Goal: Task Accomplishment & Management: Use online tool/utility

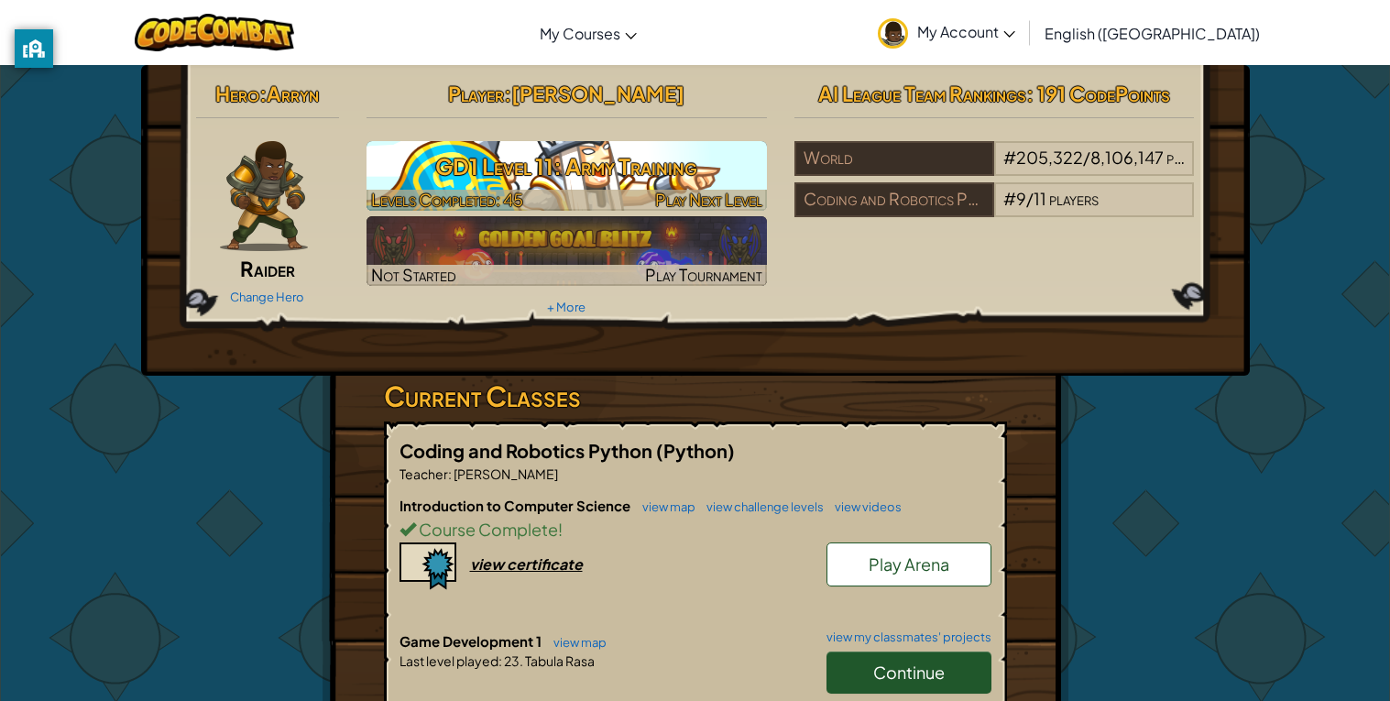
click at [431, 185] on h3 "GD1 Level 11: Army Training" at bounding box center [566, 166] width 400 height 41
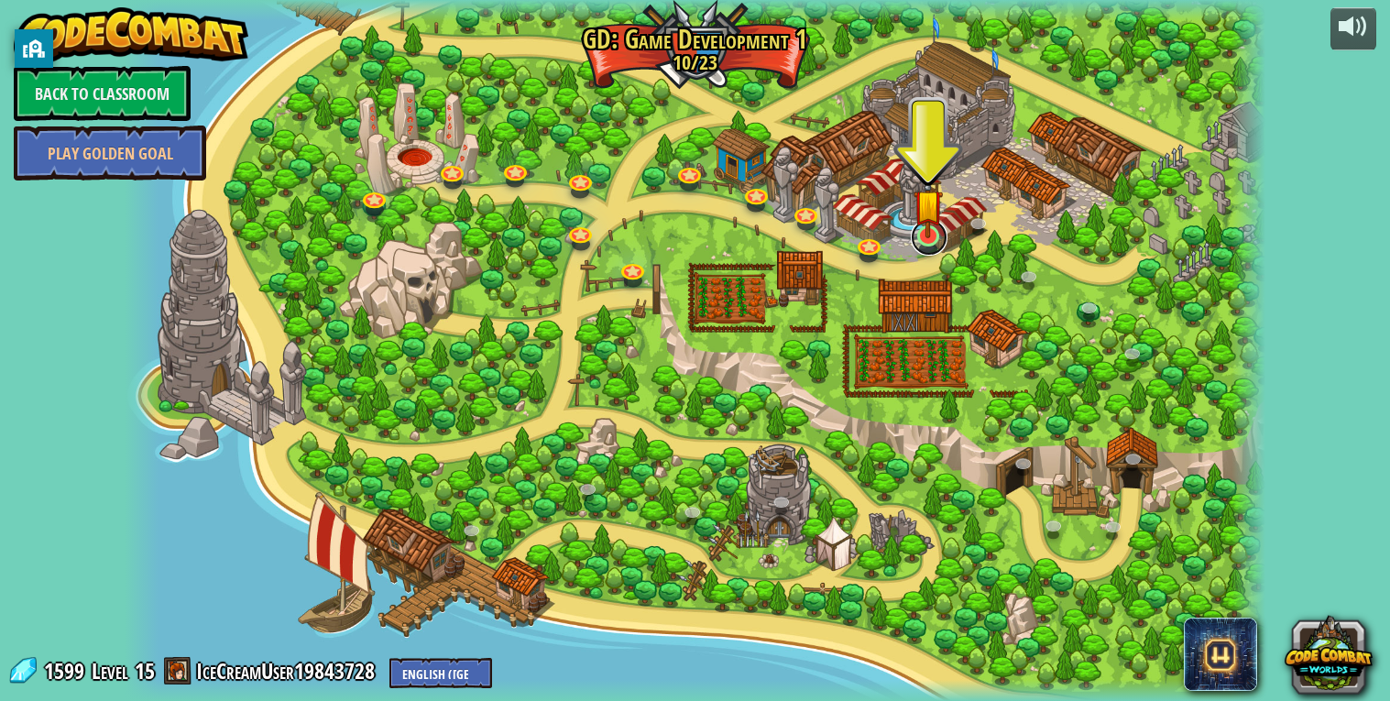
click at [930, 253] on link at bounding box center [929, 237] width 37 height 37
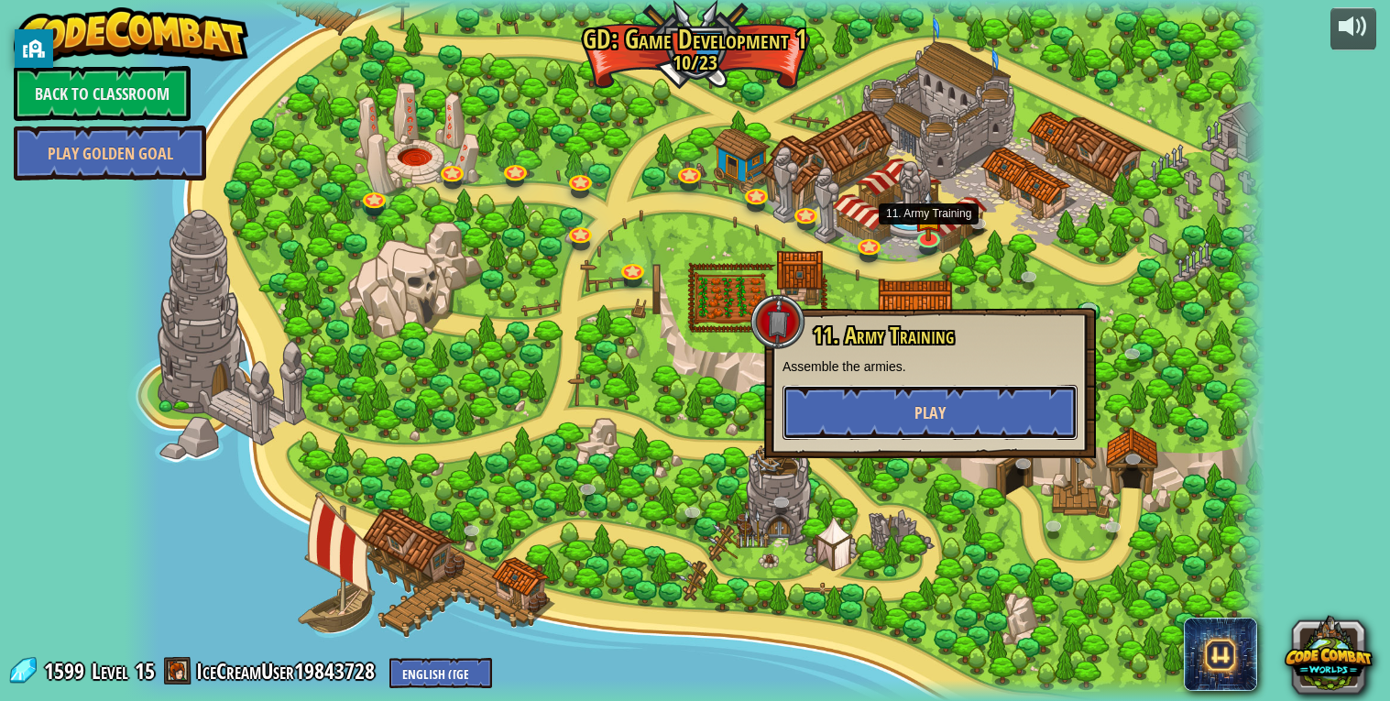
click at [902, 417] on button "Play" at bounding box center [929, 412] width 295 height 55
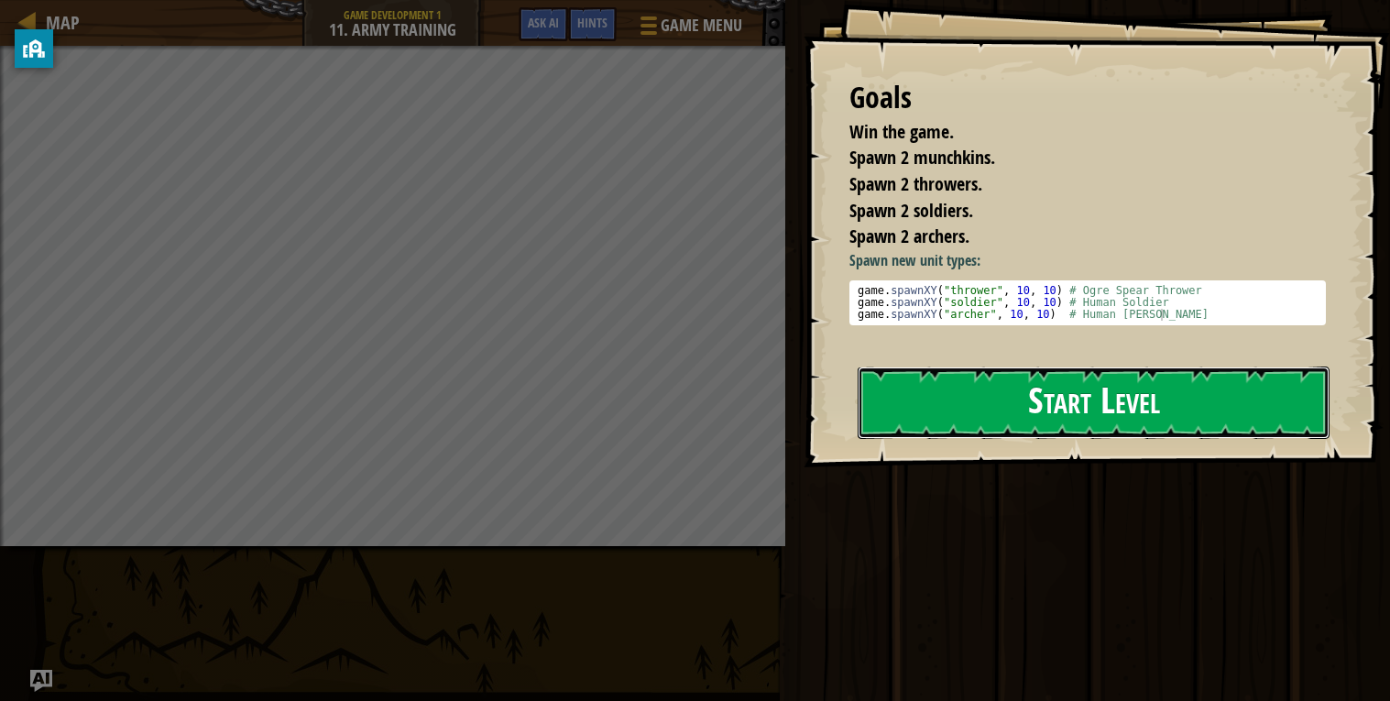
click at [1163, 391] on button "Start Level" at bounding box center [1093, 402] width 472 height 72
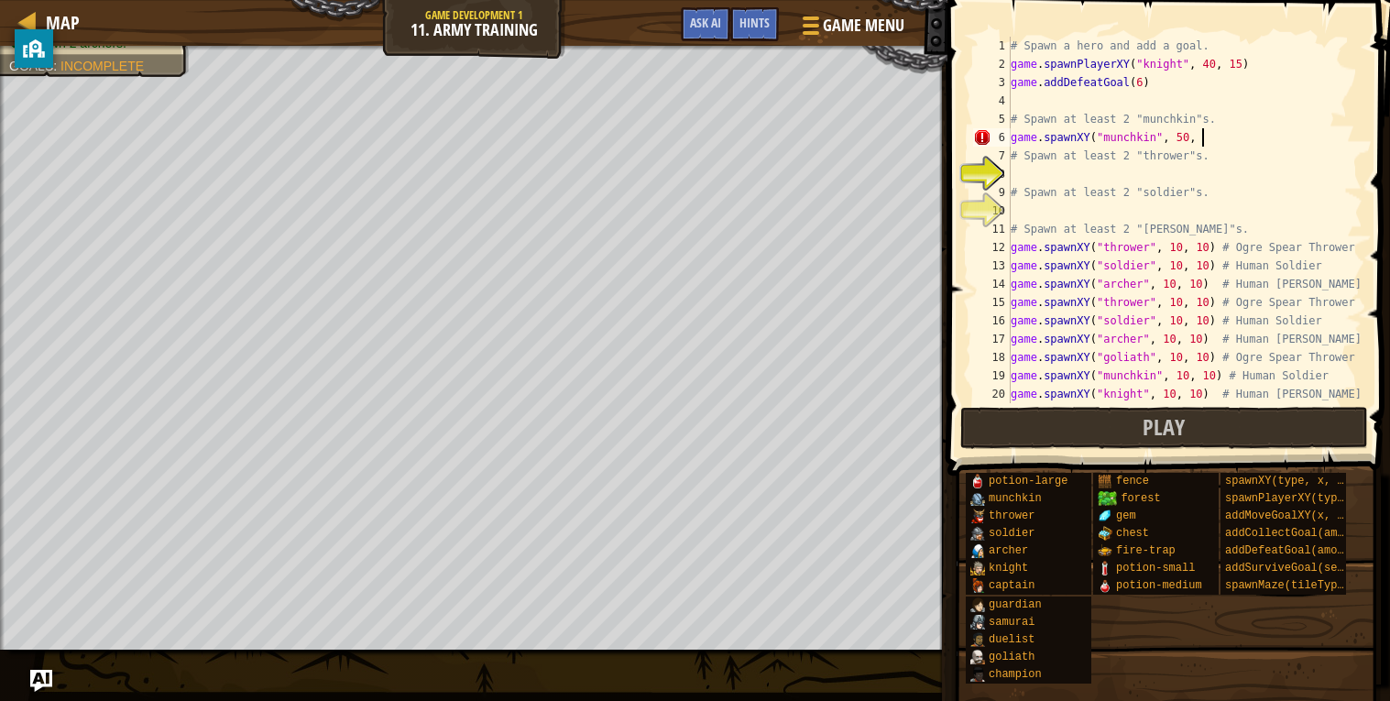
scroll to position [7, 15]
type textarea "game.spawnXY("munchkin", 50, 50)"
click at [1147, 180] on div "# Spawn a hero and add a goal. game . spawnPlayerXY ( "knight" , 40 , 15 ) game…" at bounding box center [1184, 238] width 355 height 403
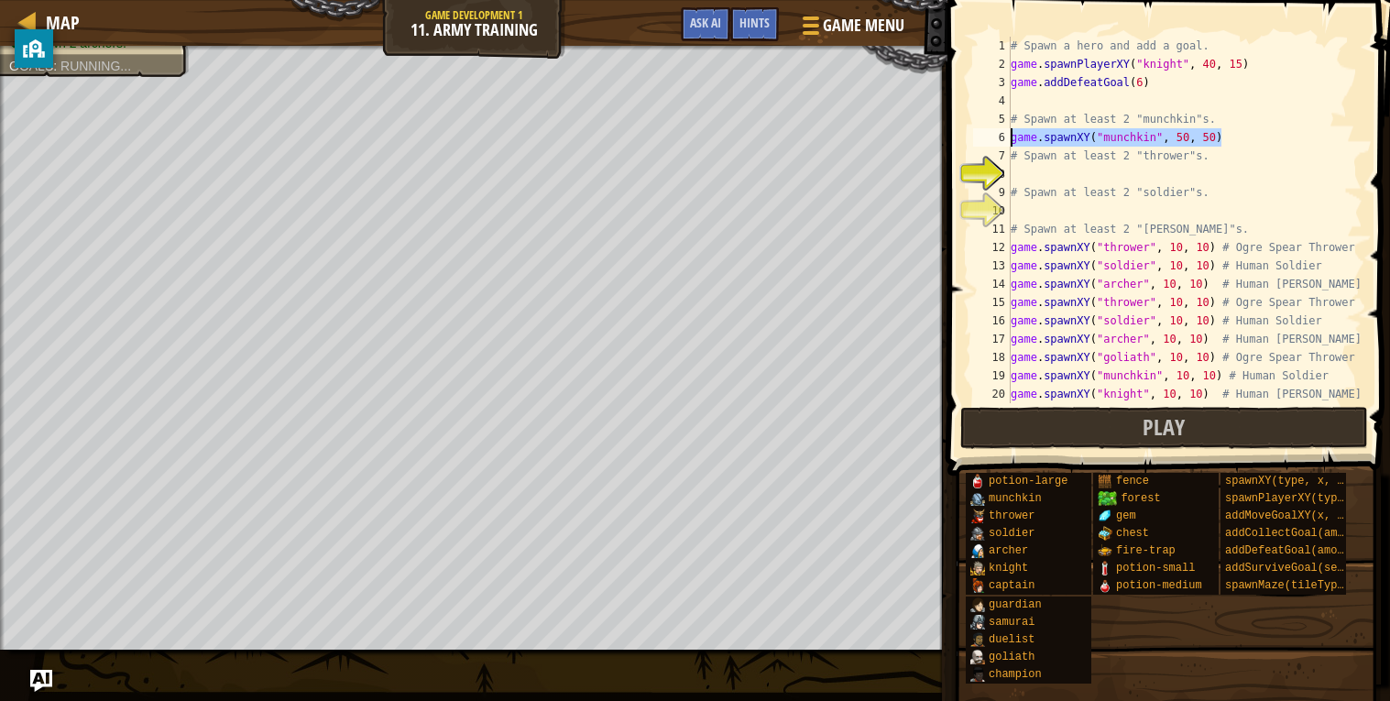
drag, startPoint x: 1245, startPoint y: 134, endPoint x: 1003, endPoint y: 137, distance: 241.9
click at [1003, 137] on div "1 2 3 4 5 6 7 8 9 10 11 12 13 14 15 16 17 18 19 20 21 # Spawn a hero and add a …" at bounding box center [1165, 220] width 393 height 366
type textarea "game.spawnXY("munchkin", 50, 50)"
click at [1285, 139] on div "# Spawn a hero and add a goal. game . spawnPlayerXY ( "knight" , 40 , 15 ) game…" at bounding box center [1184, 220] width 355 height 366
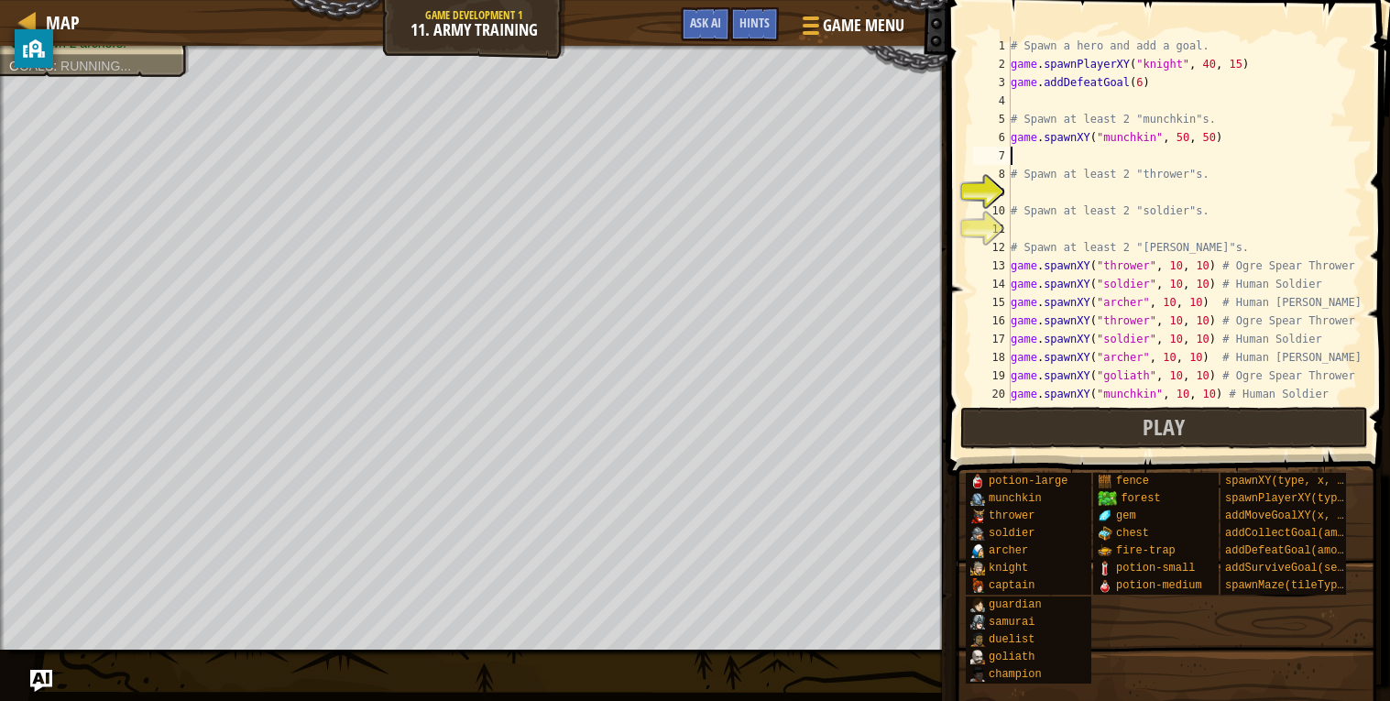
paste textarea "game.spawnXY("munchkin", 50, 50)"
type textarea "# Spawn at least 2 "thrower"s."
paste textarea "game.spawnXY("munchkin", 50, 50)"
type textarea "game.spawnXY("munchkin", 50, 50)"
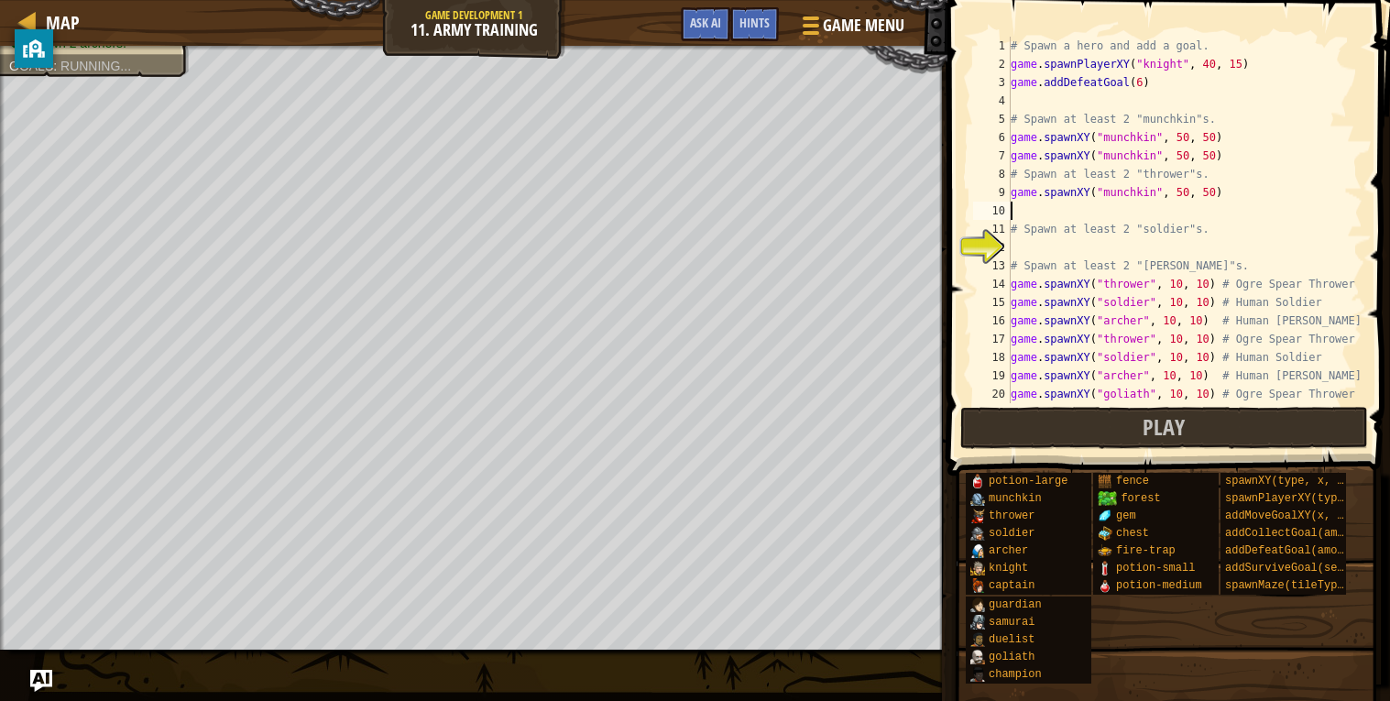
paste textarea "game.spawnXY("munchkin", 50, 50)"
type textarea "# Spawn at least 2 "soldier"s."
paste textarea "game.spawnXY("munchkin", 50, 50)"
type textarea "game.spawnXY("munchkin", 50, 50)"
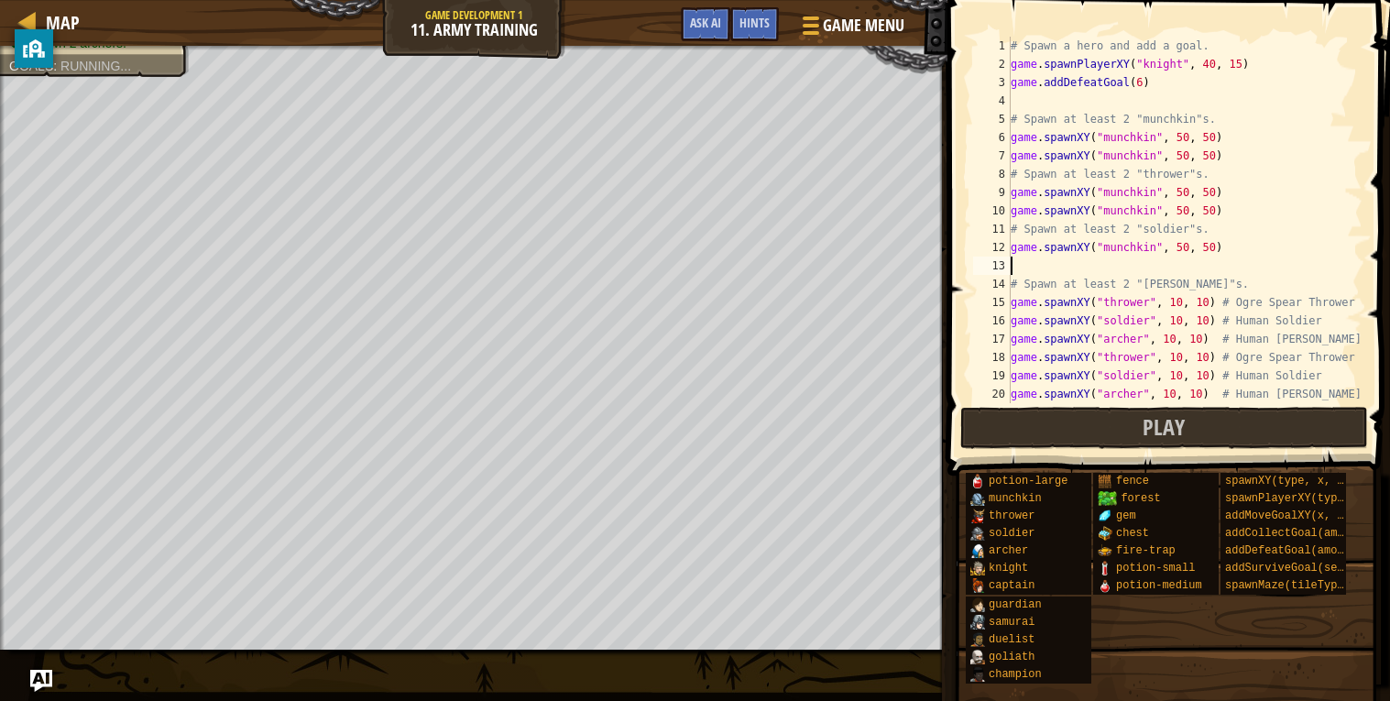
paste textarea "game.spawnXY("munchkin", 50, 50)"
click at [1131, 191] on div "# Spawn a hero and add a goal. game . spawnPlayerXY ( "knight" , 40 , 15 ) game…" at bounding box center [1184, 238] width 355 height 403
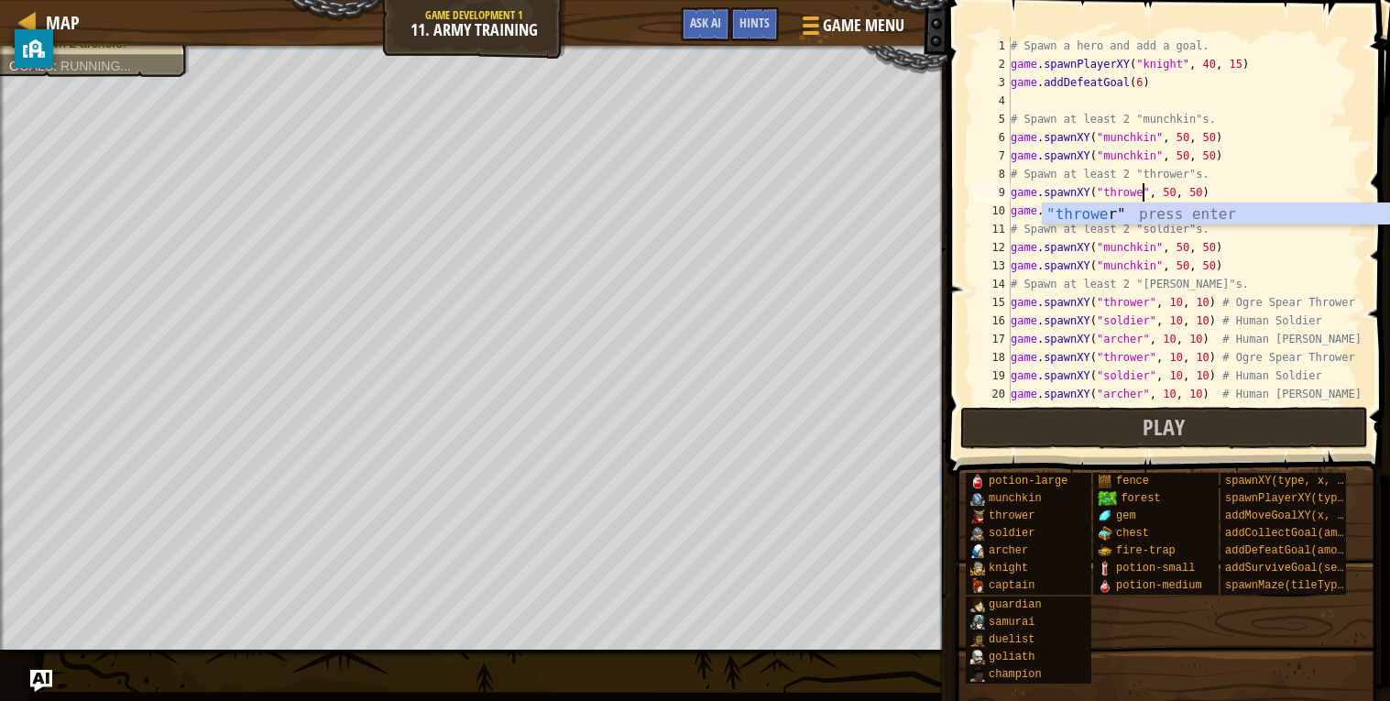
scroll to position [7, 12]
click at [1135, 239] on div "# Spawn a hero and add a goal. game . spawnPlayerXY ( "knight" , 40 , 15 ) game…" at bounding box center [1184, 238] width 355 height 403
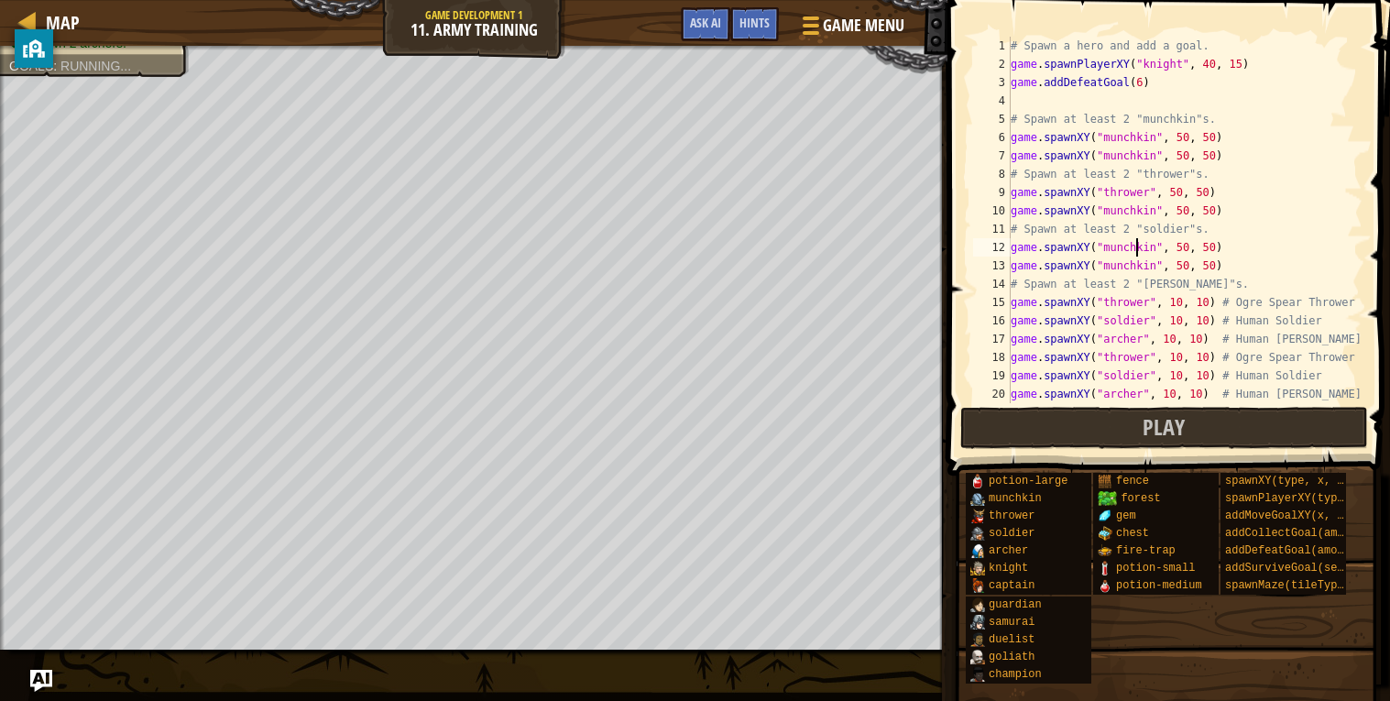
click at [1123, 208] on div "# Spawn a hero and add a goal. game . spawnPlayerXY ( "knight" , 40 , 15 ) game…" at bounding box center [1184, 238] width 355 height 403
click at [1129, 276] on div "# Spawn a hero and add a goal. game . spawnPlayerXY ( "knight" , 40 , 15 ) game…" at bounding box center [1184, 238] width 355 height 403
click at [1121, 249] on div "# Spawn a hero and add a goal. game . spawnPlayerXY ( "knight" , 40 , 15 ) game…" at bounding box center [1184, 238] width 355 height 403
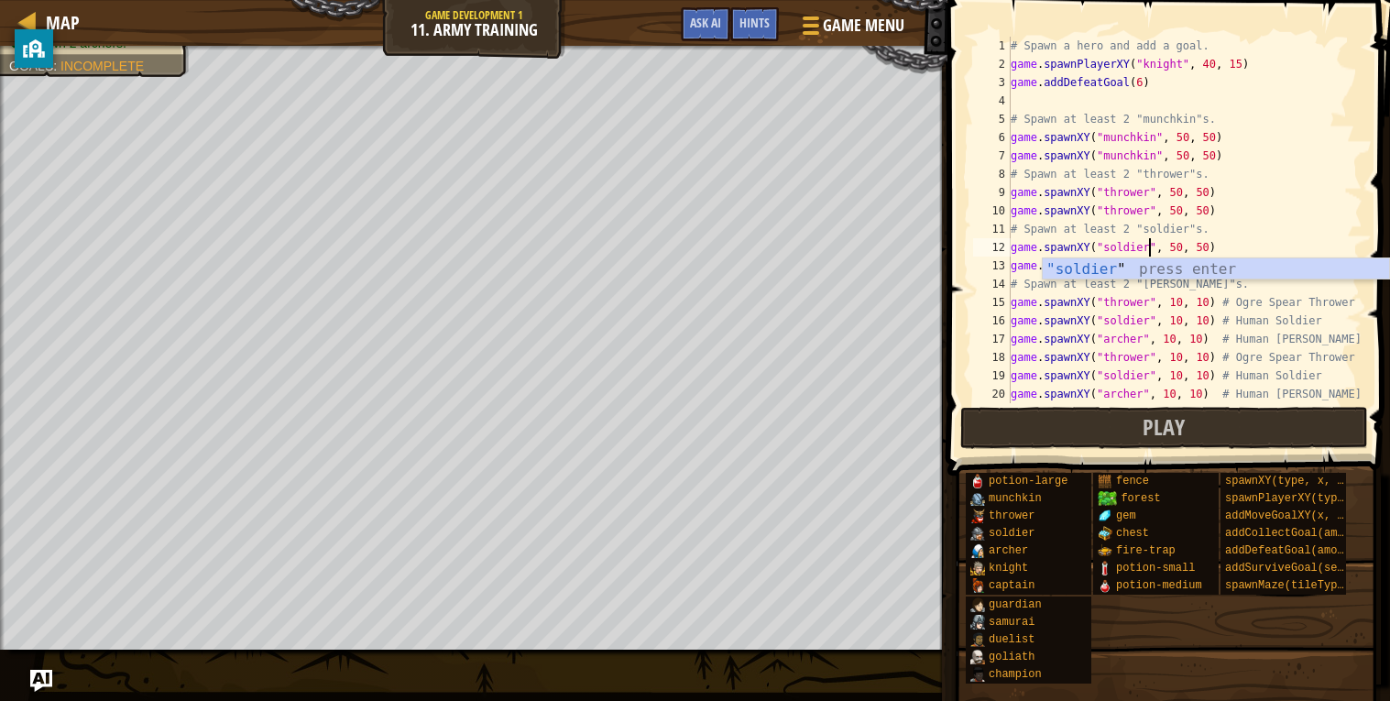
click at [1219, 241] on div "# Spawn a hero and add a goal. game . spawnPlayerXY ( "knight" , 40 , 15 ) game…" at bounding box center [1184, 238] width 355 height 403
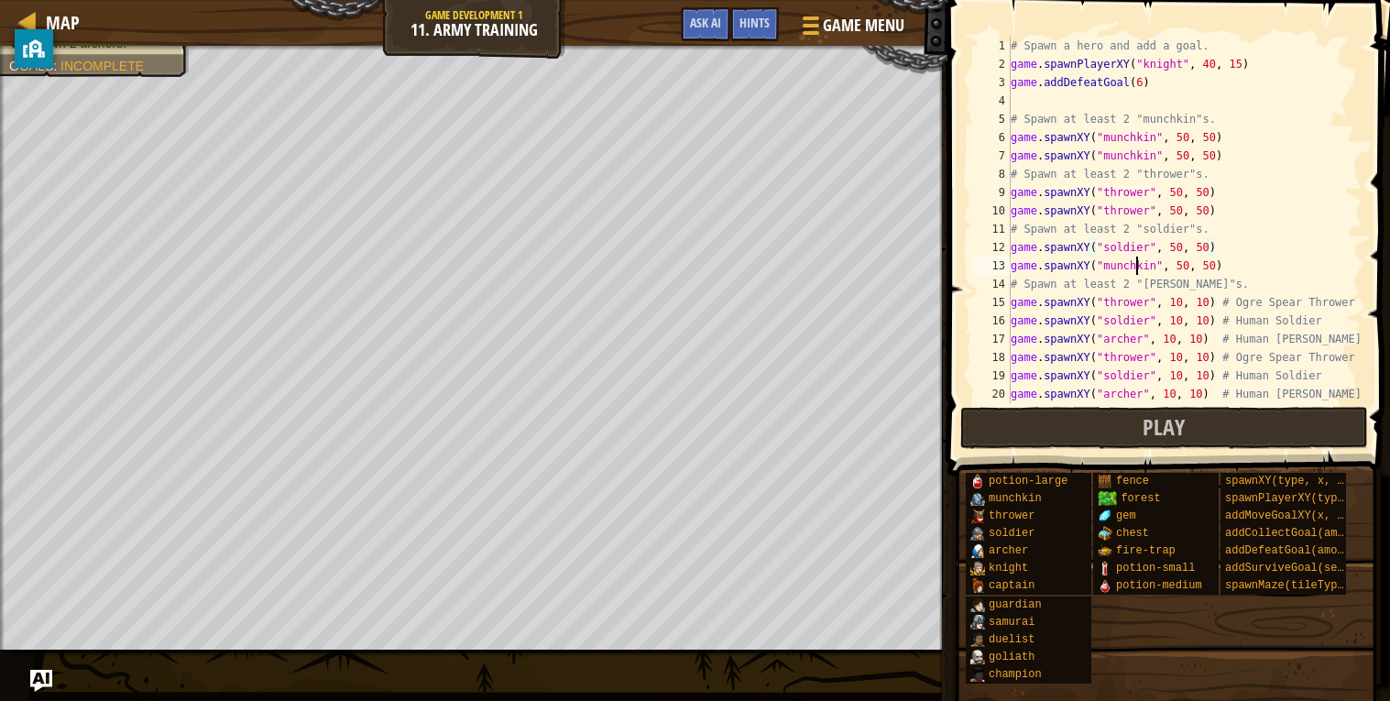
click at [1136, 263] on div "# Spawn a hero and add a goal. game . spawnPlayerXY ( "knight" , 40 , 15 ) game…" at bounding box center [1184, 238] width 355 height 403
click at [1314, 256] on div "# Spawn a hero and add a goal. game . spawnPlayerXY ( "knight" , 40 , 15 ) game…" at bounding box center [1184, 238] width 355 height 403
type textarea "game.spawnXY("soldier", 50, 50)"
click at [1099, 416] on button "Play" at bounding box center [1164, 428] width 408 height 42
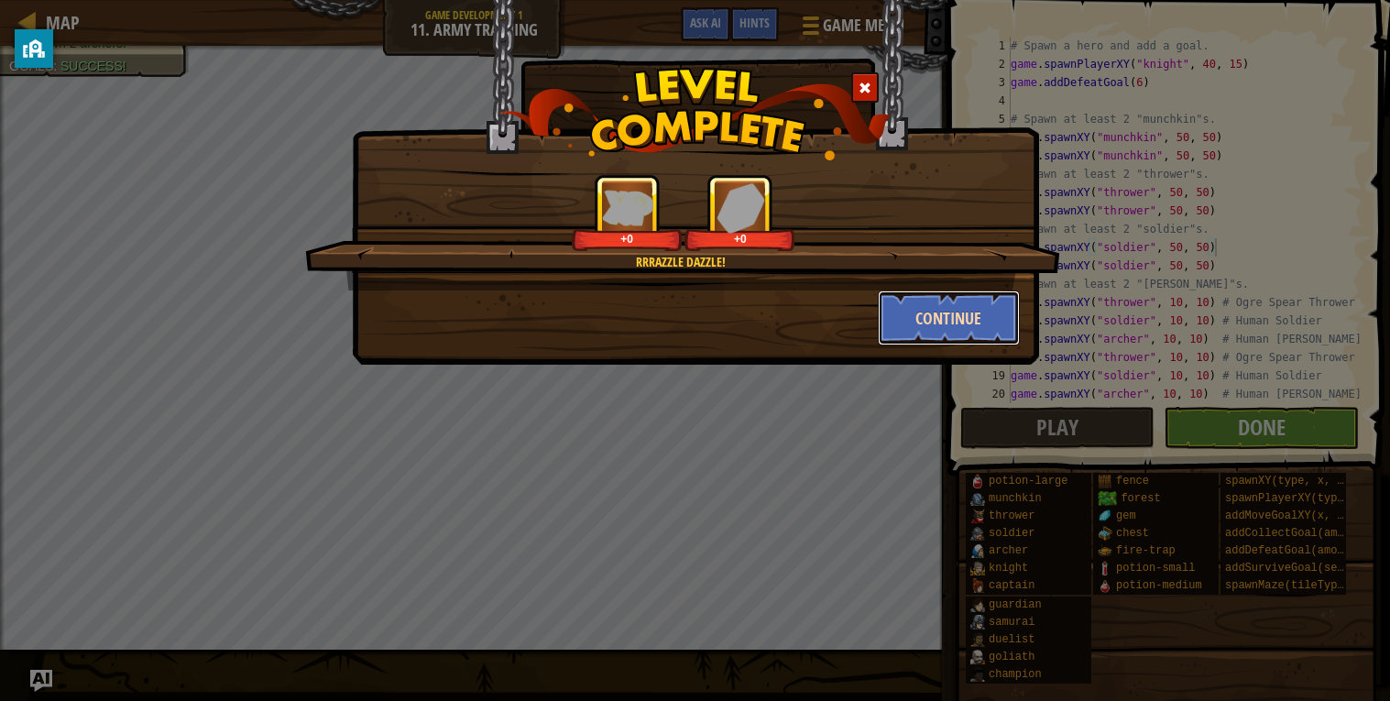
click at [966, 316] on button "Continue" at bounding box center [949, 317] width 142 height 55
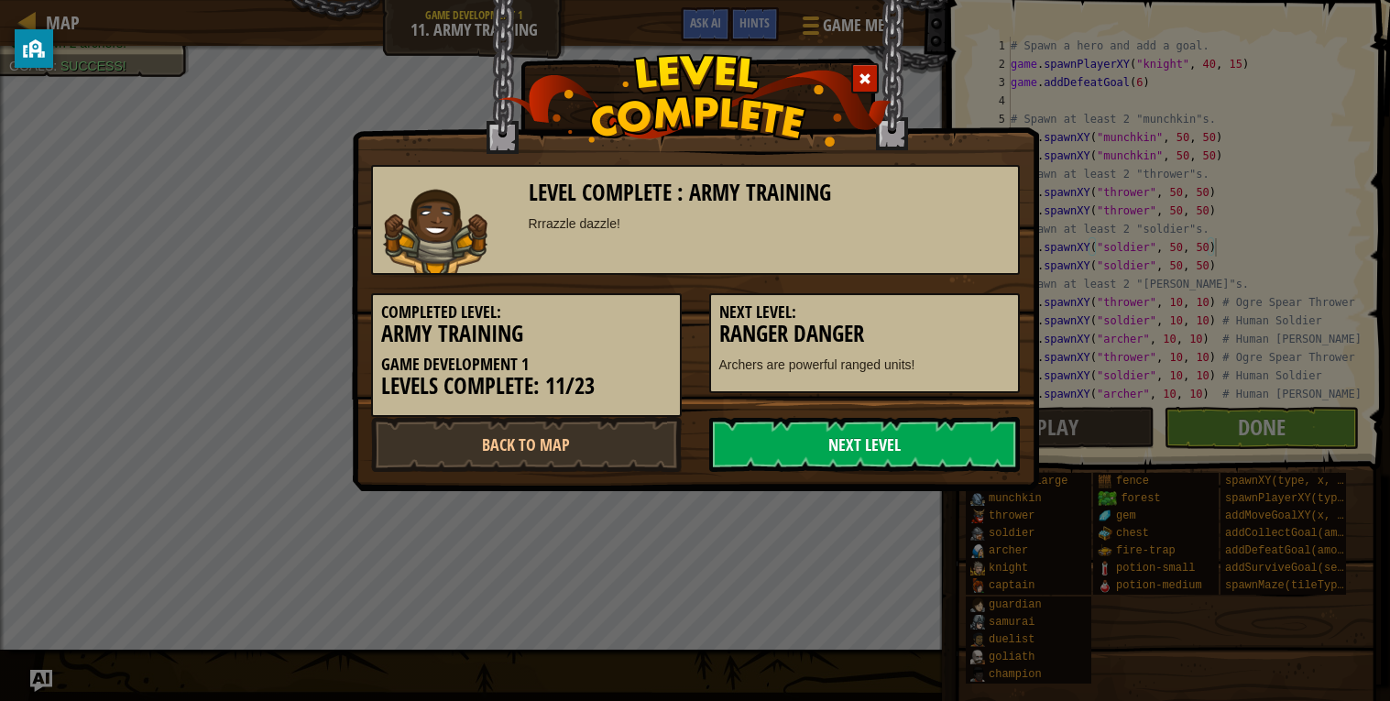
click at [861, 438] on link "Next Level" at bounding box center [864, 444] width 311 height 55
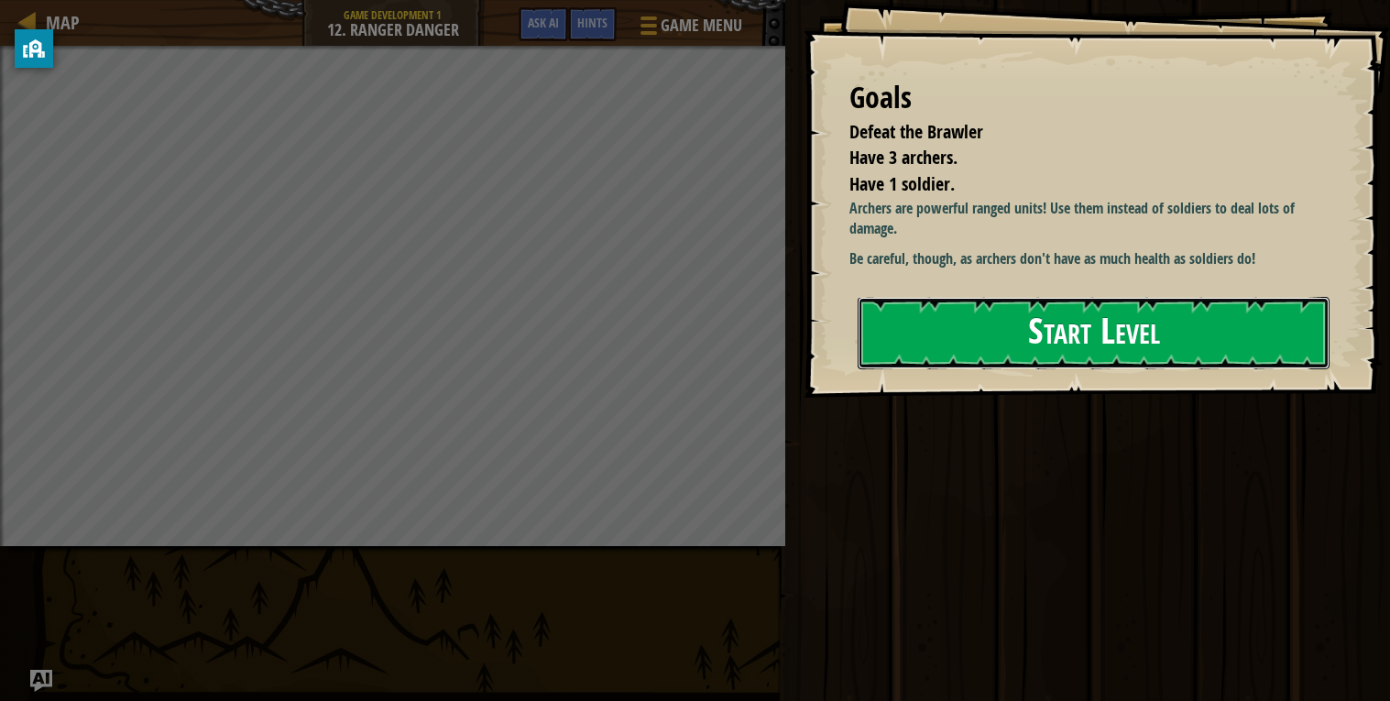
click at [946, 344] on button "Start Level" at bounding box center [1093, 333] width 472 height 72
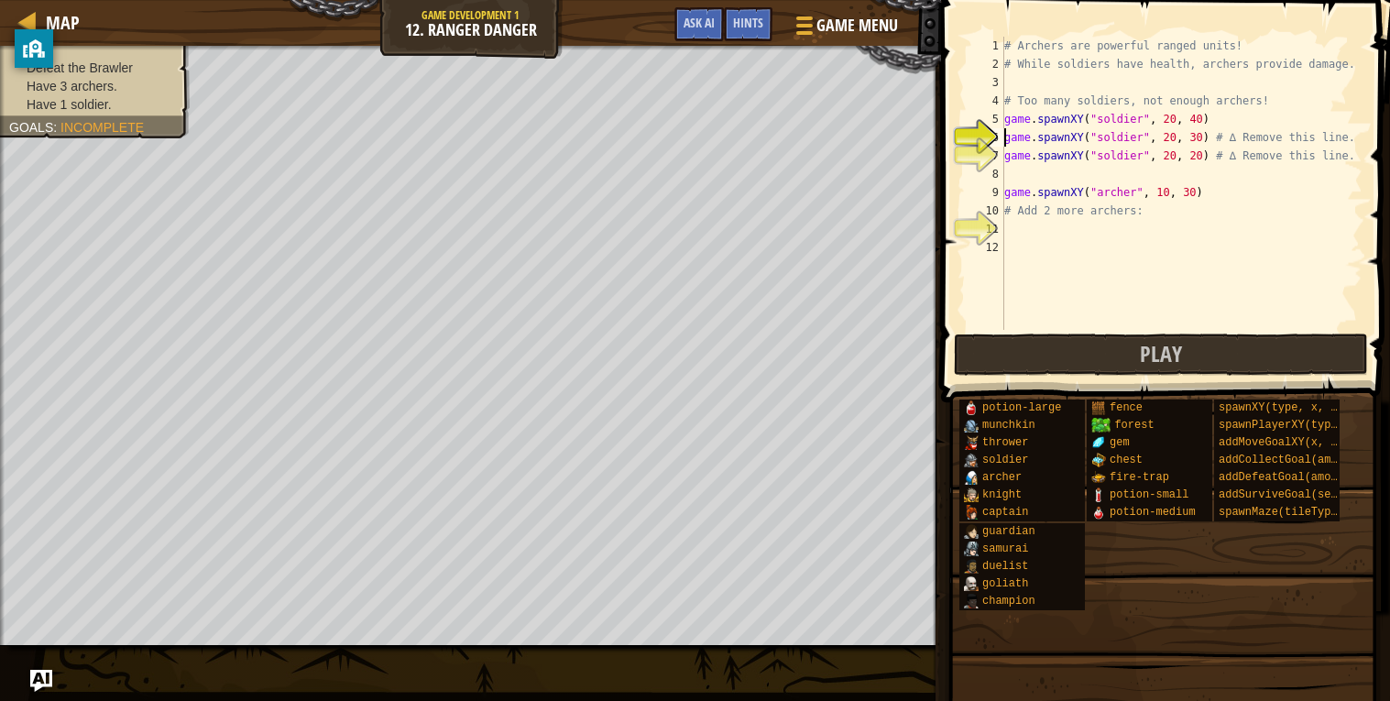
click at [1275, 168] on div "# Archers are powerful ranged units! # While soldiers have health, archers prov…" at bounding box center [1181, 202] width 362 height 330
drag, startPoint x: 1244, startPoint y: 191, endPoint x: 1005, endPoint y: 191, distance: 239.1
click at [1005, 191] on div "# Archers are powerful ranged units! # While soldiers have health, archers prov…" at bounding box center [1181, 202] width 362 height 330
type textarea "game.spawnXY("archer", 10, 30)"
click at [1224, 222] on div "# Archers are powerful ranged units! # While soldiers have health, archers prov…" at bounding box center [1181, 202] width 362 height 330
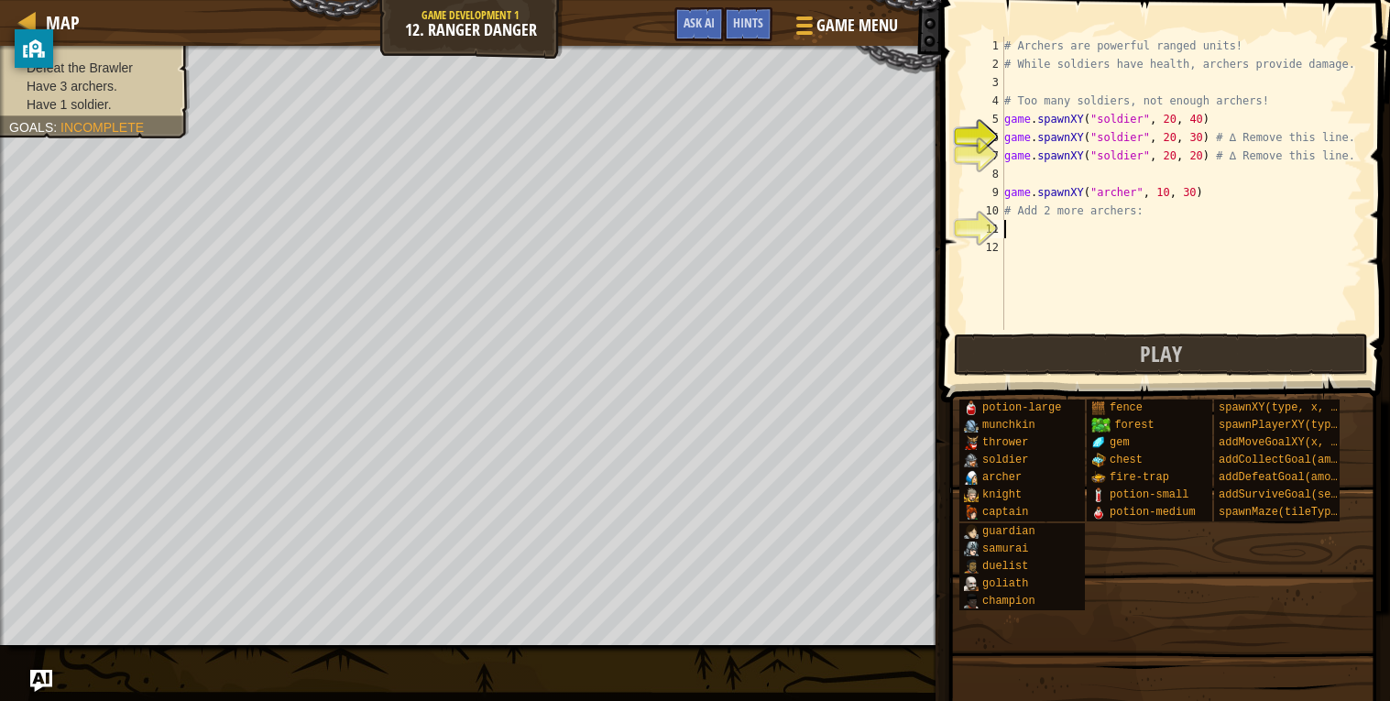
type textarea "game.spawnXY("archer", 10, 30)"
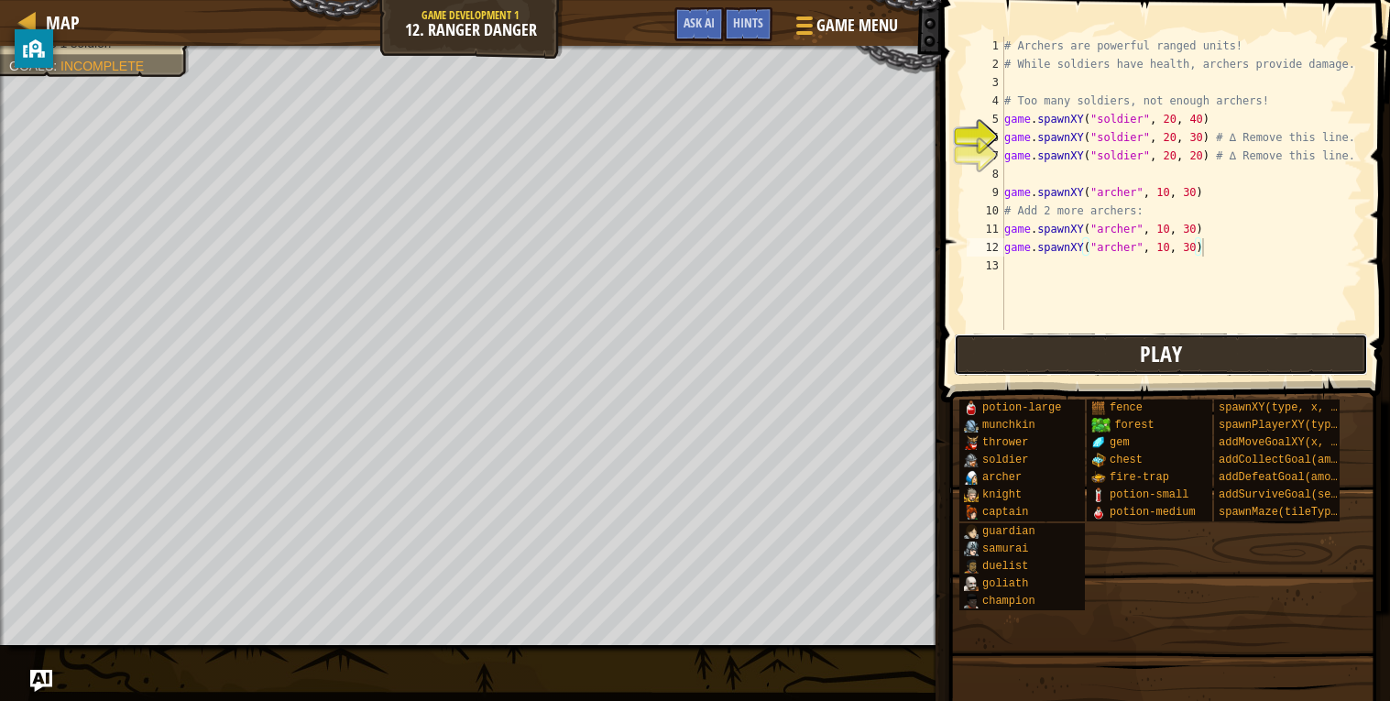
click at [1162, 359] on span "Play" at bounding box center [1161, 353] width 42 height 29
click at [1134, 357] on button "Play" at bounding box center [1161, 354] width 414 height 42
type textarea "game.spawnXY("soldier", 20, 30) # ∆ Remove this line."
drag, startPoint x: 1216, startPoint y: 129, endPoint x: 1350, endPoint y: 136, distance: 134.9
click at [1350, 136] on div "# Archers are powerful ranged units! # While soldiers have health, archers prov…" at bounding box center [1181, 202] width 362 height 330
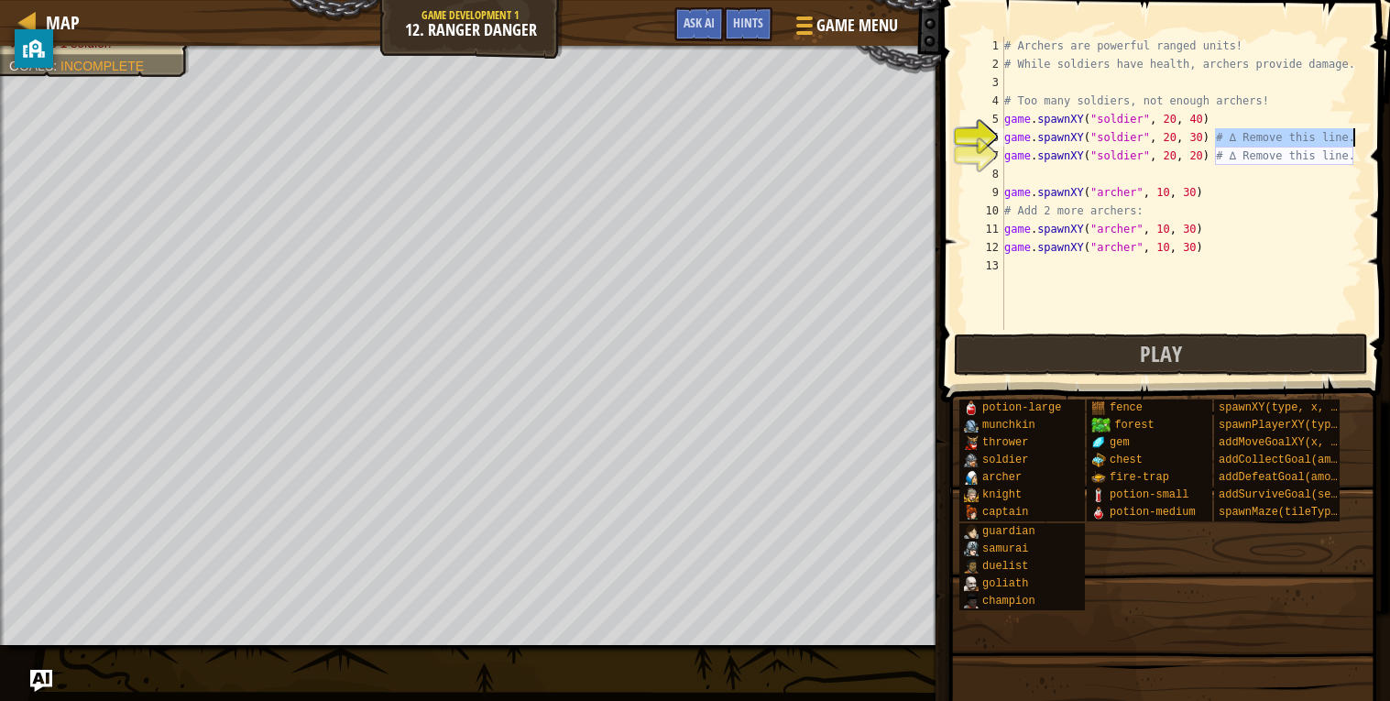
click at [1345, 170] on div "# Archers are powerful ranged units! # While soldiers have health, archers prov…" at bounding box center [1181, 202] width 362 height 330
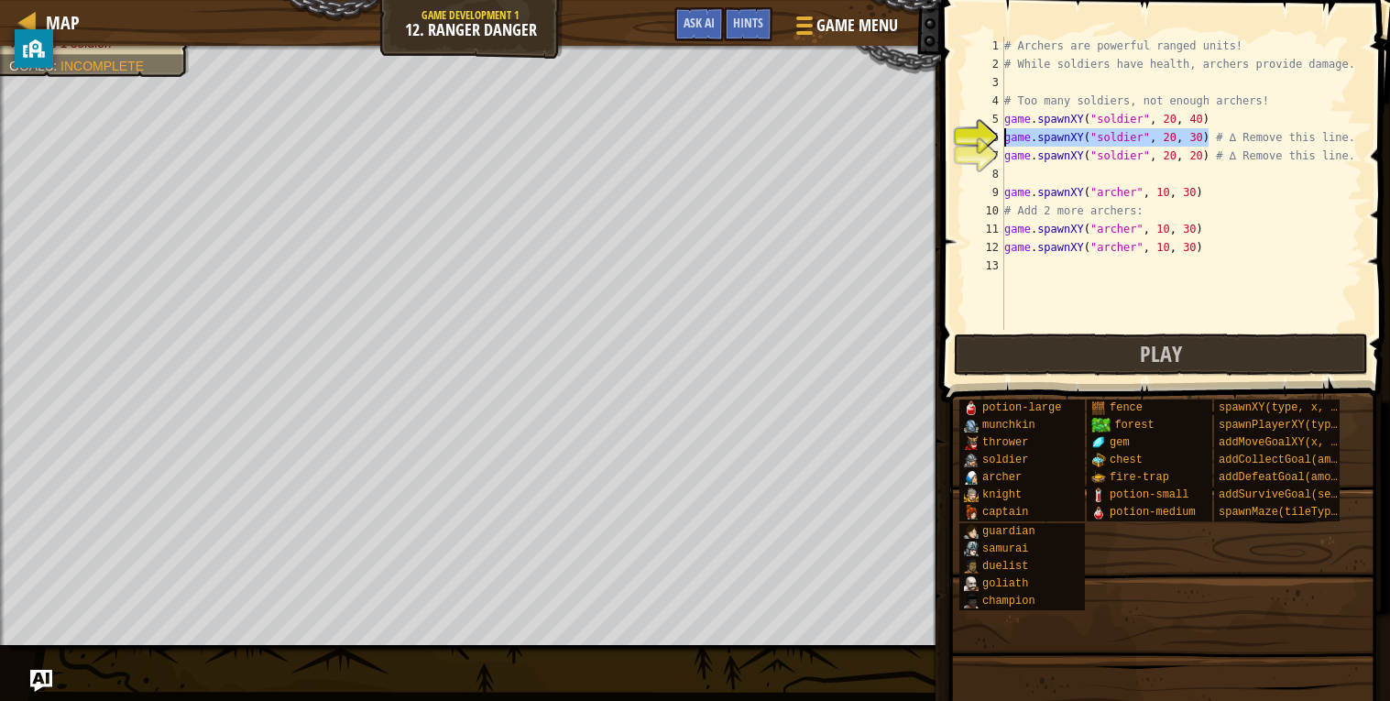
drag, startPoint x: 1211, startPoint y: 135, endPoint x: 1006, endPoint y: 145, distance: 205.4
click at [1006, 145] on div "# Archers are powerful ranged units! # While soldiers have health, archers prov…" at bounding box center [1181, 202] width 362 height 330
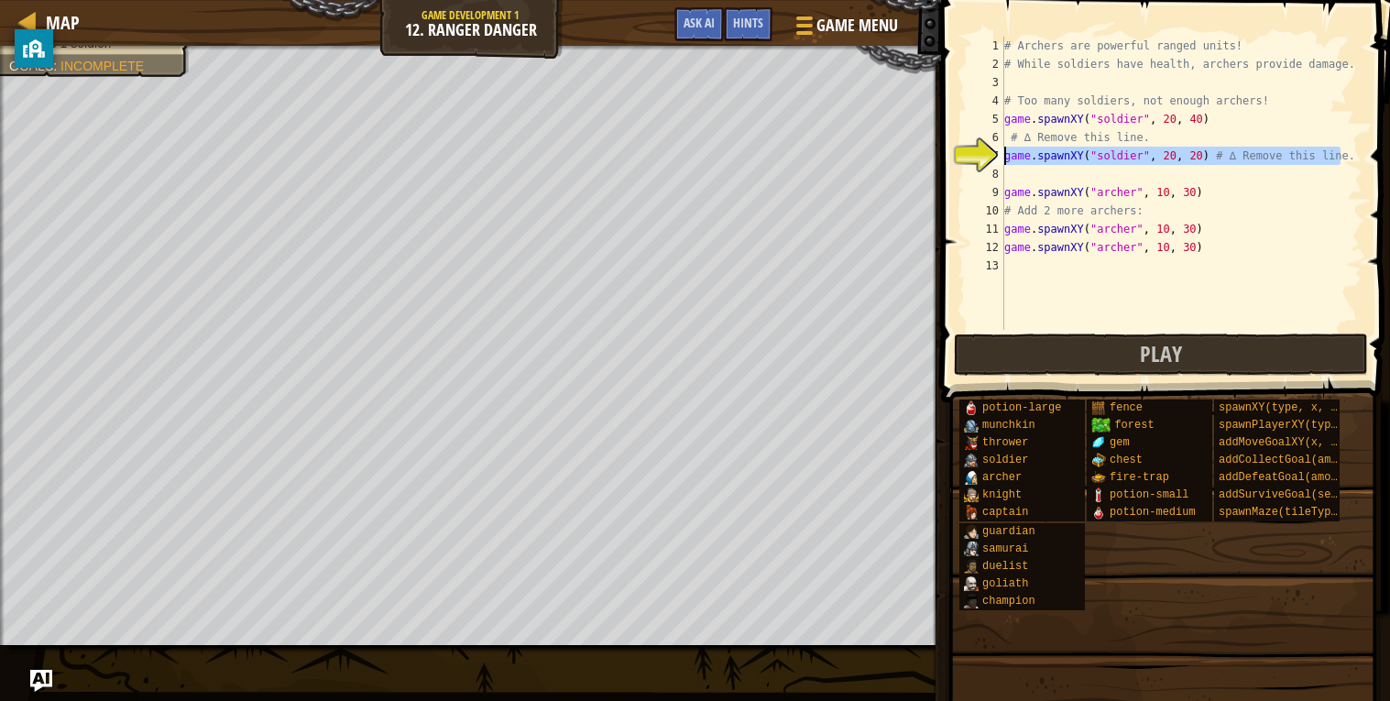
drag, startPoint x: 1341, startPoint y: 156, endPoint x: 1006, endPoint y: 154, distance: 335.3
click at [1006, 154] on div "# Archers are powerful ranged units! # While soldiers have health, archers prov…" at bounding box center [1181, 202] width 362 height 330
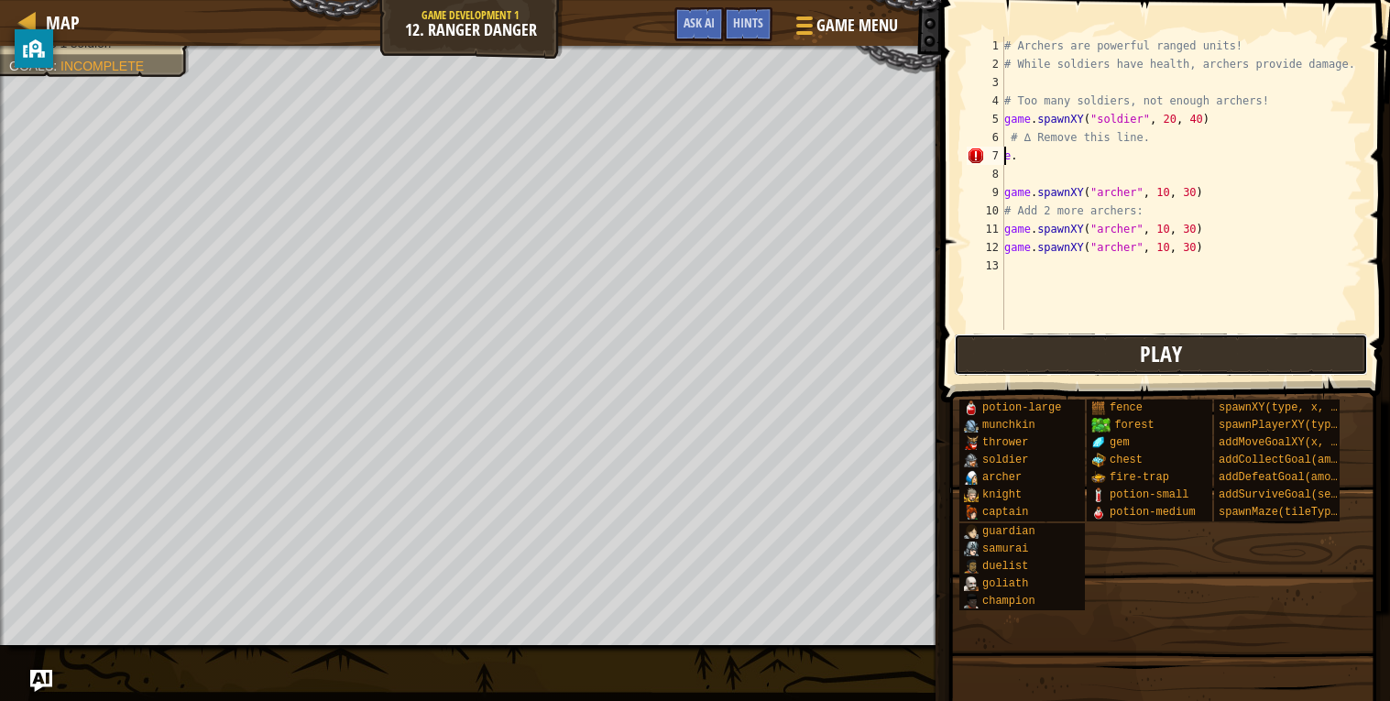
click at [1150, 346] on span "Play" at bounding box center [1161, 353] width 42 height 29
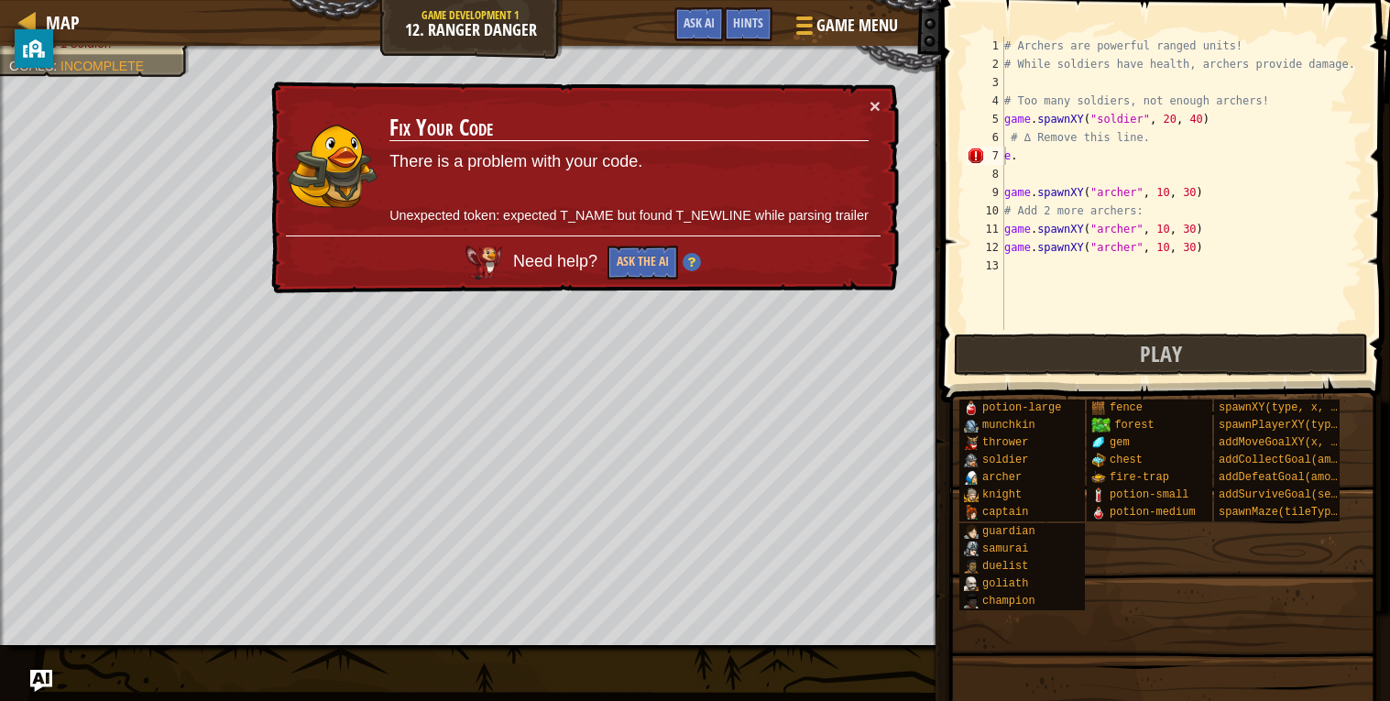
click at [1055, 155] on div "# Archers are powerful ranged units! # While soldiers have health, archers prov…" at bounding box center [1181, 202] width 362 height 330
type textarea "e"
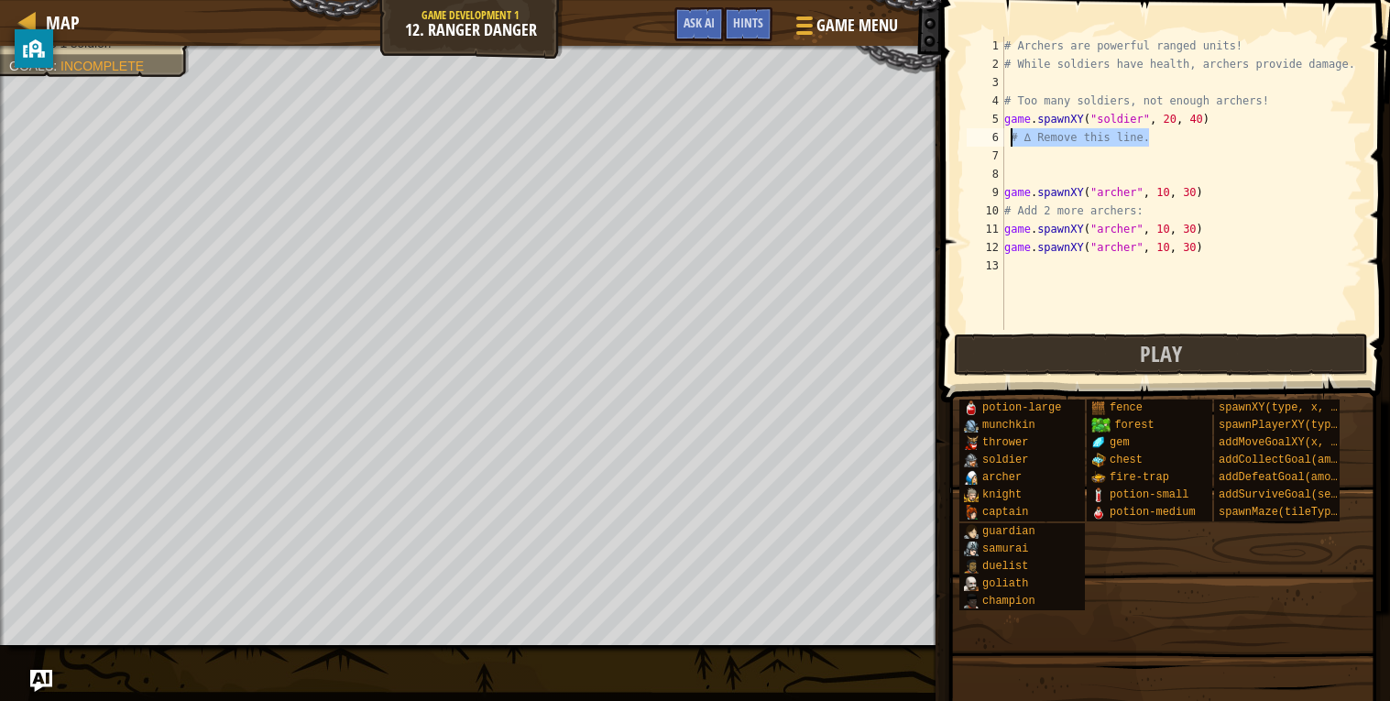
drag, startPoint x: 1161, startPoint y: 139, endPoint x: 1008, endPoint y: 129, distance: 153.3
click at [1008, 129] on div "# Archers are powerful ranged units! # While soldiers have health, archers prov…" at bounding box center [1181, 202] width 362 height 330
type textarea "# ∆ Remove this line."
click at [1123, 344] on button "Play" at bounding box center [1161, 354] width 414 height 42
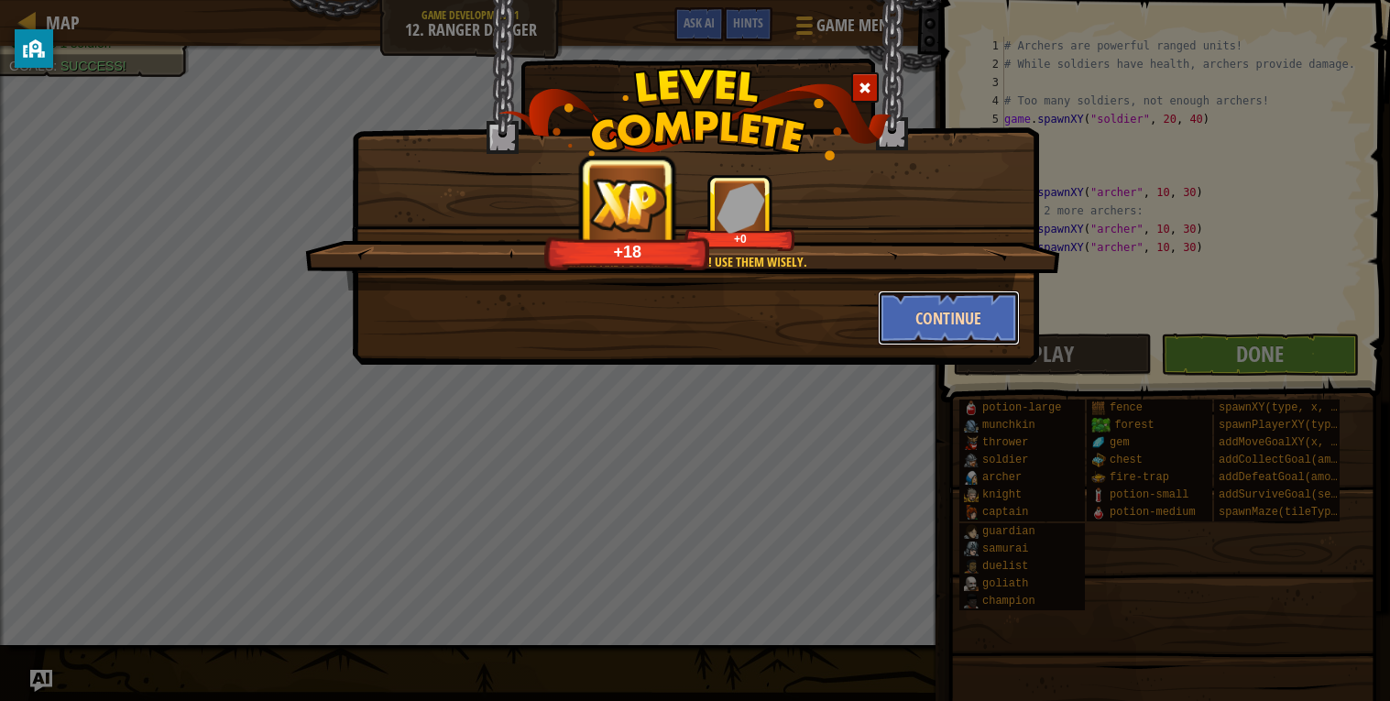
click at [939, 310] on button "Continue" at bounding box center [949, 317] width 142 height 55
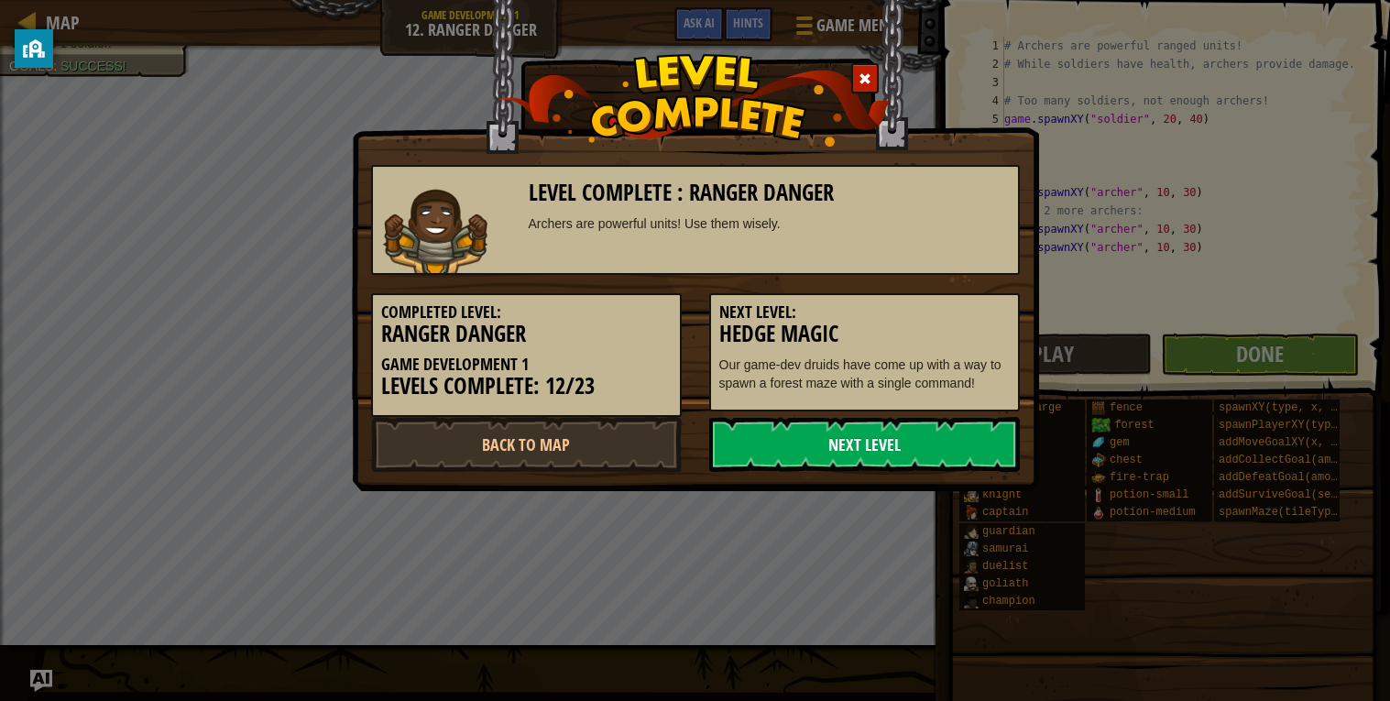
click at [909, 439] on link "Next Level" at bounding box center [864, 444] width 311 height 55
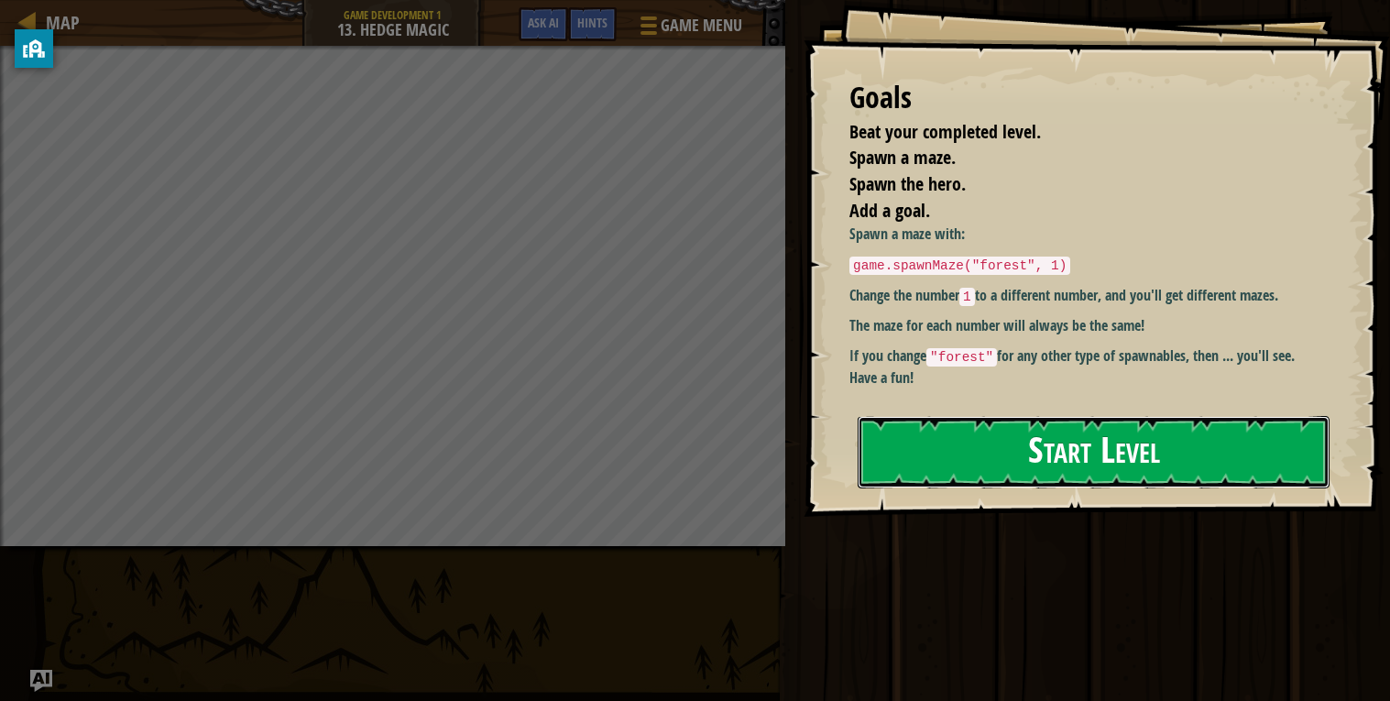
click at [950, 452] on button "Start Level" at bounding box center [1093, 452] width 472 height 72
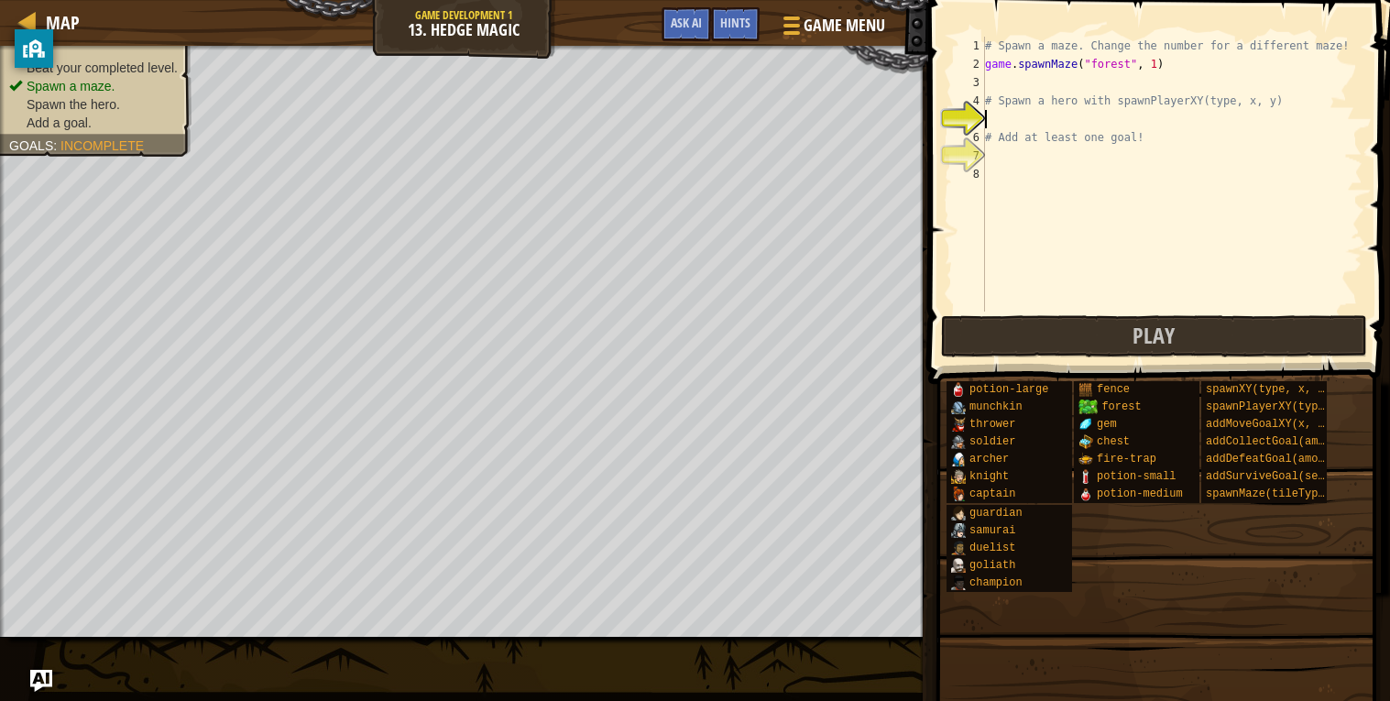
click at [1085, 120] on div "# Spawn a maze. Change the number for a different maze! game . spawnMaze ( "for…" at bounding box center [1171, 192] width 381 height 311
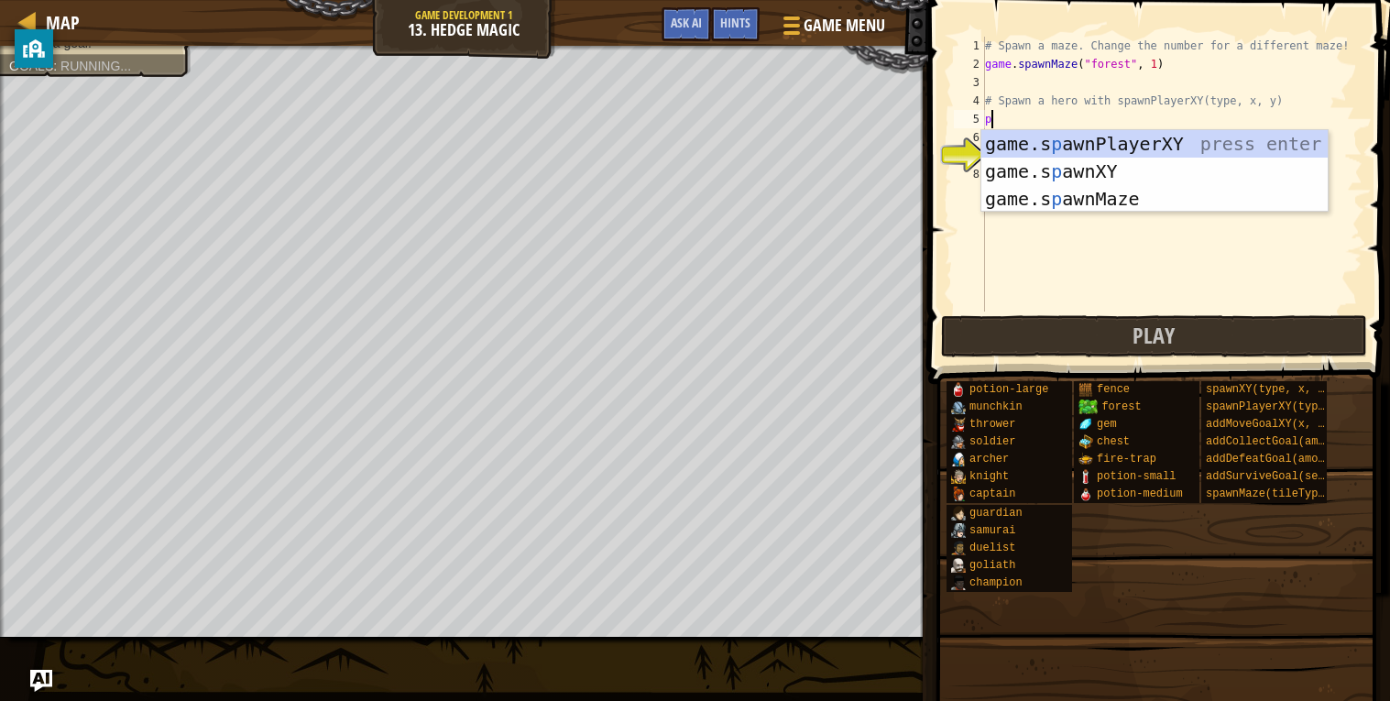
click at [1118, 139] on div "game.s p awnPlayerXY press enter game.s p awnXY press enter game.s p awnMaze pr…" at bounding box center [1154, 198] width 346 height 137
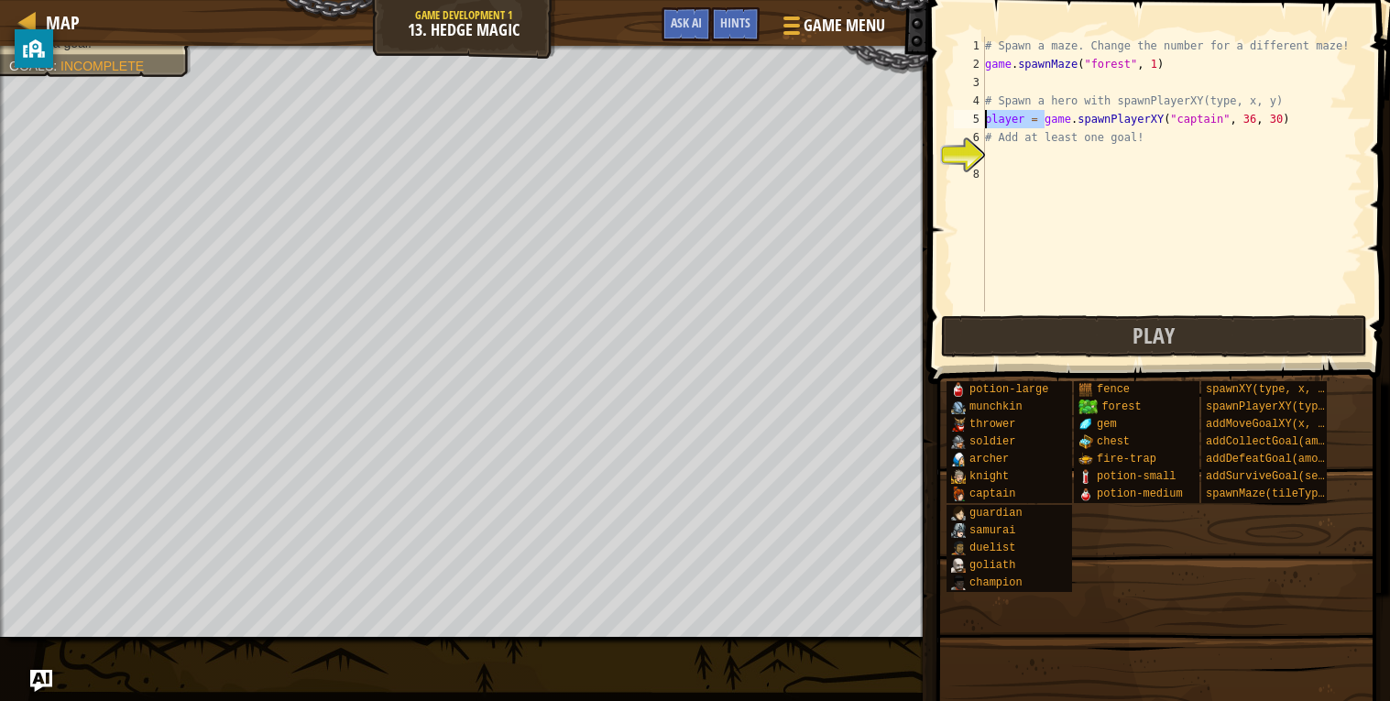
drag, startPoint x: 1045, startPoint y: 116, endPoint x: 986, endPoint y: 116, distance: 59.5
click at [986, 116] on div "# Spawn a maze. Change the number for a different maze! game . spawnMaze ( "for…" at bounding box center [1171, 192] width 381 height 311
click at [1142, 114] on div "# Spawn a maze. Change the number for a different maze! game . spawnMaze ( "for…" at bounding box center [1171, 192] width 381 height 311
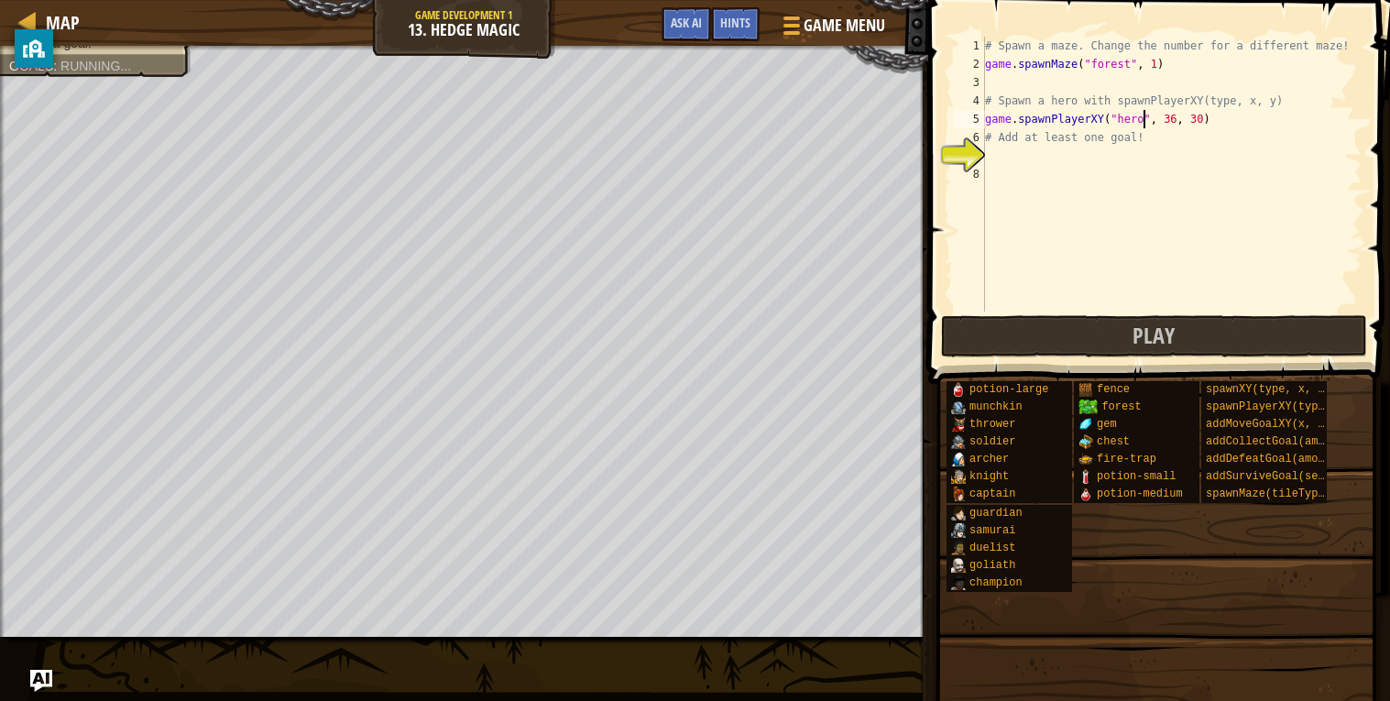
type textarea "game.spawnPlayerXY("hero", 36, 30)"
click at [1194, 160] on div "# Spawn a maze. Change the number for a different maze! game . spawnMaze ( "for…" at bounding box center [1171, 192] width 381 height 311
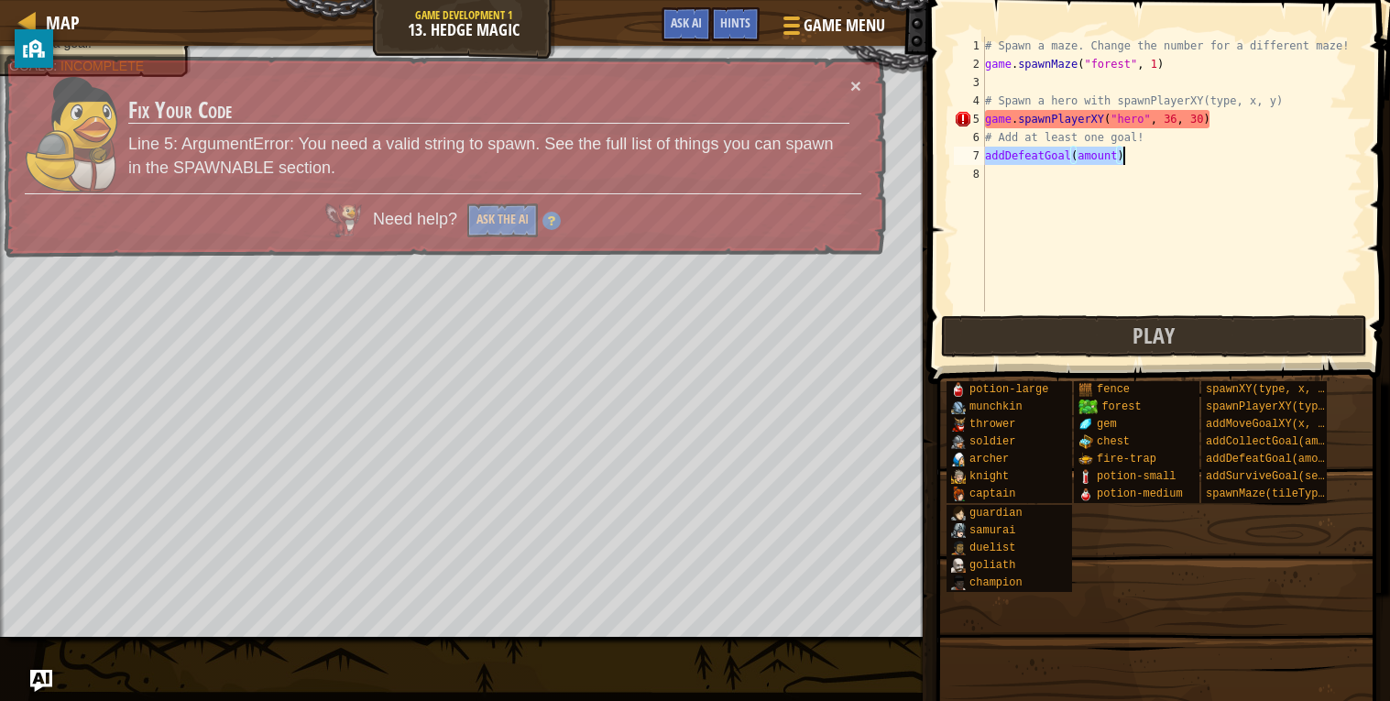
click at [988, 153] on div "# Spawn a maze. Change the number for a different maze! game . spawnMaze ( "for…" at bounding box center [1171, 174] width 381 height 275
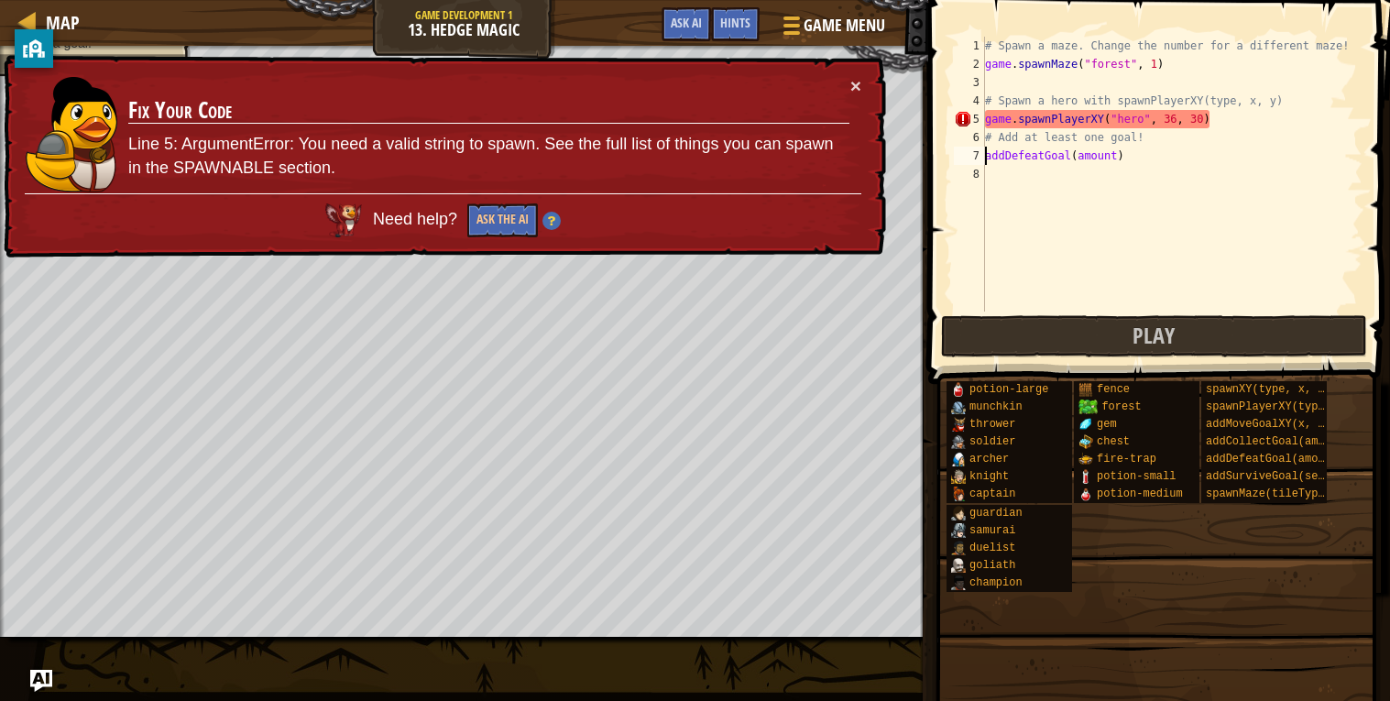
click at [986, 155] on div "# Spawn a maze. Change the number for a different maze! game . spawnMaze ( "for…" at bounding box center [1171, 192] width 381 height 311
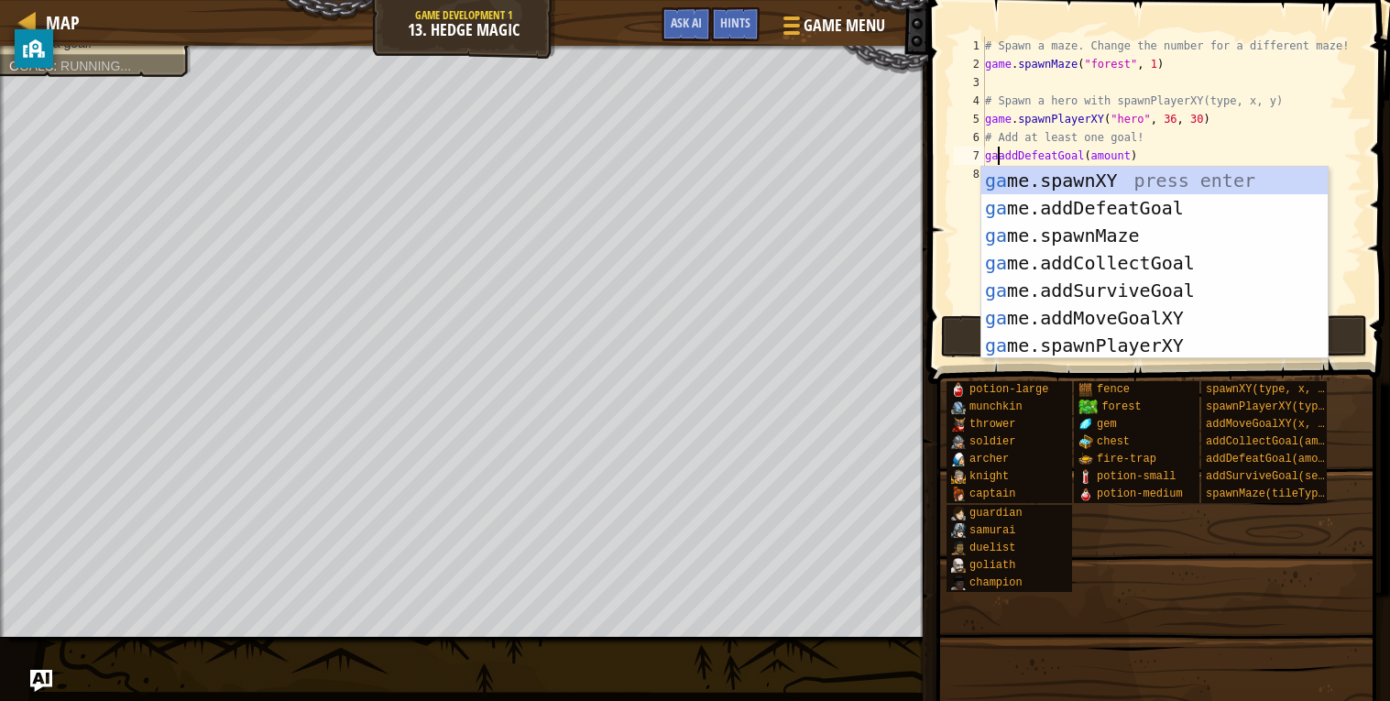
scroll to position [7, 2]
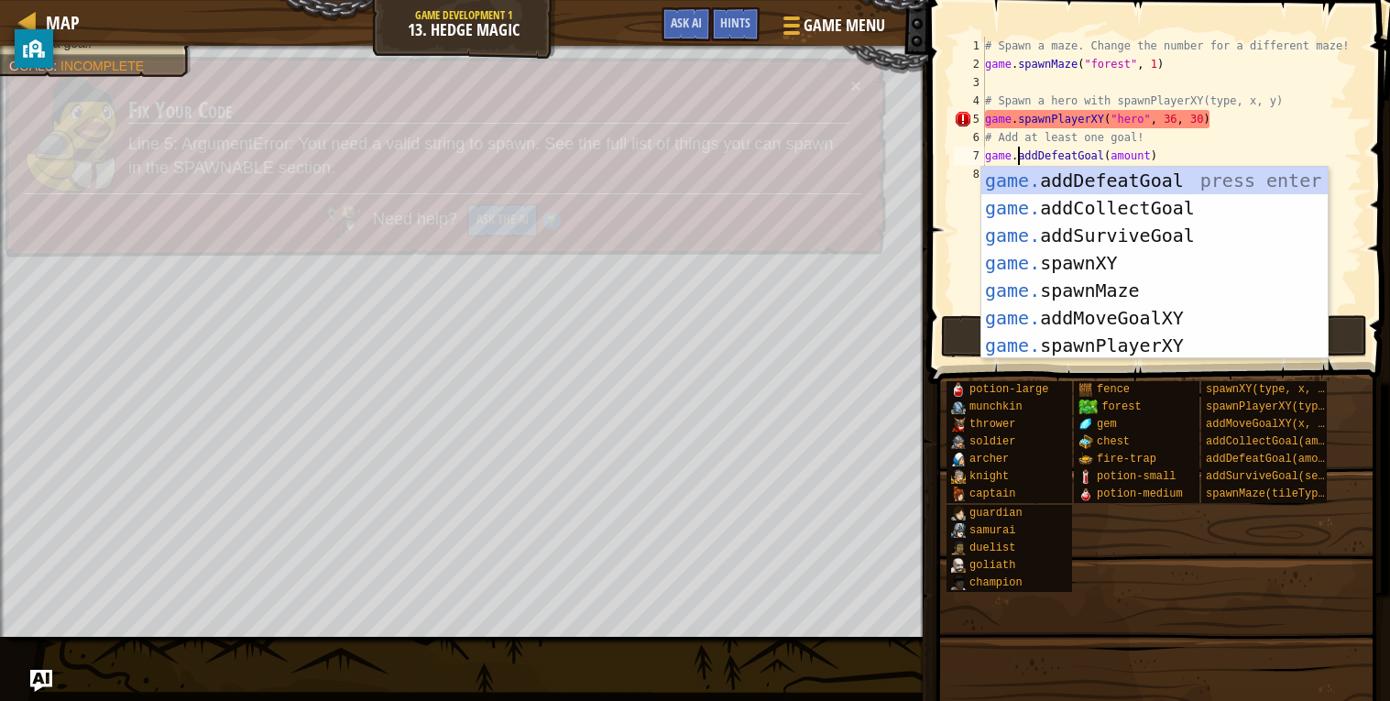
click at [1184, 117] on div "# Spawn a maze. Change the number for a different maze! game . spawnMaze ( "for…" at bounding box center [1171, 192] width 381 height 311
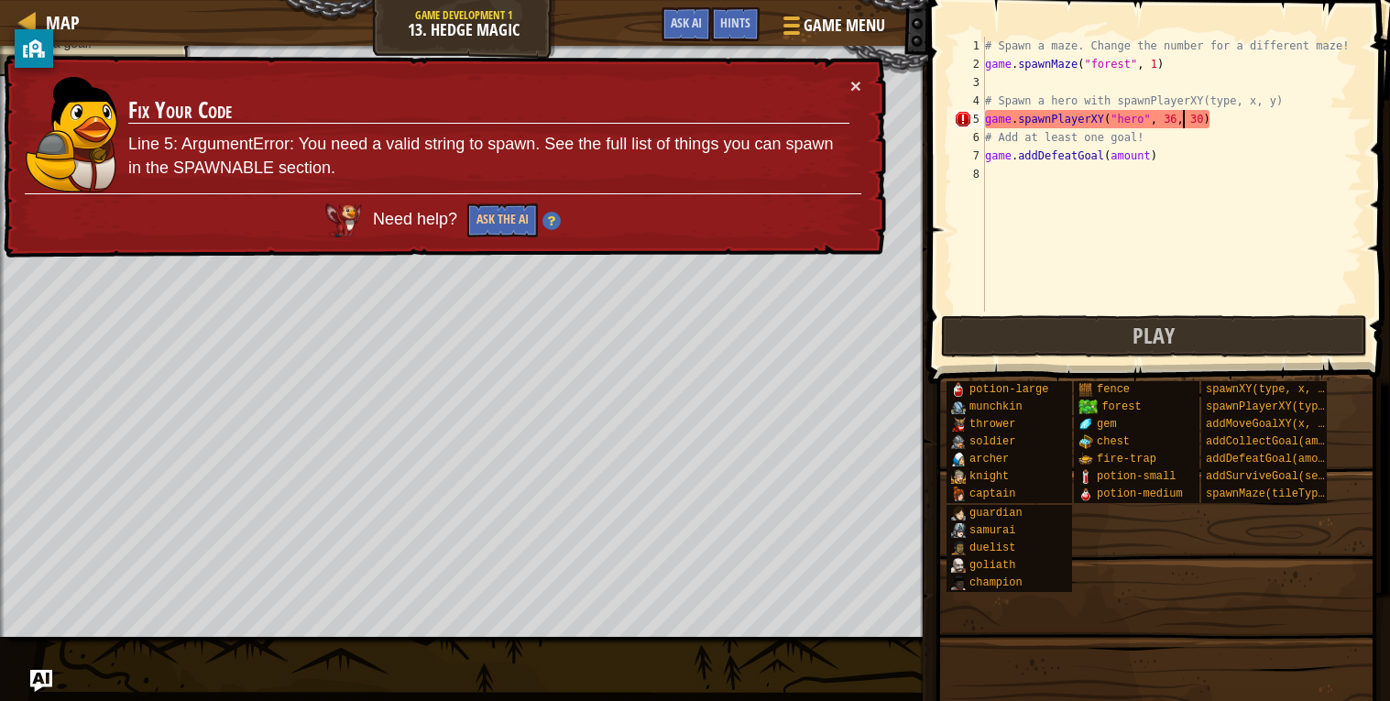
click at [1083, 135] on div "# Spawn a maze. Change the number for a different maze! game . spawnMaze ( "for…" at bounding box center [1171, 192] width 381 height 311
type textarea "# Add at least one goal!"
click at [1108, 196] on div "# Spawn a maze. Change the number for a different maze! game . spawnMaze ( "for…" at bounding box center [1171, 192] width 381 height 311
click at [1135, 119] on div "# Spawn a maze. Change the number for a different maze! game . spawnMaze ( "for…" at bounding box center [1171, 192] width 381 height 311
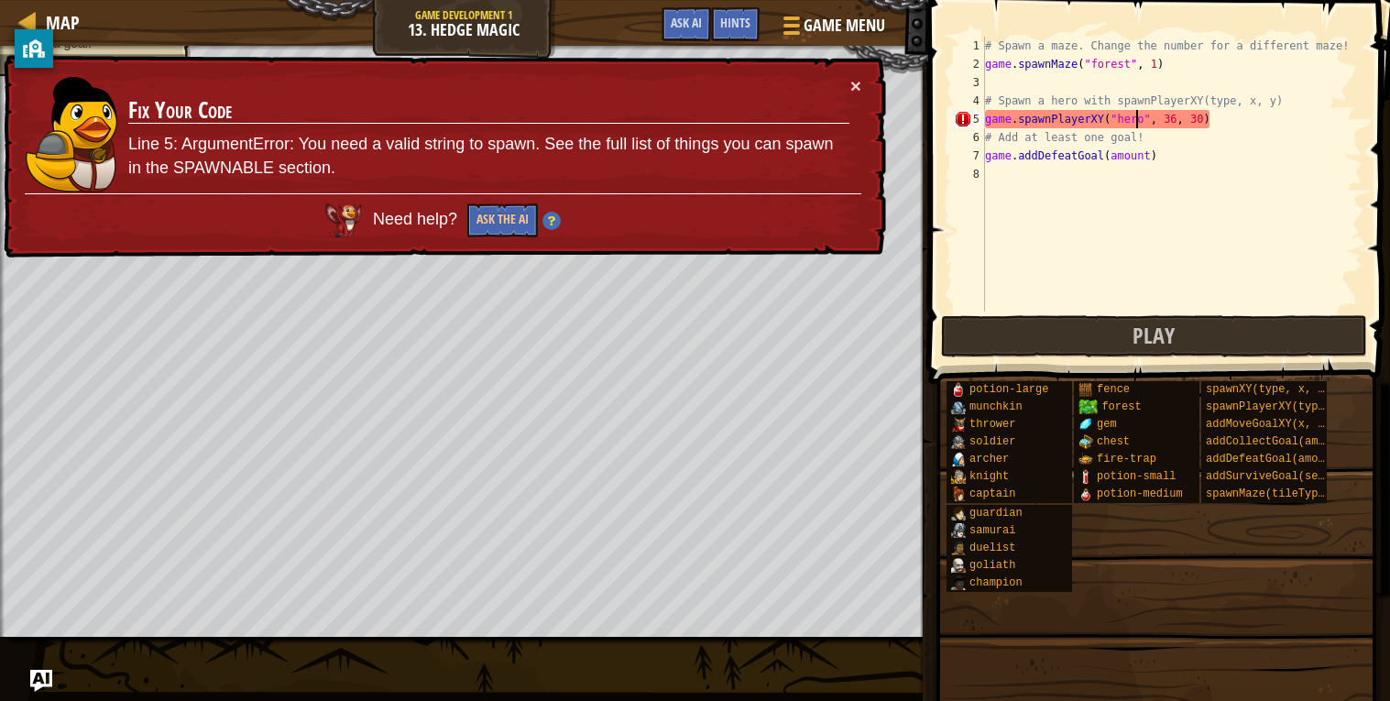
click at [1135, 119] on div "# Spawn a maze. Change the number for a different maze! game . spawnMaze ( "for…" at bounding box center [1171, 192] width 381 height 311
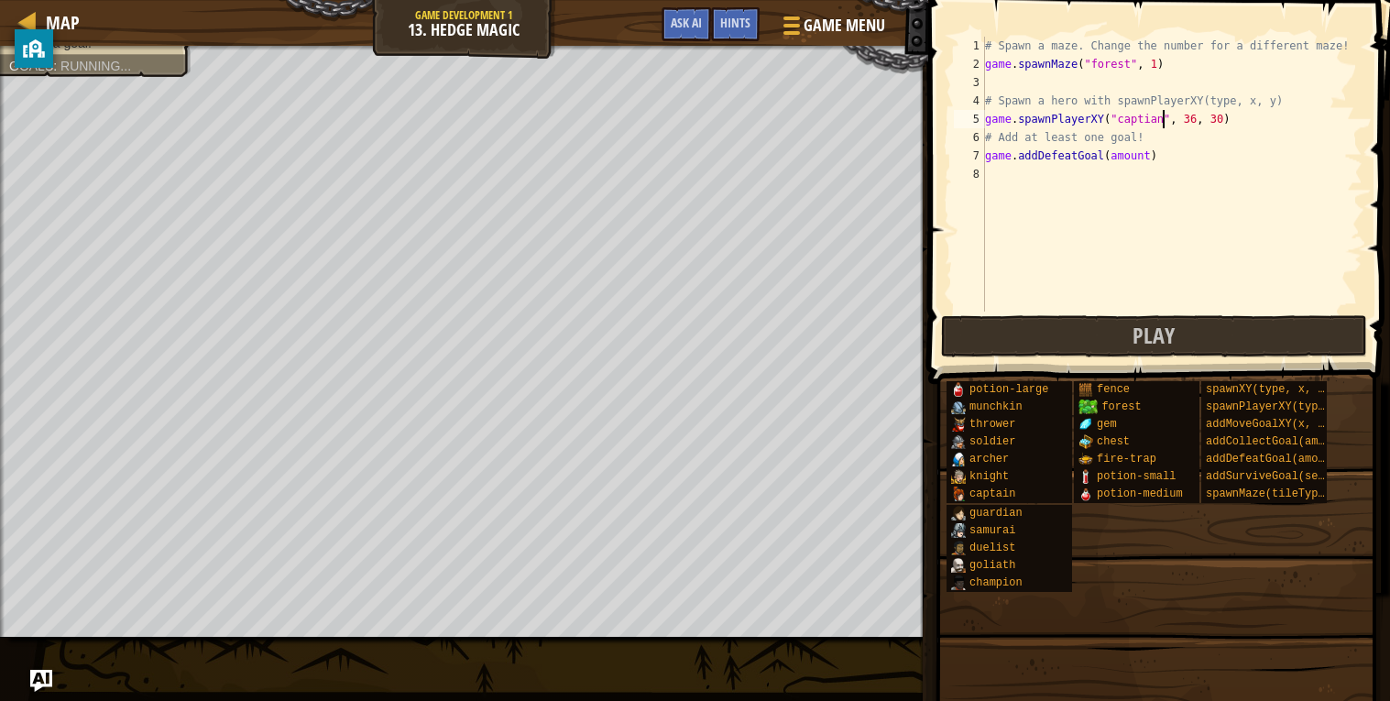
scroll to position [7, 15]
click at [1243, 105] on div "# Spawn a maze. Change the number for a different maze! game . spawnMaze ( "for…" at bounding box center [1171, 192] width 381 height 311
click at [1158, 107] on div "# Spawn a maze. Change the number for a different maze! game . spawnMaze ( "for…" at bounding box center [1171, 192] width 381 height 311
click at [1158, 118] on div "# Spawn a maze. Change the number for a different maze! game . spawnMaze ( "for…" at bounding box center [1171, 192] width 381 height 311
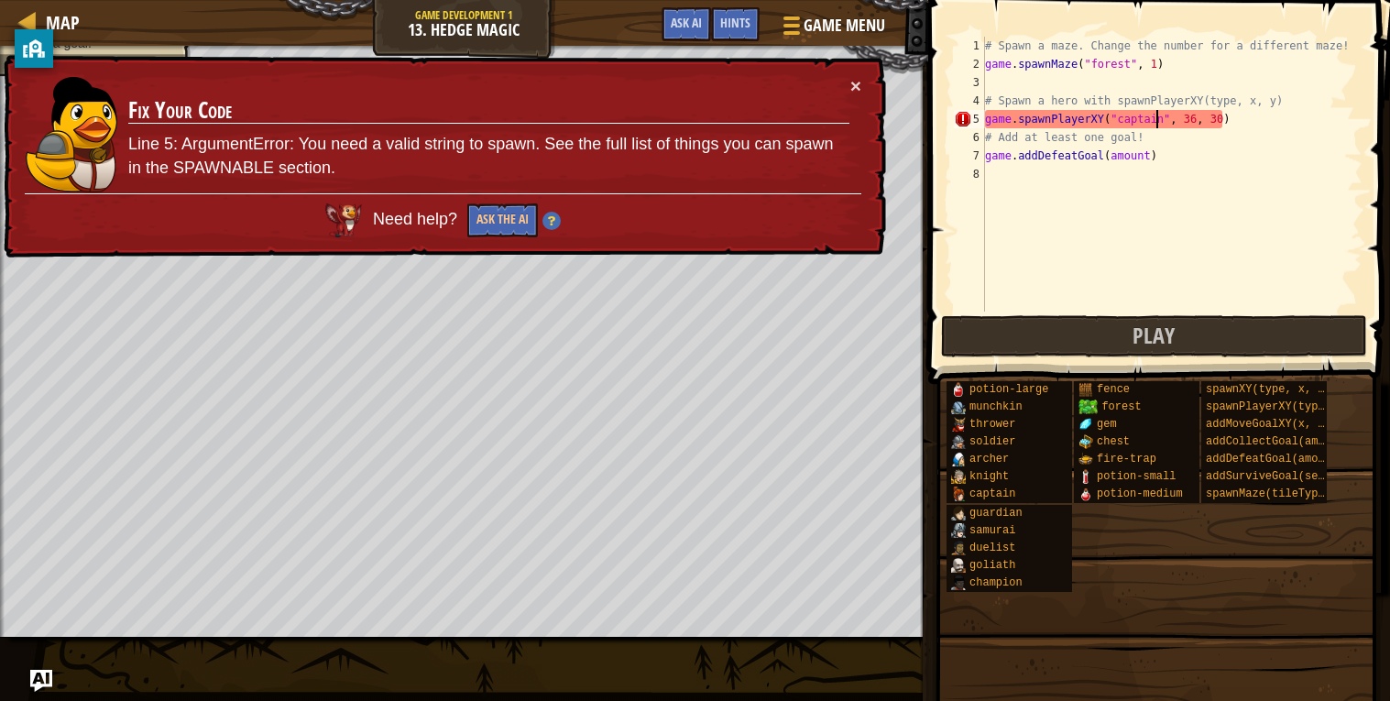
scroll to position [7, 13]
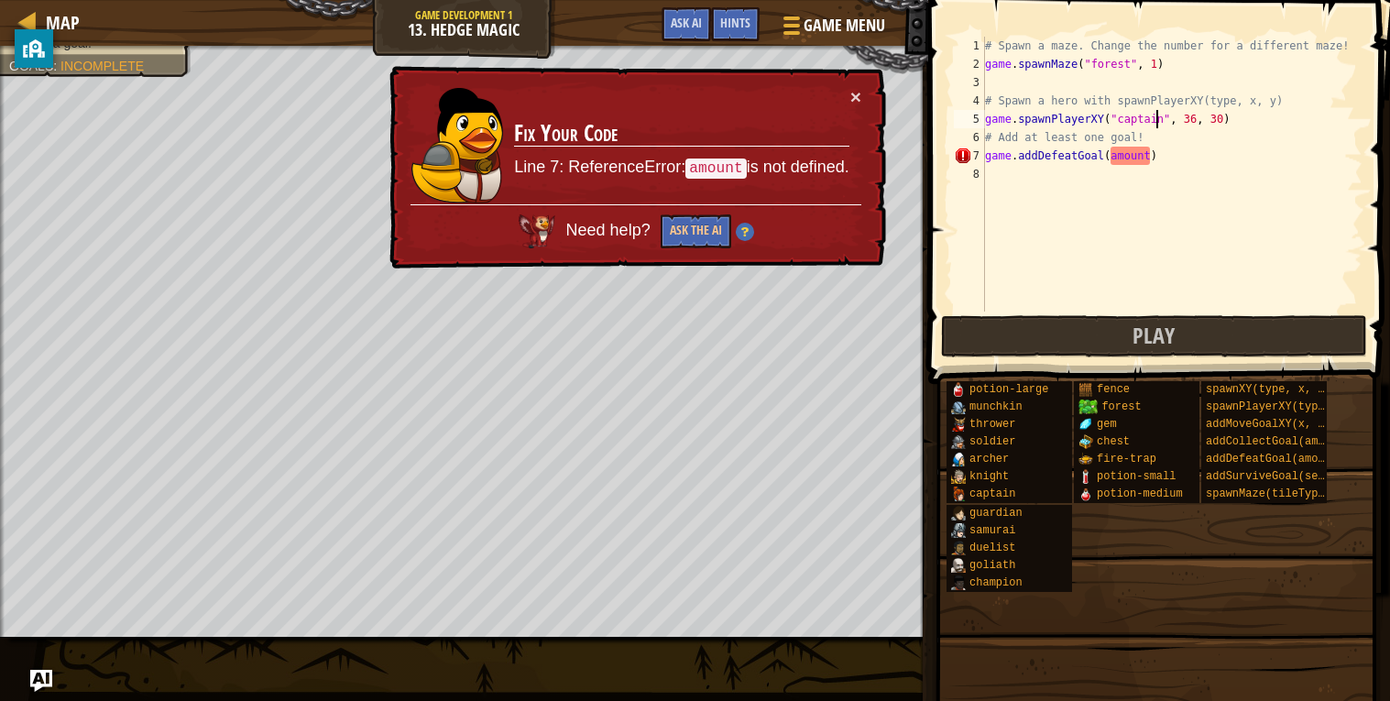
click at [1137, 152] on div "# Spawn a maze. Change the number for a different maze! game . spawnMaze ( "for…" at bounding box center [1171, 192] width 381 height 311
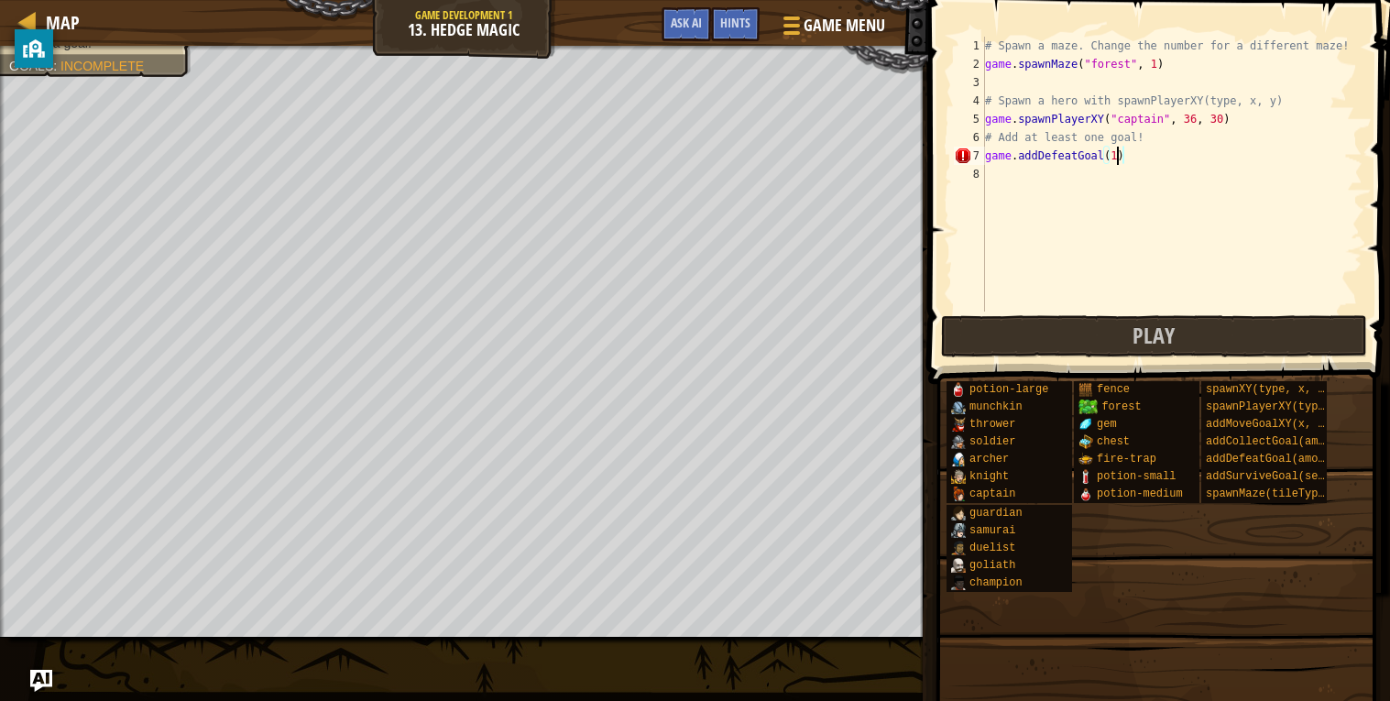
scroll to position [7, 10]
type textarea "game.addDefeatGoal(1)"
click at [1217, 328] on button "Play" at bounding box center [1154, 336] width 427 height 42
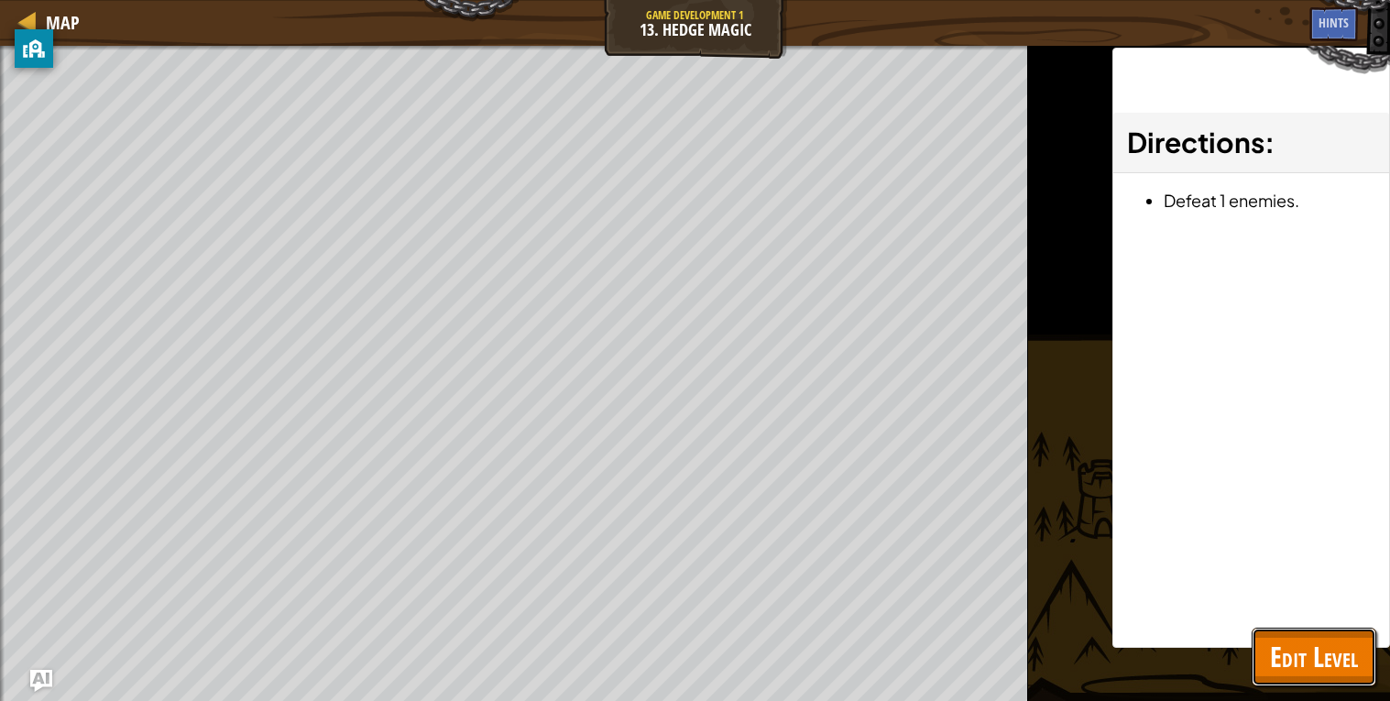
click at [1300, 643] on span "Edit Level" at bounding box center [1314, 657] width 88 height 38
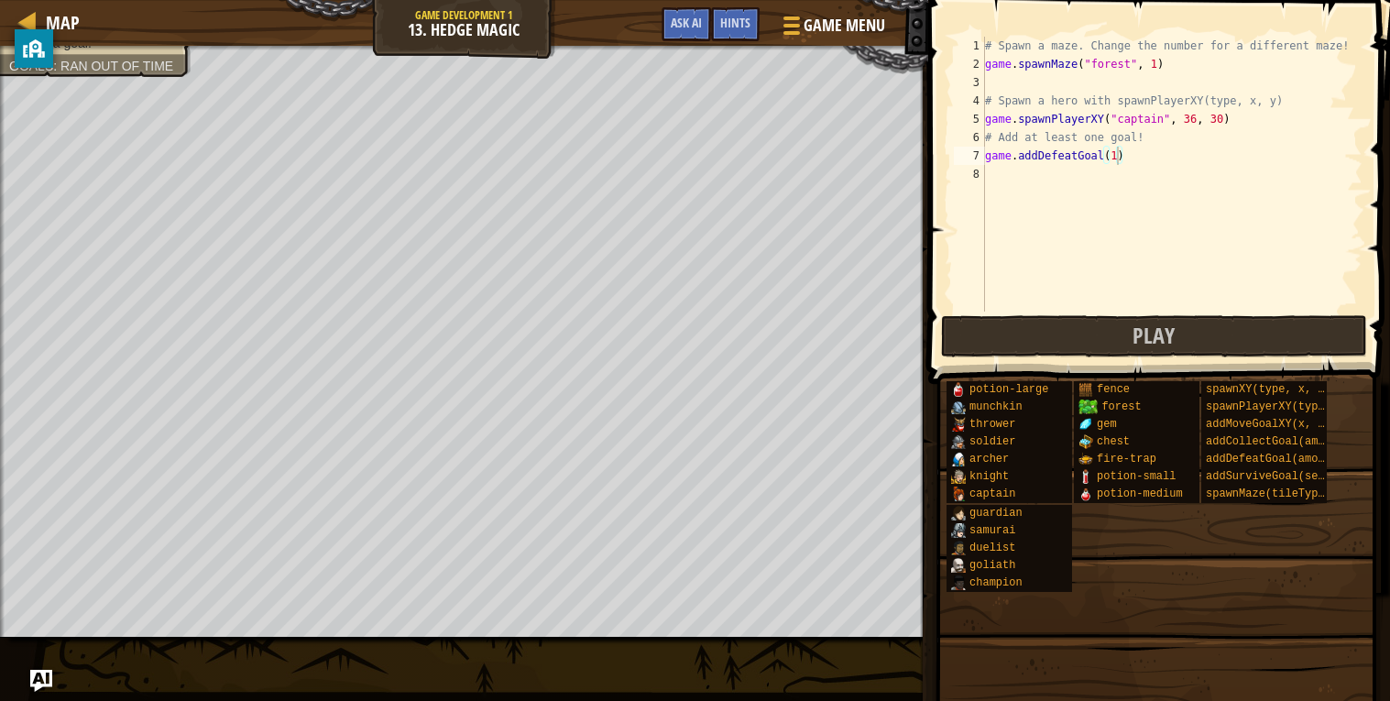
click at [1193, 170] on div "# Spawn a maze. Change the number for a different maze! game . spawnMaze ( "for…" at bounding box center [1171, 192] width 381 height 311
click at [1160, 67] on div "# Spawn a maze. Change the number for a different maze! game . spawnMaze ( "for…" at bounding box center [1171, 192] width 381 height 311
click at [1161, 321] on span "Play" at bounding box center [1153, 335] width 42 height 29
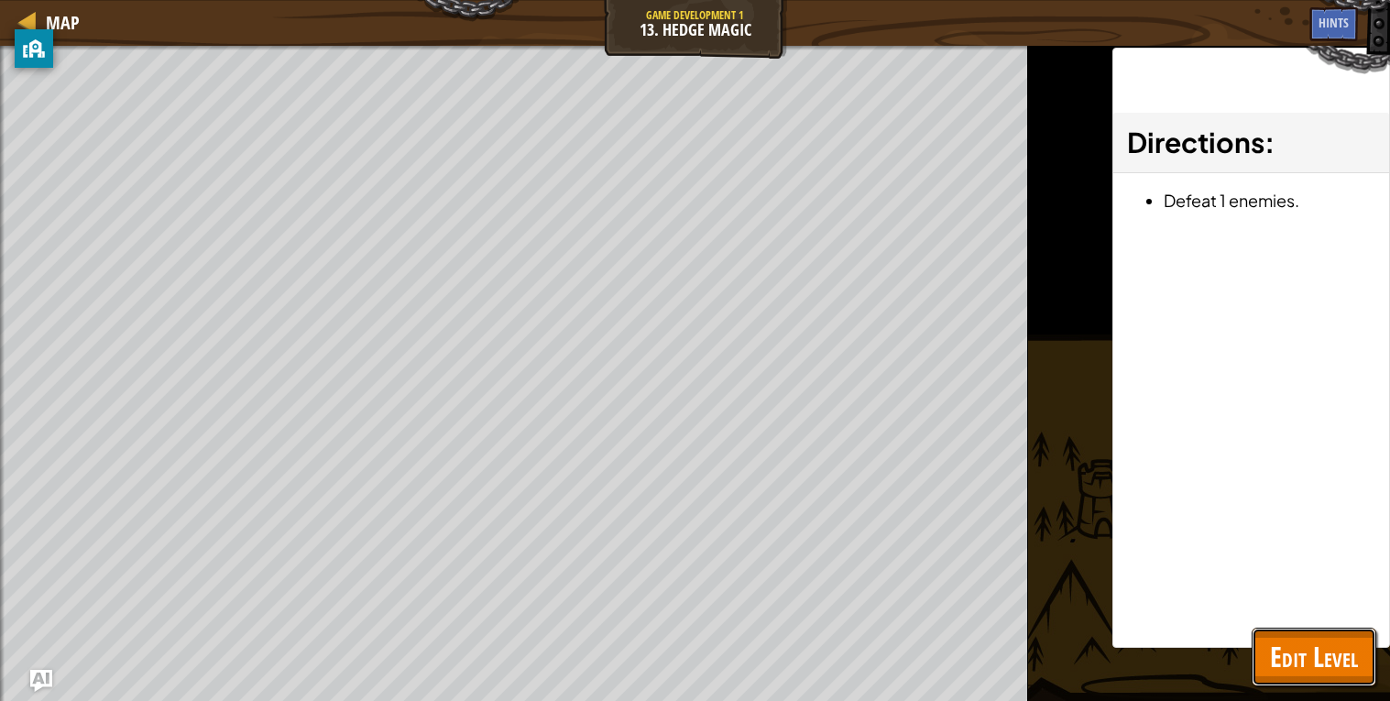
click at [1337, 657] on span "Edit Level" at bounding box center [1314, 657] width 88 height 38
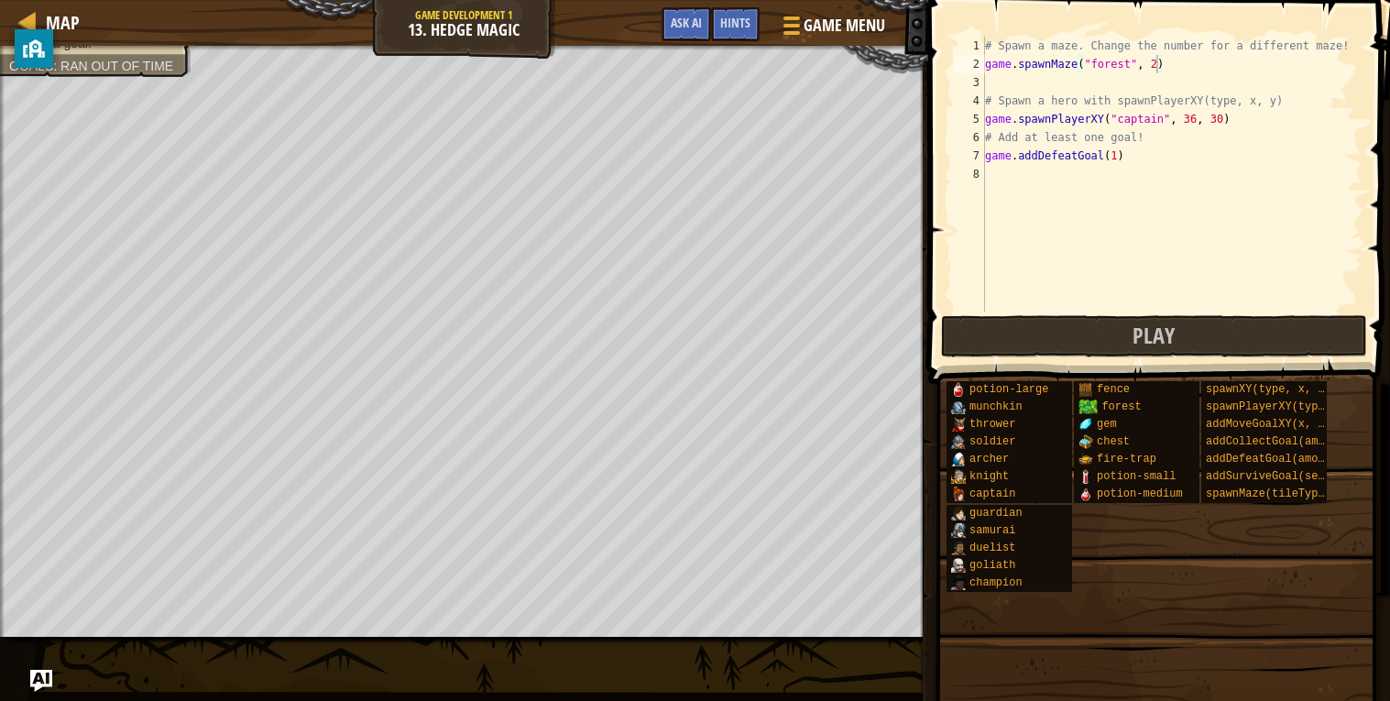
click at [1157, 59] on div "# Spawn a maze. Change the number for a different maze! game . spawnMaze ( "for…" at bounding box center [1171, 192] width 381 height 311
type textarea "game.spawnMaze("forest", 5)"
click at [1161, 214] on div "# Spawn a maze. Change the number for a different maze! game . spawnMaze ( "for…" at bounding box center [1171, 192] width 381 height 311
drag, startPoint x: 1233, startPoint y: 121, endPoint x: 977, endPoint y: 122, distance: 255.6
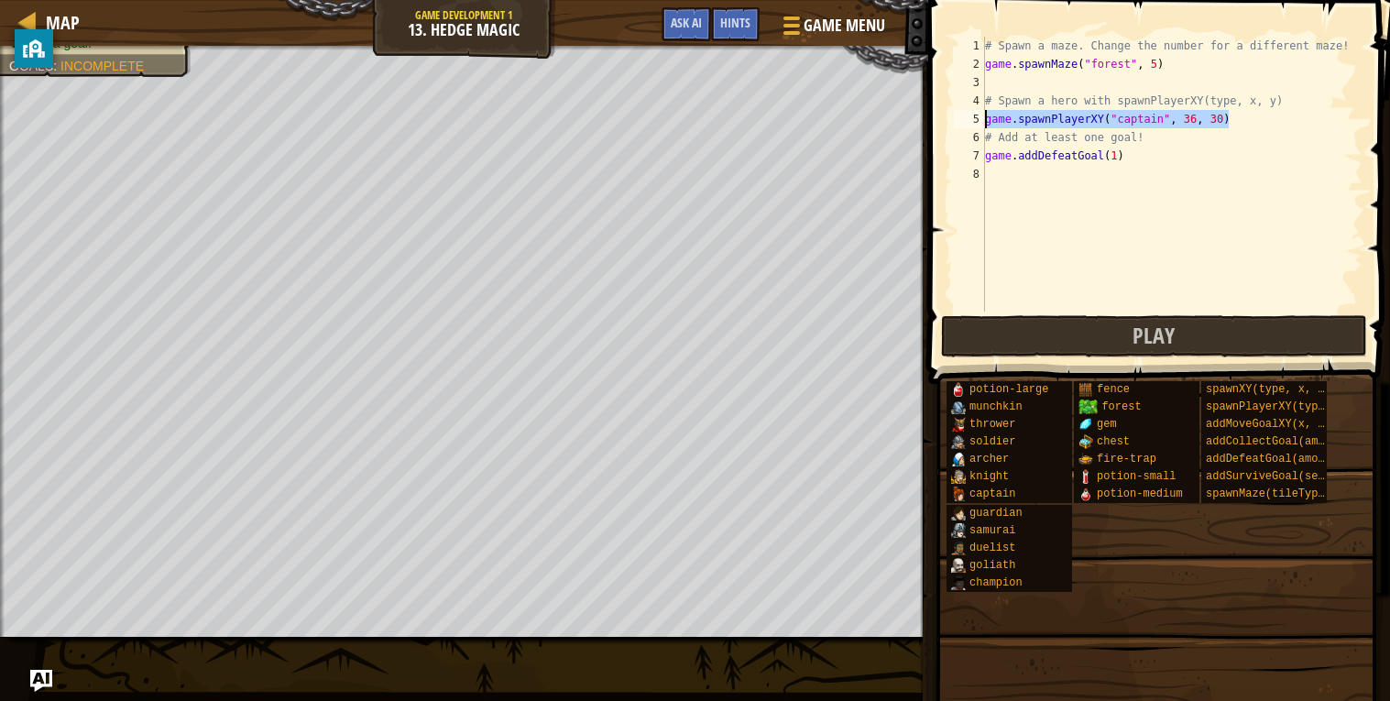
click at [977, 122] on div "1 2 3 4 5 6 7 8 # Spawn a maze. Change the number for a different maze! game . …" at bounding box center [1156, 174] width 412 height 275
type textarea "game.spawnPlayerXY("captain", 36, 30)"
click at [1002, 178] on div "# Spawn a maze. Change the number for a different maze! game . spawnMaze ( "for…" at bounding box center [1171, 192] width 381 height 311
paste textarea "game.spawnPlayerXY("captain", 36, 30)"
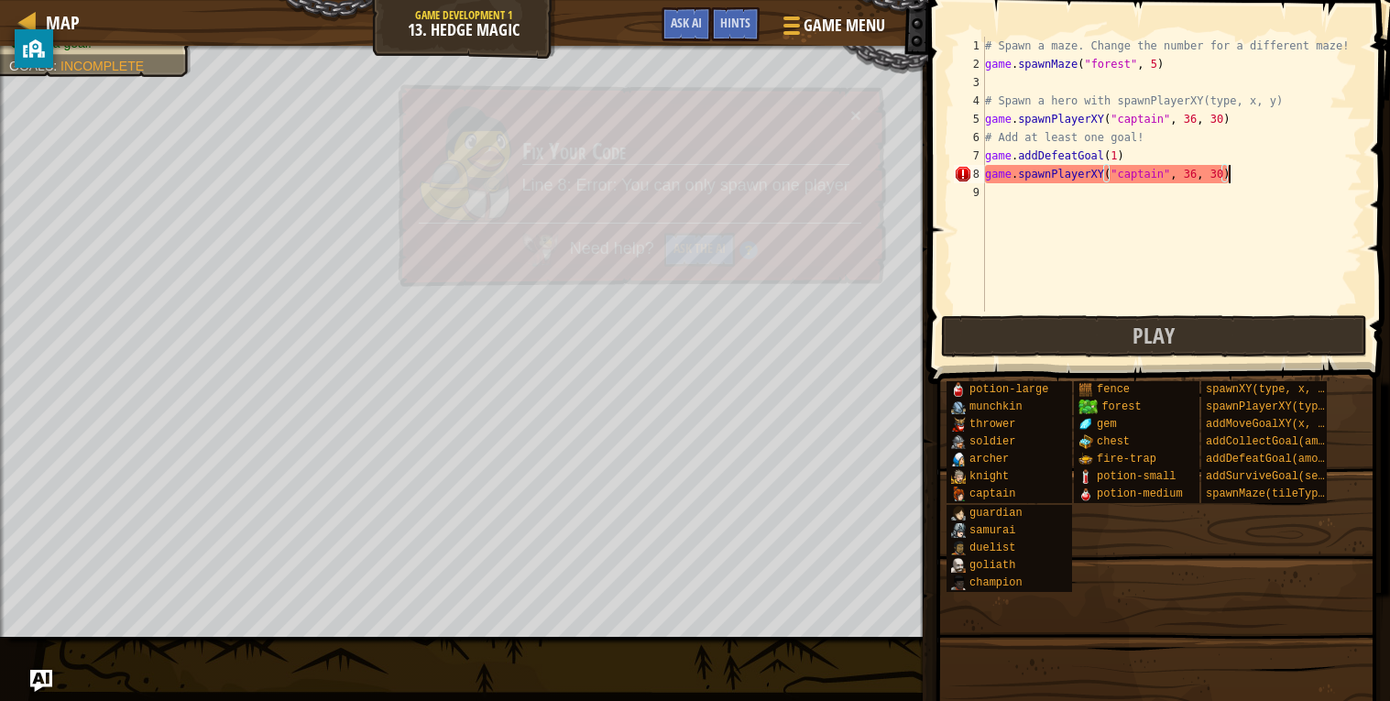
click at [1132, 181] on div "# Spawn a maze. Change the number for a different maze! game . spawnMaze ( "for…" at bounding box center [1171, 192] width 381 height 311
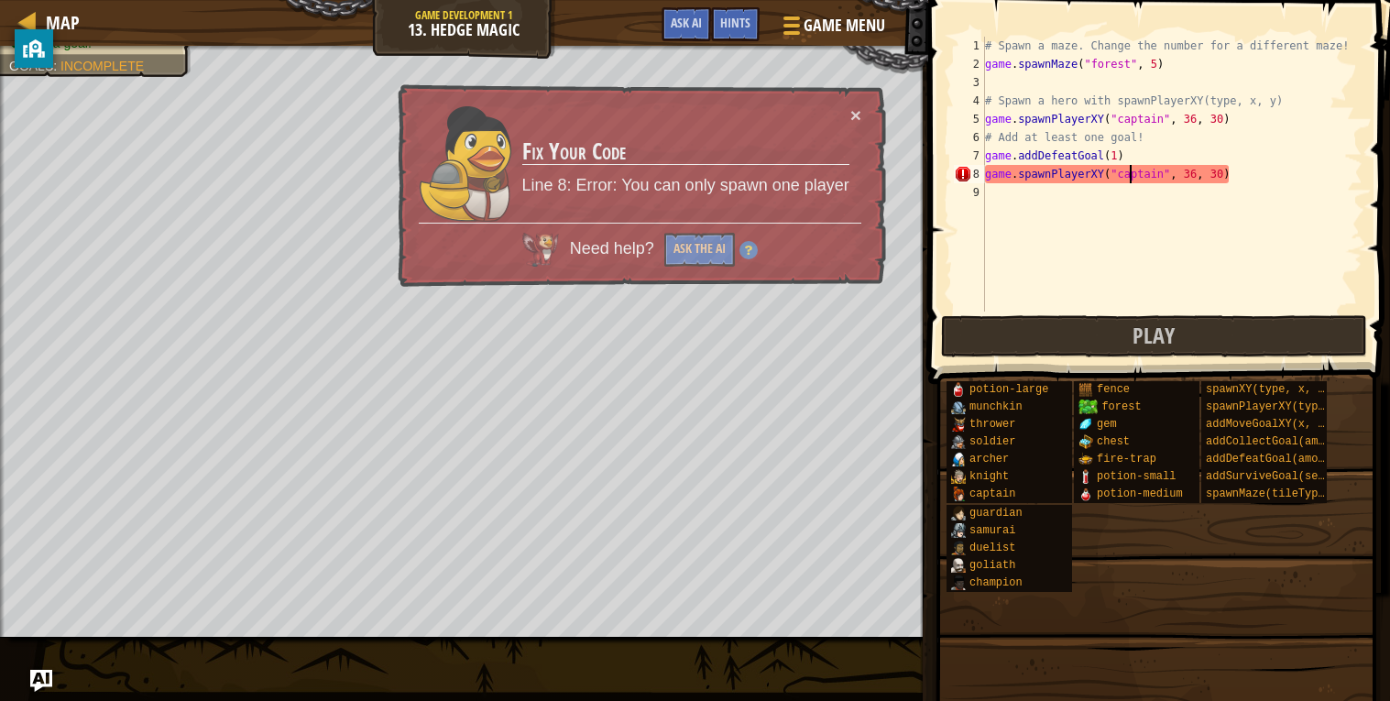
click at [1132, 181] on div "# Spawn a maze. Change the number for a different maze! game . spawnMaze ( "for…" at bounding box center [1171, 192] width 381 height 311
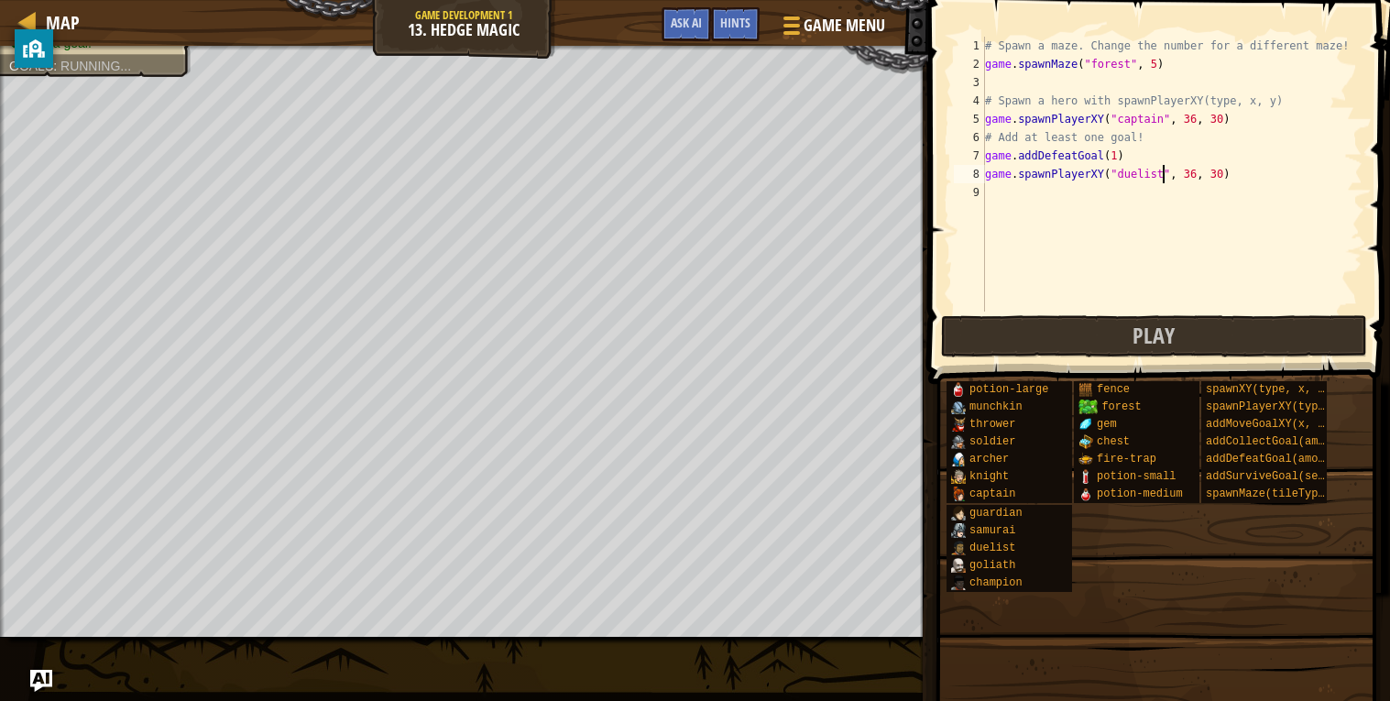
scroll to position [7, 15]
type textarea "game.spawnPlayerXY("duelist", 36, 30)"
click at [1156, 321] on span "Play" at bounding box center [1153, 335] width 42 height 29
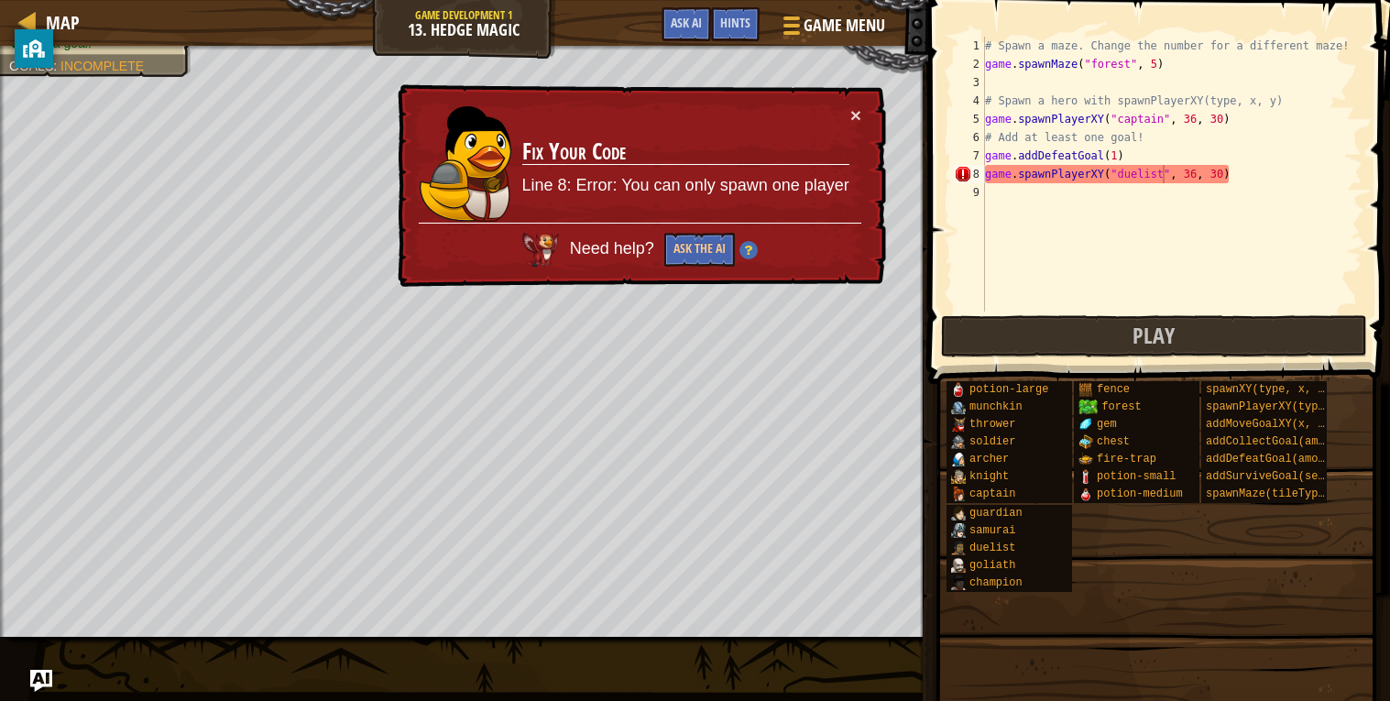
click at [1185, 197] on div "# Spawn a maze. Change the number for a different maze! game . spawnMaze ( "for…" at bounding box center [1171, 192] width 381 height 311
click at [1142, 163] on div "# Spawn a maze. Change the number for a different maze! game . spawnMaze ( "for…" at bounding box center [1171, 192] width 381 height 311
click at [1161, 171] on div "# Spawn a maze. Change the number for a different maze! game . spawnMaze ( "for…" at bounding box center [1171, 192] width 381 height 311
click at [1074, 173] on div "# Spawn a maze. Change the number for a different maze! game . spawnMaze ( "for…" at bounding box center [1171, 192] width 381 height 311
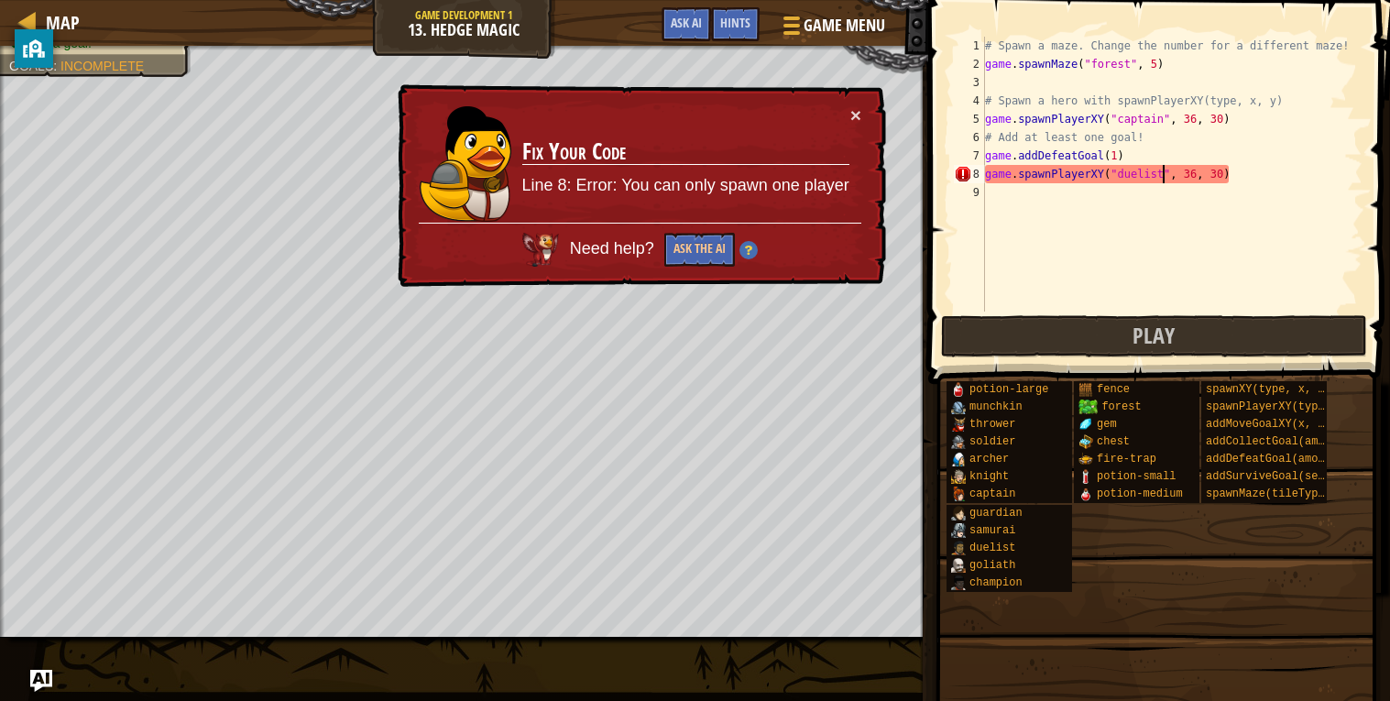
click at [1074, 173] on div "# Spawn a maze. Change the number for a different maze! game . spawnMaze ( "for…" at bounding box center [1171, 192] width 381 height 311
click at [1074, 173] on div "# Spawn a maze. Change the number for a different maze! game . spawnMaze ( "for…" at bounding box center [1171, 174] width 381 height 275
click at [1074, 173] on div "# Spawn a maze. Change the number for a different maze! game . spawnMaze ( "for…" at bounding box center [1171, 192] width 381 height 311
click at [1074, 173] on div "# Spawn a maze. Change the number for a different maze! game . spawnMaze ( "for…" at bounding box center [1171, 174] width 381 height 275
click at [1074, 173] on div "# Spawn a maze. Change the number for a different maze! game . spawnMaze ( "for…" at bounding box center [1171, 192] width 381 height 311
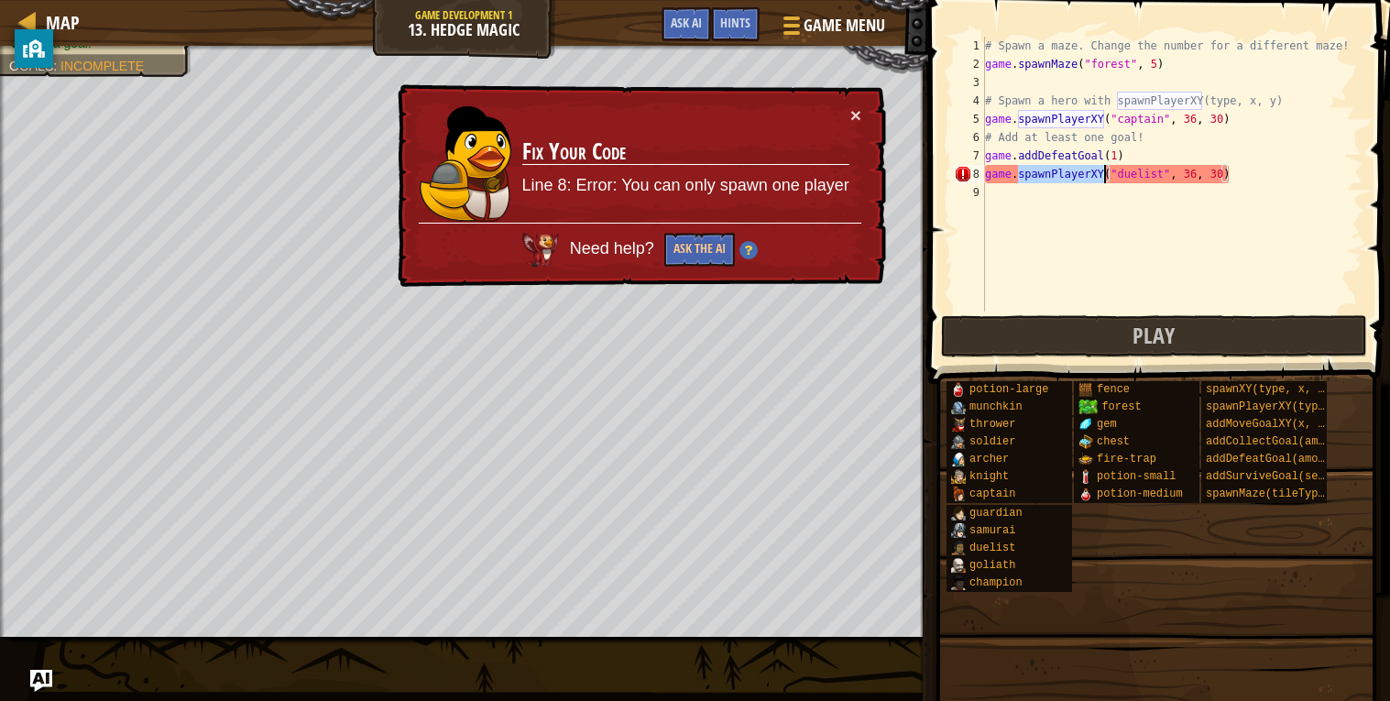
click at [1074, 173] on div "# Spawn a maze. Change the number for a different maze! game . spawnMaze ( "for…" at bounding box center [1171, 174] width 381 height 275
click at [1086, 174] on div "# Spawn a maze. Change the number for a different maze! game . spawnMaze ( "for…" at bounding box center [1171, 192] width 381 height 311
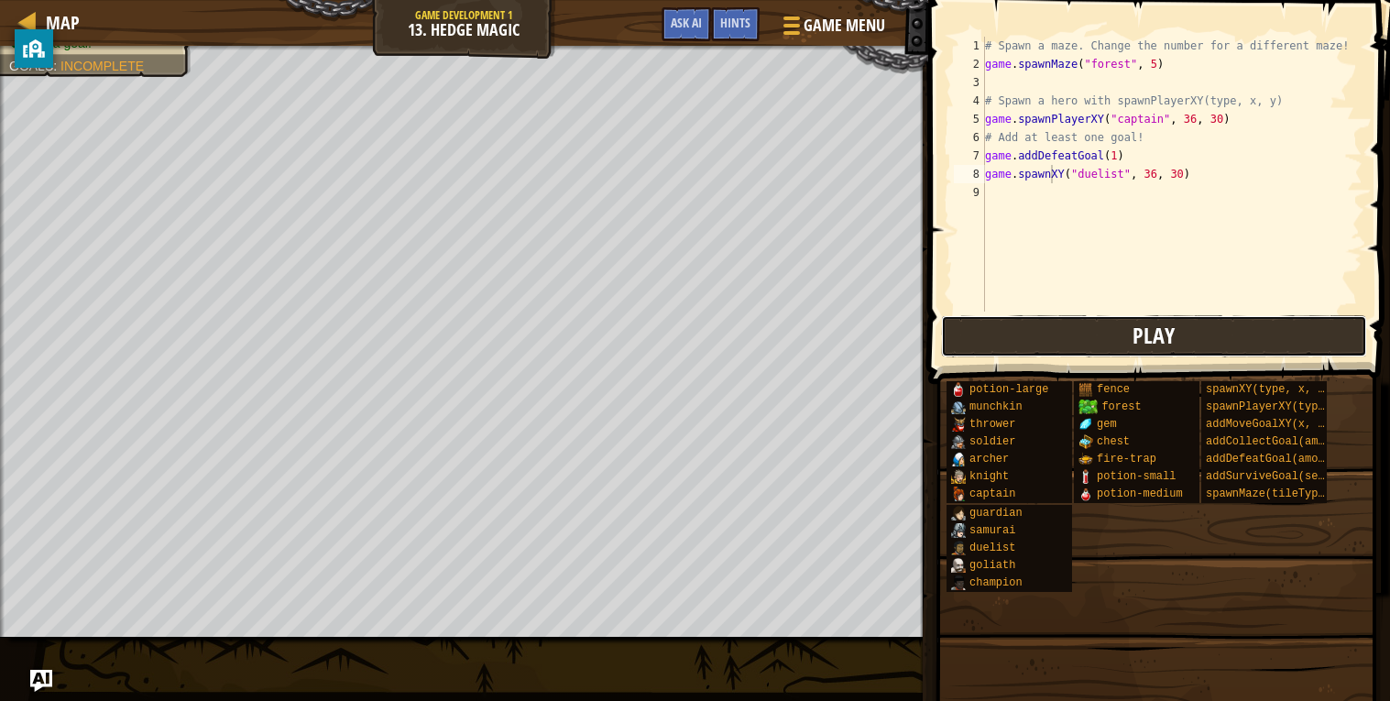
click at [1157, 346] on span "Play" at bounding box center [1153, 335] width 42 height 29
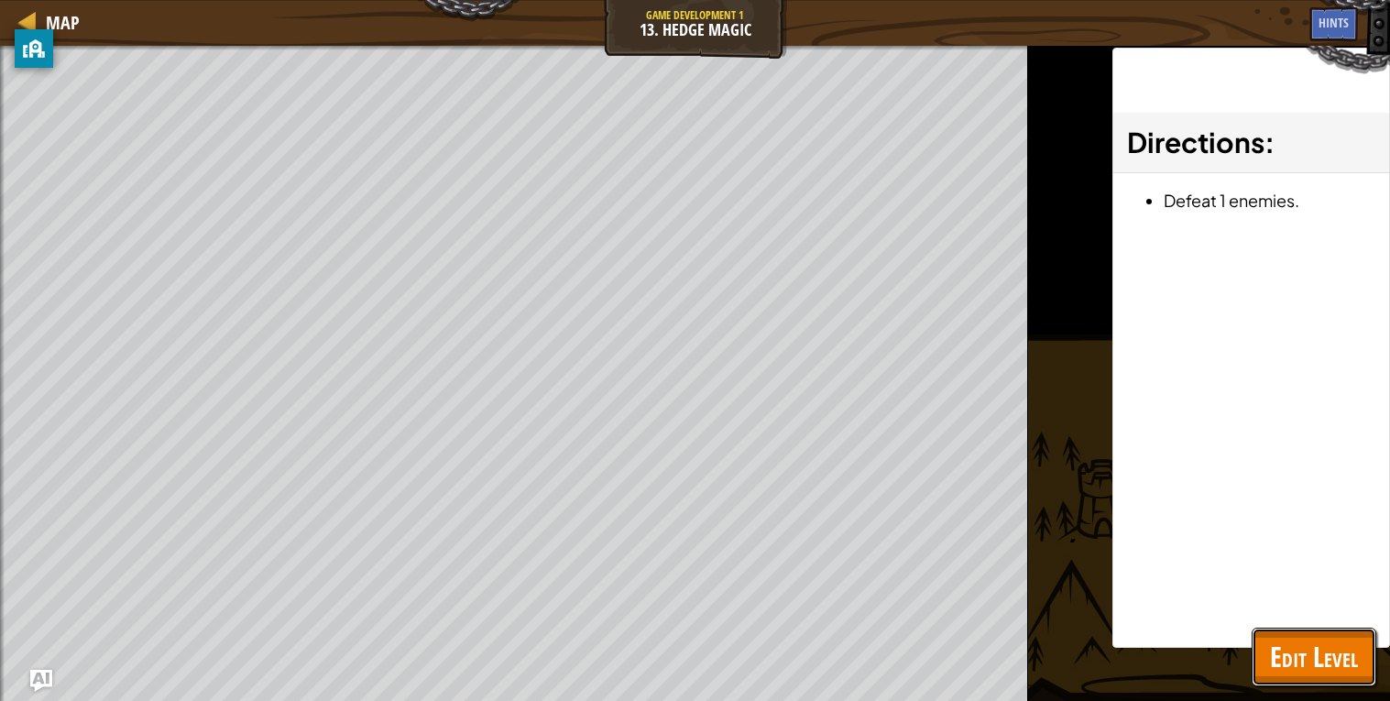
click at [1323, 653] on span "Edit Level" at bounding box center [1314, 657] width 88 height 38
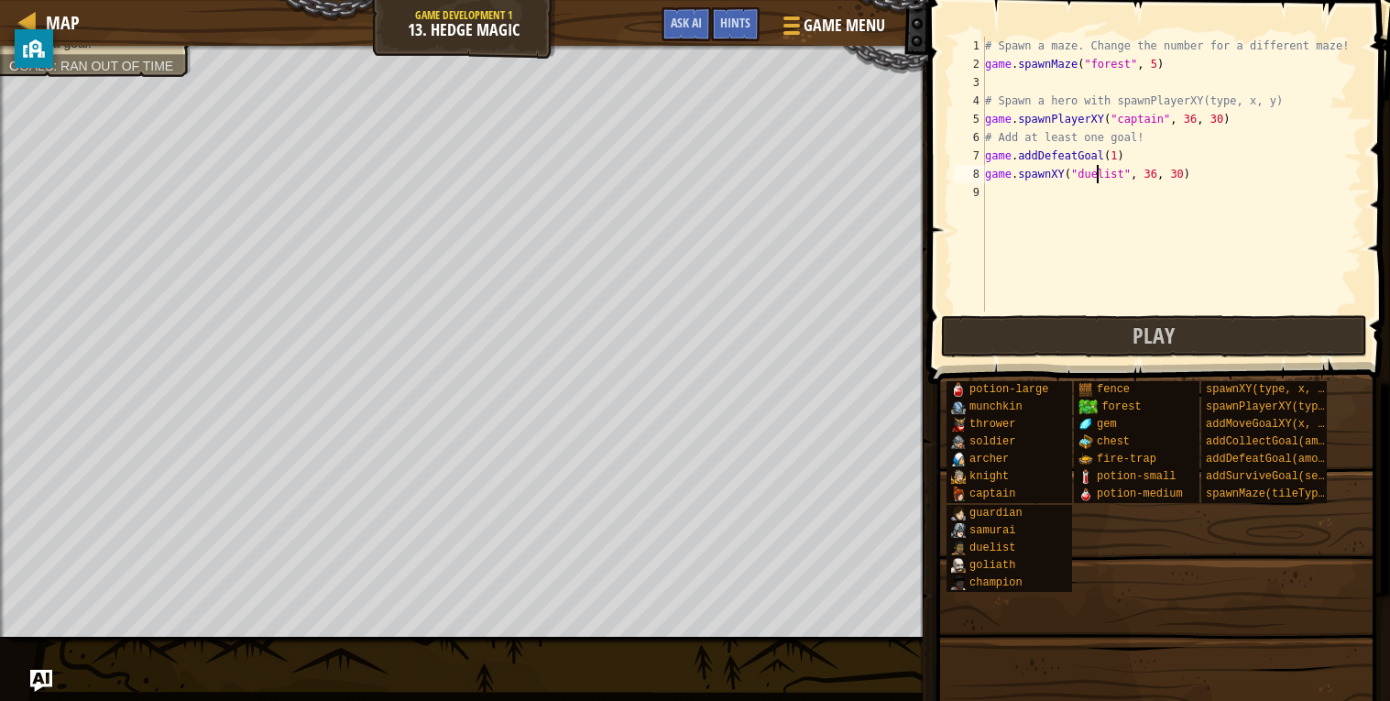
click at [1098, 175] on div "# Spawn a maze. Change the number for a different maze! game . spawnMaze ( "for…" at bounding box center [1171, 192] width 381 height 311
type textarea "game.spawnXY("thrower", 36, 30)"
click at [1125, 308] on div "# Spawn a maze. Change the number for a different maze! game . spawnMaze ( "for…" at bounding box center [1171, 192] width 381 height 311
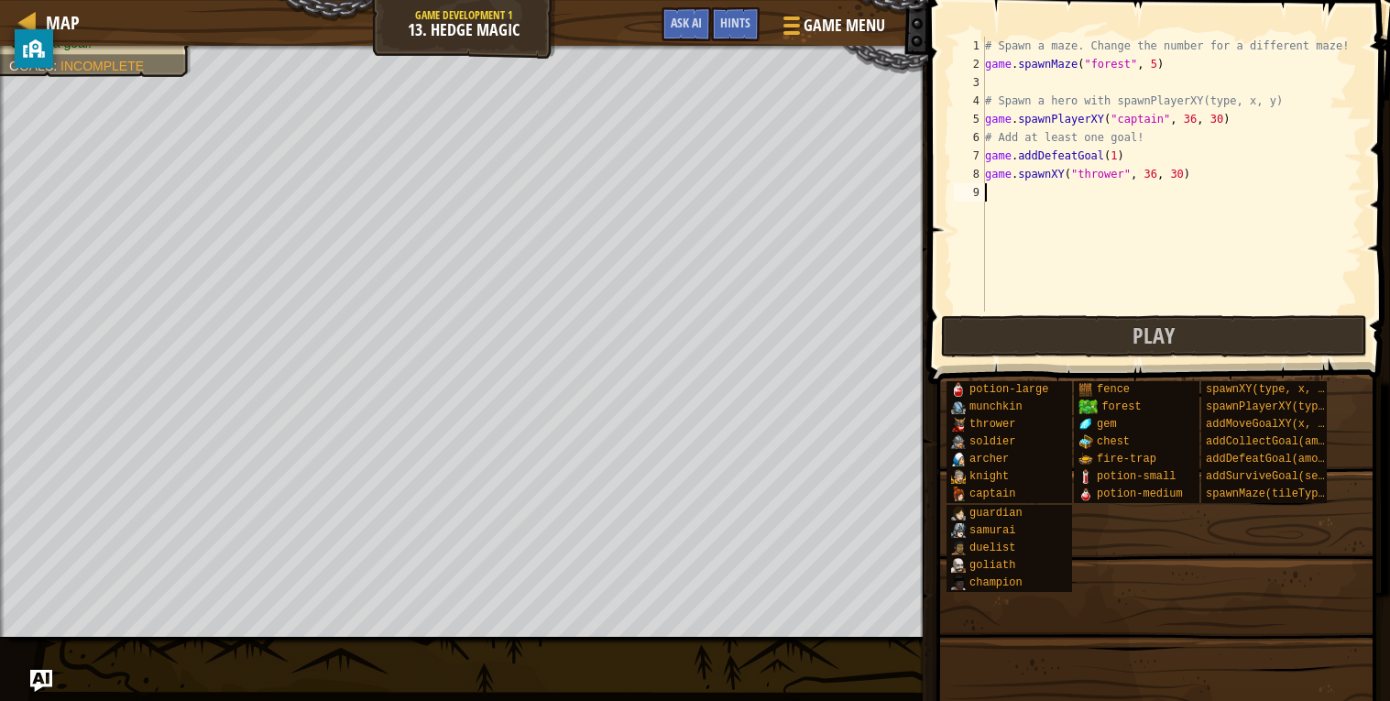
scroll to position [7, 0]
click at [1125, 322] on button "Play" at bounding box center [1154, 336] width 427 height 42
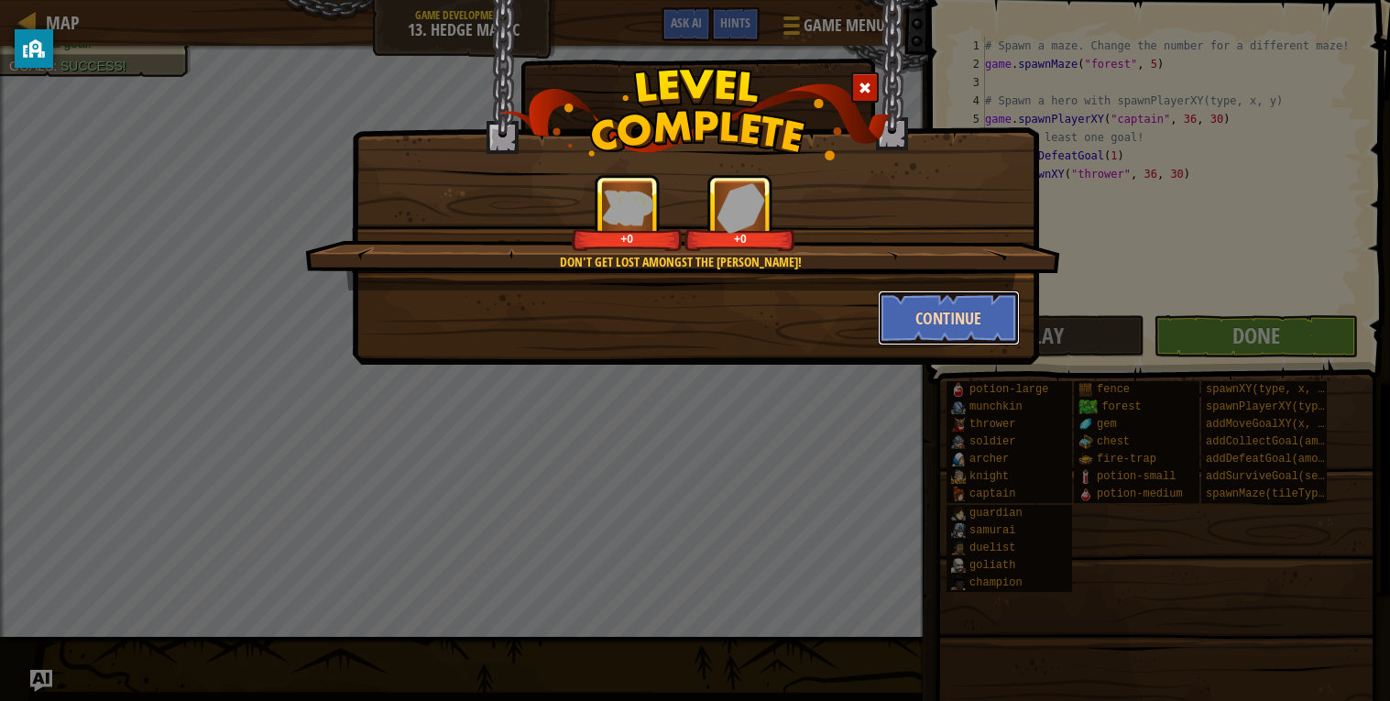
click at [908, 324] on button "Continue" at bounding box center [949, 317] width 142 height 55
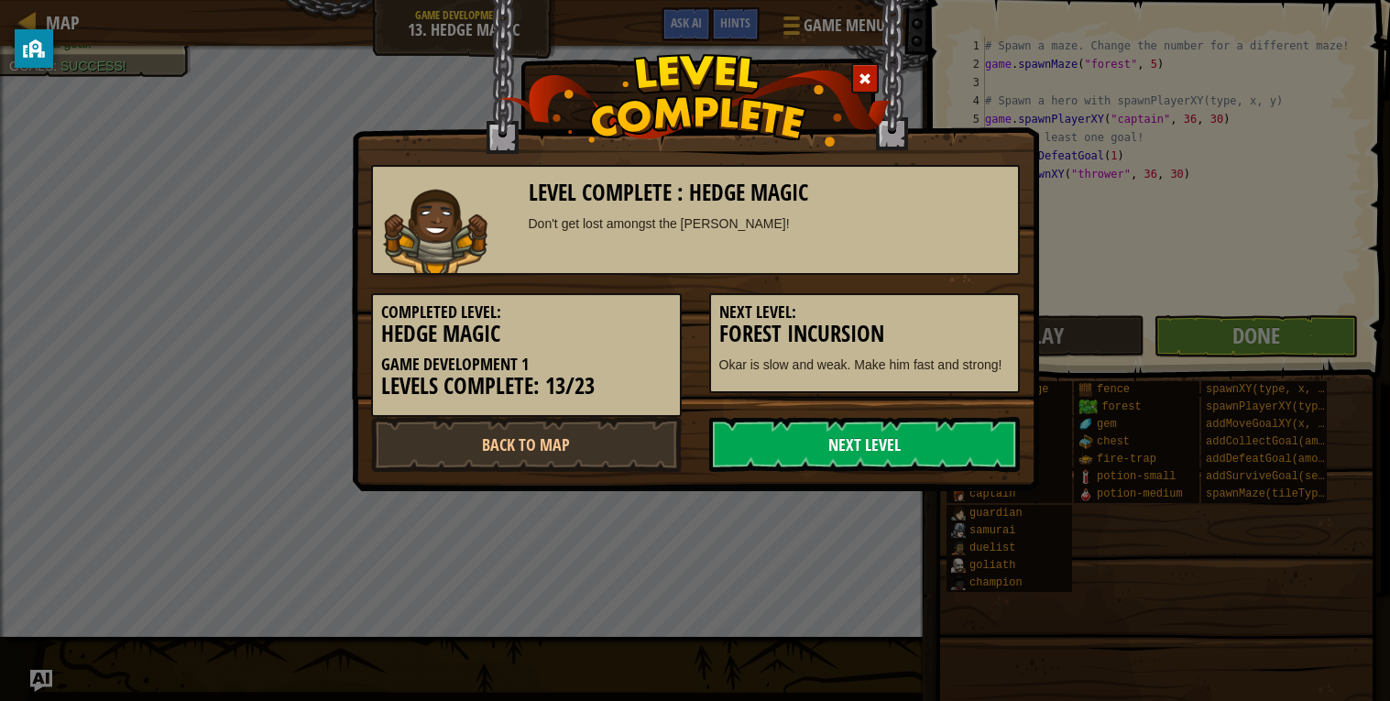
click at [929, 436] on link "Next Level" at bounding box center [864, 444] width 311 height 55
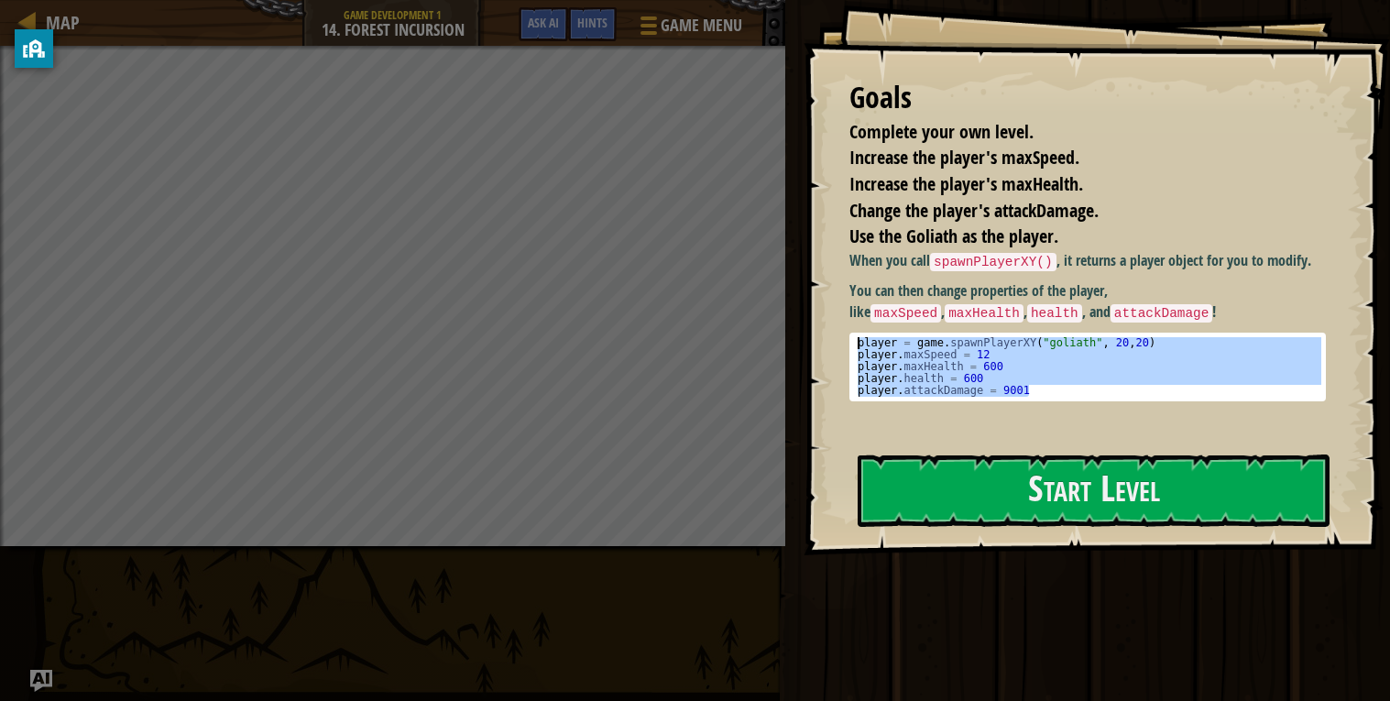
drag, startPoint x: 1045, startPoint y: 394, endPoint x: 855, endPoint y: 344, distance: 196.9
click at [855, 344] on div "player = game . spawnPlayerXY ( "goliath" , 20 , 20 ) player . maxSpeed = 12 pl…" at bounding box center [1088, 378] width 468 height 83
type textarea "player = game.spawnPlayerXY("goliath", 20,20) player.maxSpeed = 12"
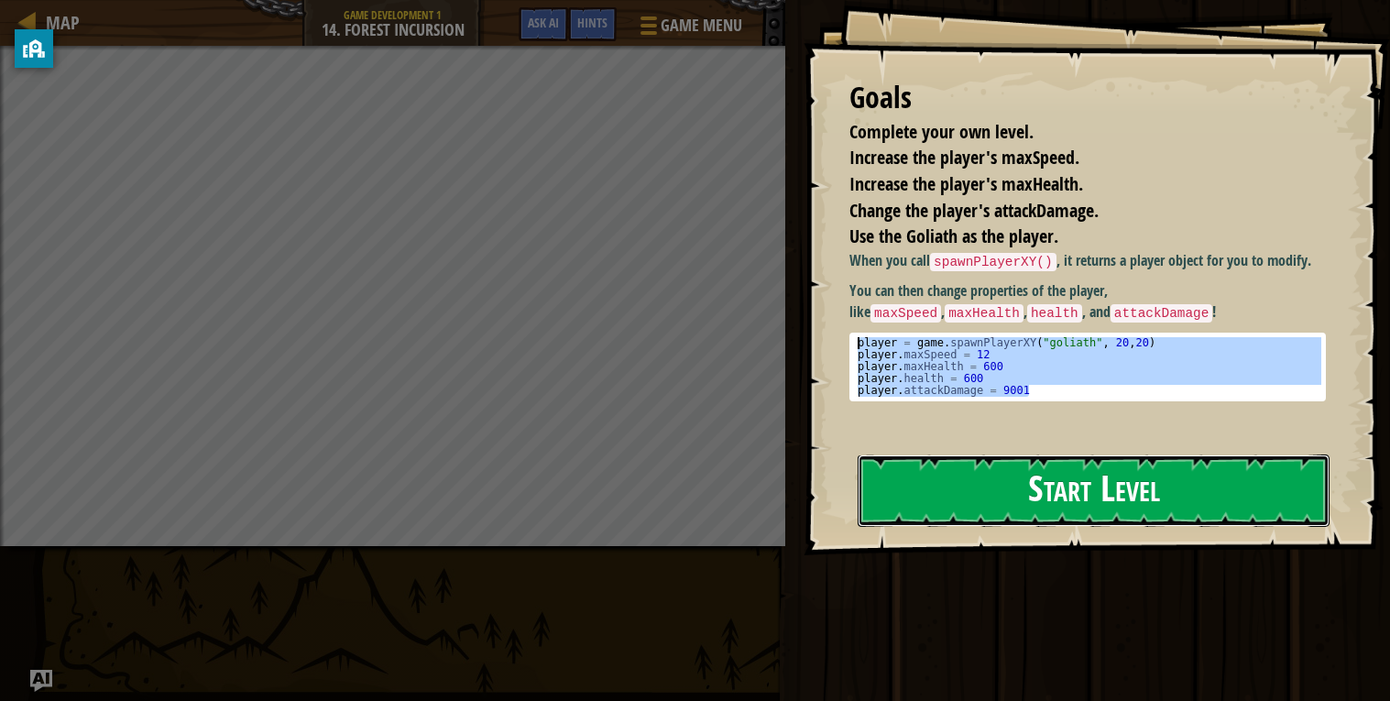
click at [1015, 471] on button "Start Level" at bounding box center [1093, 490] width 472 height 72
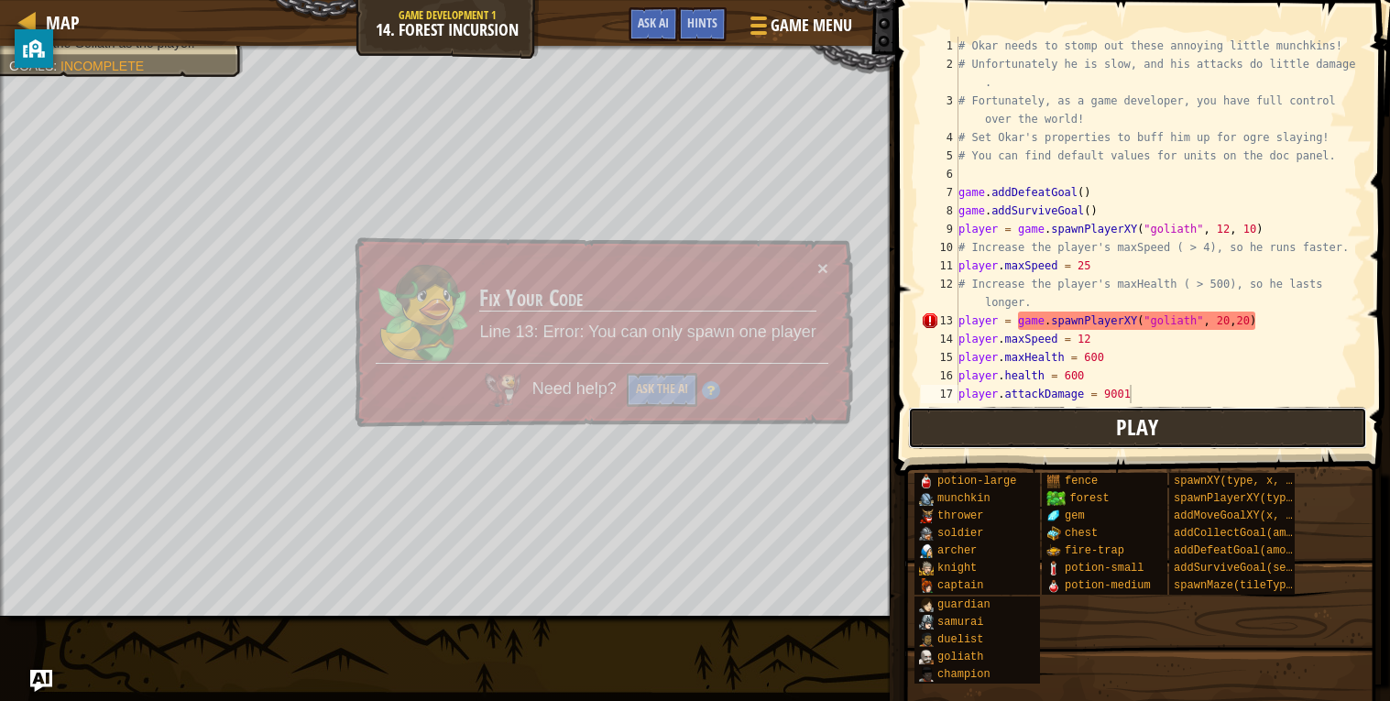
click at [1090, 427] on button "Play" at bounding box center [1137, 428] width 459 height 42
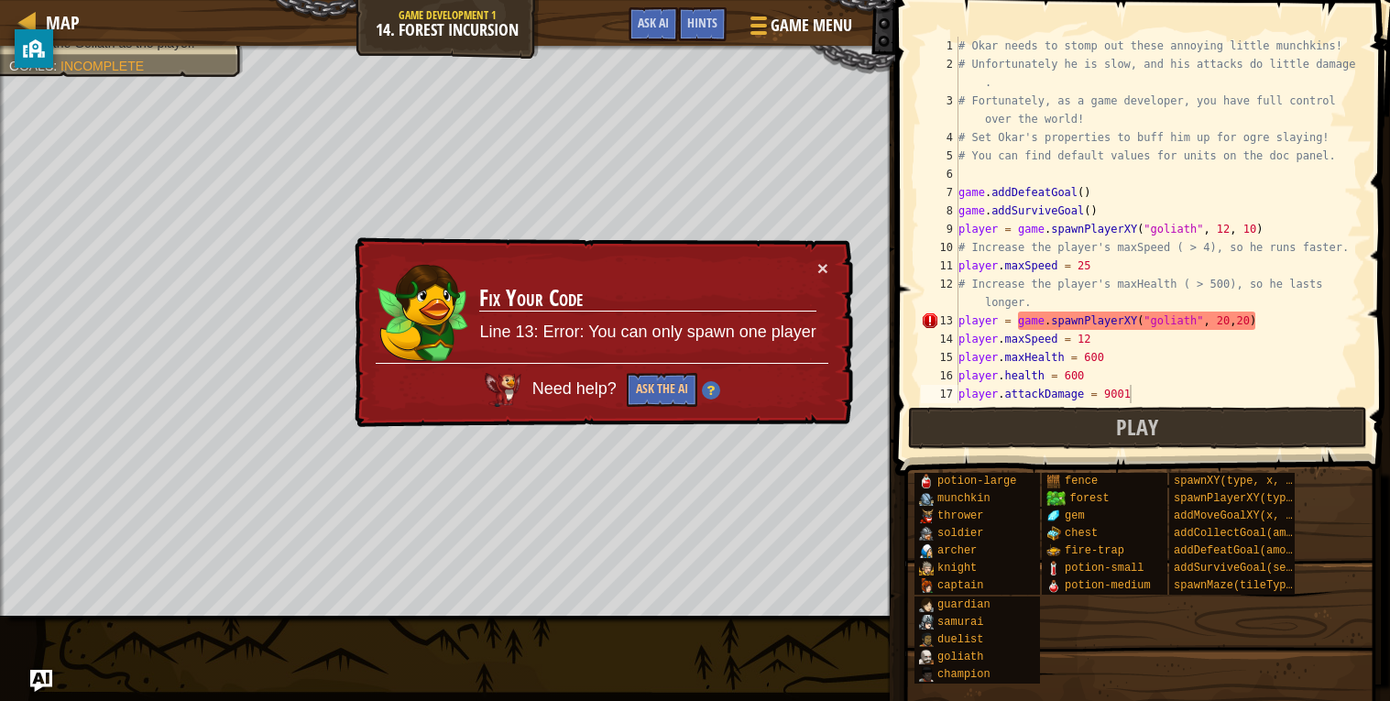
click at [1103, 319] on div "# Okar needs to stomp out these annoying little munchkins! # Unfortunately he i…" at bounding box center [1159, 247] width 408 height 421
click at [1116, 311] on div "# Okar needs to stomp out these annoying little munchkins! # Unfortunately he i…" at bounding box center [1159, 247] width 408 height 421
click at [1120, 320] on div "# Okar needs to stomp out these annoying little munchkins! # Unfortunately he i…" at bounding box center [1159, 247] width 408 height 421
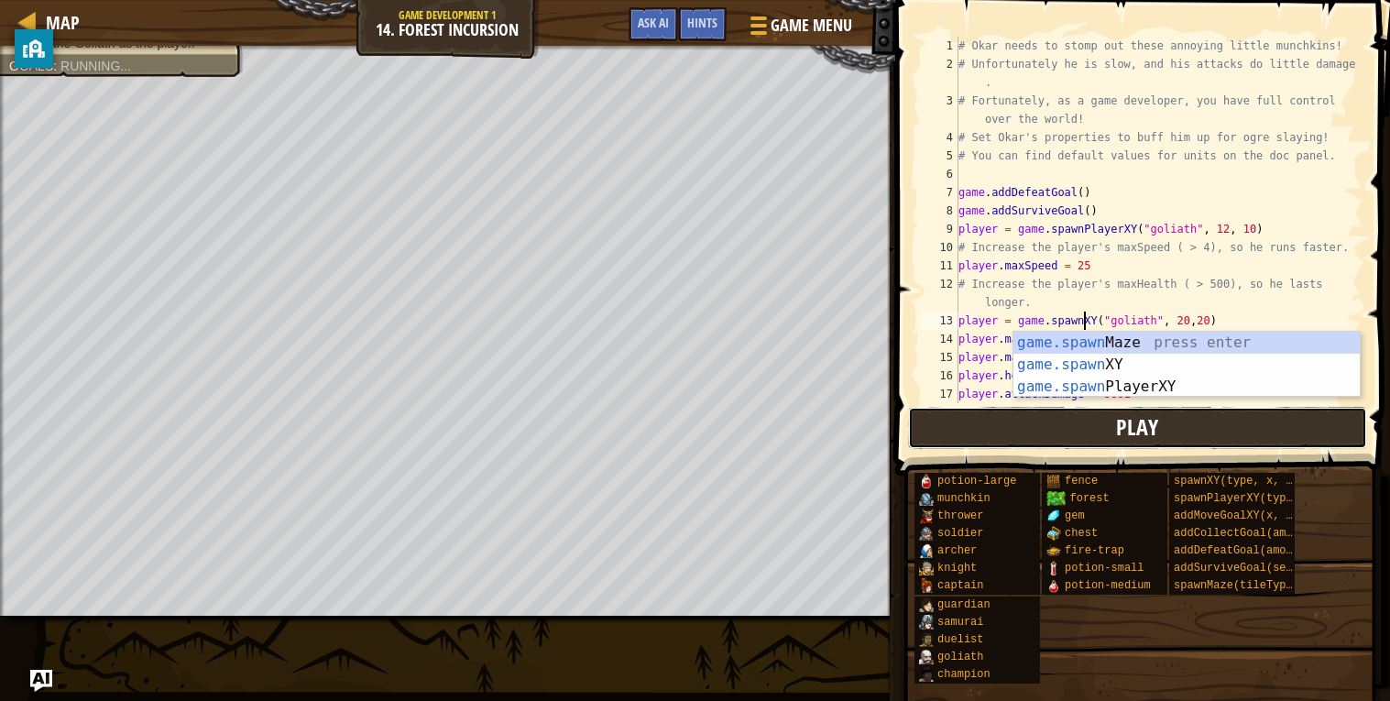
click at [1104, 426] on button "Play" at bounding box center [1137, 428] width 459 height 42
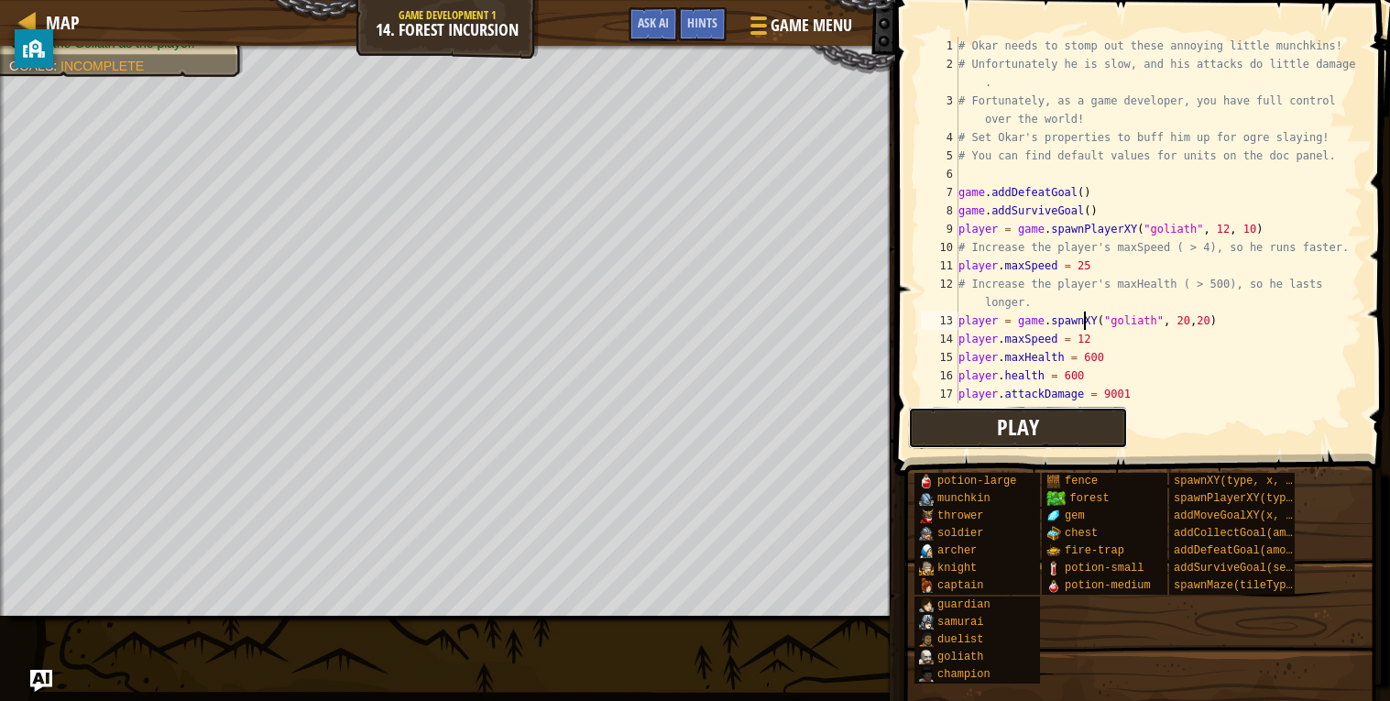
click at [945, 420] on button "Play" at bounding box center [1018, 428] width 220 height 42
click at [1146, 355] on div "# Okar needs to stomp out these annoying little munchkins! # Unfortunately he i…" at bounding box center [1159, 247] width 408 height 421
click at [1090, 357] on div "# Okar needs to stomp out these annoying little munchkins! # Unfortunately he i…" at bounding box center [1159, 247] width 408 height 421
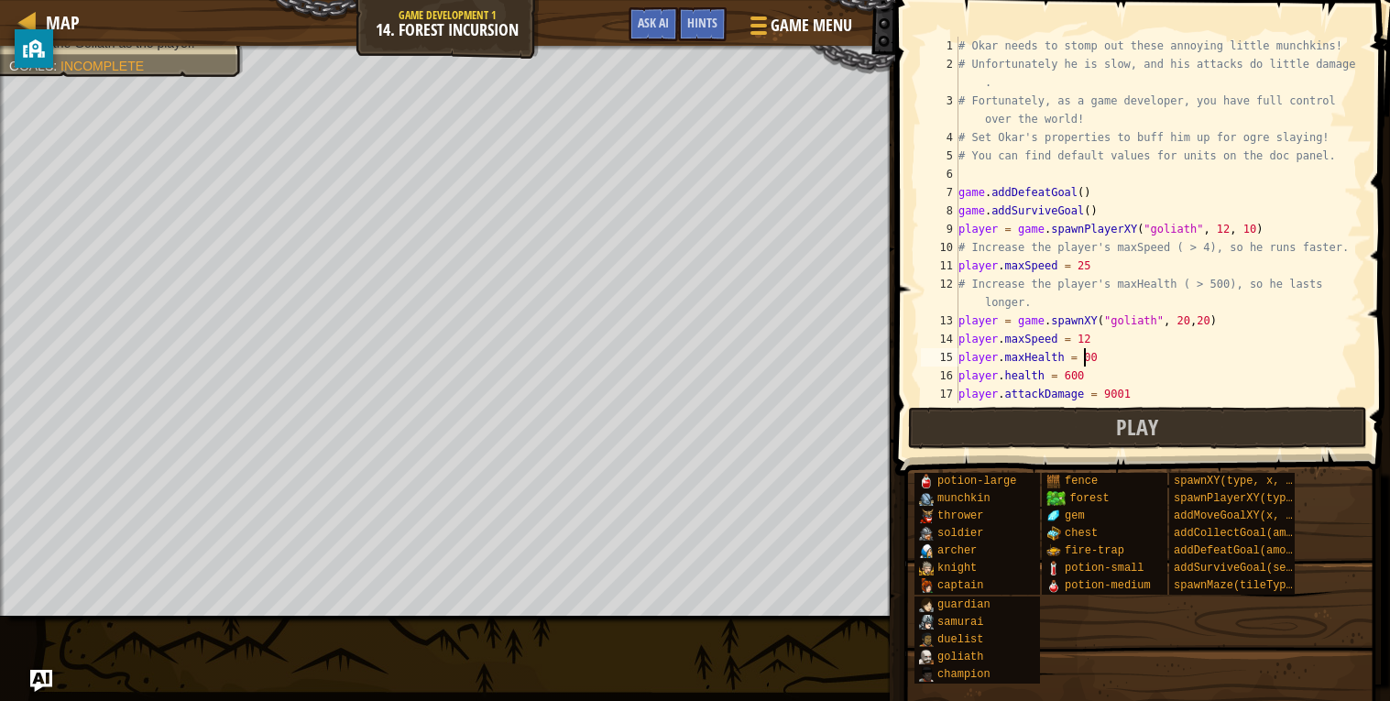
scroll to position [7, 10]
click at [1089, 418] on button "Play" at bounding box center [1137, 428] width 459 height 42
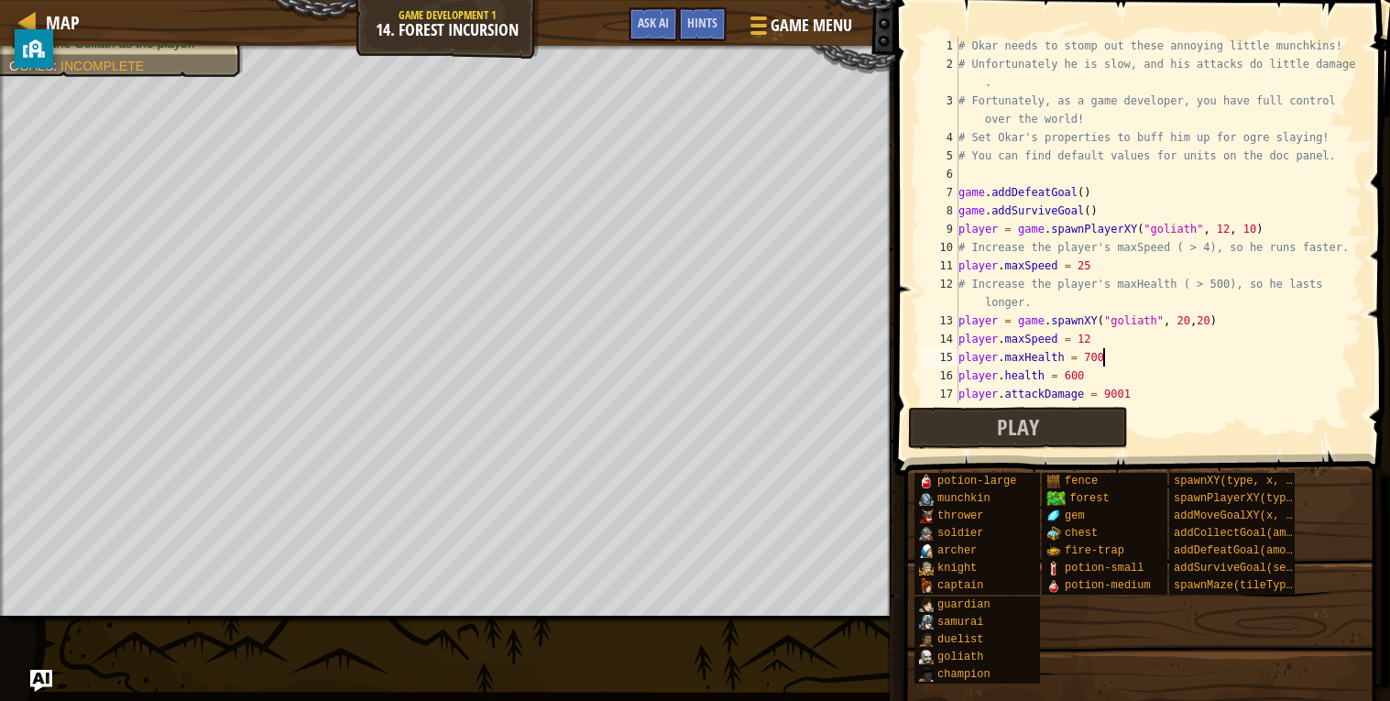
click at [1153, 357] on div "# Okar needs to stomp out these annoying little munchkins! # Unfortunately he i…" at bounding box center [1159, 247] width 408 height 421
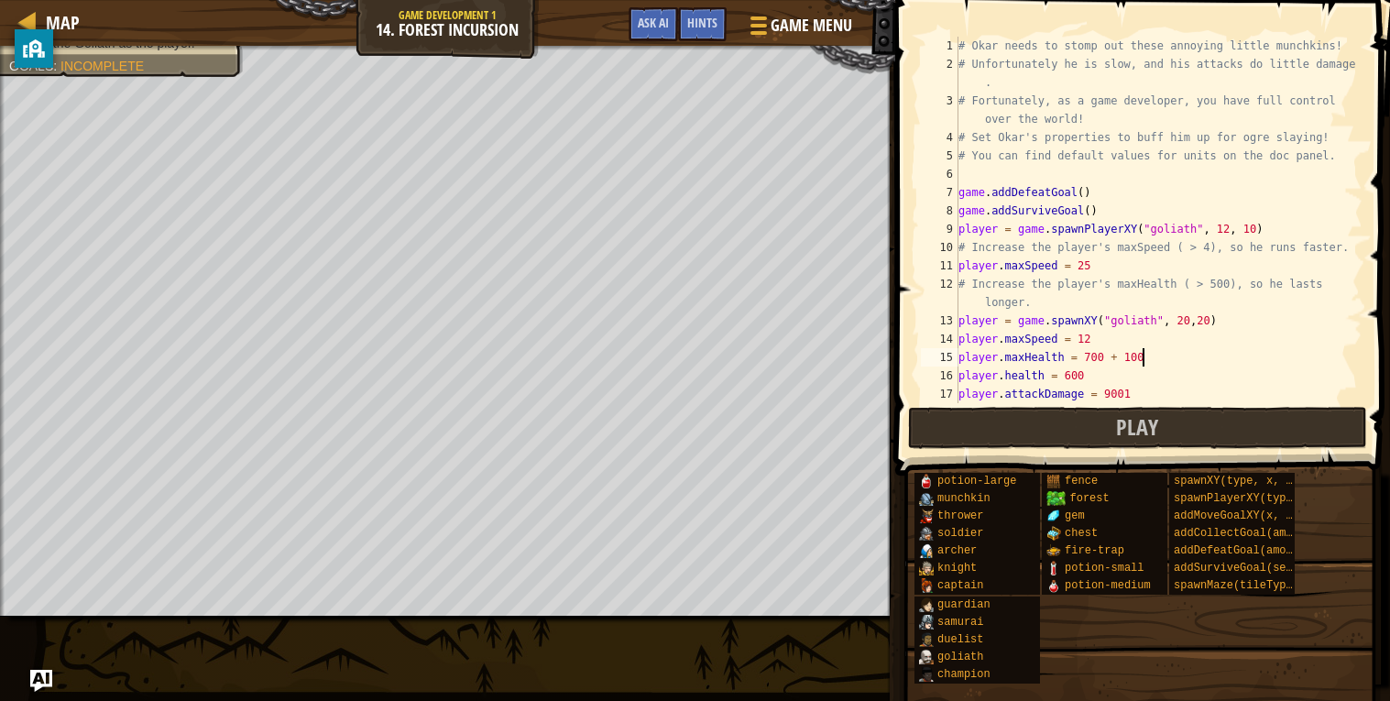
scroll to position [7, 14]
click at [1190, 419] on button "Play" at bounding box center [1137, 428] width 459 height 42
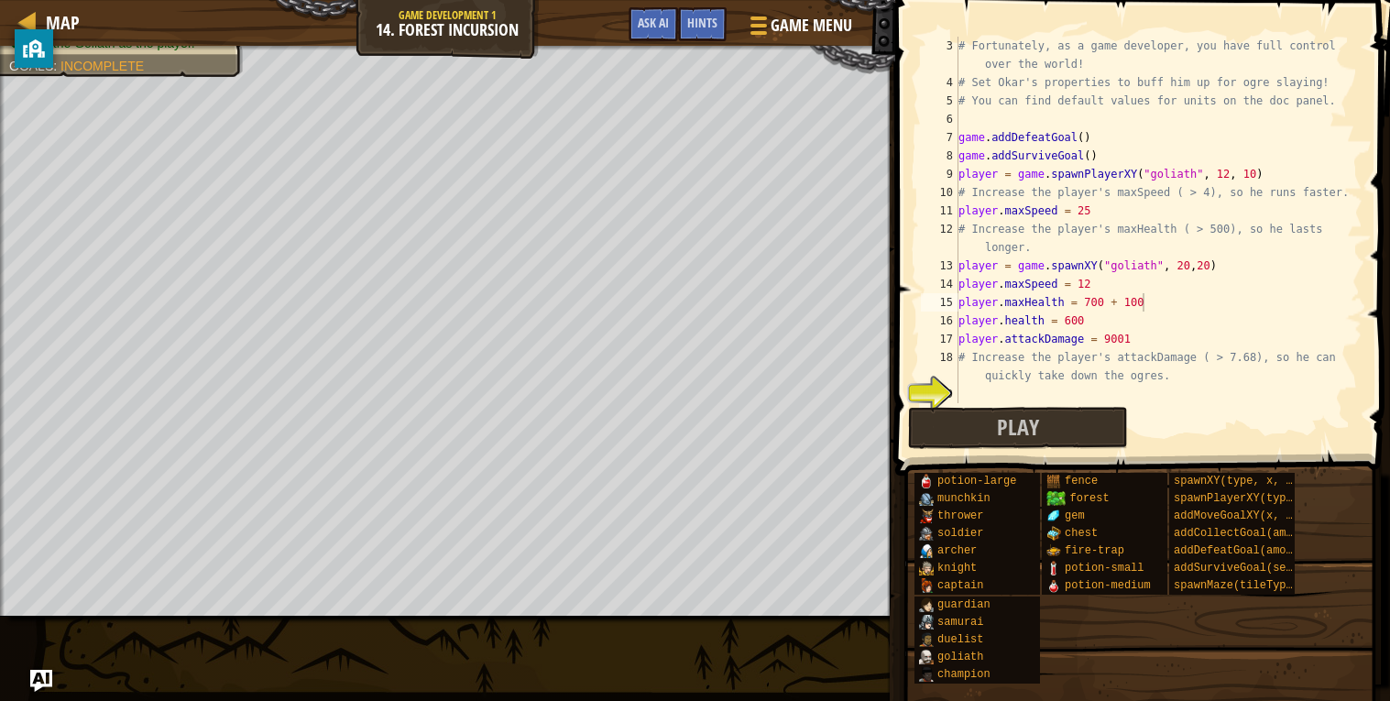
scroll to position [72, 0]
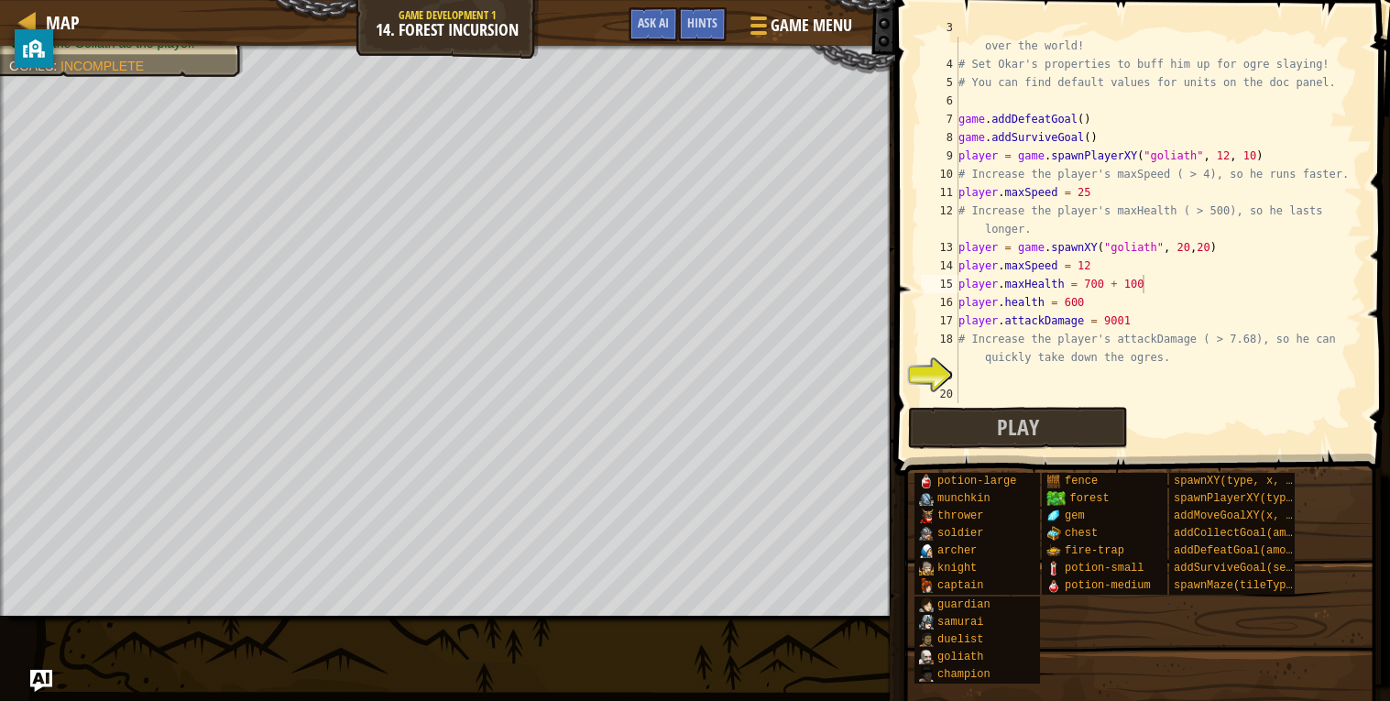
click at [1176, 344] on div "# Fortunately, as a game developer, you have full control over the world! # Set…" at bounding box center [1159, 228] width 408 height 421
type textarea "# Increase the player's attackDamage ( > 7.68), so he can quickly take down the…"
click at [933, 370] on div "19" at bounding box center [940, 375] width 38 height 18
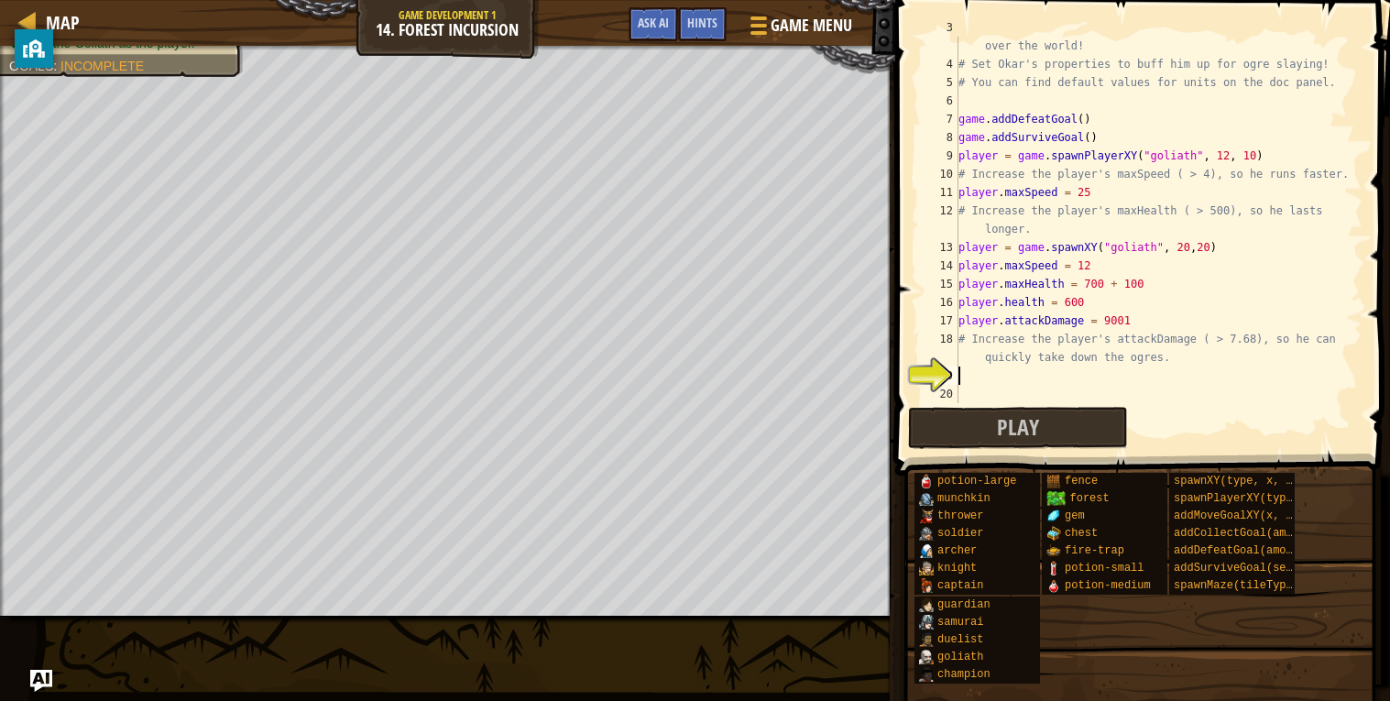
click at [1199, 308] on div "# Fortunately, as a game developer, you have full control over the world! # Set…" at bounding box center [1159, 228] width 408 height 421
drag, startPoint x: 1144, startPoint y: 321, endPoint x: 959, endPoint y: 322, distance: 185.0
click at [959, 322] on div "# Fortunately, as a game developer, you have full control over the world! # Set…" at bounding box center [1159, 228] width 408 height 421
type textarea "player.attackDamage = 9001"
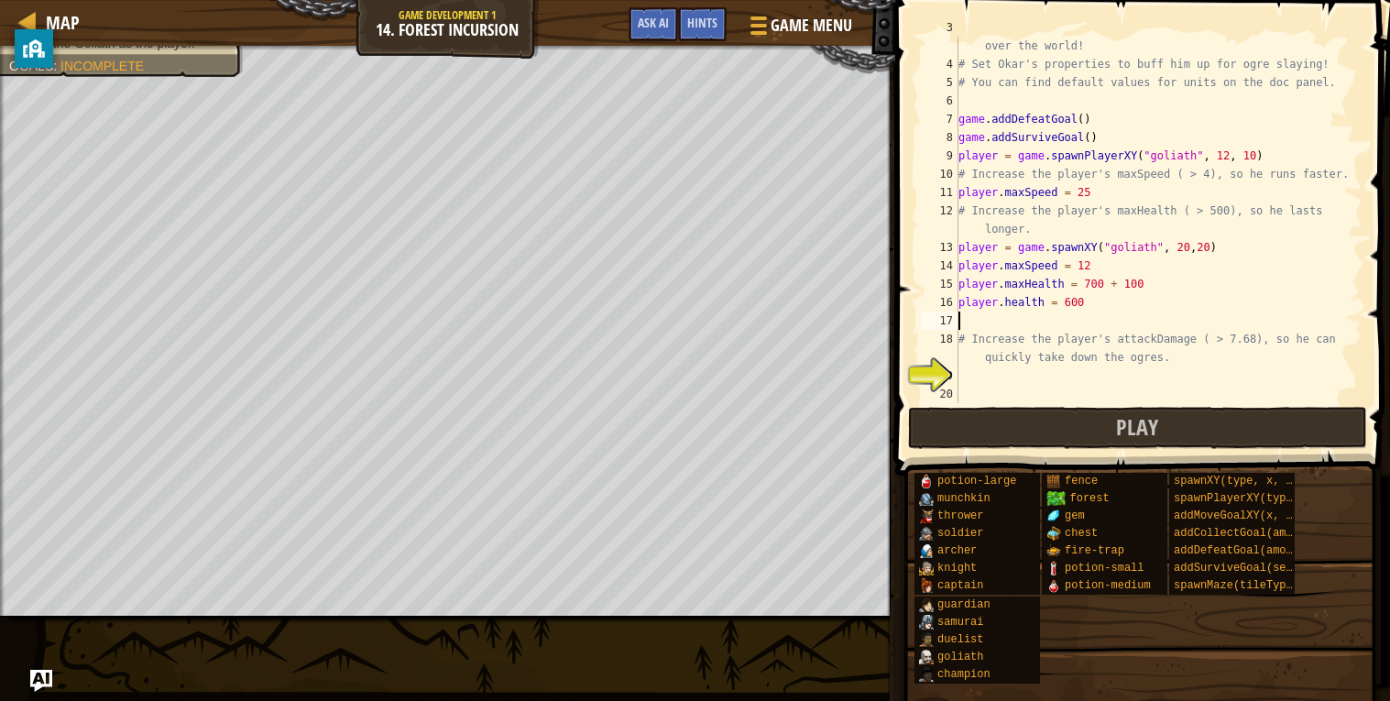
click at [998, 369] on div "# Fortunately, as a game developer, you have full control over the world! # Set…" at bounding box center [1159, 228] width 408 height 421
paste textarea "player.attackDamage = 9001"
click at [995, 413] on button "Play" at bounding box center [1137, 428] width 459 height 42
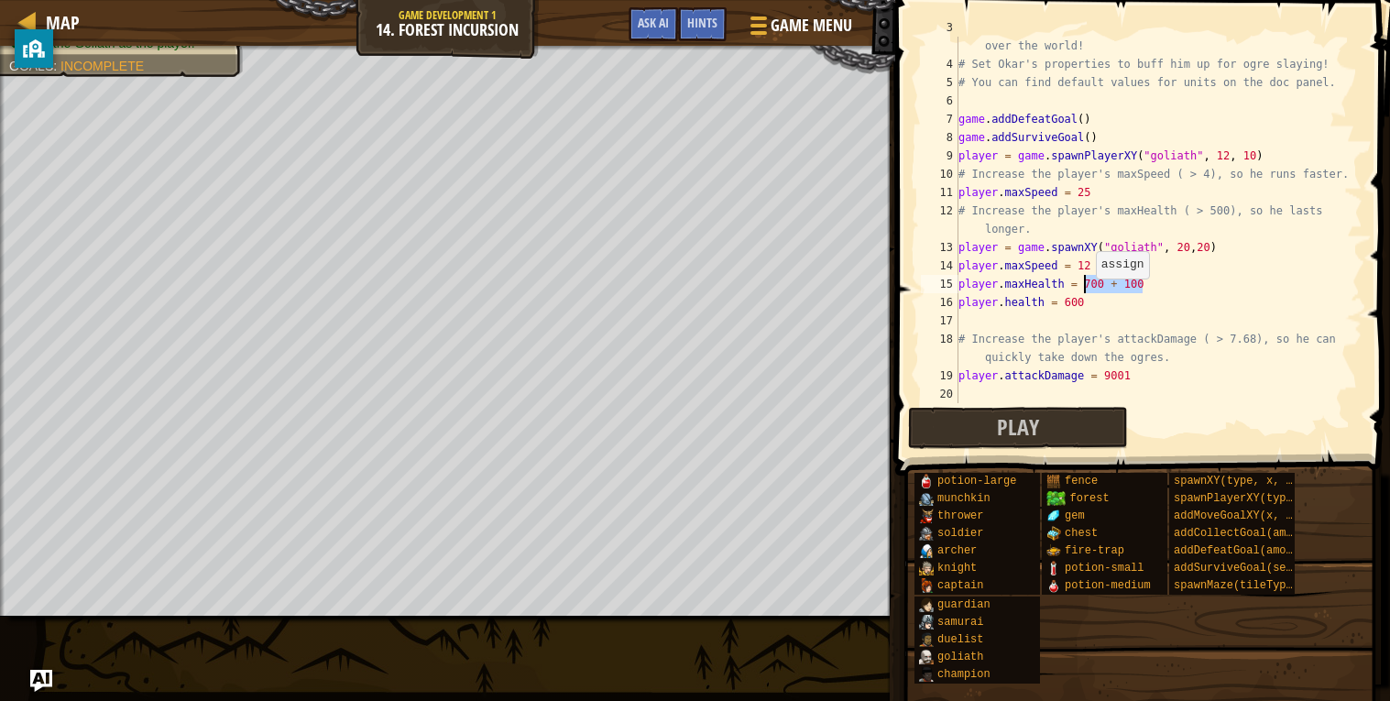
drag, startPoint x: 1166, startPoint y: 278, endPoint x: 1086, endPoint y: 278, distance: 79.7
click at [1086, 278] on div "# Fortunately, as a game developer, you have full control over the world! # Set…" at bounding box center [1159, 228] width 408 height 421
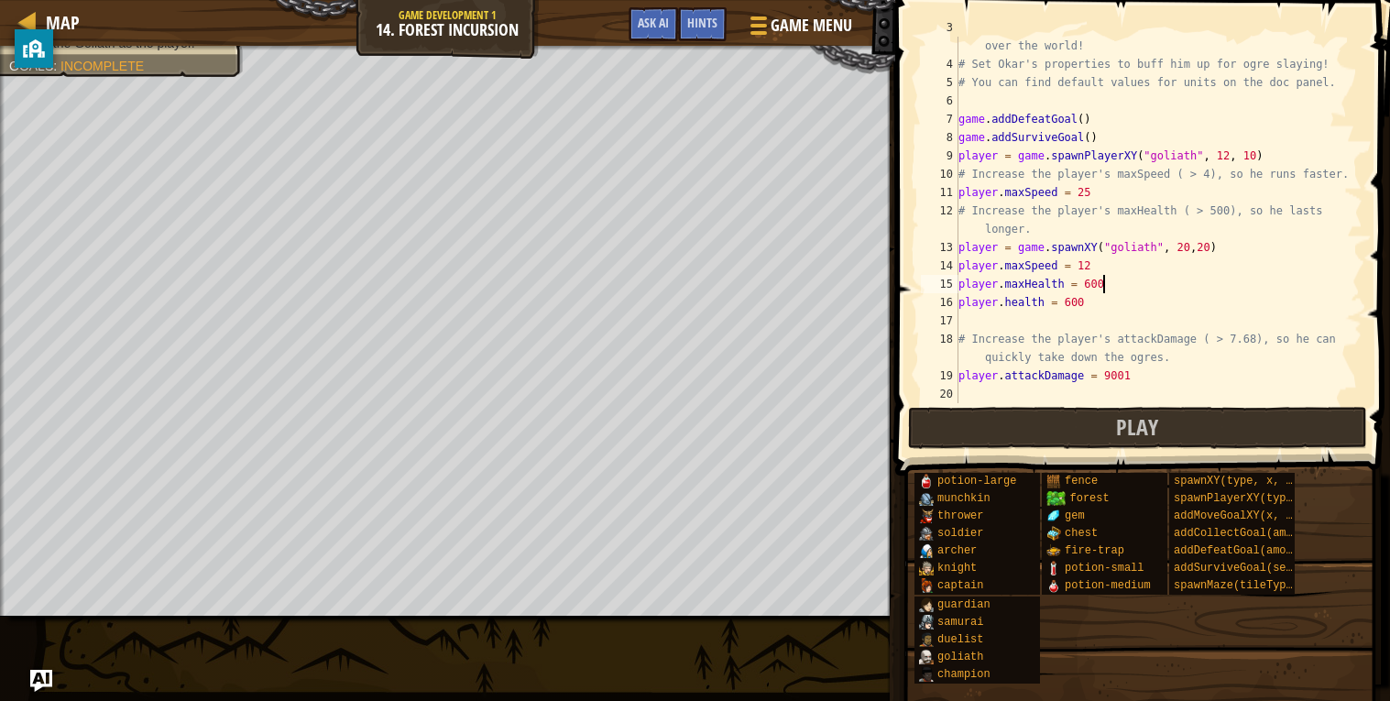
click at [1124, 289] on div "# Fortunately, as a game developer, you have full control over the world! # Set…" at bounding box center [1159, 228] width 408 height 421
click at [1127, 412] on span "Play" at bounding box center [1137, 426] width 42 height 29
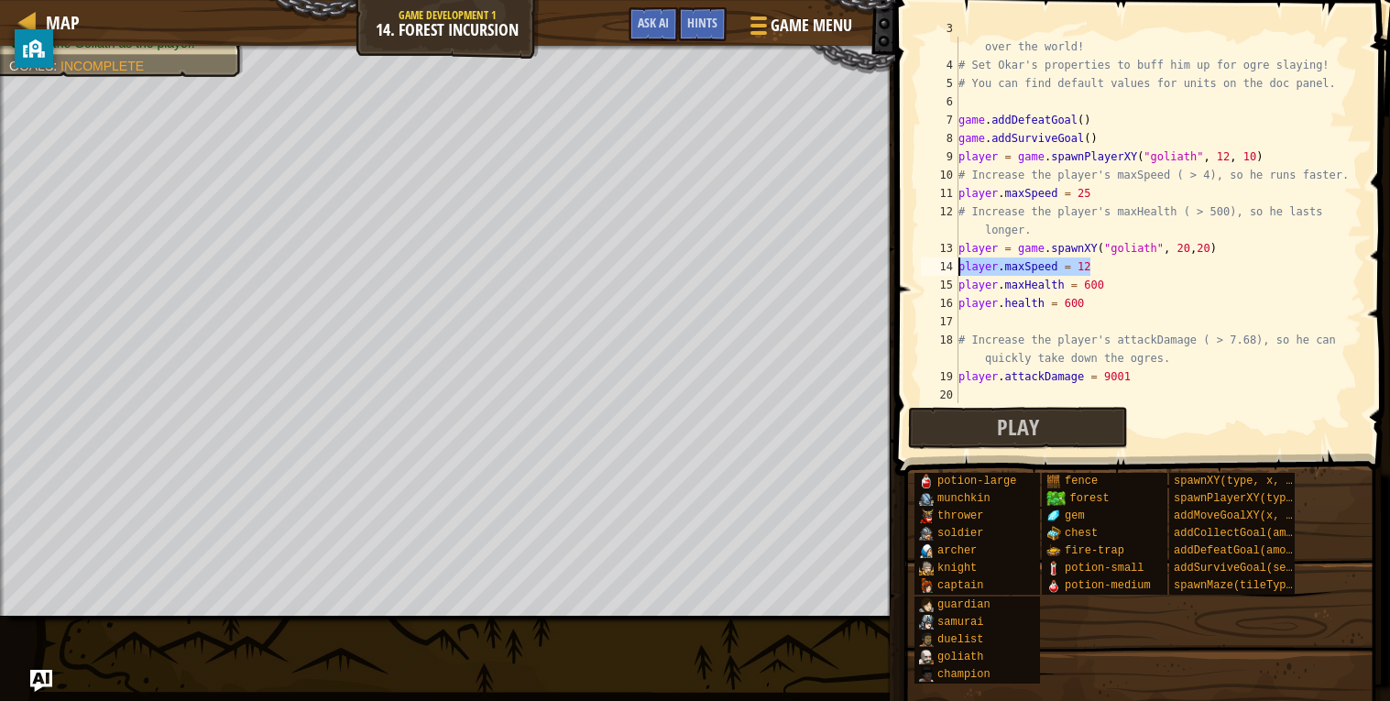
drag, startPoint x: 1115, startPoint y: 270, endPoint x: 958, endPoint y: 267, distance: 156.7
click at [958, 267] on div "# Fortunately, as a game developer, you have full control over the world! # Set…" at bounding box center [1159, 229] width 408 height 421
type textarea "player.maxSpeed = 12"
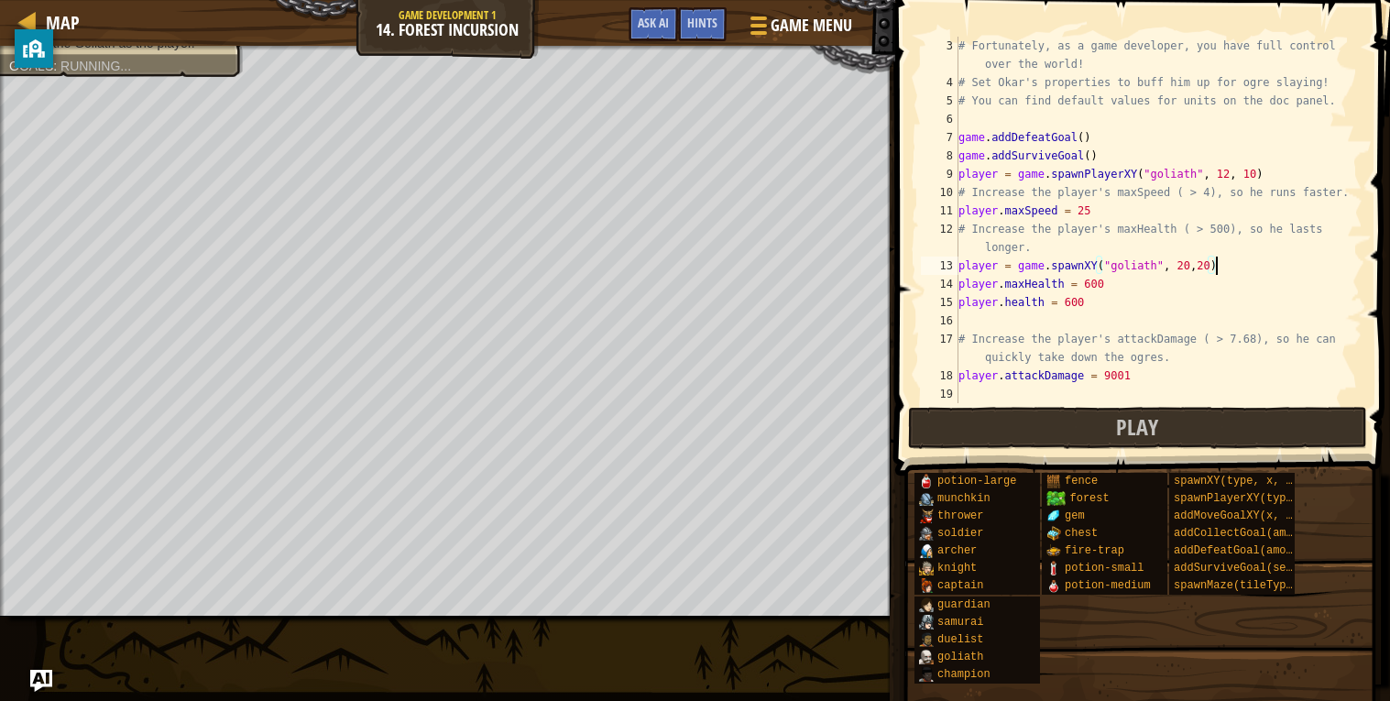
scroll to position [54, 0]
click at [1020, 260] on div "# Fortunately, as a game developer, you have full control over the world! # Set…" at bounding box center [1159, 247] width 408 height 421
click at [1156, 294] on div "# Fortunately, as a game developer, you have full control over the world! # Set…" at bounding box center [1159, 247] width 408 height 421
click at [1050, 421] on button "Play" at bounding box center [1137, 428] width 459 height 42
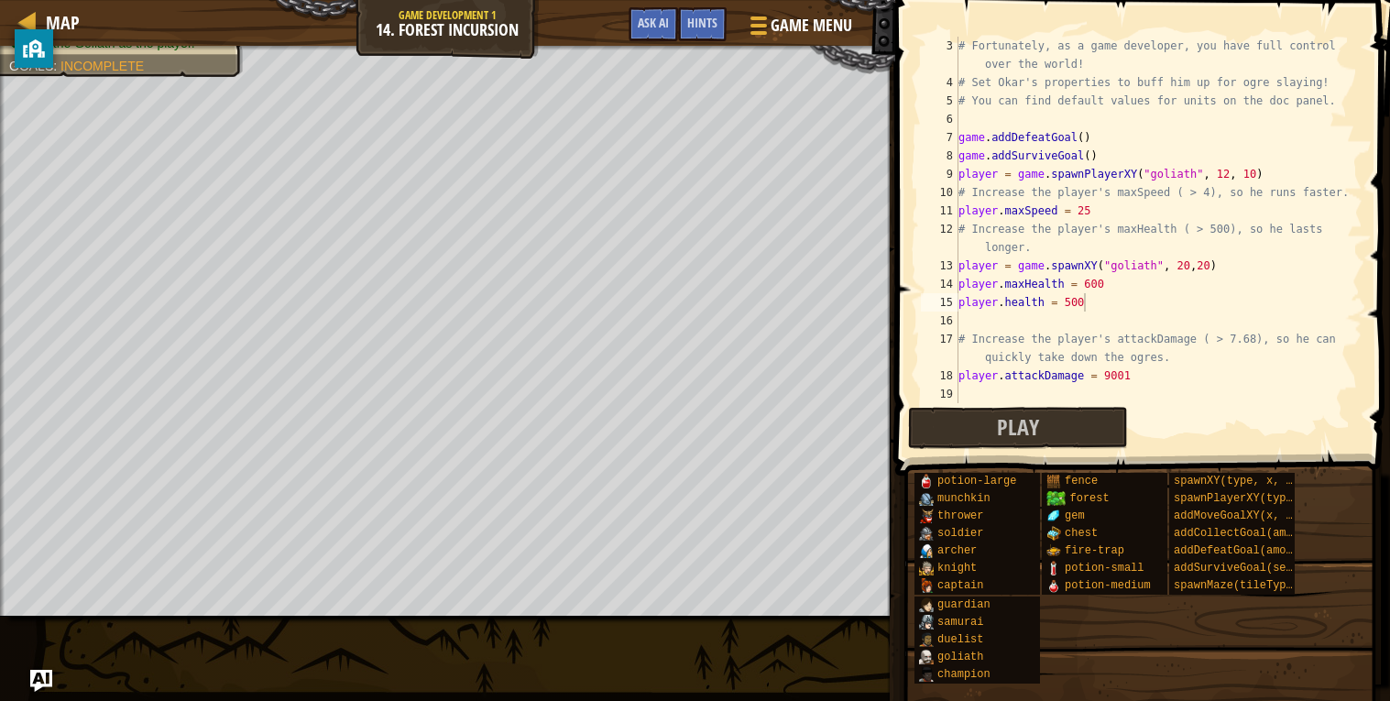
click at [1118, 299] on div "# Fortunately, as a game developer, you have full control over the world! # Set…" at bounding box center [1159, 247] width 408 height 421
type textarea "[DOMAIN_NAME] = 550"
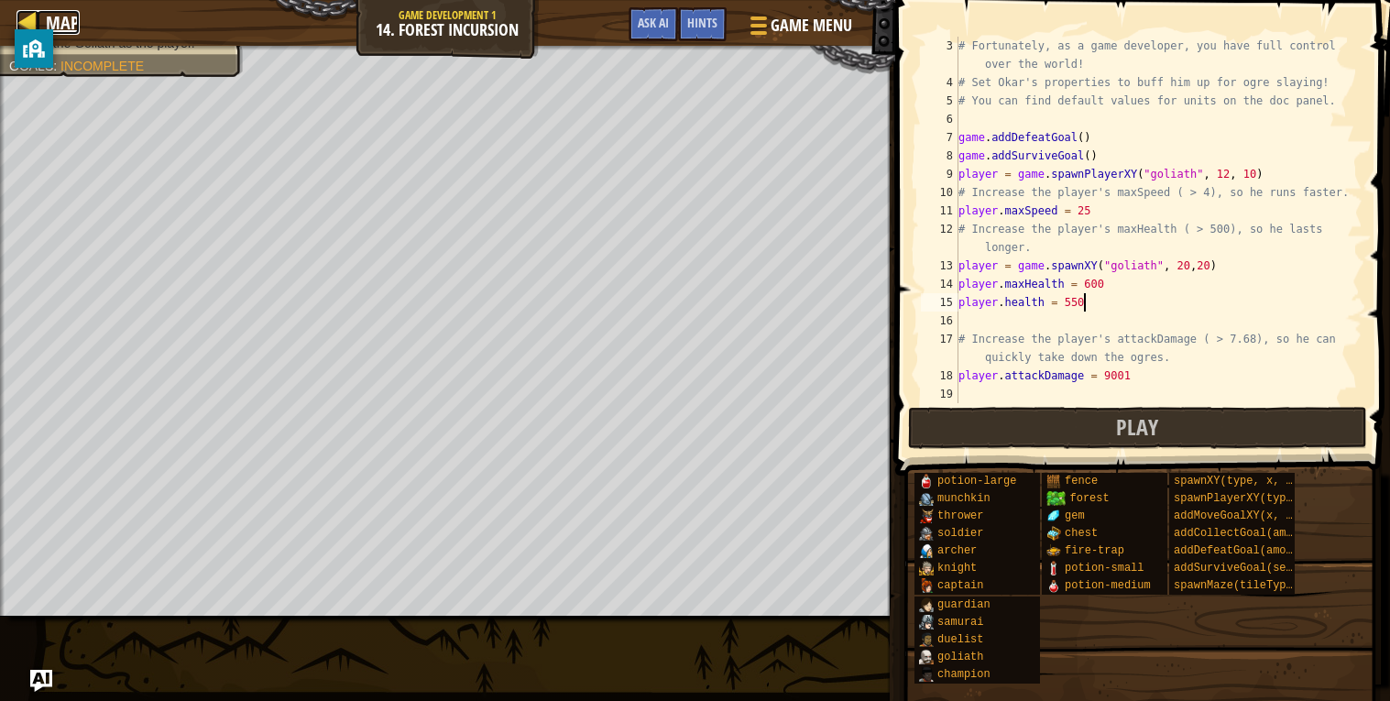
click at [70, 23] on span "Map" at bounding box center [63, 22] width 34 height 25
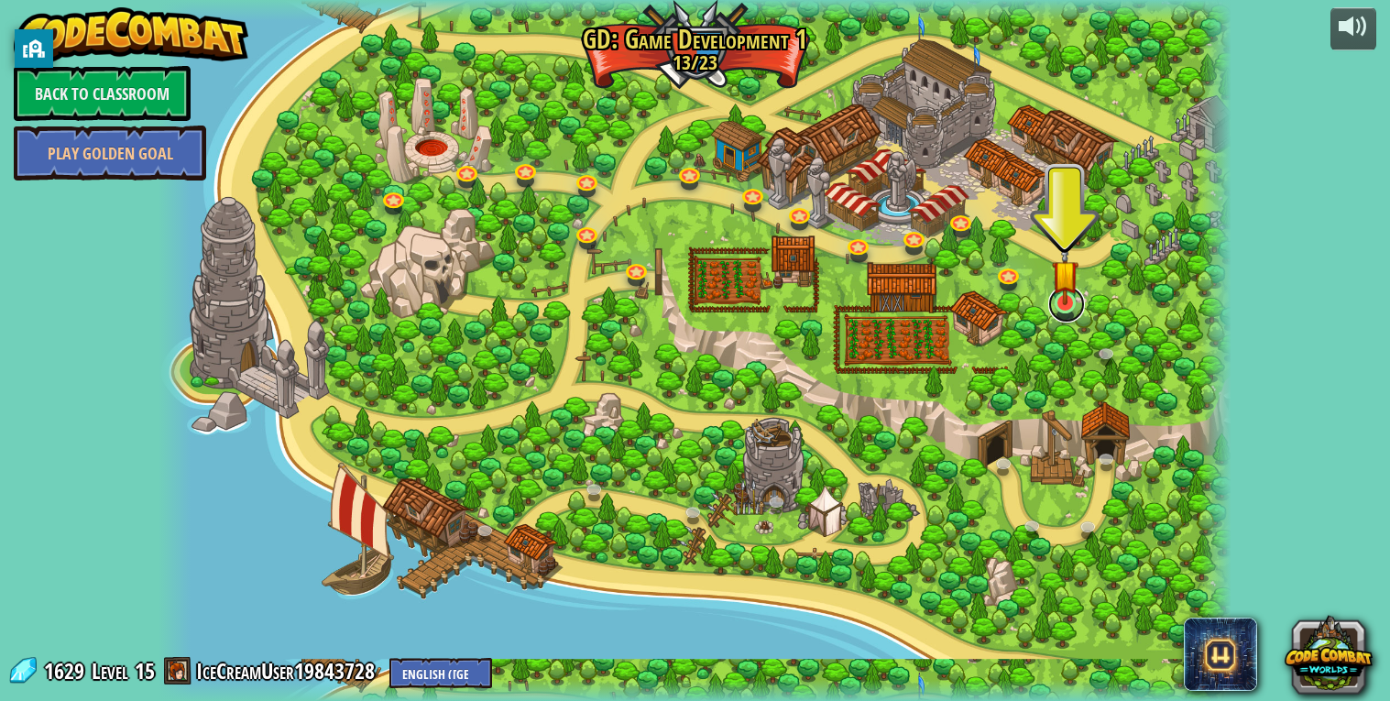
click at [1065, 310] on link at bounding box center [1066, 304] width 37 height 37
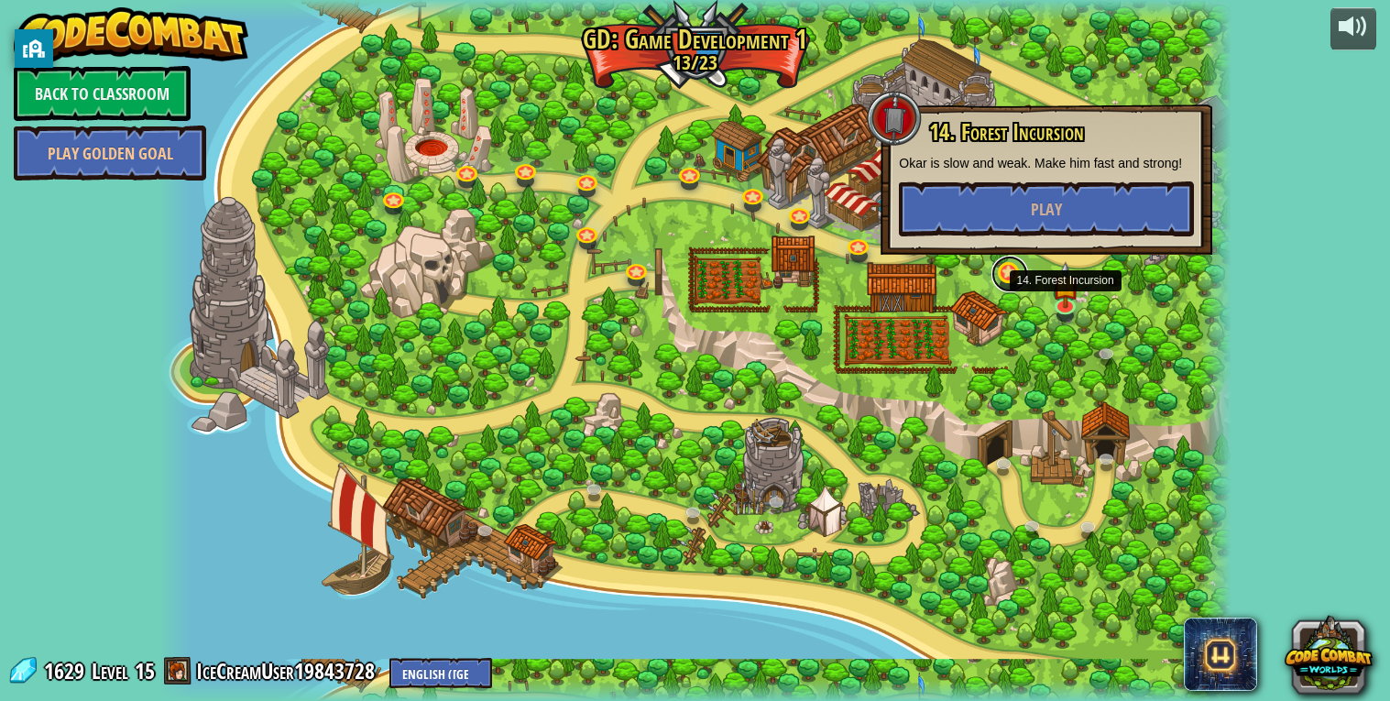
click at [1006, 287] on link at bounding box center [1009, 274] width 37 height 37
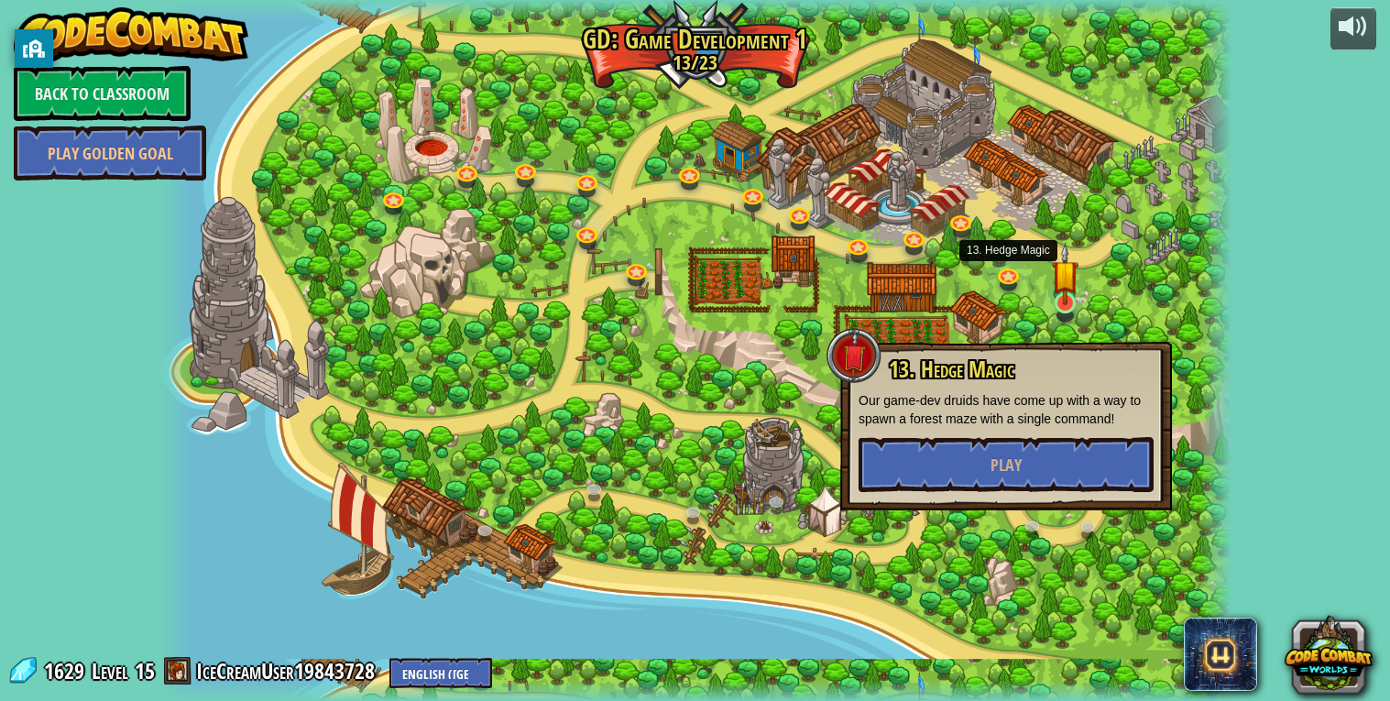
click at [1062, 297] on img at bounding box center [1065, 274] width 27 height 62
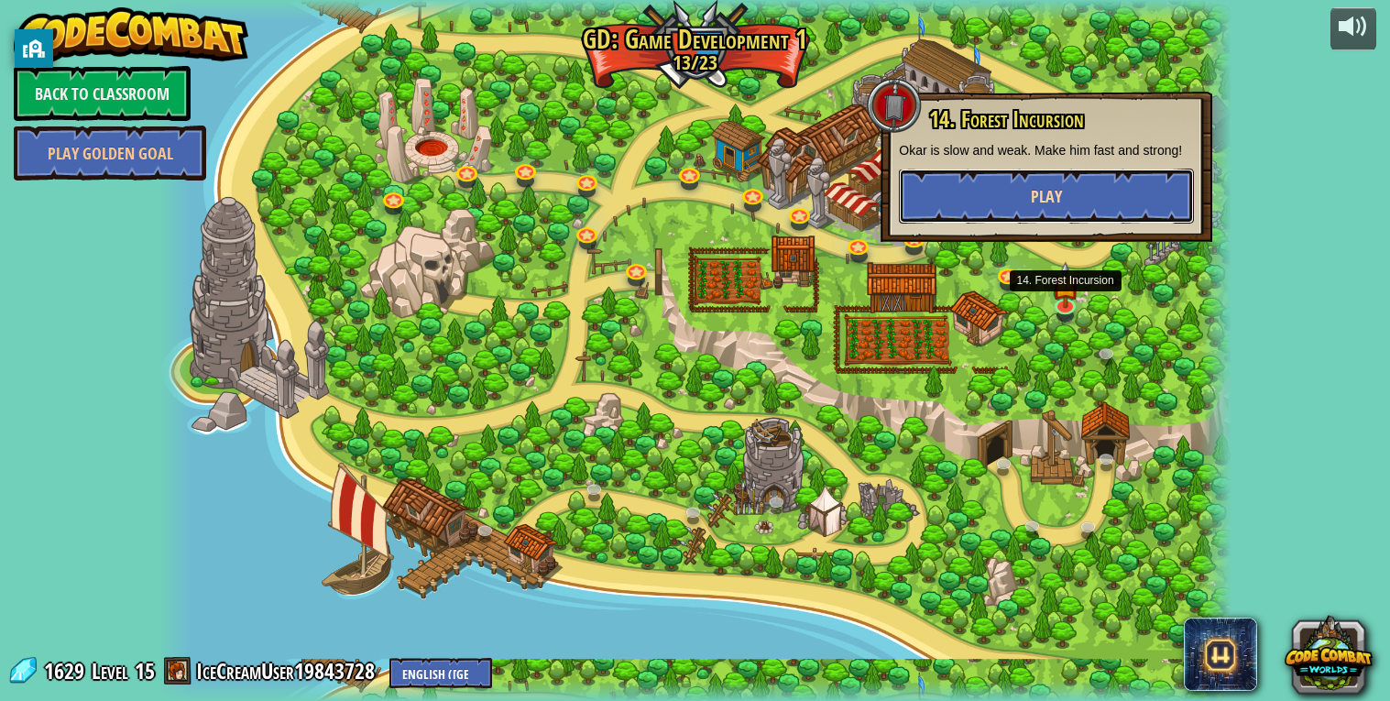
click at [1052, 205] on span "Play" at bounding box center [1046, 196] width 31 height 23
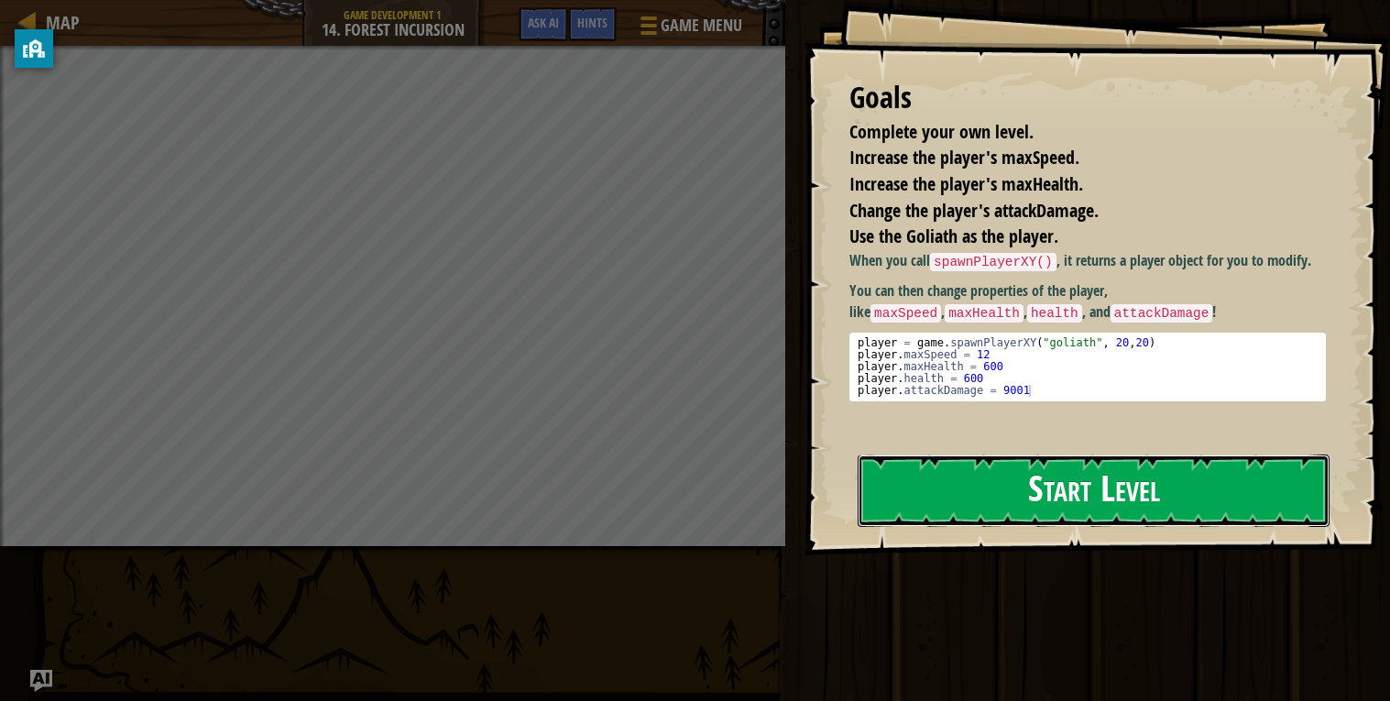
click at [1035, 454] on button "Start Level" at bounding box center [1093, 490] width 472 height 72
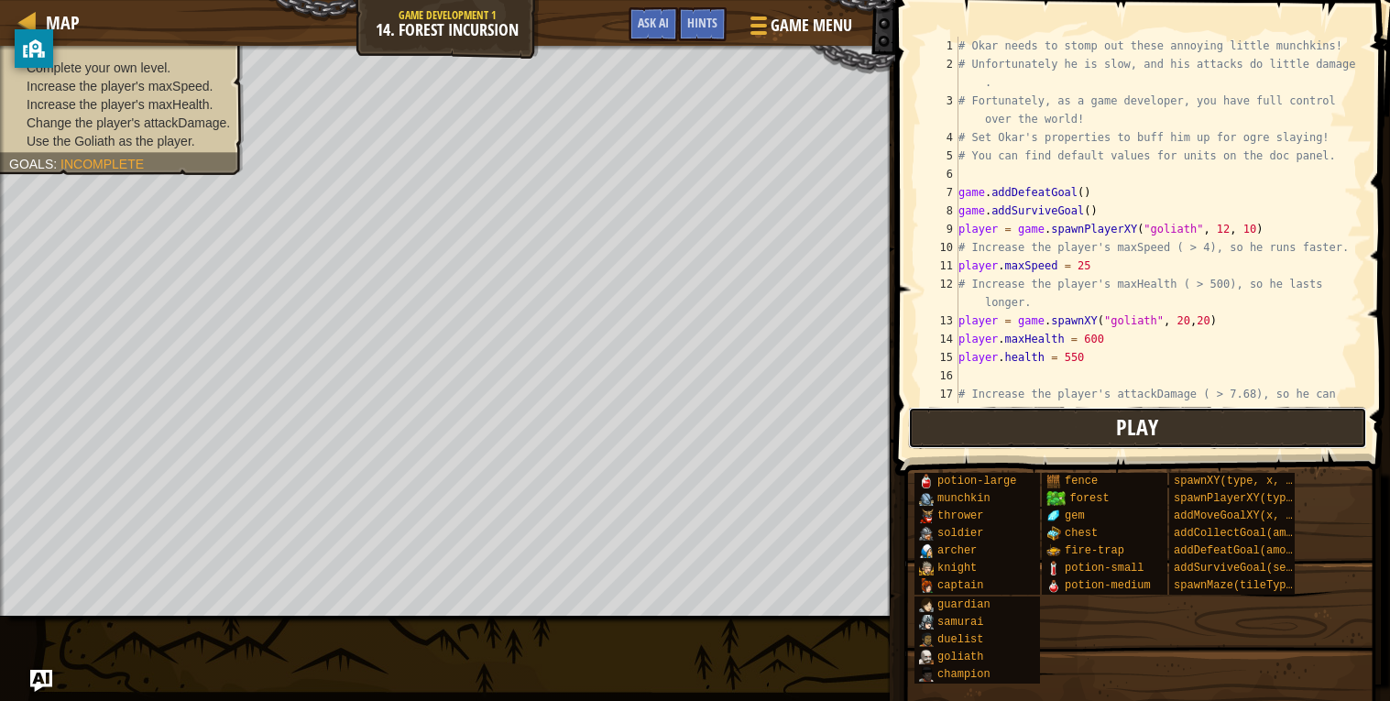
click at [1173, 428] on button "Play" at bounding box center [1137, 428] width 459 height 42
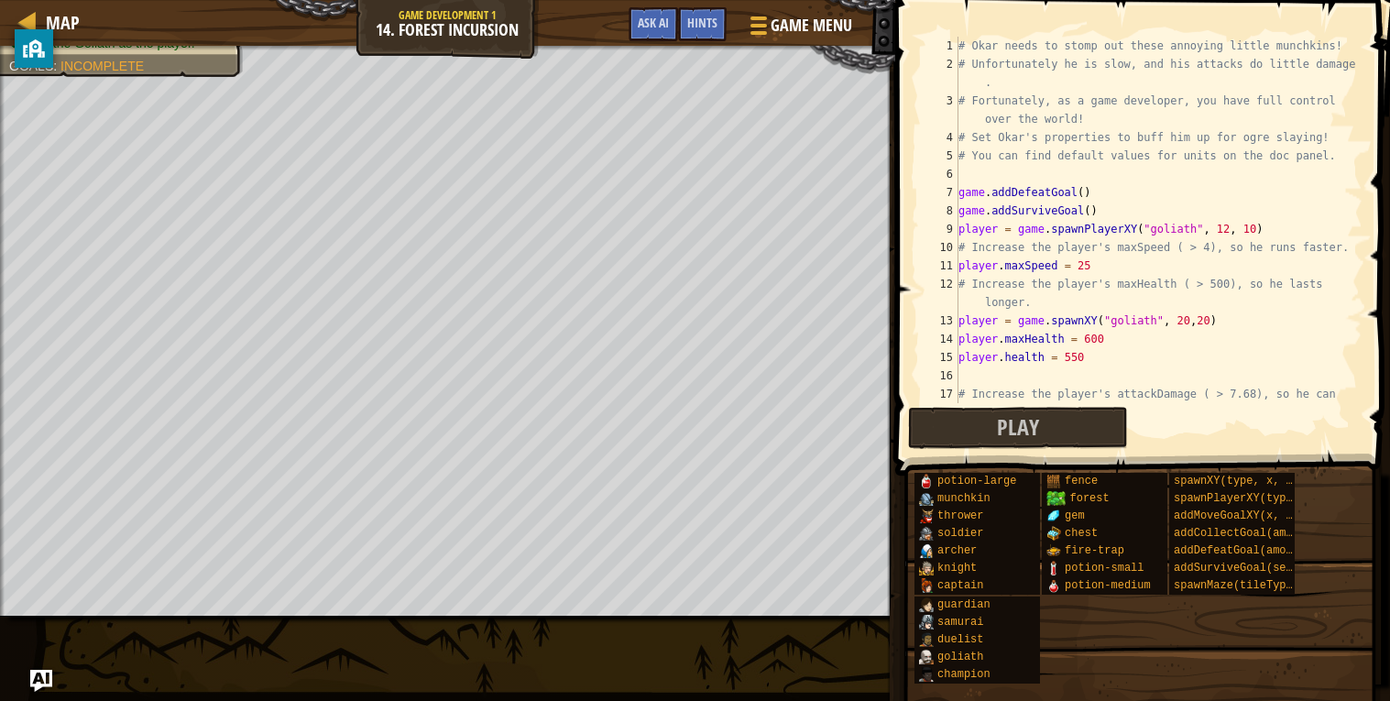
click at [1090, 346] on div "# Okar needs to stomp out these annoying little munchkins! # Unfortunately he i…" at bounding box center [1159, 247] width 408 height 421
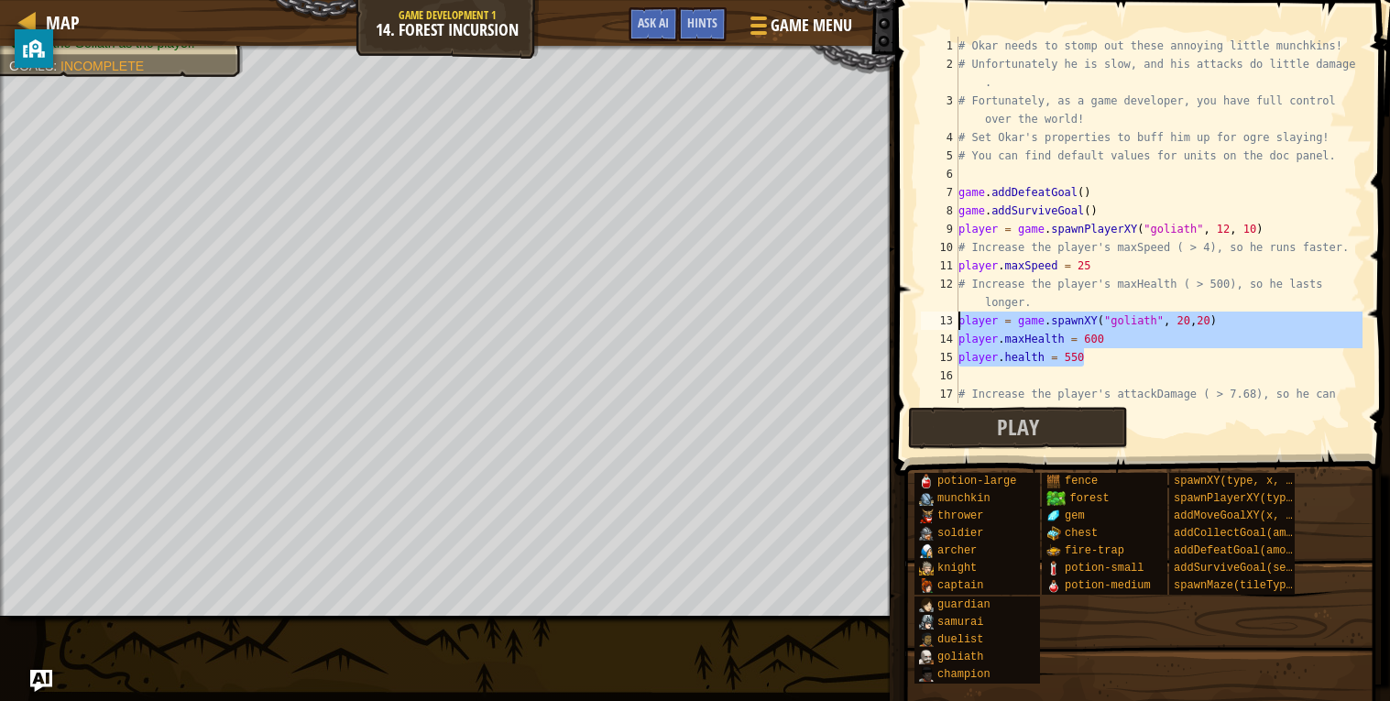
drag, startPoint x: 1117, startPoint y: 362, endPoint x: 955, endPoint y: 326, distance: 166.0
click at [955, 326] on div "player.maxHealth = 600 1 2 3 4 5 6 7 8 9 10 11 12 13 14 15 16 17 # Okar needs t…" at bounding box center [1139, 220] width 445 height 366
type textarea "player = game.spawnXY("goliath", 20,20) player.maxHealth = 600"
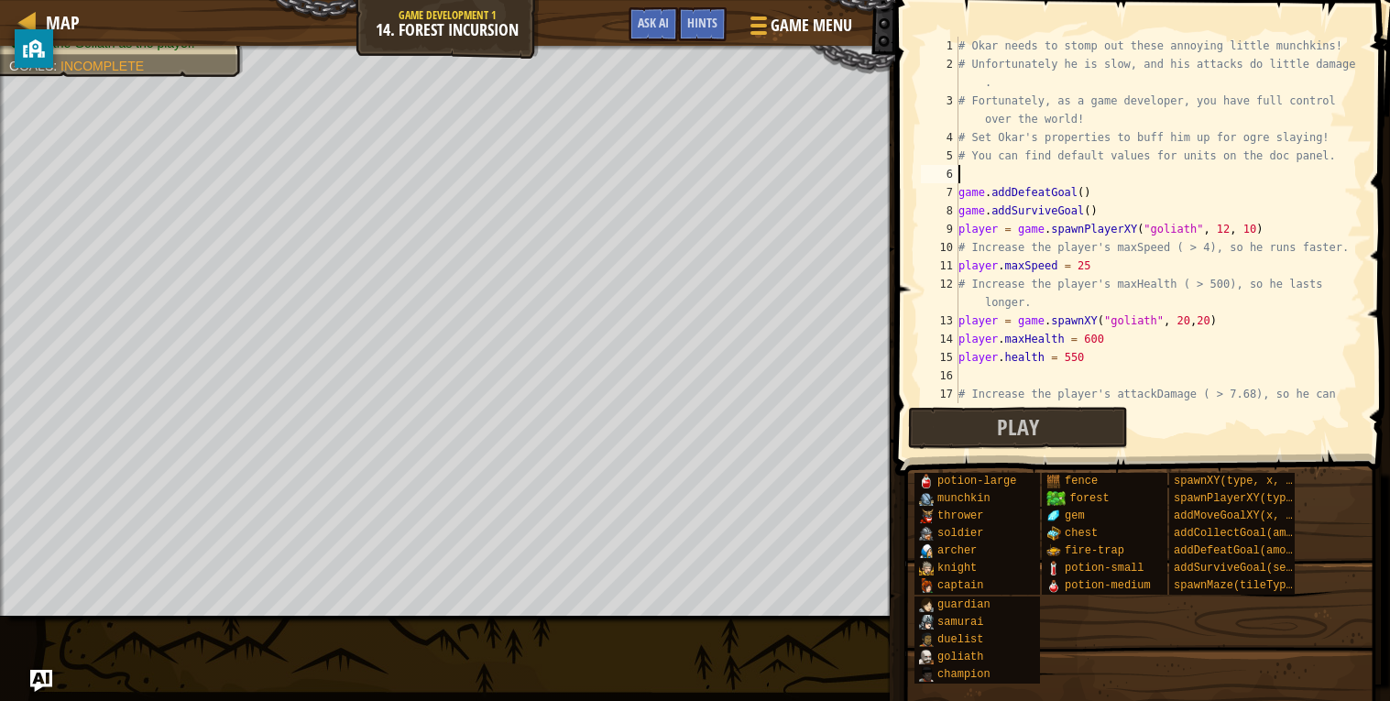
click at [977, 171] on div "# Okar needs to stomp out these annoying little munchkins! # Unfortunately he i…" at bounding box center [1159, 247] width 408 height 421
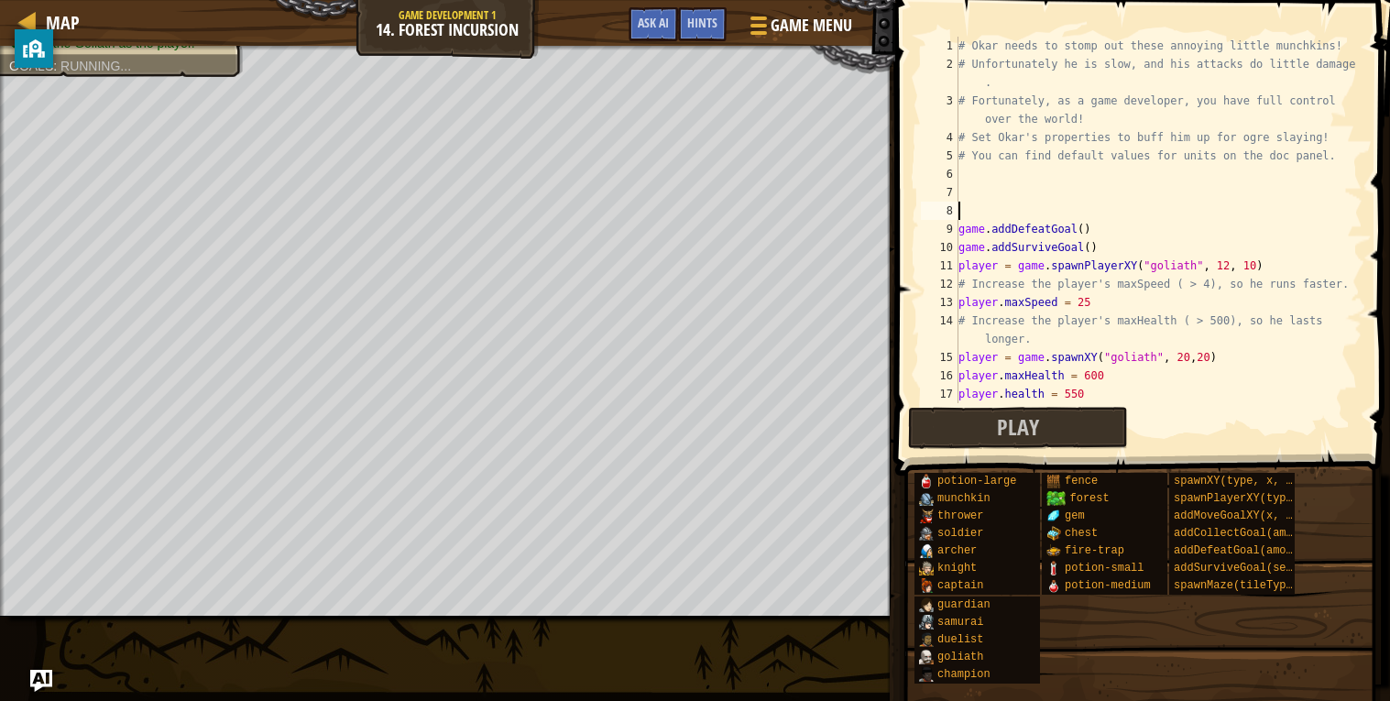
click at [971, 168] on div "# Okar needs to stomp out these annoying little munchkins! # Unfortunately he i…" at bounding box center [1159, 238] width 408 height 403
paste textarea "[DOMAIN_NAME] = 550"
type textarea "[DOMAIN_NAME] = 550"
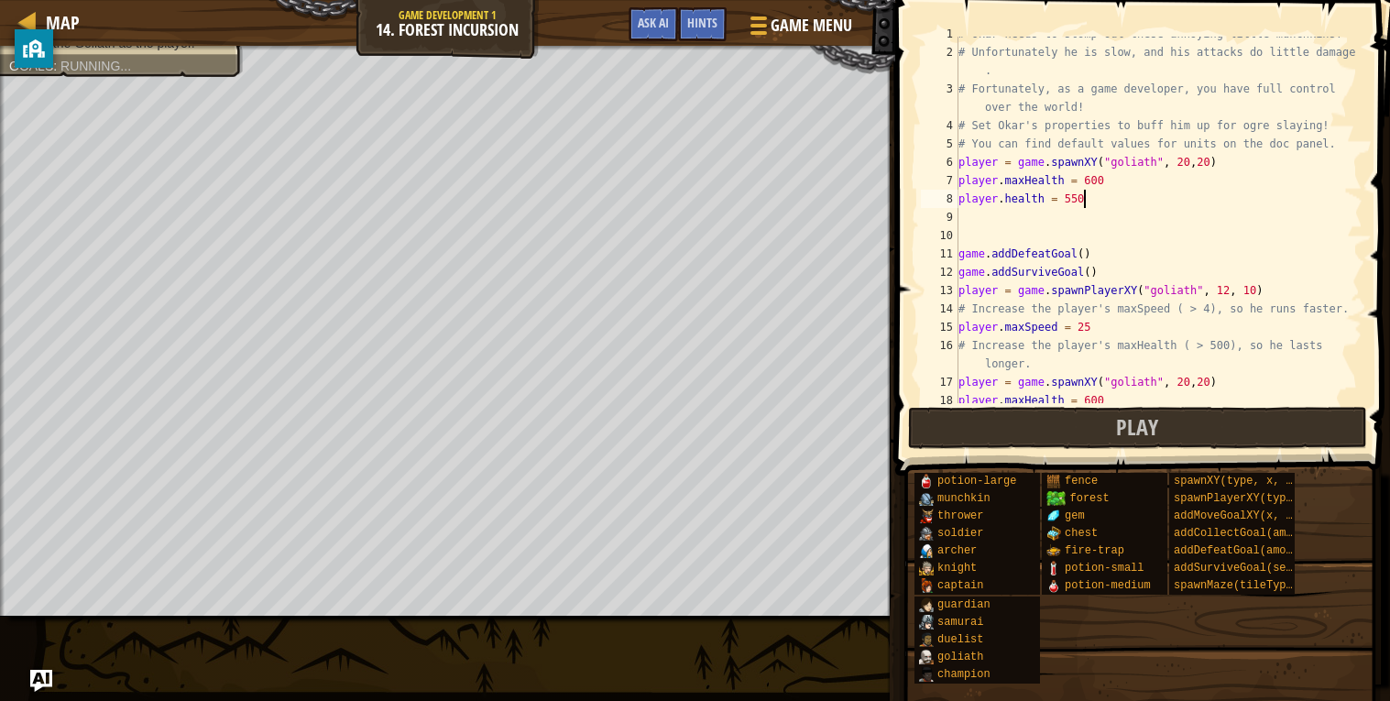
click at [1200, 366] on div "# Okar needs to stomp out these annoying little munchkins! # Unfortunately he i…" at bounding box center [1159, 226] width 408 height 403
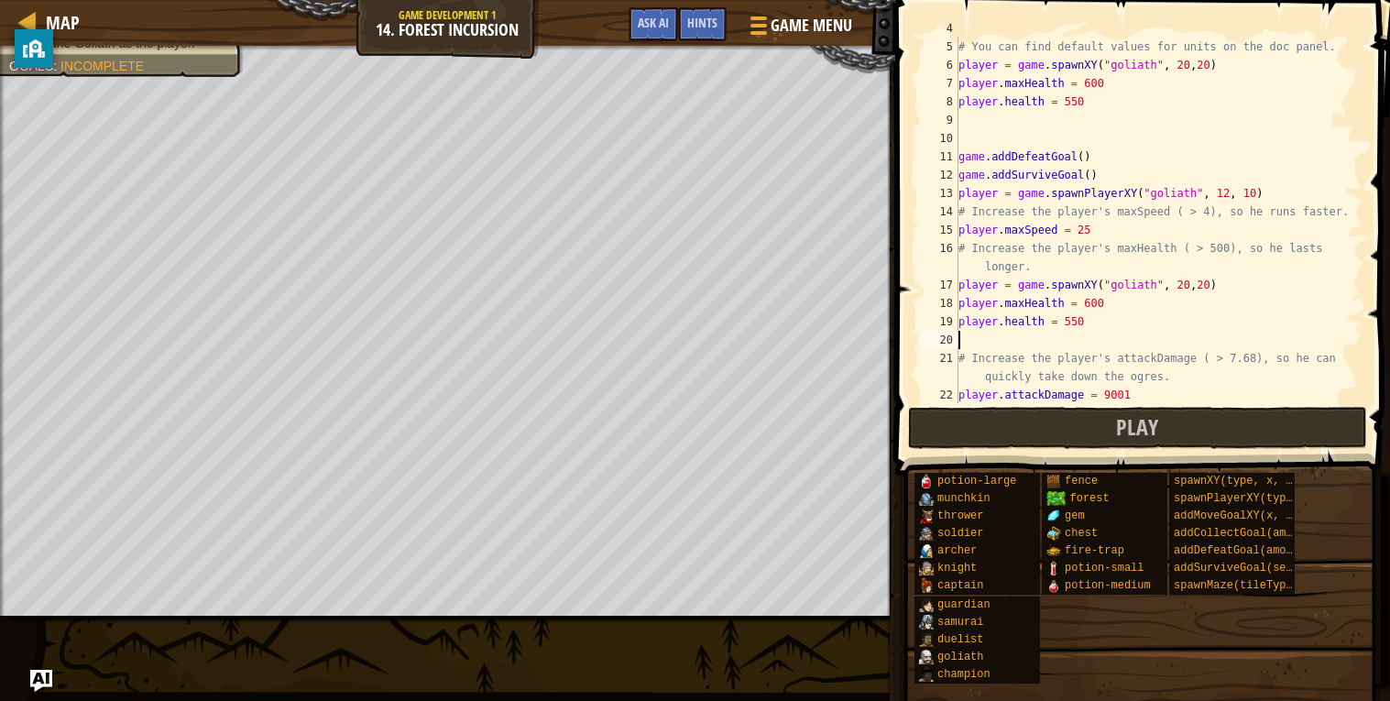
scroll to position [127, 0]
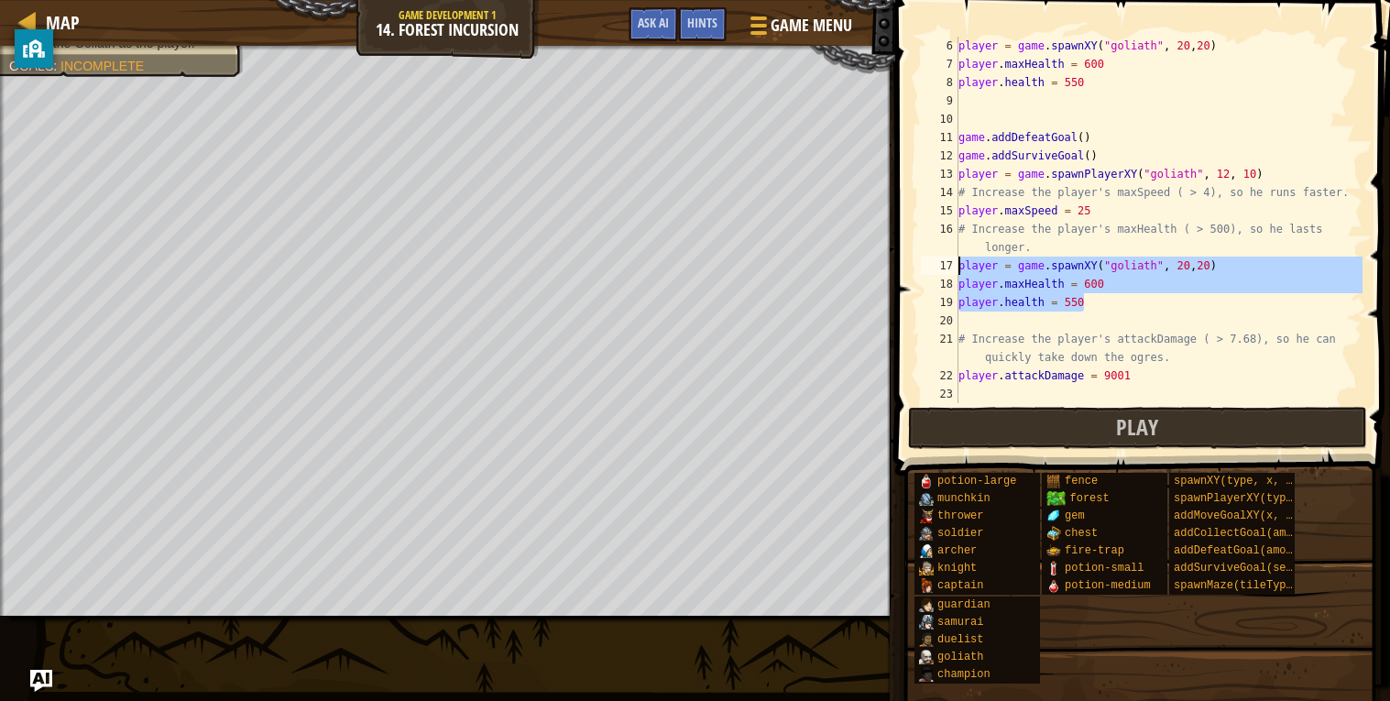
drag, startPoint x: 1113, startPoint y: 301, endPoint x: 950, endPoint y: 264, distance: 167.3
click at [950, 264] on div "6 7 8 9 10 11 12 13 14 15 16 17 18 19 20 21 22 23 player = game . spawnXY ( "go…" at bounding box center [1139, 220] width 445 height 366
type textarea "player = game.spawnXY("goliath", 20,20) player.maxHealth = 600"
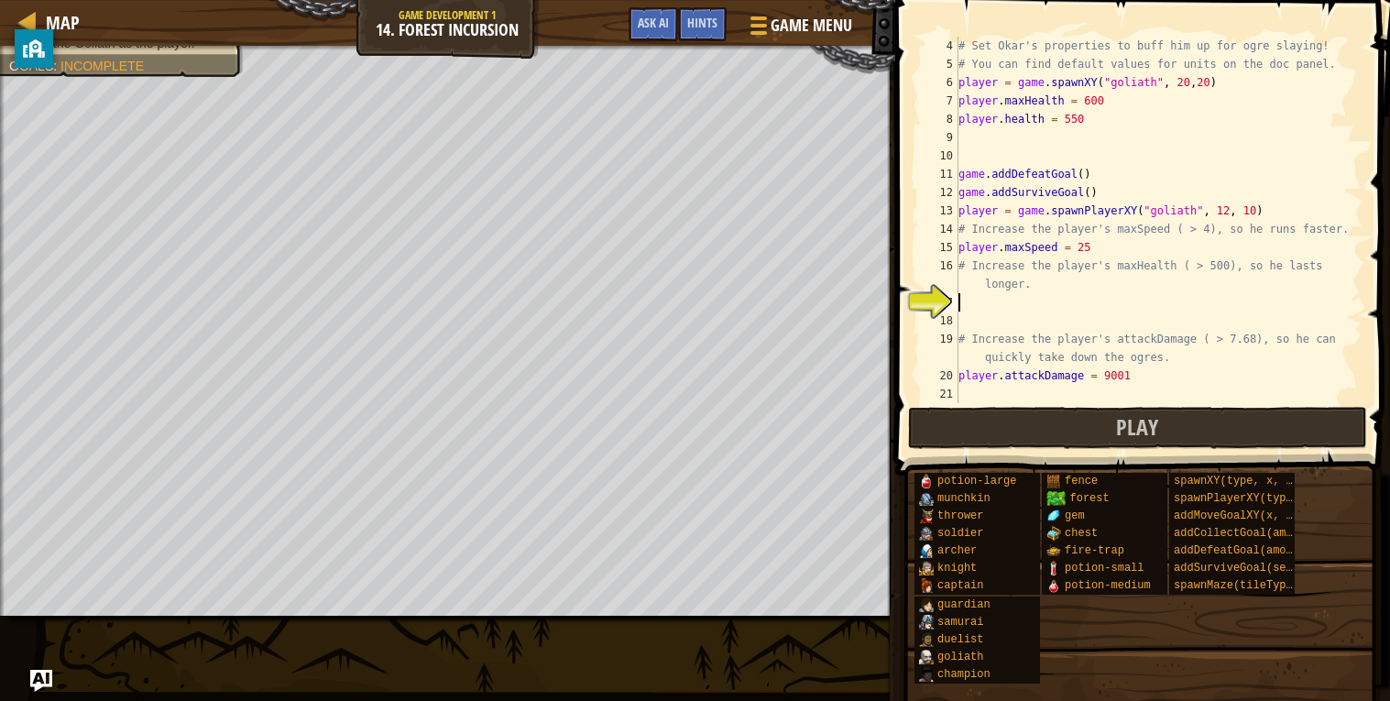
scroll to position [91, 0]
click at [1009, 300] on div "# Set Okar's properties to buff him up for ogre slaying! # You can find default…" at bounding box center [1159, 238] width 408 height 403
drag, startPoint x: 1126, startPoint y: 95, endPoint x: 925, endPoint y: 100, distance: 200.7
click at [925, 100] on div "4 5 6 7 8 9 10 11 12 13 14 15 16 17 18 19 20 21 # Set Okar's properties to buff…" at bounding box center [1139, 220] width 445 height 366
type textarea "player.maxHealth = 600"
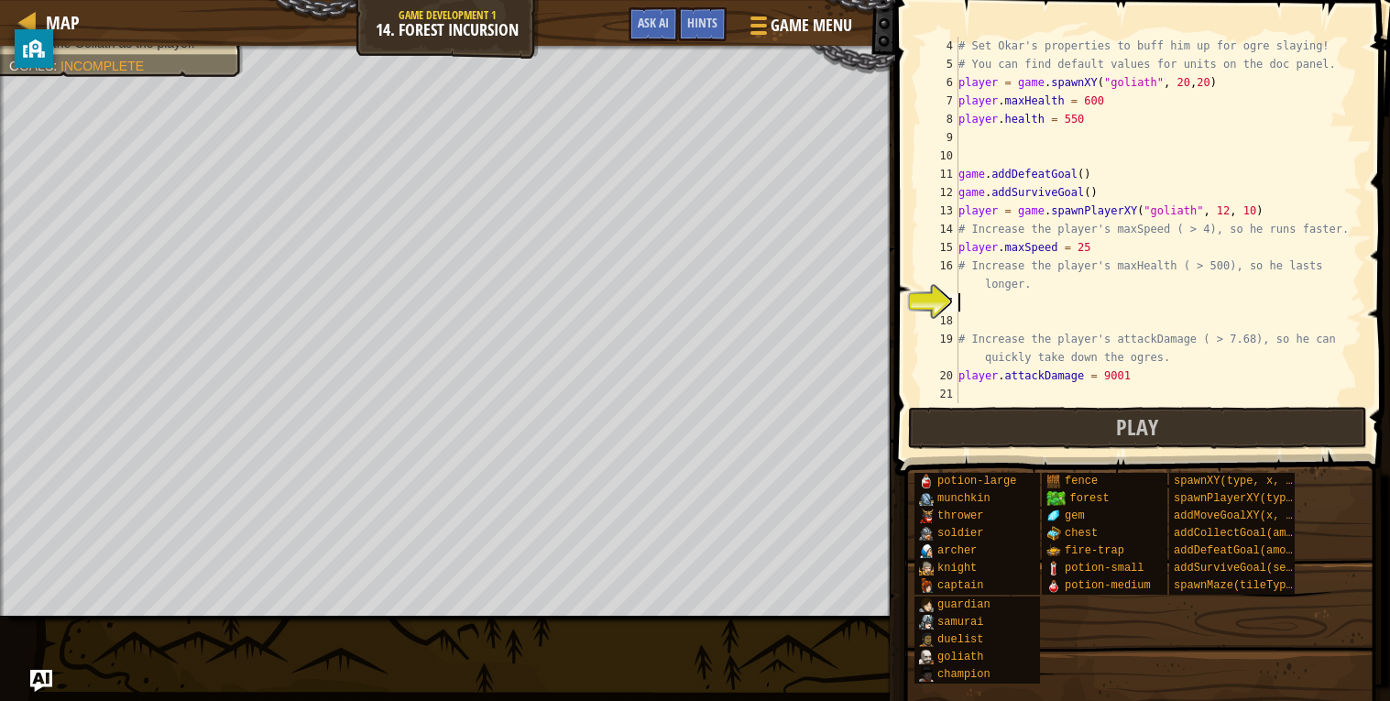
click at [979, 296] on div "# Set Okar's properties to buff him up for ogre slaying! # You can find default…" at bounding box center [1159, 238] width 408 height 403
paste textarea "player.maxHealth = 600"
type textarea "player.maxHealth = 600"
click at [1151, 423] on span "Play" at bounding box center [1137, 426] width 42 height 29
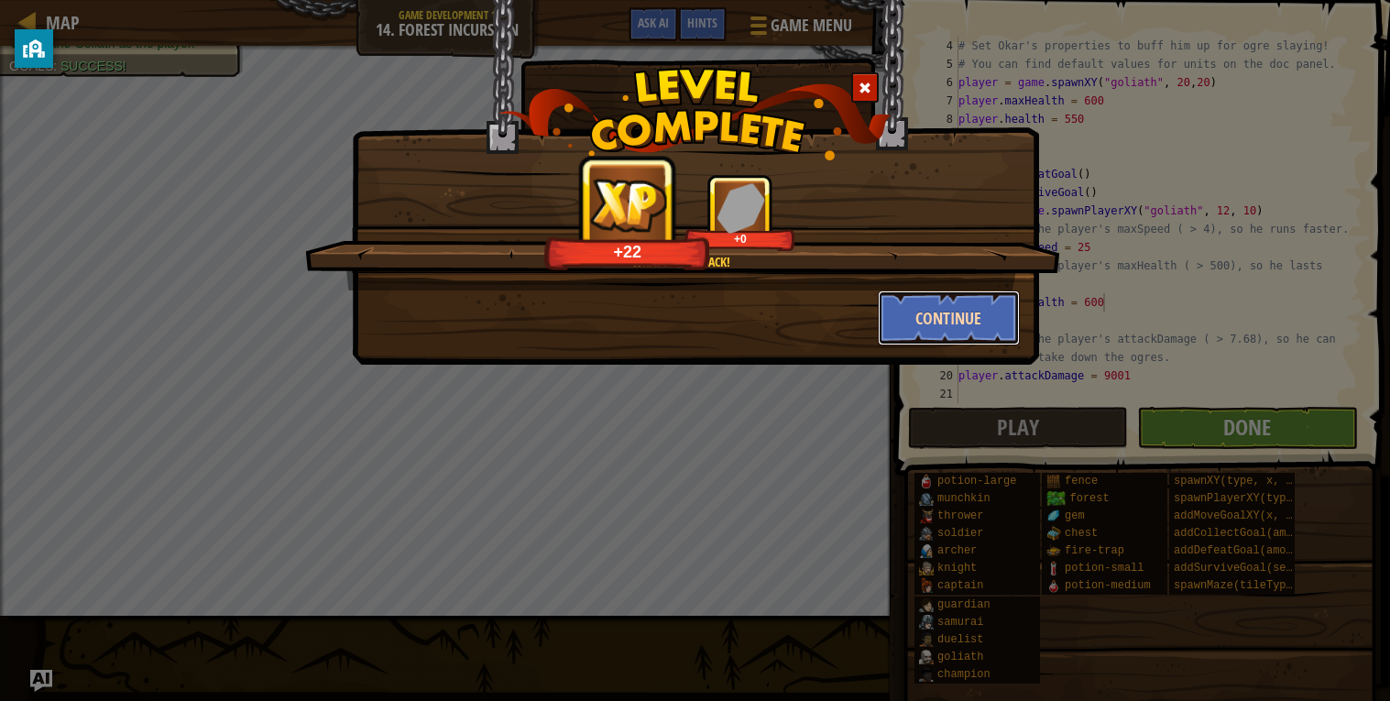
click at [989, 318] on button "Continue" at bounding box center [949, 317] width 142 height 55
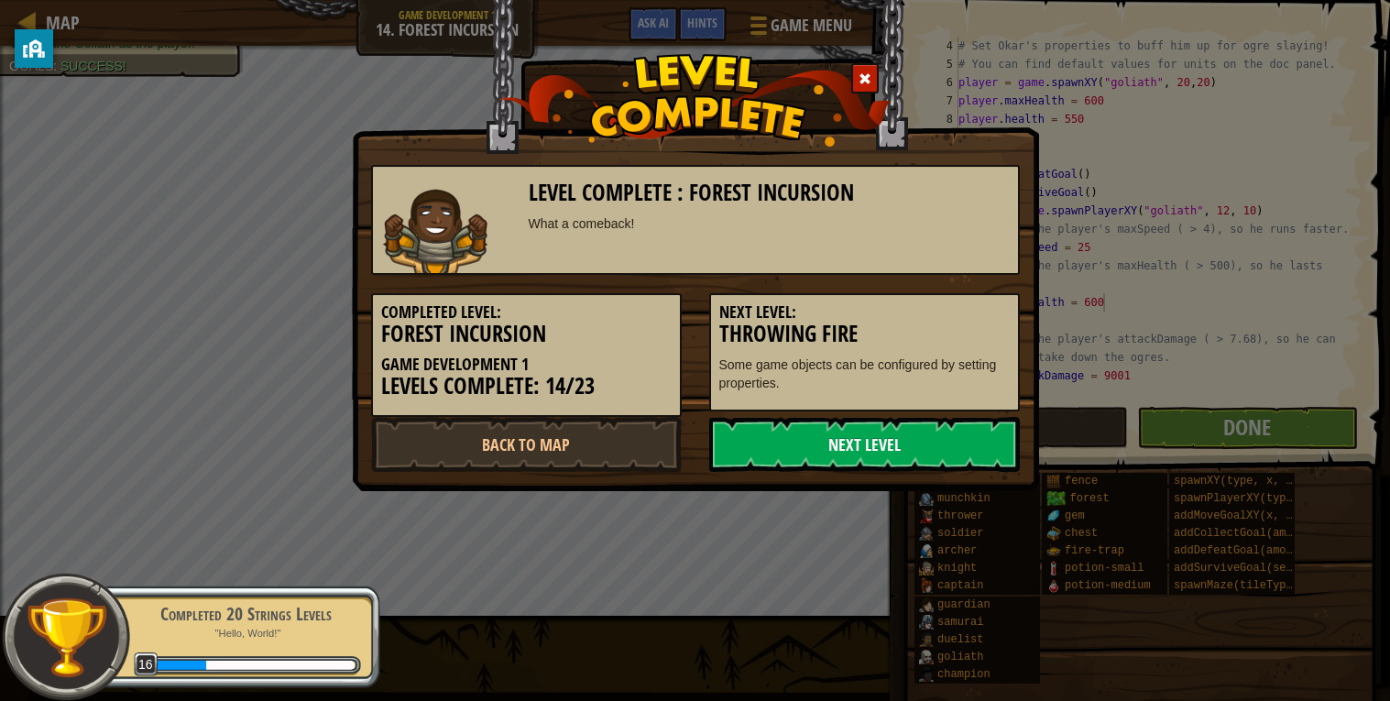
click at [791, 455] on link "Next Level" at bounding box center [864, 444] width 311 height 55
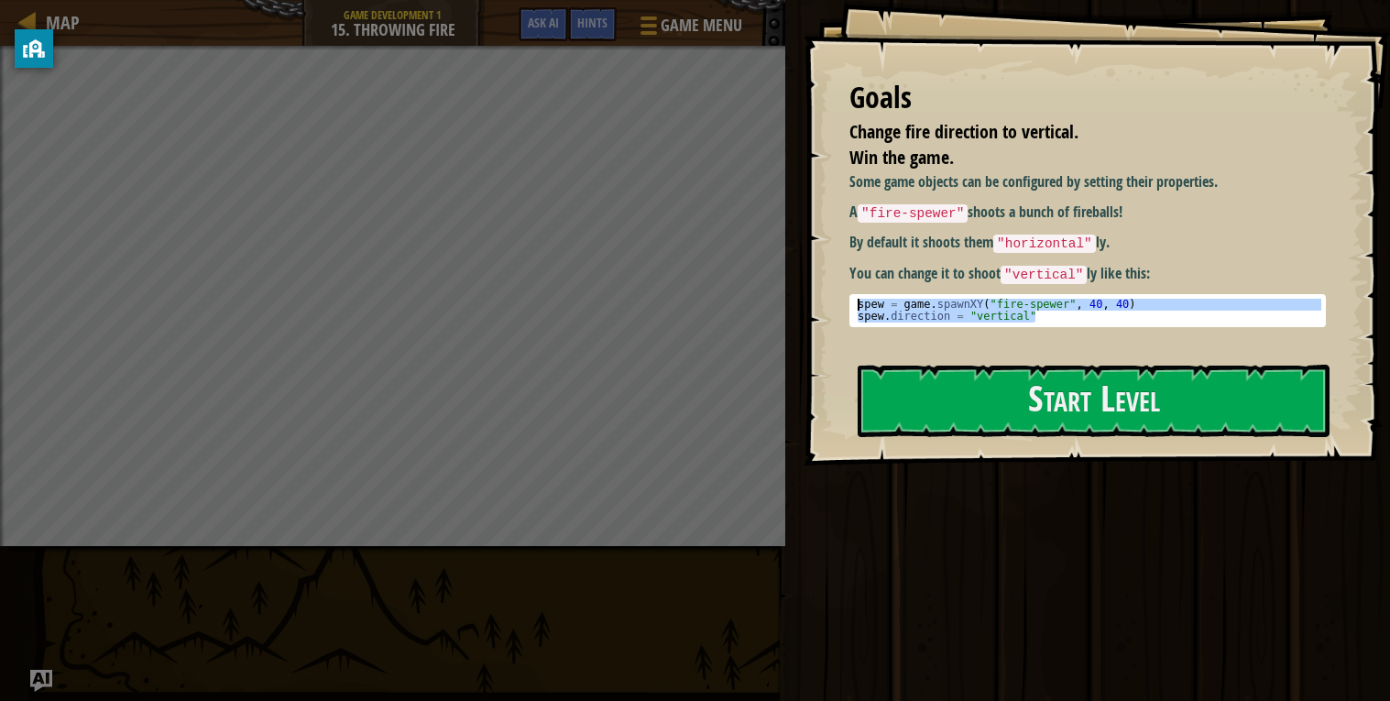
drag, startPoint x: 1047, startPoint y: 313, endPoint x: 856, endPoint y: 302, distance: 191.8
click at [856, 302] on div "spew = game . spawnXY ( "fire-spewer" , 40 , 40 ) spew . direction = "vertical"" at bounding box center [1088, 323] width 468 height 48
type textarea "spew = game.spawnXY("fire-spewer", 40, 40) spew.direction = "vertical""
click at [965, 388] on button "Start Level" at bounding box center [1093, 401] width 472 height 72
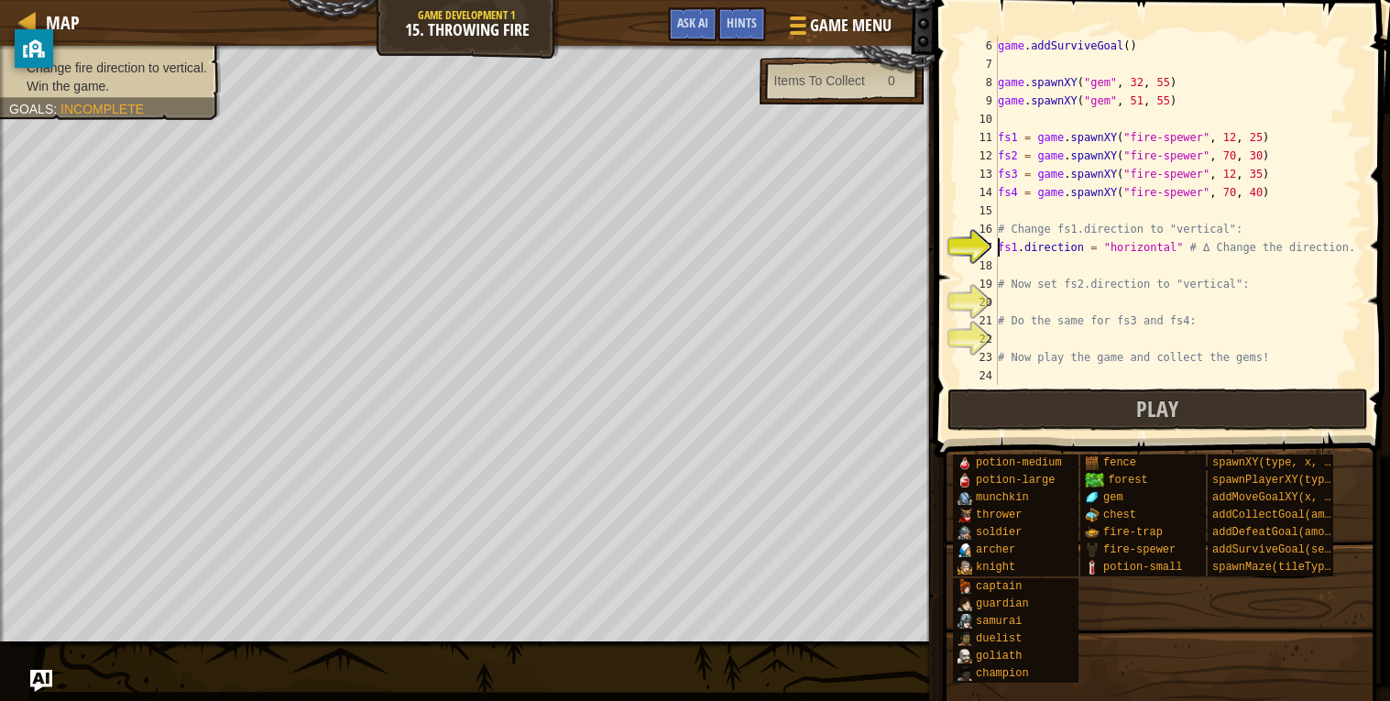
scroll to position [91, 0]
type textarea "spew.direction = "vertical""
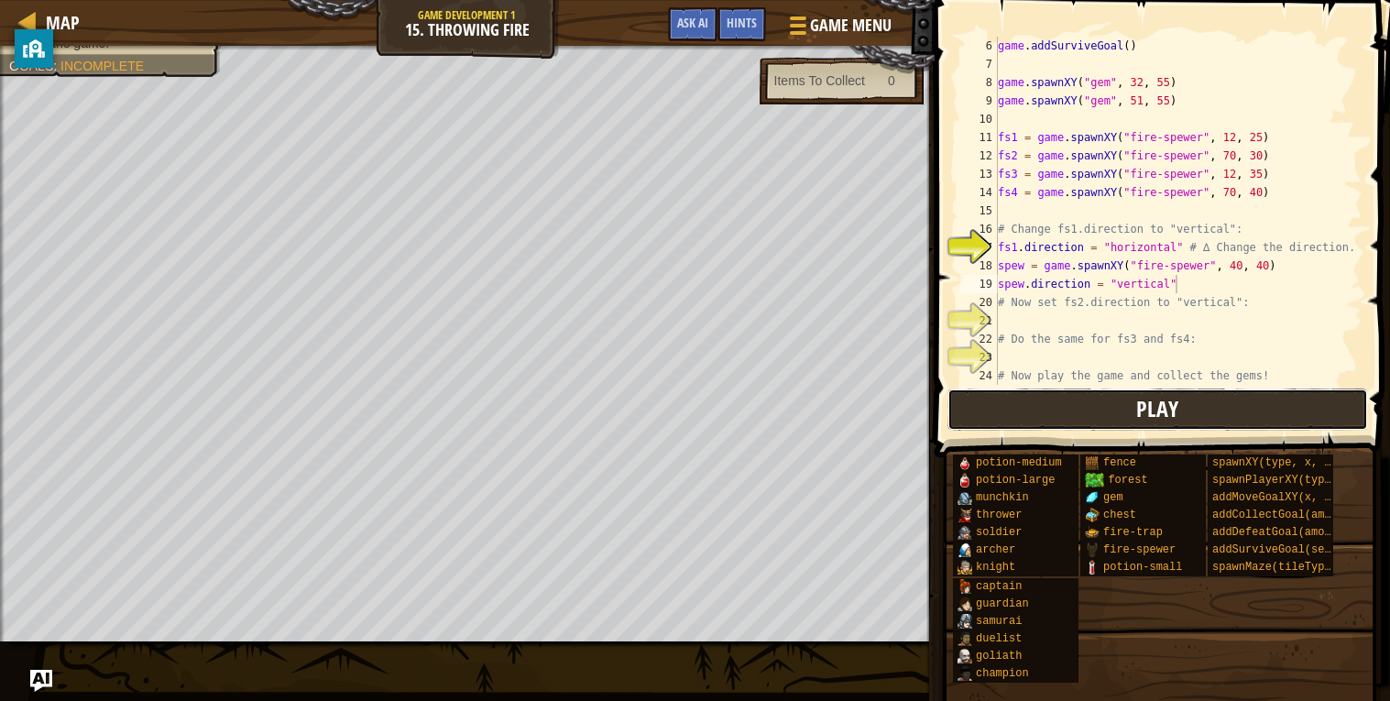
click at [1026, 401] on button "Play" at bounding box center [1157, 409] width 420 height 42
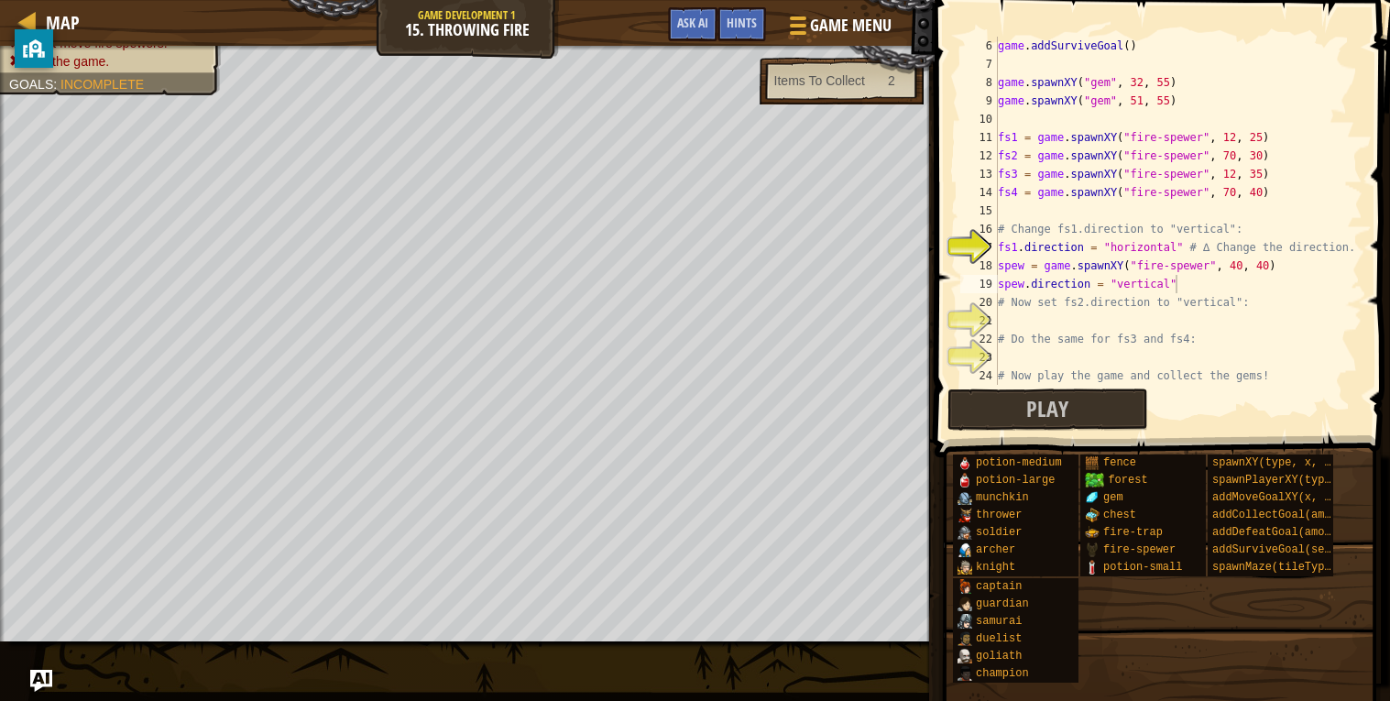
click at [1042, 327] on div "game . addSurviveGoal ( ) game . spawnXY ( "gem" , 32 , 55 ) game . spawnXY ( "…" at bounding box center [1178, 229] width 368 height 385
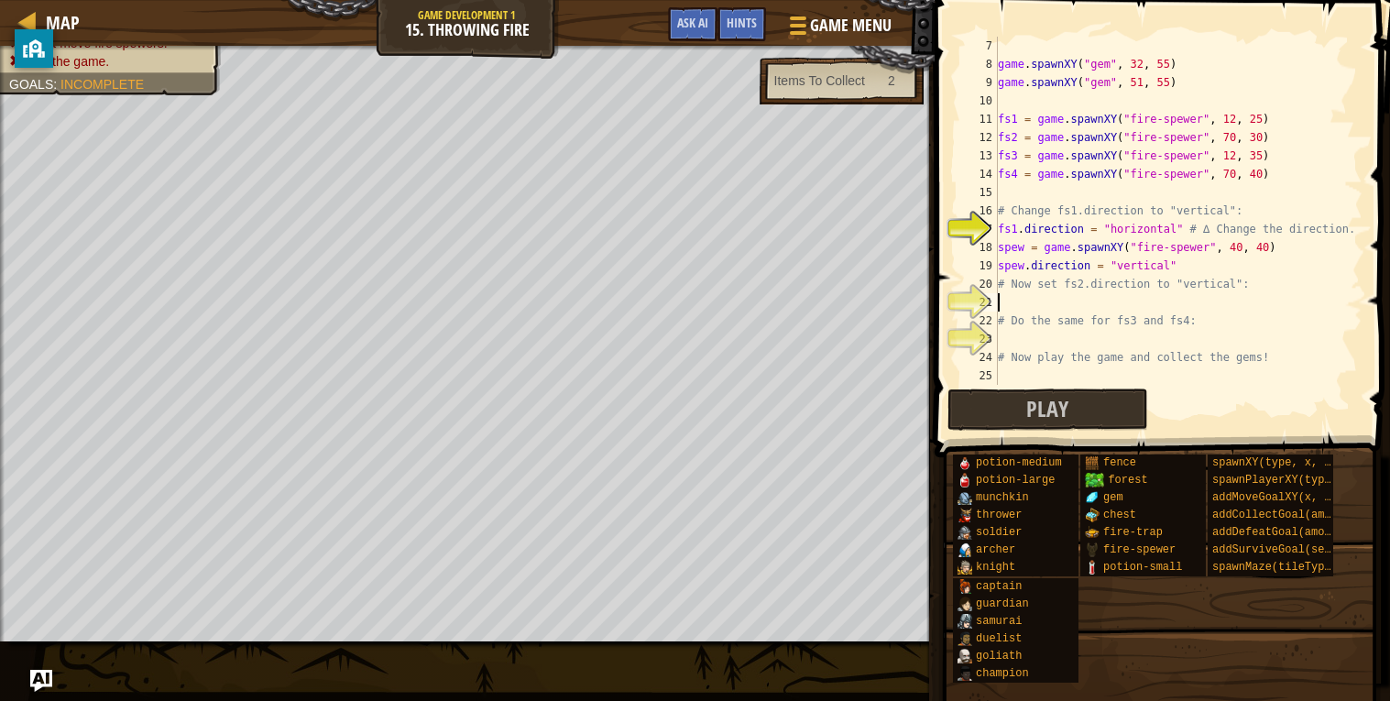
click at [1293, 251] on div "game . spawnXY ( "gem" , 32 , 55 ) game . spawnXY ( "gem" , 51 , 55 ) fs1 = gam…" at bounding box center [1178, 229] width 368 height 385
drag, startPoint x: 1292, startPoint y: 241, endPoint x: 989, endPoint y: 274, distance: 304.1
click at [989, 274] on div "spew = game.spawnXY("fire-spewer", 40, 40) 7 8 9 10 11 12 13 14 15 16 17 18 19 …" at bounding box center [1159, 211] width 406 height 348
click at [1190, 256] on div "game . spawnXY ( "gem" , 32 , 55 ) game . spawnXY ( "gem" , 51 , 55 ) fs1 = gam…" at bounding box center [1178, 229] width 368 height 385
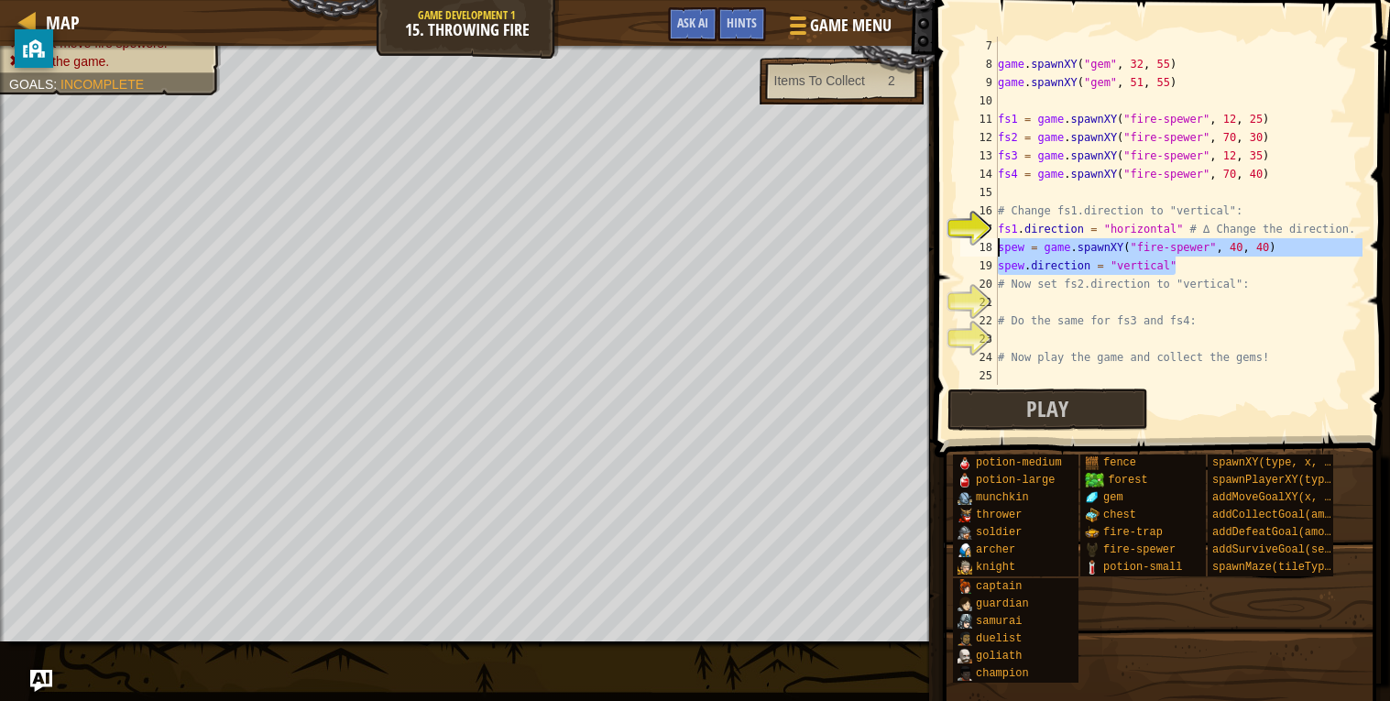
drag, startPoint x: 1191, startPoint y: 260, endPoint x: 998, endPoint y: 250, distance: 192.6
click at [998, 250] on div "game . spawnXY ( "gem" , 32 , 55 ) game . spawnXY ( "gem" , 51 , 55 ) fs1 = gam…" at bounding box center [1178, 229] width 368 height 385
type textarea "spew = game.spawnXY("fire-spewer", 40, 40) spew.direction = "vertical""
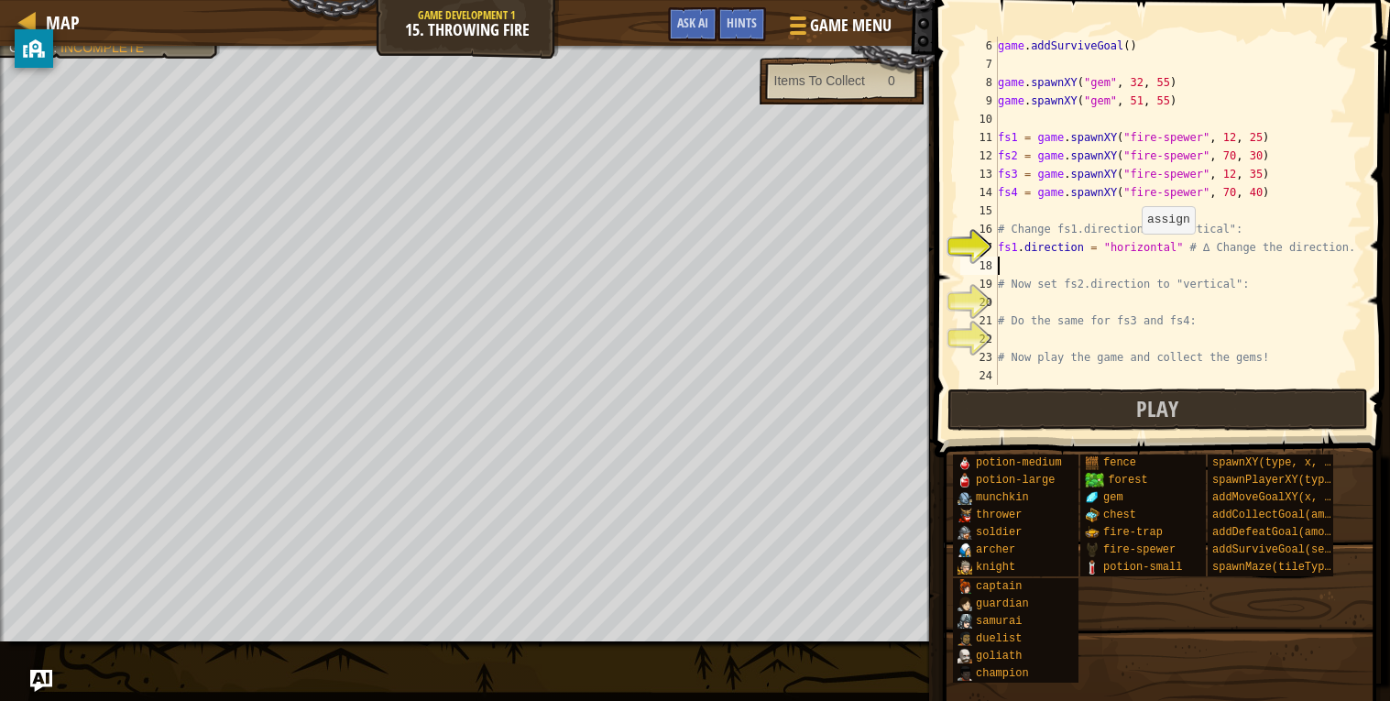
click at [1132, 252] on div "game . addSurviveGoal ( ) game . spawnXY ( "gem" , 32 , 55 ) game . spawnXY ( "…" at bounding box center [1178, 229] width 368 height 385
type textarea "fs1.direction = "vertical" # ∆ Change the direction."
click at [1215, 266] on div "game . addSurviveGoal ( ) game . spawnXY ( "gem" , 32 , 55 ) game . spawnXY ( "…" at bounding box center [1178, 229] width 368 height 385
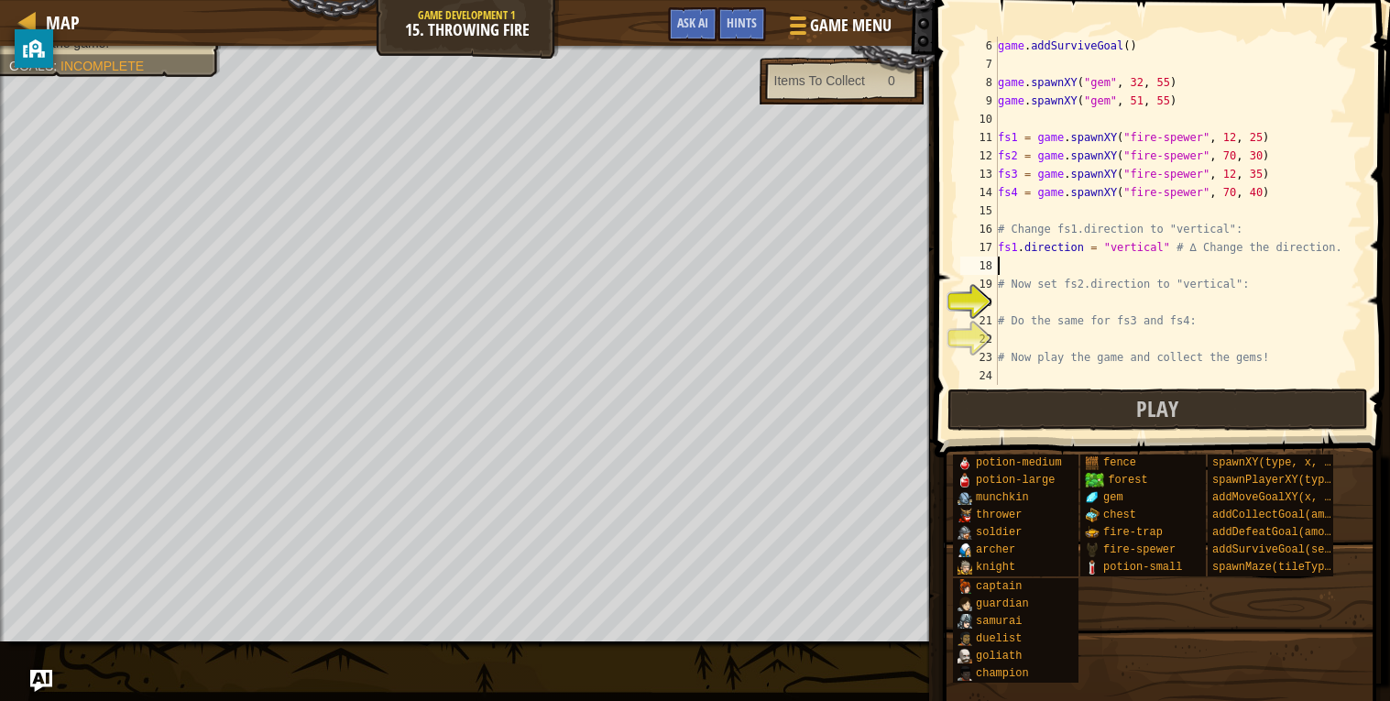
scroll to position [7, 0]
drag, startPoint x: 1168, startPoint y: 244, endPoint x: 991, endPoint y: 243, distance: 176.8
click at [991, 243] on div "6 7 8 9 10 11 12 13 14 15 16 17 18 19 20 21 22 23 24 game . addSurviveGoal ( ) …" at bounding box center [1159, 211] width 406 height 348
type textarea "fs1.direction = "vertical" # ∆ Change the direction."
click at [1017, 299] on div "game . addSurviveGoal ( ) game . spawnXY ( "gem" , 32 , 55 ) game . spawnXY ( "…" at bounding box center [1178, 229] width 368 height 385
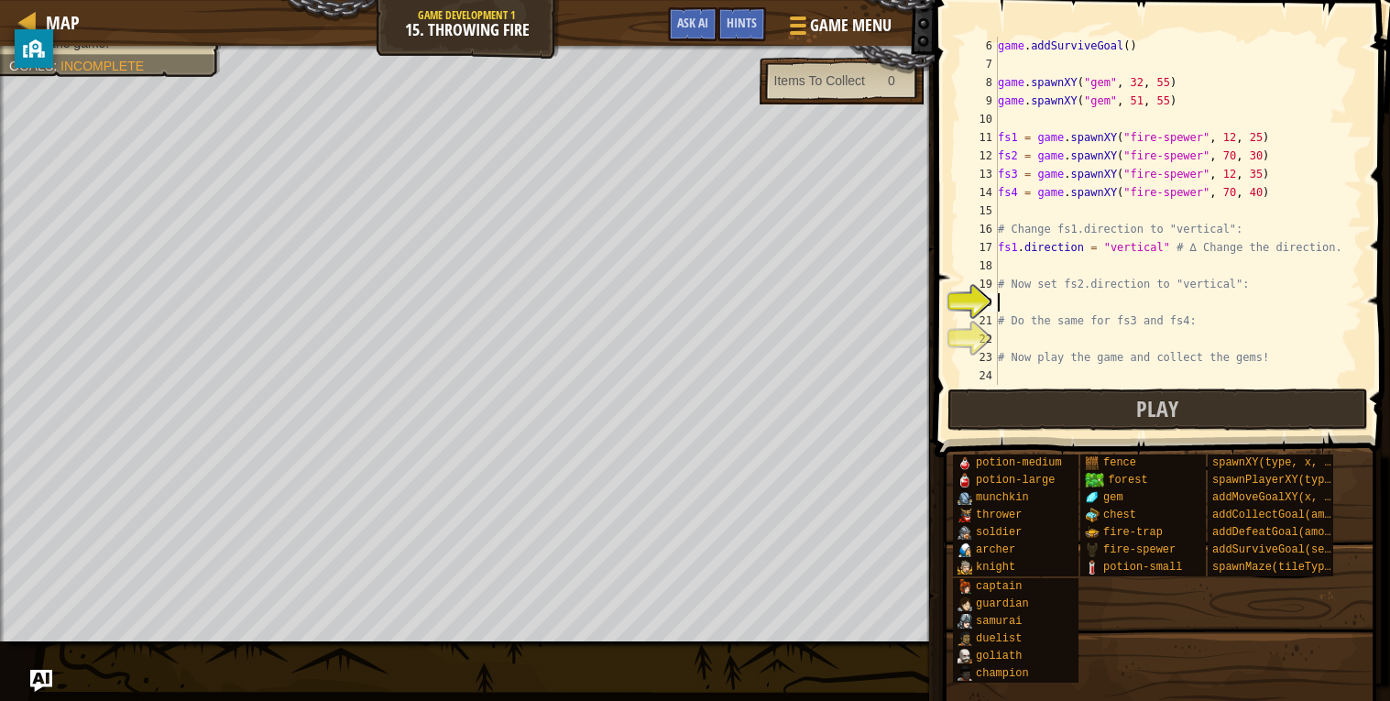
paste textarea "fs1.direction = "vertical""
type textarea "fs1.direction = "vertical""
click at [1032, 335] on div "game . addSurviveGoal ( ) game . spawnXY ( "gem" , 32 , 55 ) game . spawnXY ( "…" at bounding box center [1178, 229] width 368 height 385
paste textarea "fs1.direction = "vertical""
type textarea "fs1.direction = "vertical""
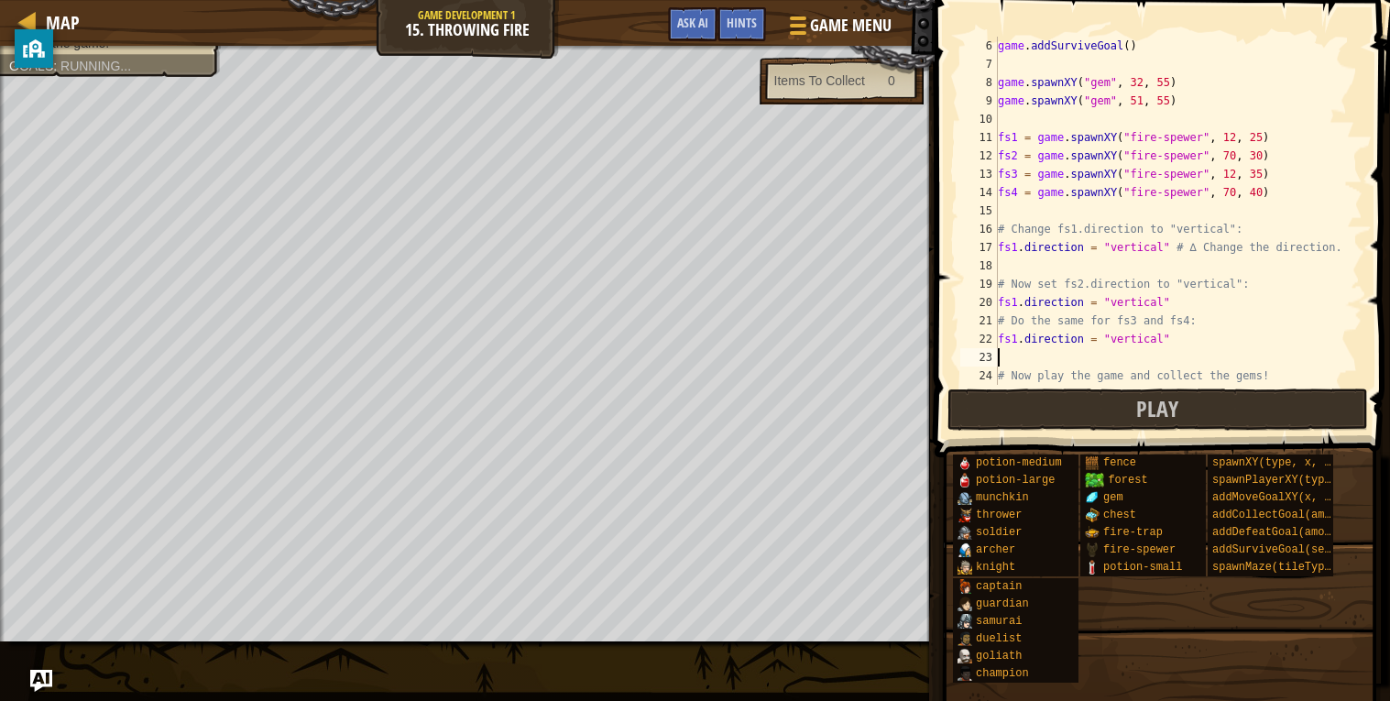
paste textarea "fs1.direction = "vertical""
click at [1012, 334] on div "game . addSurviveGoal ( ) game . spawnXY ( "gem" , 32 , 55 ) game . spawnXY ( "…" at bounding box center [1178, 229] width 368 height 385
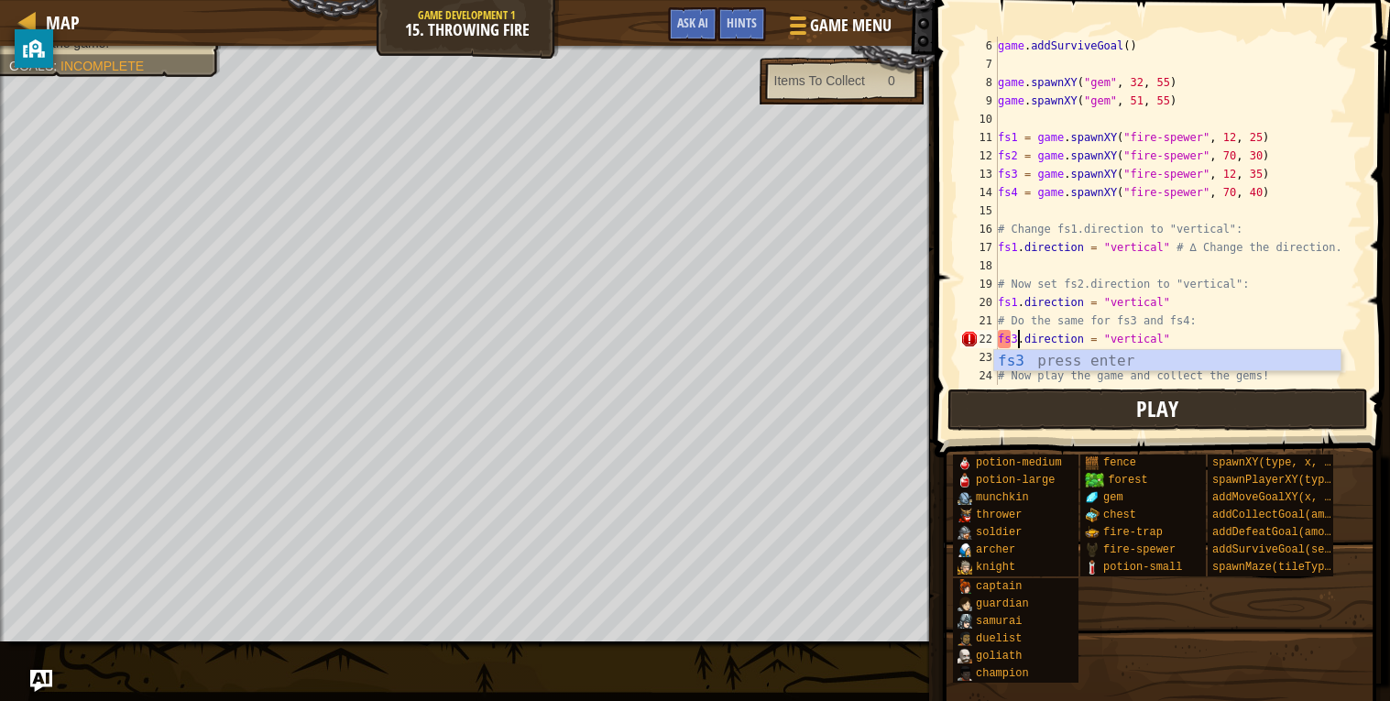
scroll to position [7, 2]
click at [1200, 299] on div "game . addSurviveGoal ( ) game . spawnXY ( "gem" , 32 , 55 ) game . spawnXY ( "…" at bounding box center [1178, 229] width 368 height 385
click at [1132, 311] on div "game . addSurviveGoal ( ) game . spawnXY ( "gem" , 32 , 55 ) game . spawnXY ( "…" at bounding box center [1178, 229] width 368 height 385
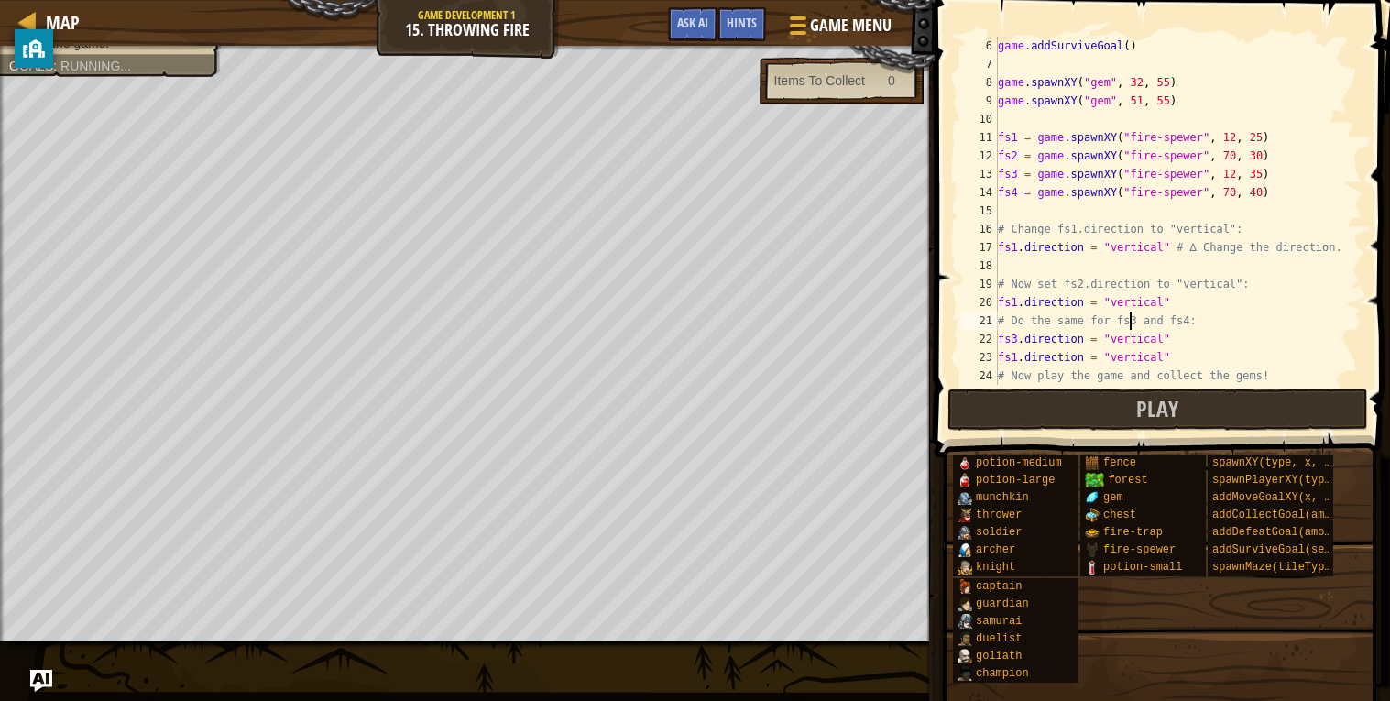
click at [1009, 291] on div "game . addSurviveGoal ( ) game . spawnXY ( "gem" , 32 , 55 ) game . spawnXY ( "…" at bounding box center [1178, 229] width 368 height 385
click at [1016, 296] on div "game . addSurviveGoal ( ) game . spawnXY ( "gem" , 32 , 55 ) game . spawnXY ( "…" at bounding box center [1178, 229] width 368 height 385
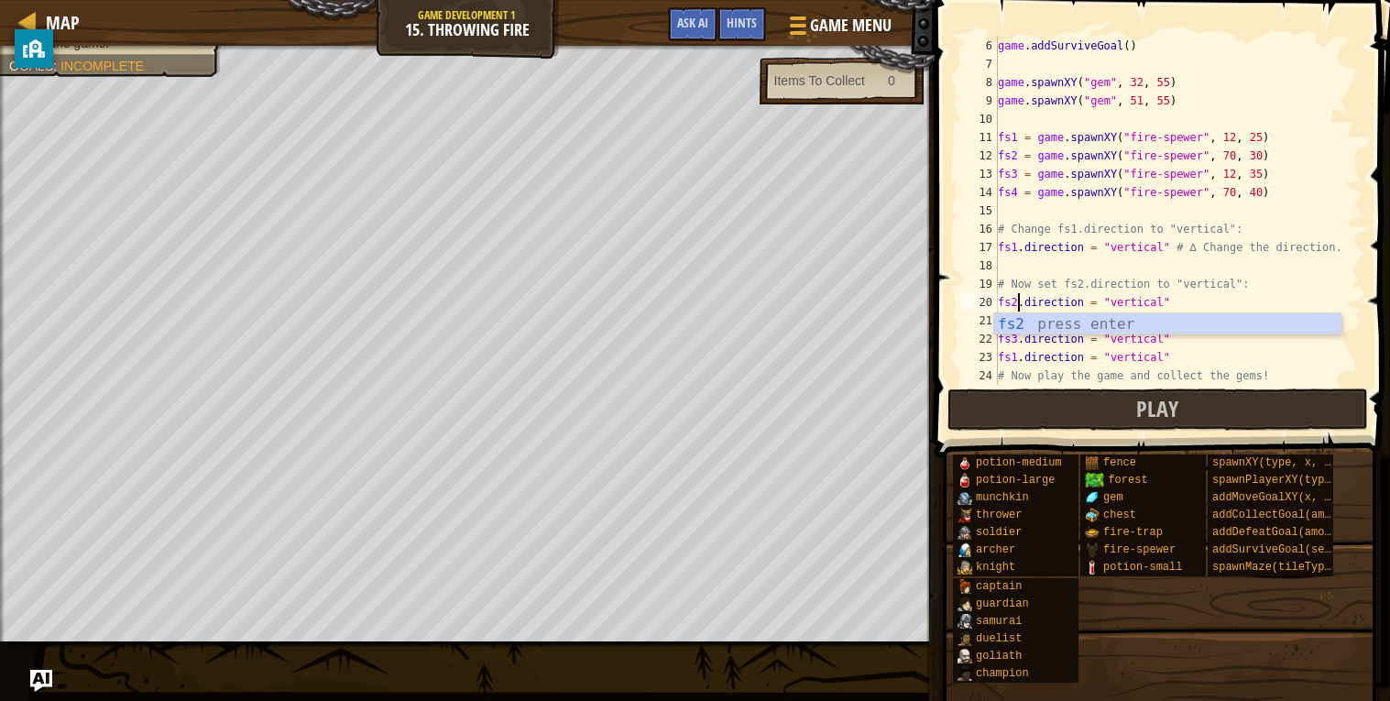
click at [1014, 357] on div "game . addSurviveGoal ( ) game . spawnXY ( "gem" , 32 , 55 ) game . spawnXY ( "…" at bounding box center [1178, 229] width 368 height 385
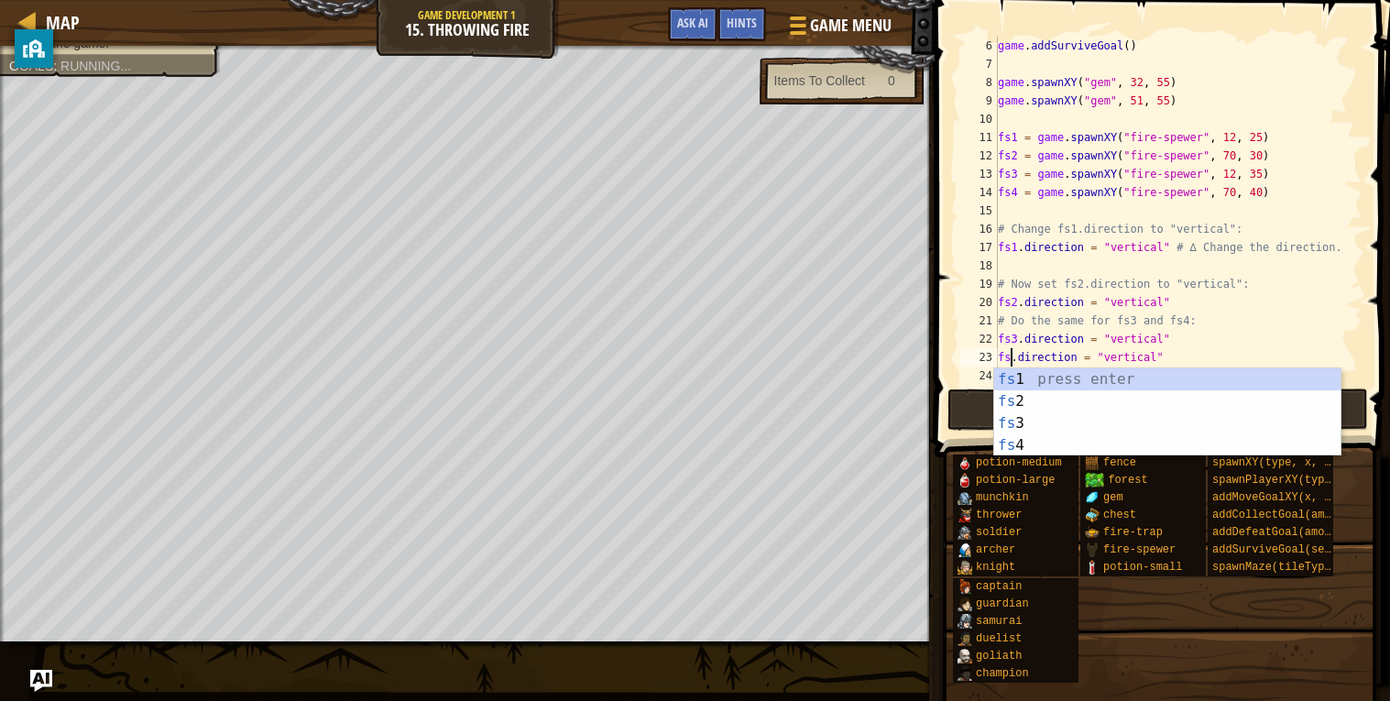
type textarea "fs4.direction = "vertical""
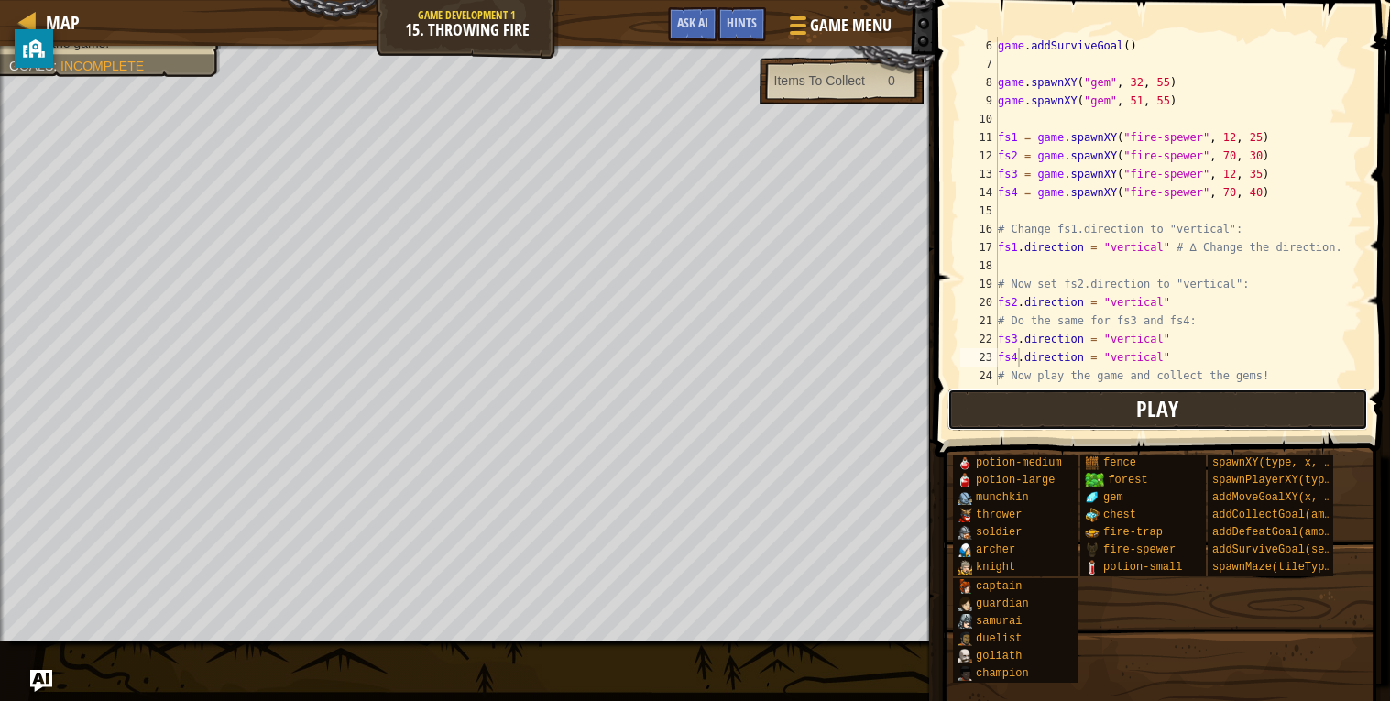
click at [1097, 406] on button "Play" at bounding box center [1157, 409] width 420 height 42
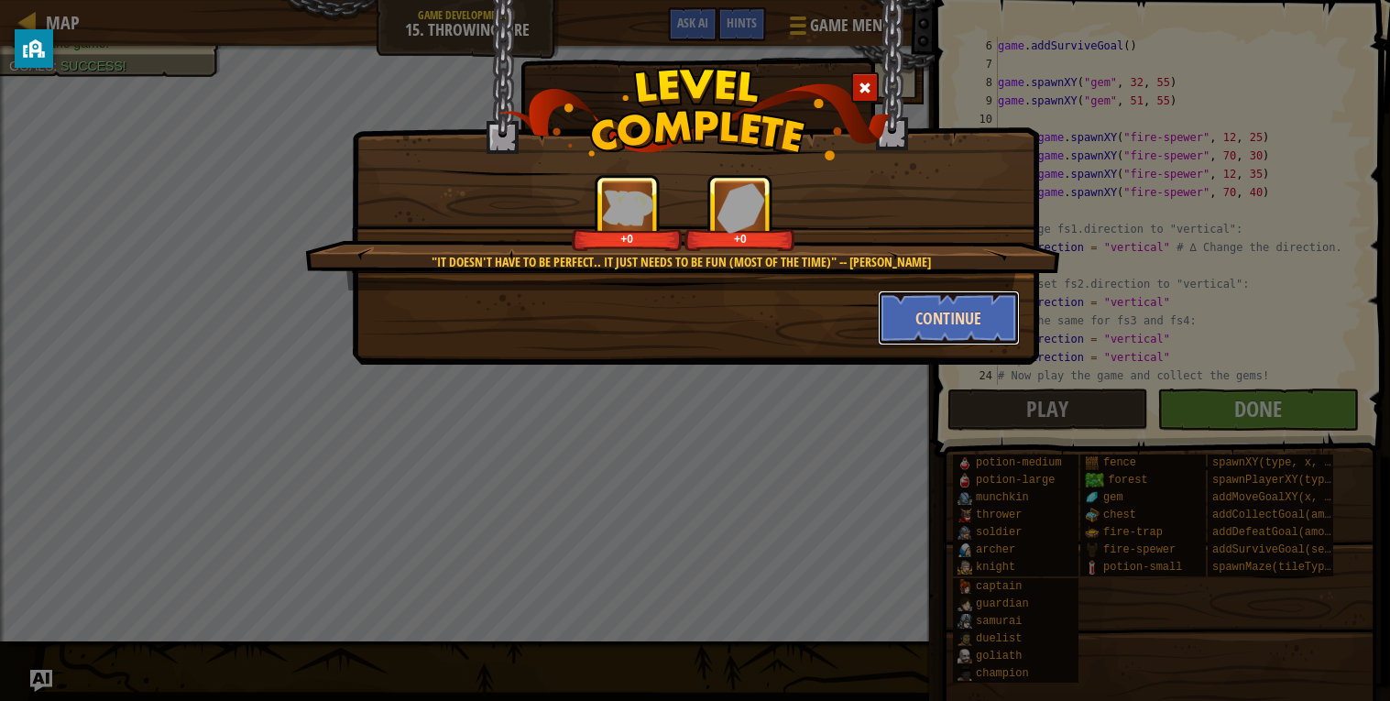
click at [955, 326] on button "Continue" at bounding box center [949, 317] width 142 height 55
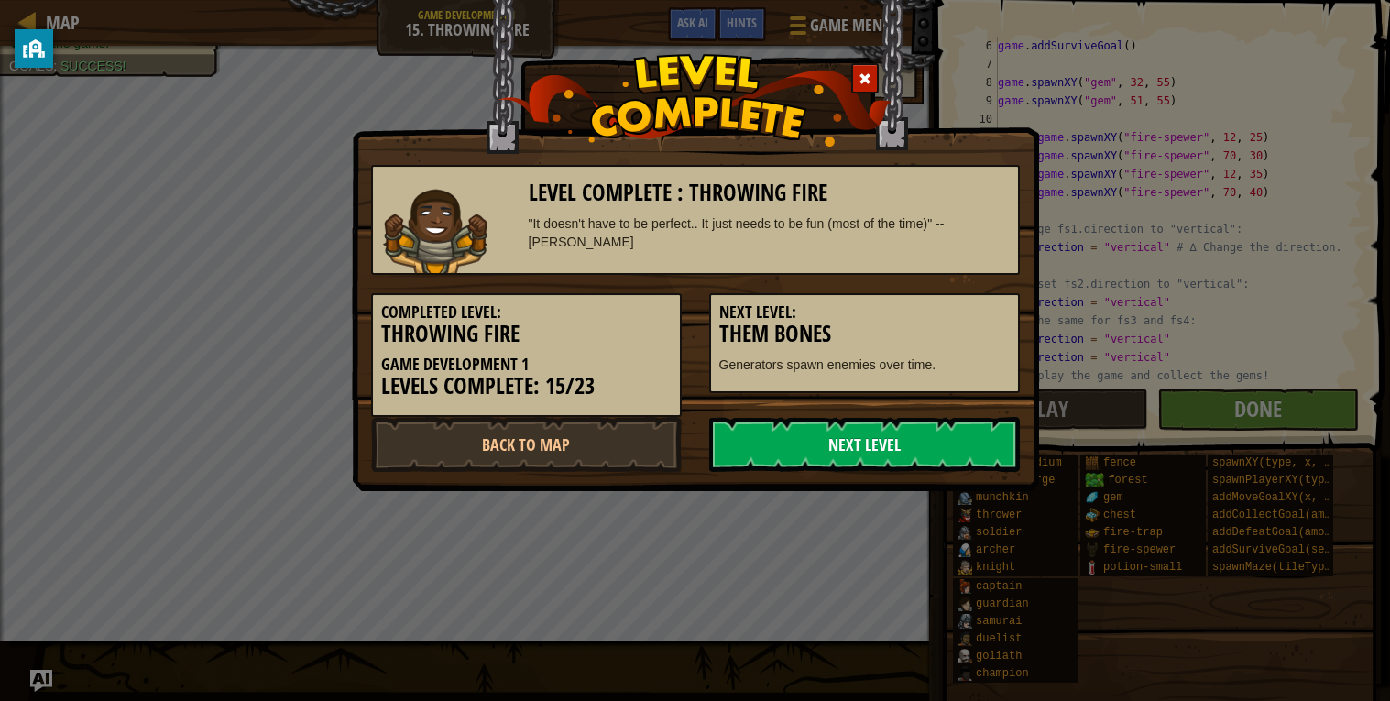
click at [921, 442] on link "Next Level" at bounding box center [864, 444] width 311 height 55
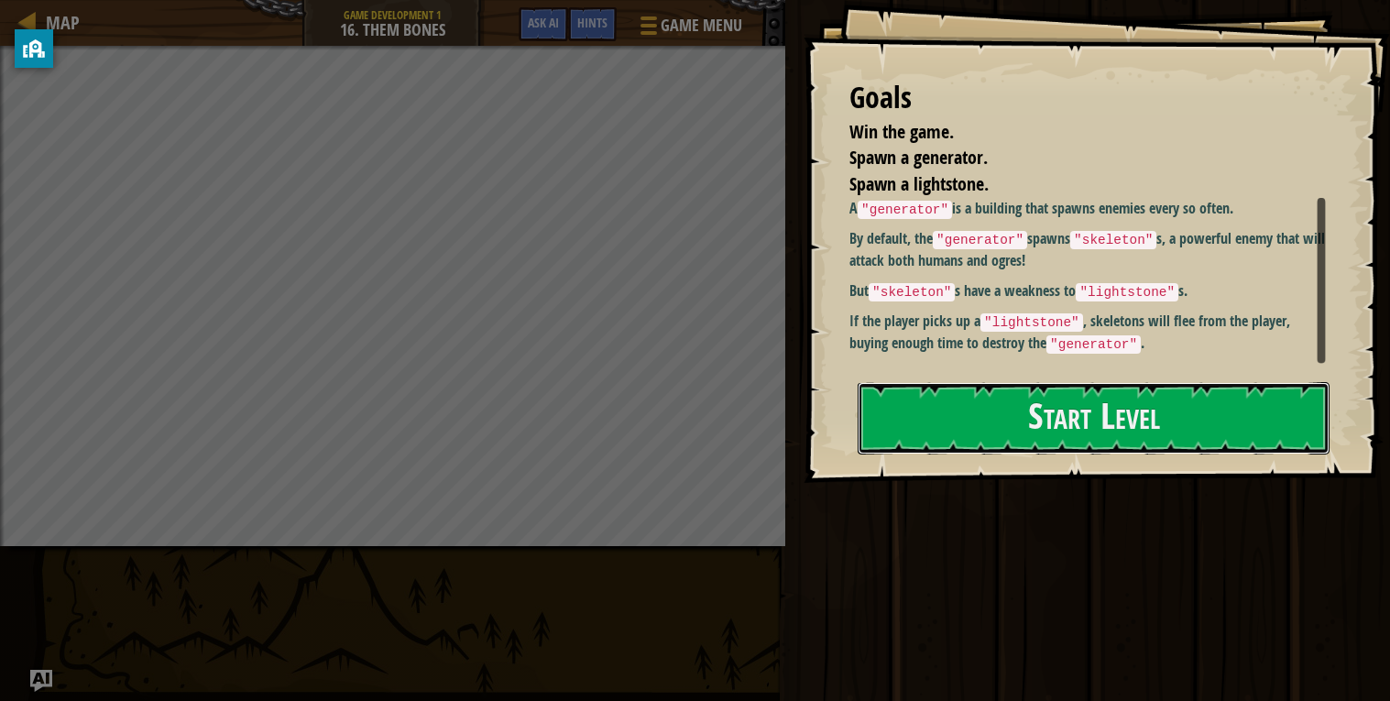
click at [921, 442] on button "Start Level" at bounding box center [1093, 418] width 472 height 72
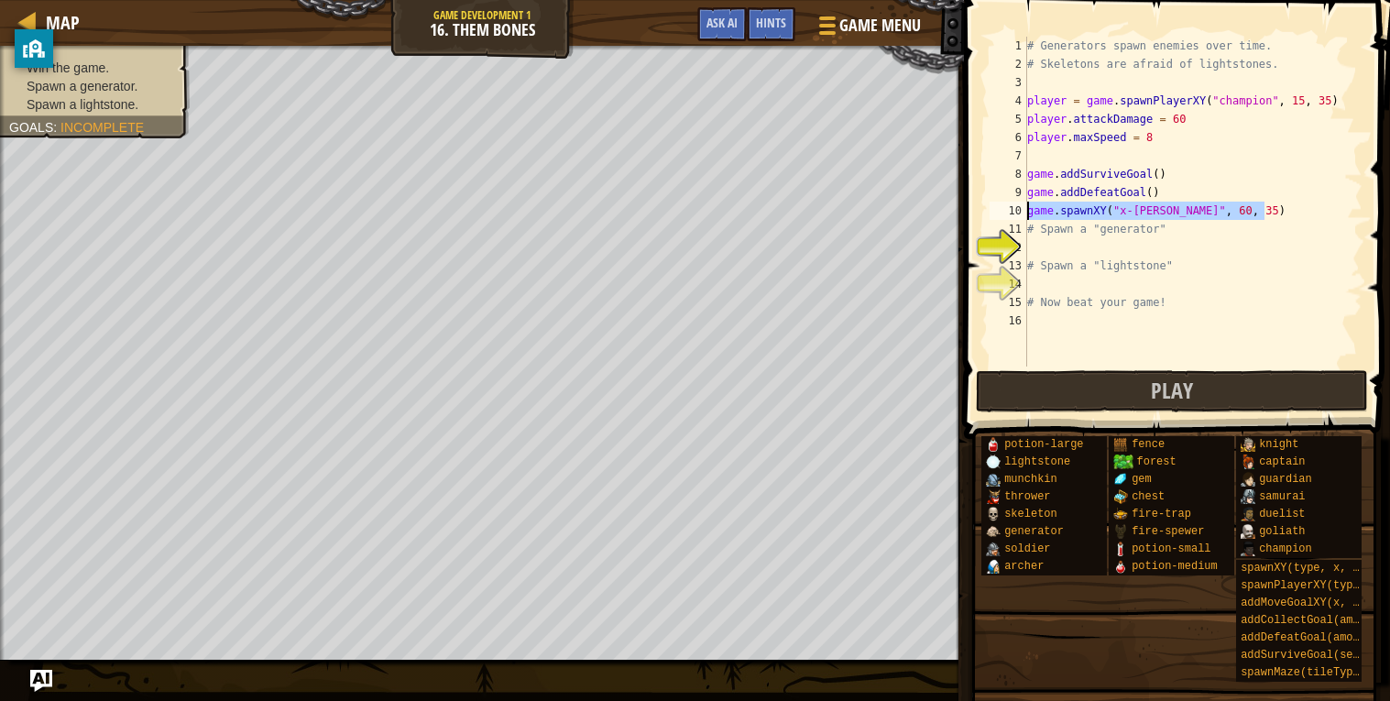
drag, startPoint x: 1274, startPoint y: 210, endPoint x: 1026, endPoint y: 212, distance: 248.3
click at [1026, 212] on div "1 2 3 4 5 6 7 8 9 10 11 12 13 14 15 16 # Generators spawn enemies over time. # …" at bounding box center [1174, 202] width 376 height 330
type textarea "game.spawnXY("x-[PERSON_NAME]", 60, 35)"
click at [1089, 245] on div "# Generators spawn enemies over time. # Skeletons are afraid of lightstones. pl…" at bounding box center [1192, 220] width 339 height 366
type textarea "game.spawnXY("x-[PERSON_NAME]", 60, 35)"
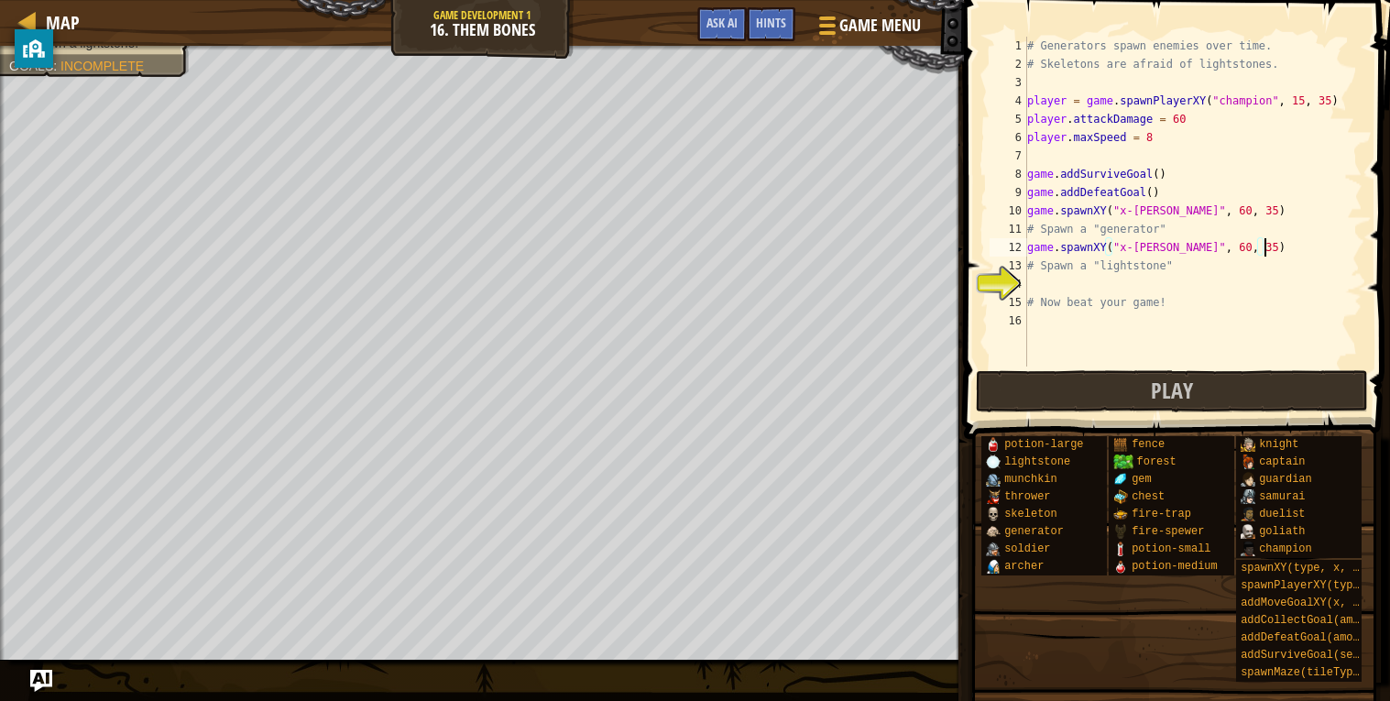
click at [1097, 278] on div "# Generators spawn enemies over time. # Skeletons are afraid of lightstones. pl…" at bounding box center [1192, 220] width 339 height 366
click at [1169, 282] on div "# Generators spawn enemies over time. # Skeletons are afraid of lightstones. pl…" at bounding box center [1192, 220] width 339 height 366
click at [1158, 281] on div "# Generators spawn enemies over time. # Skeletons are afraid of lightstones. pl…" at bounding box center [1192, 220] width 339 height 366
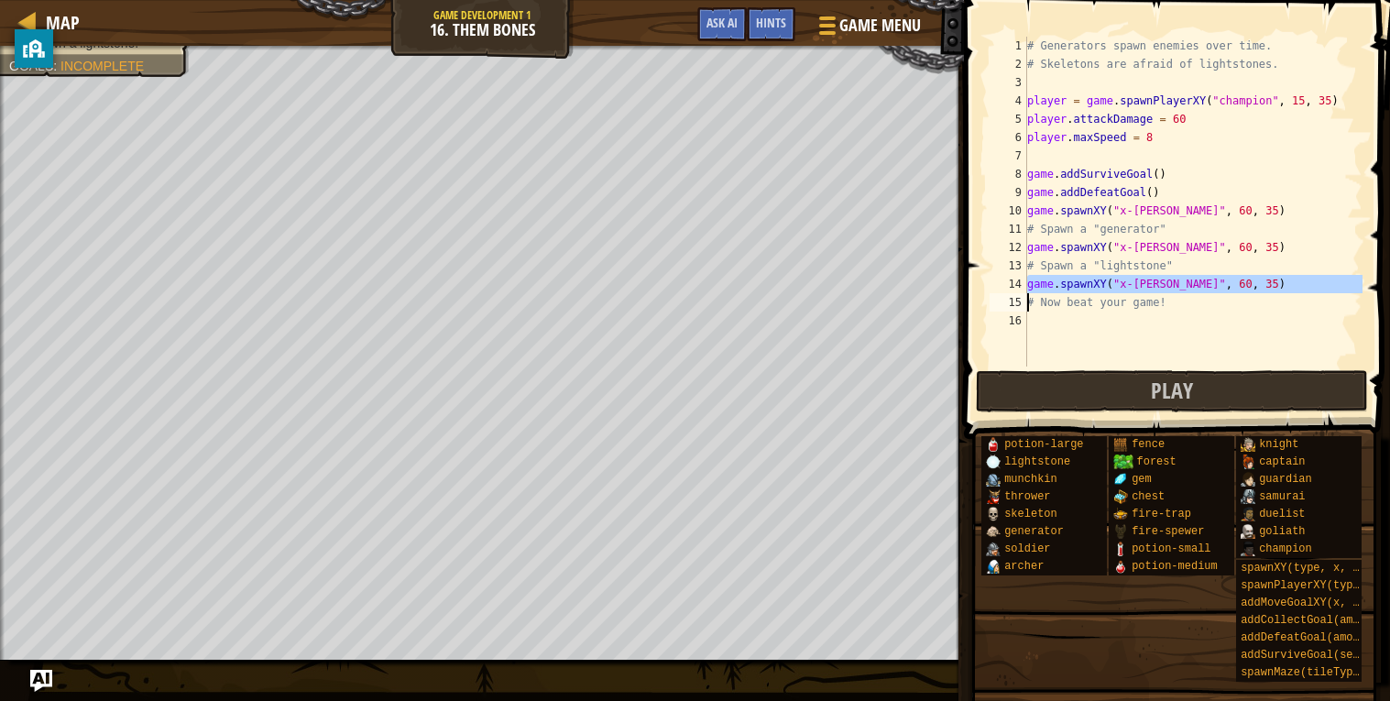
click at [1158, 282] on div "# Generators spawn enemies over time. # Skeletons are afraid of lightstones. pl…" at bounding box center [1192, 220] width 339 height 366
click at [1158, 282] on div "# Generators spawn enemies over time. # Skeletons are afraid of lightstones. pl…" at bounding box center [1192, 202] width 339 height 330
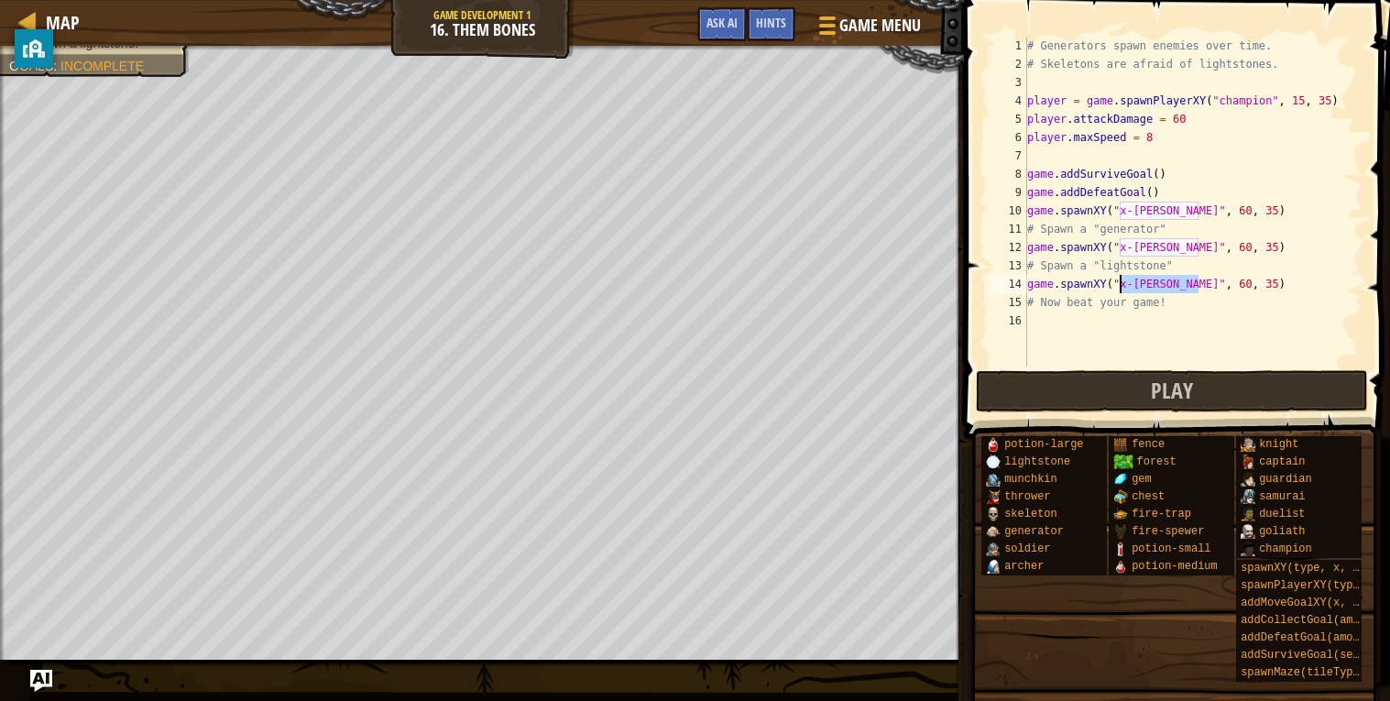
drag, startPoint x: 1198, startPoint y: 281, endPoint x: 1122, endPoint y: 286, distance: 76.2
click at [1122, 286] on div "# Generators spawn enemies over time. # Skeletons are afraid of lightstones. pl…" at bounding box center [1192, 220] width 339 height 366
drag, startPoint x: 1199, startPoint y: 242, endPoint x: 1144, endPoint y: 248, distance: 55.3
click at [1119, 249] on div "# Generators spawn enemies over time. # Skeletons are afraid of lightstones. pl…" at bounding box center [1192, 220] width 339 height 366
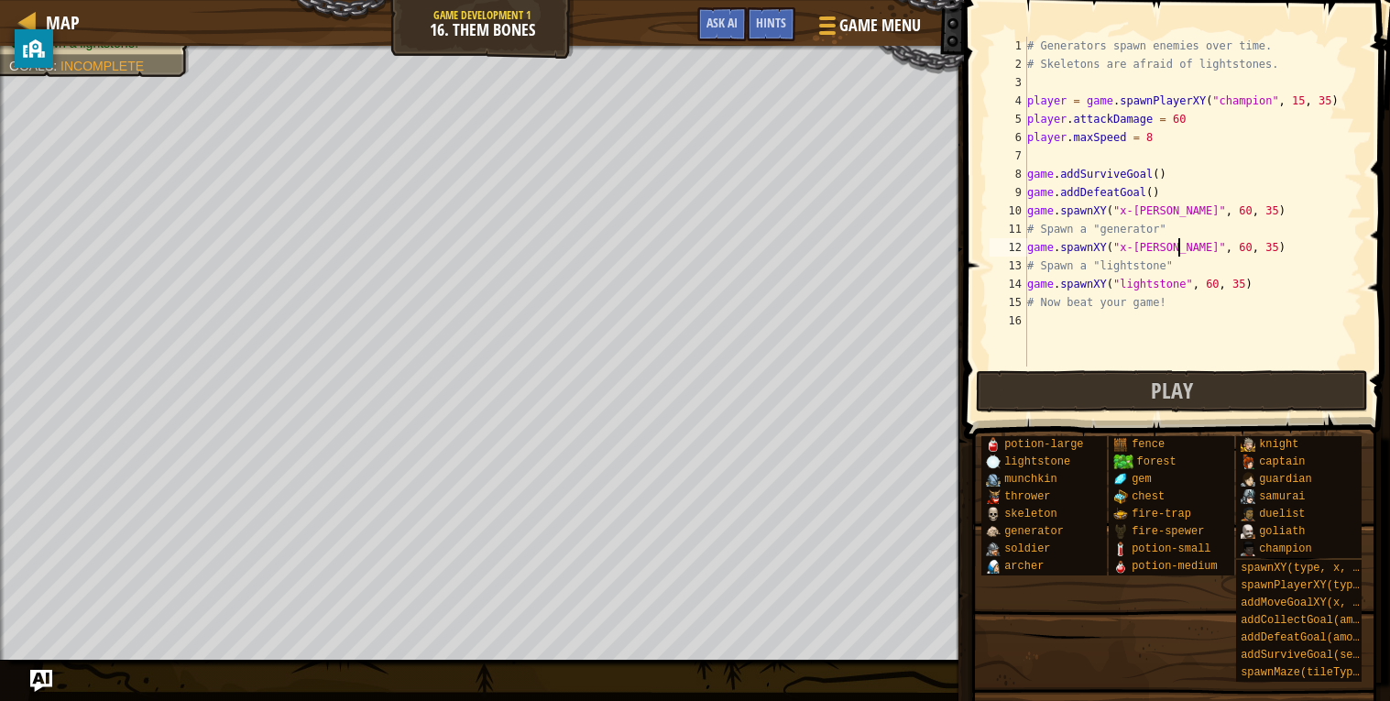
drag, startPoint x: 1144, startPoint y: 248, endPoint x: 1150, endPoint y: 240, distance: 9.9
drag, startPoint x: 1197, startPoint y: 245, endPoint x: 1122, endPoint y: 246, distance: 75.1
click at [1122, 246] on div "# Generators spawn enemies over time. # Skeletons are afraid of lightstones. pl…" at bounding box center [1192, 220] width 339 height 366
click at [1234, 235] on div "# Generators spawn enemies over time. # Skeletons are afraid of lightstones. pl…" at bounding box center [1192, 220] width 339 height 366
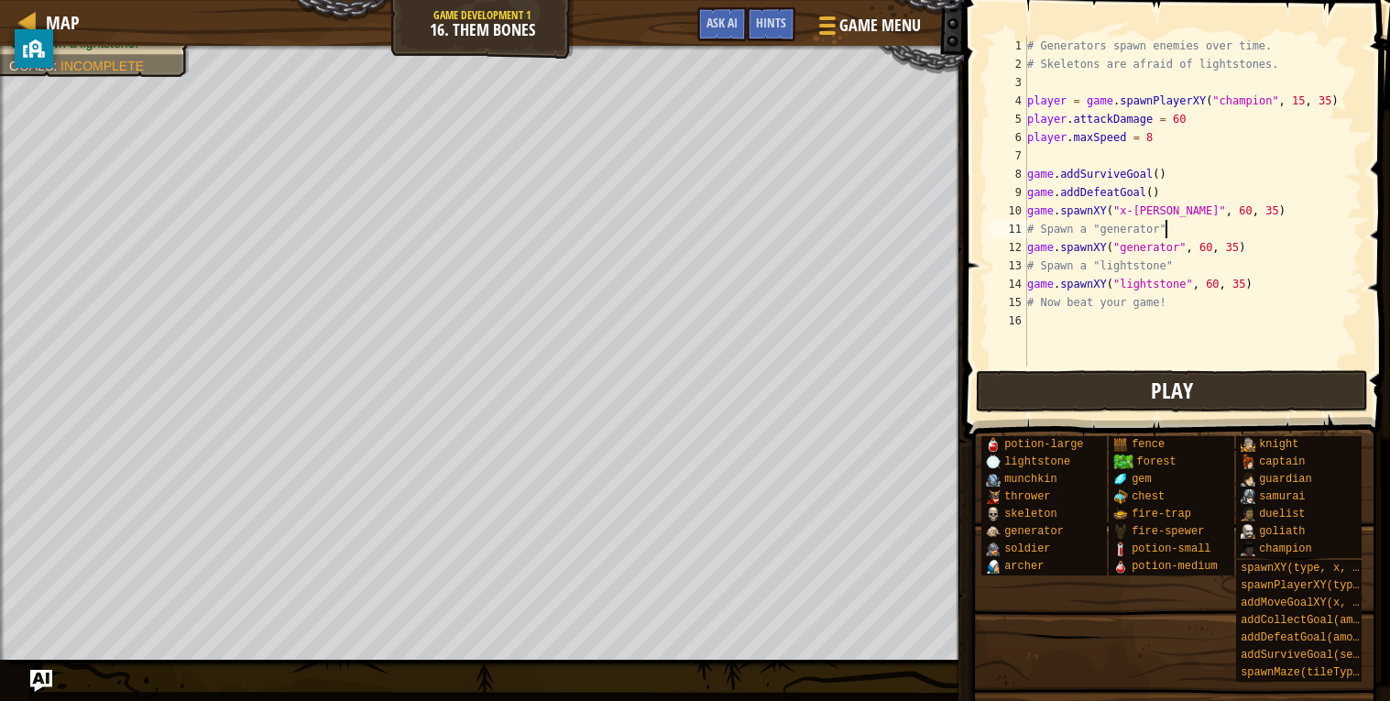
type textarea "# Spawn a "generator""
click at [1118, 383] on button "Play" at bounding box center [1172, 391] width 392 height 42
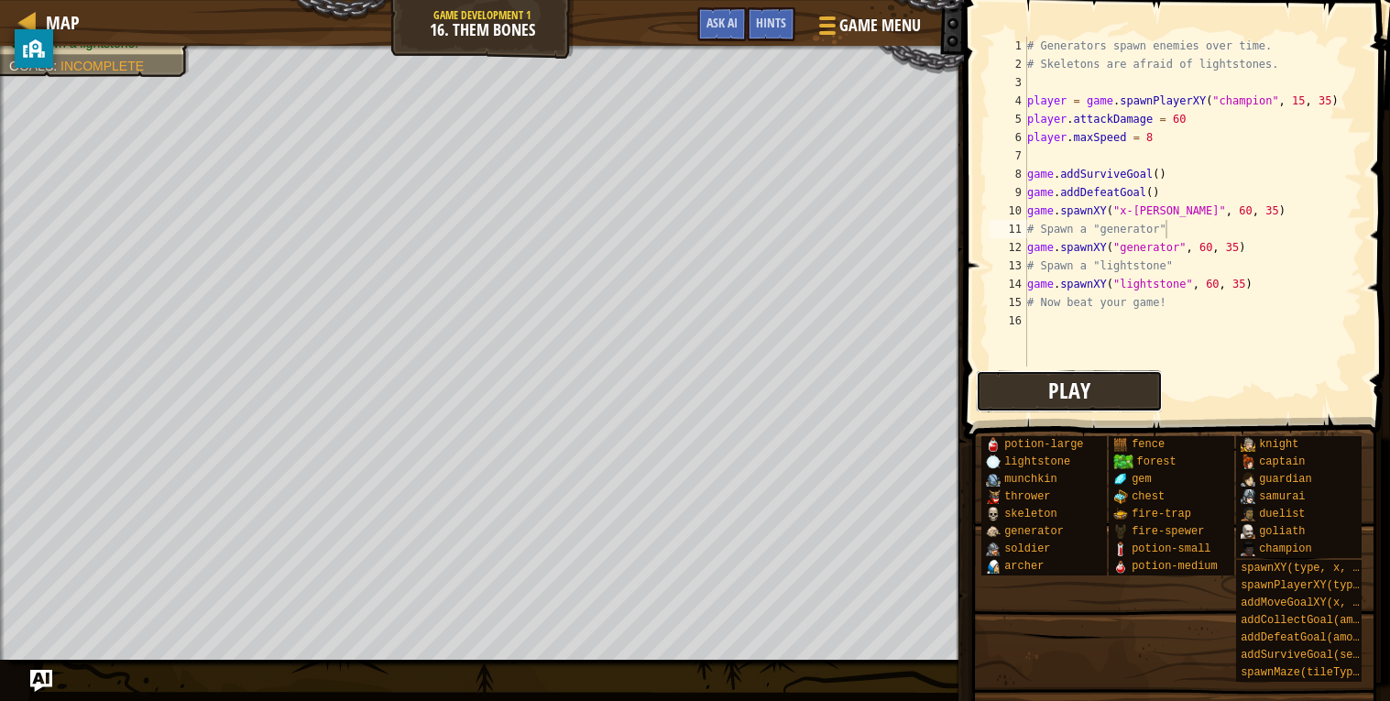
click at [1064, 387] on span "Play" at bounding box center [1069, 390] width 42 height 29
click at [1109, 313] on div "# Generators spawn enemies over time. # Skeletons are afraid of lightstones. pl…" at bounding box center [1192, 220] width 339 height 366
click at [1193, 136] on div "# Generators spawn enemies over time. # Skeletons are afraid of lightstones. pl…" at bounding box center [1192, 220] width 339 height 366
click at [1199, 118] on div "# Generators spawn enemies over time. # Skeletons are afraid of lightstones. pl…" at bounding box center [1192, 220] width 339 height 366
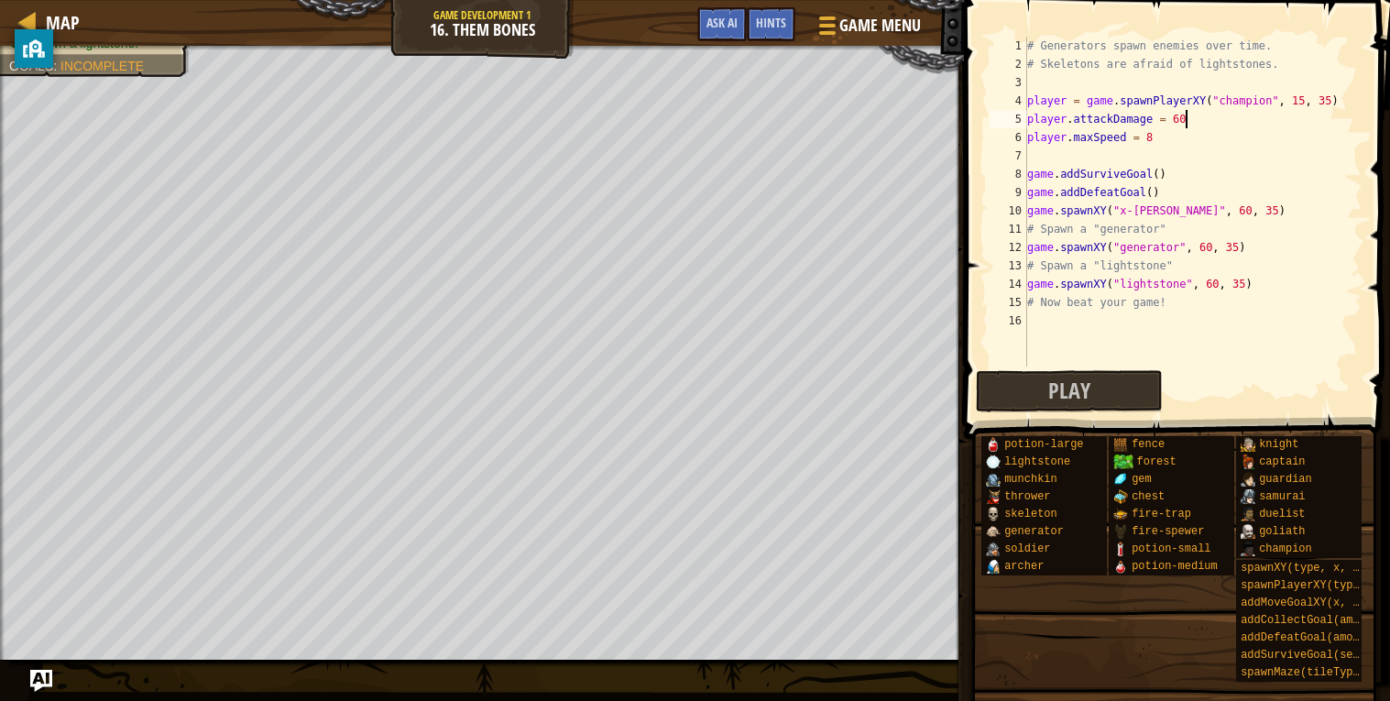
type textarea "player.attackDamage = 600"
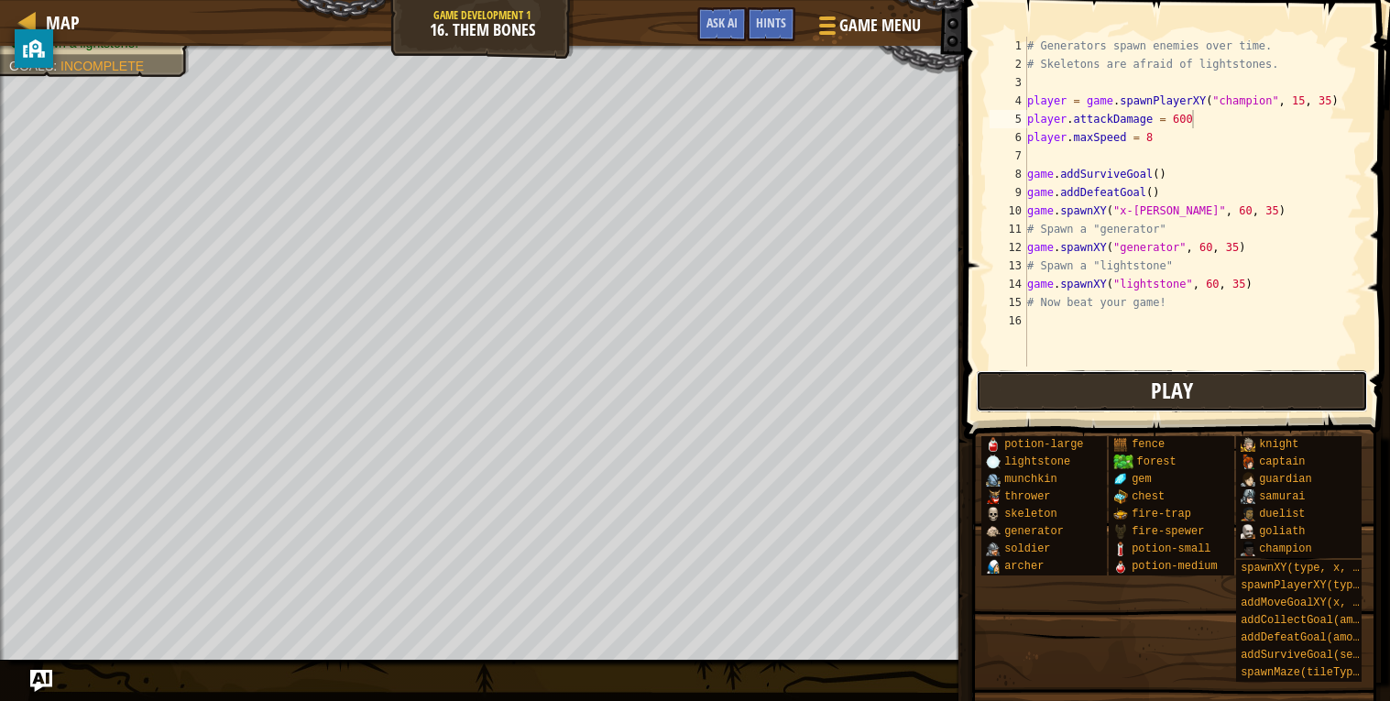
click at [1088, 377] on button "Play" at bounding box center [1172, 391] width 392 height 42
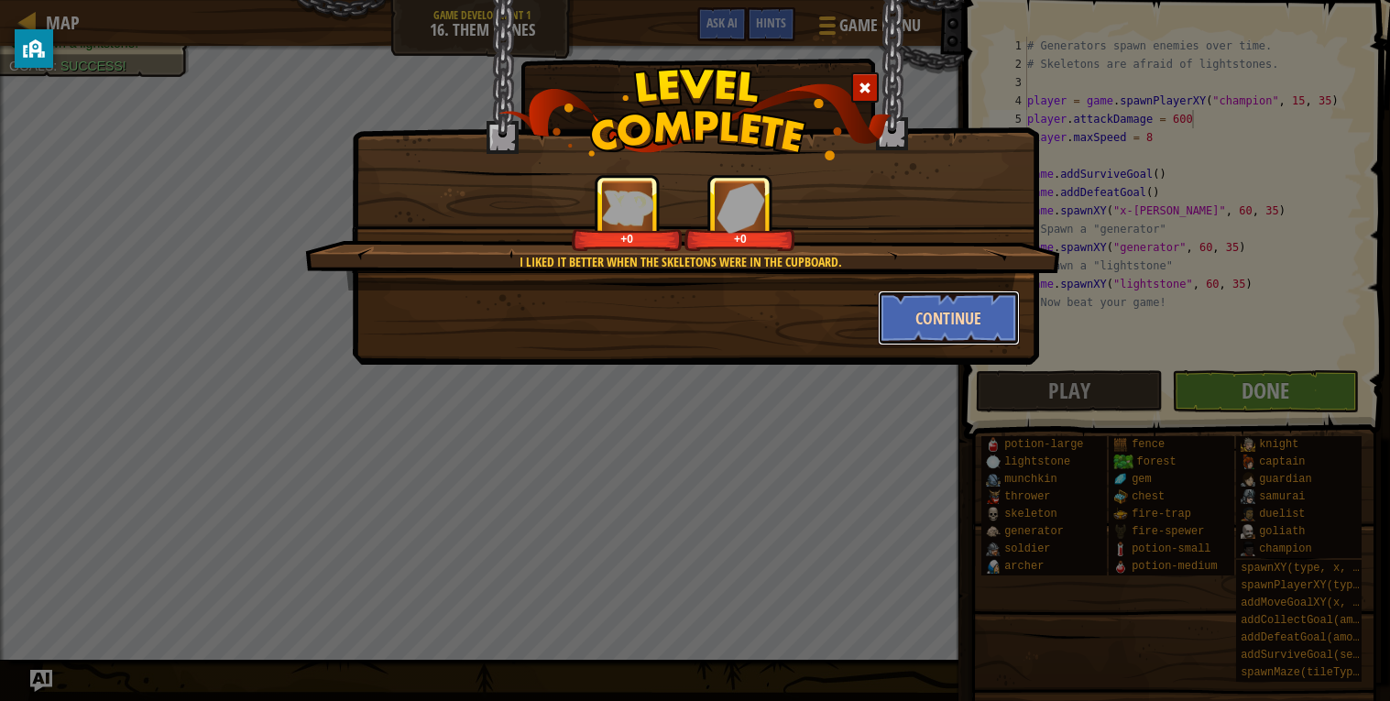
click at [918, 321] on button "Continue" at bounding box center [949, 317] width 142 height 55
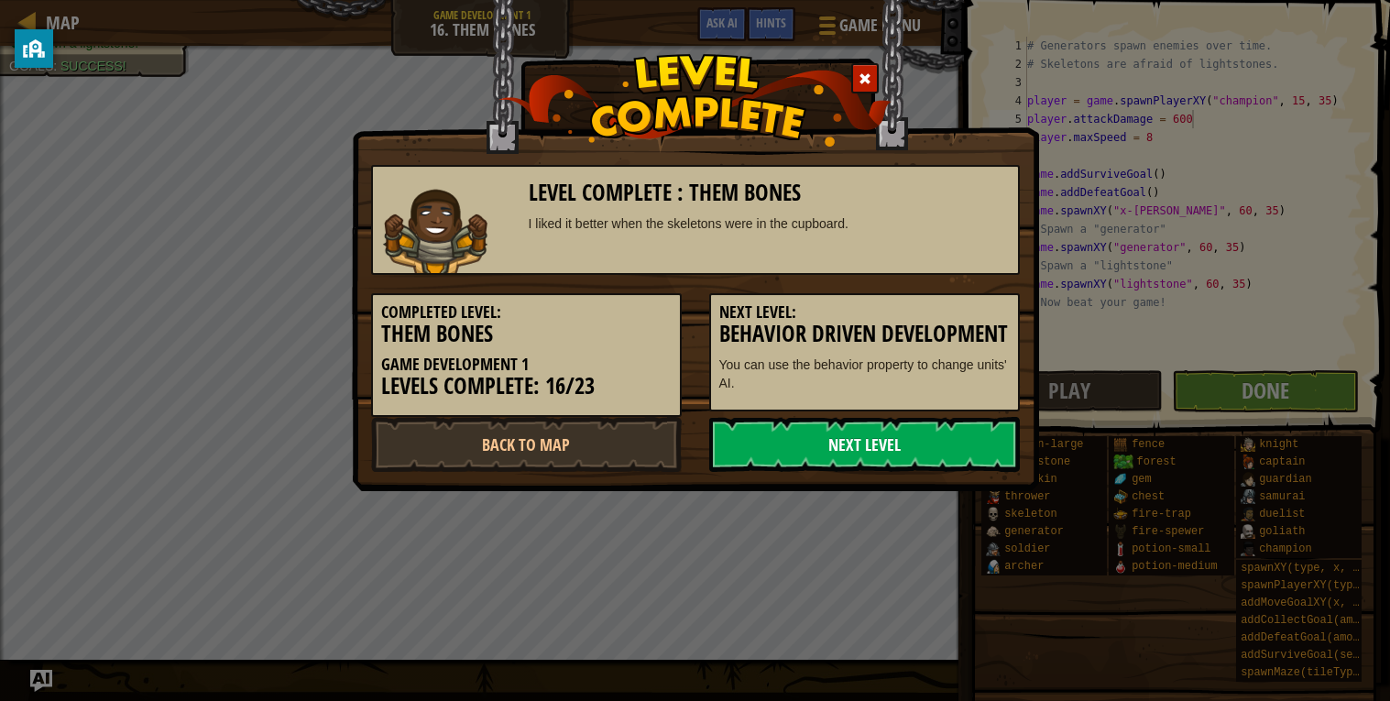
click at [893, 444] on link "Next Level" at bounding box center [864, 444] width 311 height 55
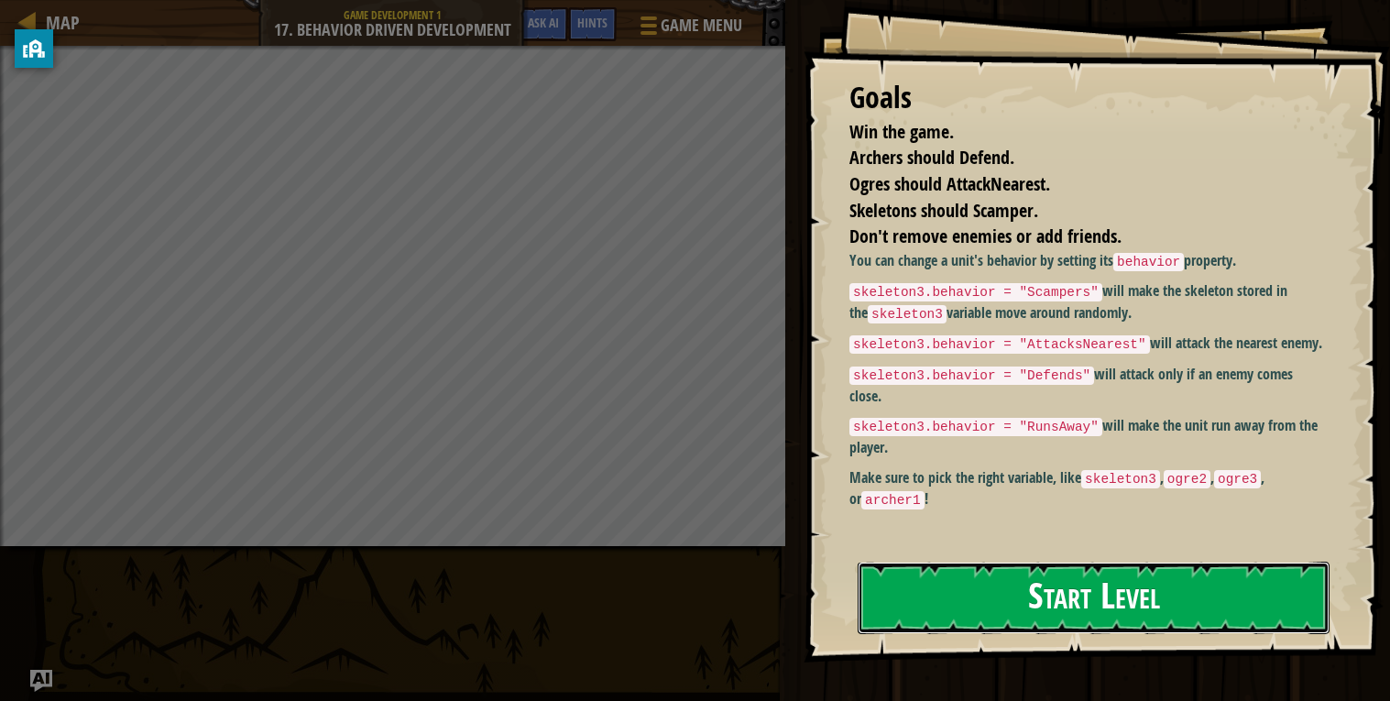
click at [1031, 572] on button "Start Level" at bounding box center [1093, 598] width 472 height 72
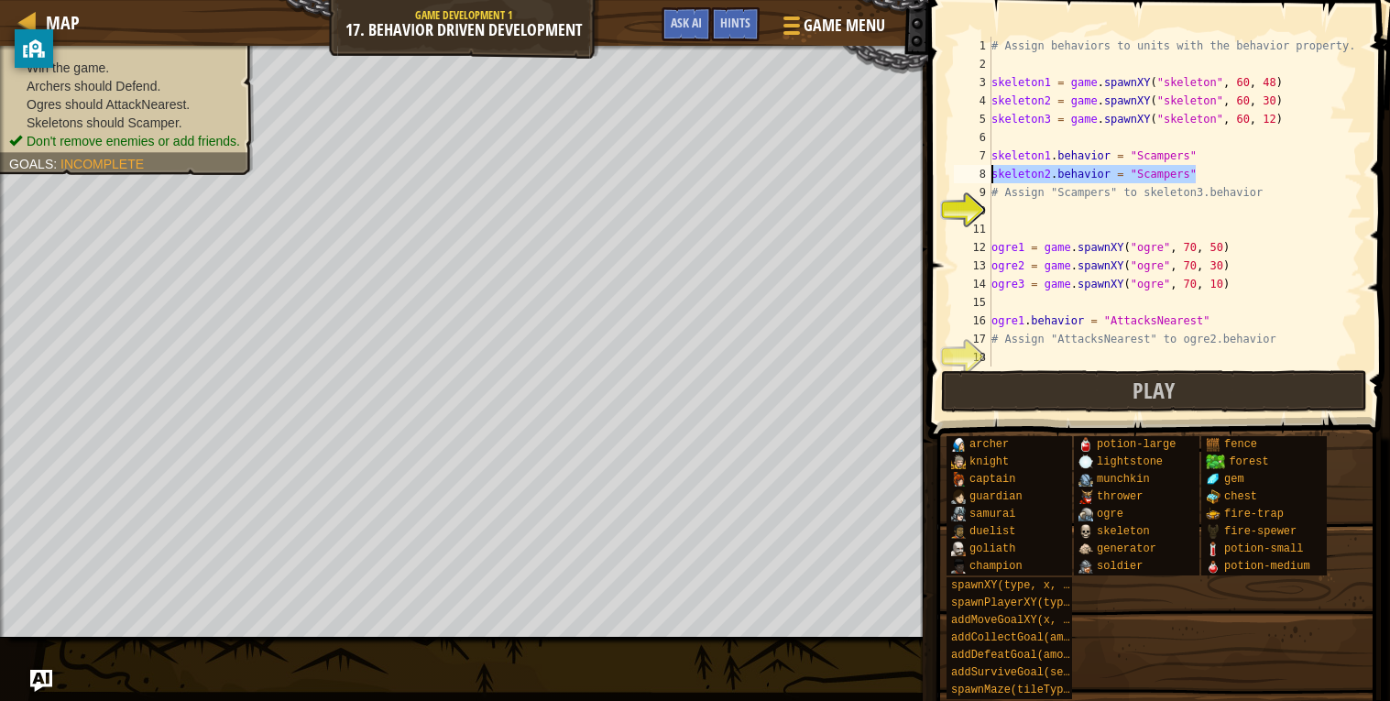
drag, startPoint x: 1202, startPoint y: 173, endPoint x: 992, endPoint y: 169, distance: 209.8
click at [992, 169] on div "# Assign behaviors to units with the behavior property. skeleton1 = game . spaw…" at bounding box center [1174, 220] width 375 height 366
type textarea "skeleton2.behavior = "Scampers""
click at [1035, 207] on div "# Assign behaviors to units with the behavior property. skeleton1 = game . spaw…" at bounding box center [1174, 220] width 375 height 366
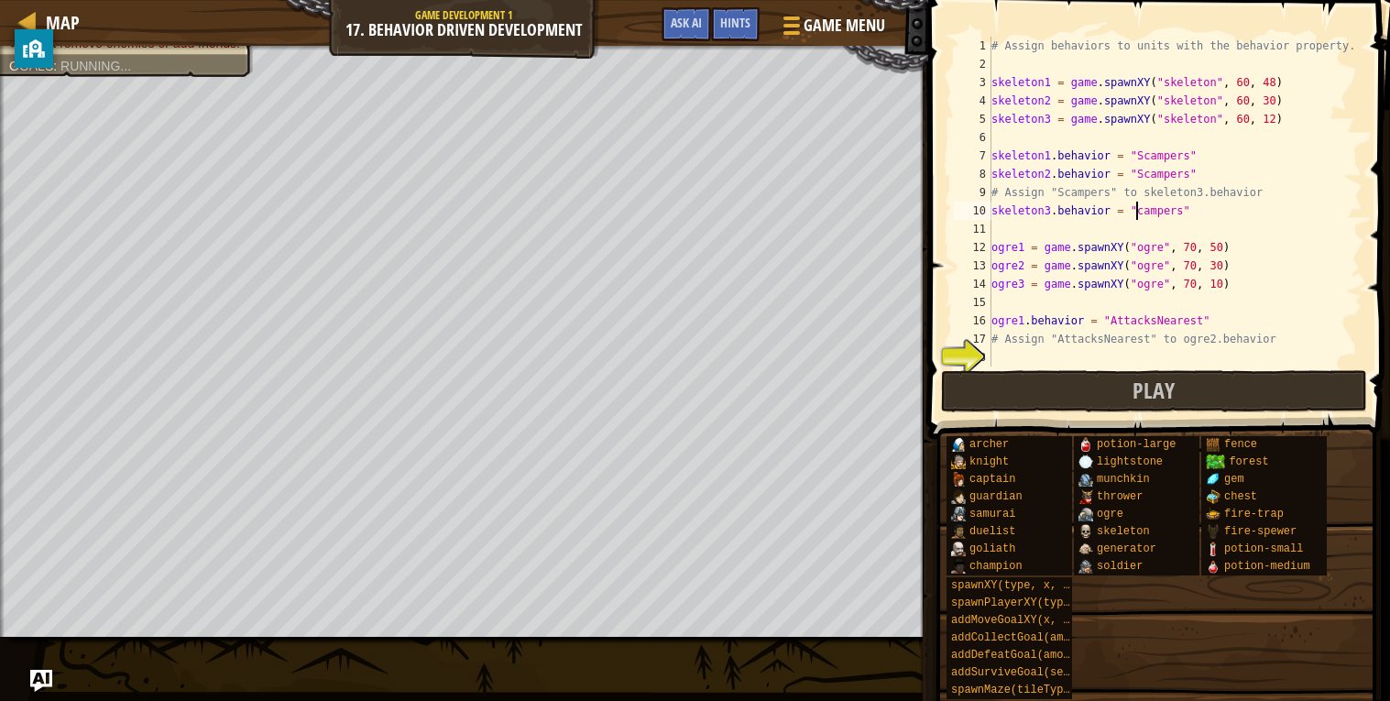
scroll to position [7, 13]
click at [1161, 217] on div "# Assign behaviors to units with the behavior property. skeleton1 = game . spaw…" at bounding box center [1174, 220] width 375 height 366
click at [1248, 329] on div "# Assign behaviors to units with the behavior property. skeleton1 = game . spaw…" at bounding box center [1174, 220] width 375 height 366
type textarea "ogre1.behavior = "AttacksNearest""
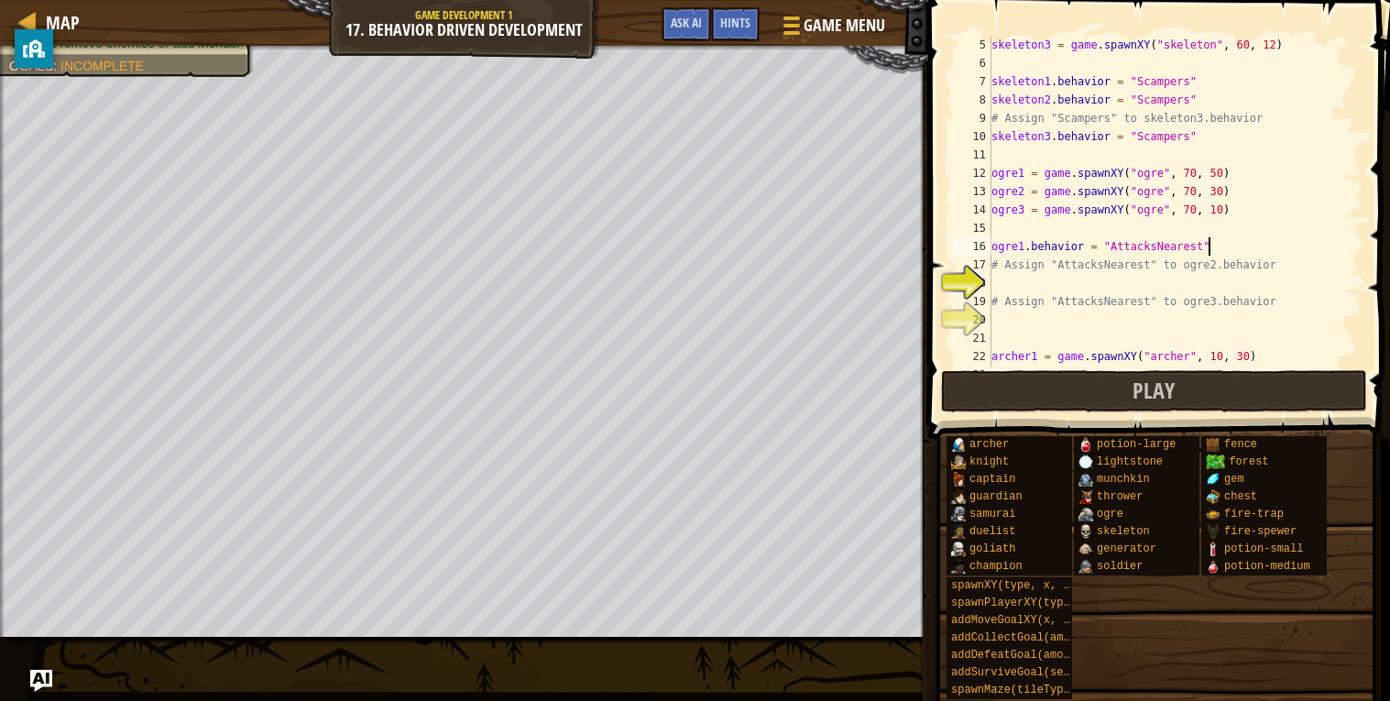
scroll to position [77, 0]
drag, startPoint x: 1224, startPoint y: 247, endPoint x: 989, endPoint y: 248, distance: 234.5
click at [989, 248] on div "ogre1.behavior = "AttacksNearest" 5 6 7 8 9 10 11 12 13 14 15 16 17 18 19 20 21…" at bounding box center [1156, 202] width 412 height 330
click at [1010, 281] on div "skeleton3 = game . spawnXY ( "skeleton" , 60 , 12 ) skeleton1 . behavior = "Sca…" at bounding box center [1174, 216] width 375 height 366
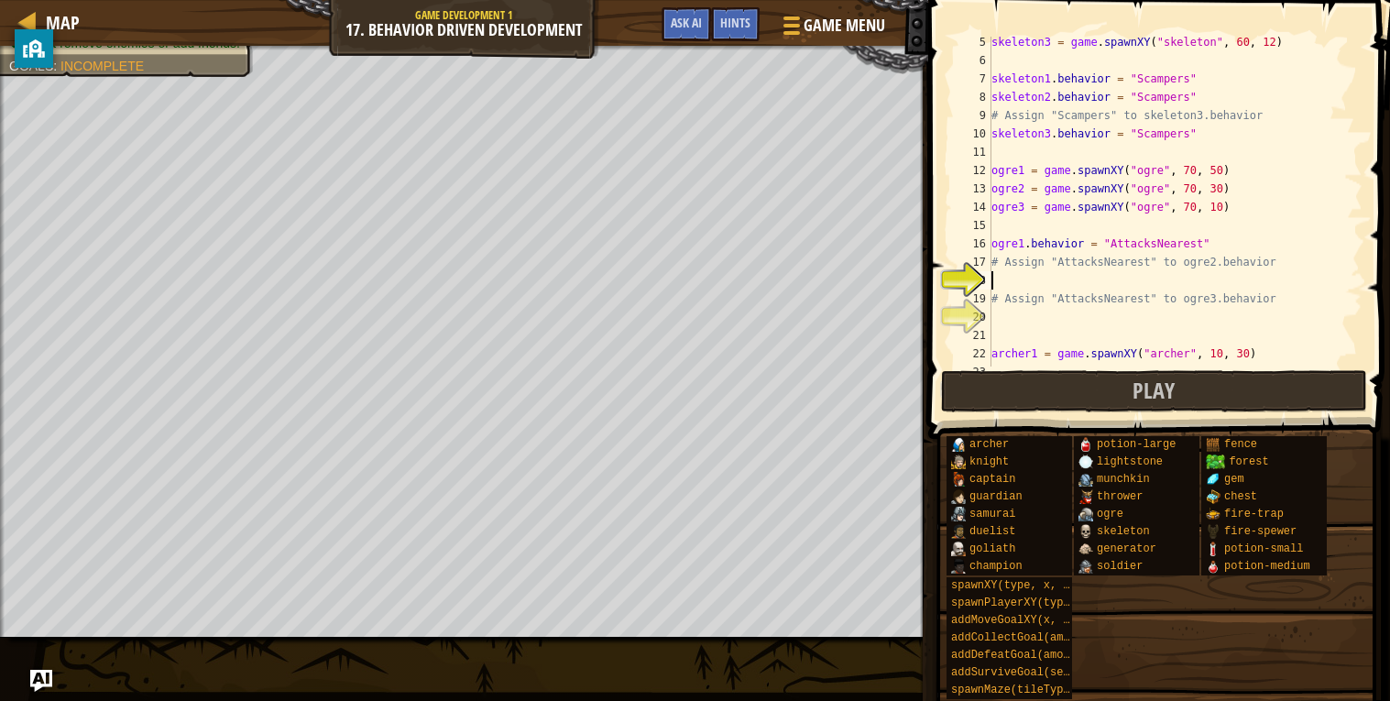
type textarea "ogre1.behavior = "AttacksNearest""
click at [1011, 331] on div "skeleton3 = game . spawnXY ( "skeleton" , 60 , 12 ) skeleton1 . behavior = "Sca…" at bounding box center [1174, 216] width 375 height 366
click at [1001, 311] on div "skeleton3 = game . spawnXY ( "skeleton" , 60 , 12 ) skeleton1 . behavior = "Sca…" at bounding box center [1174, 216] width 375 height 366
click at [1020, 277] on div "skeleton3 = game . spawnXY ( "skeleton" , 60 , 12 ) skeleton1 . behavior = "Sca…" at bounding box center [1174, 216] width 375 height 366
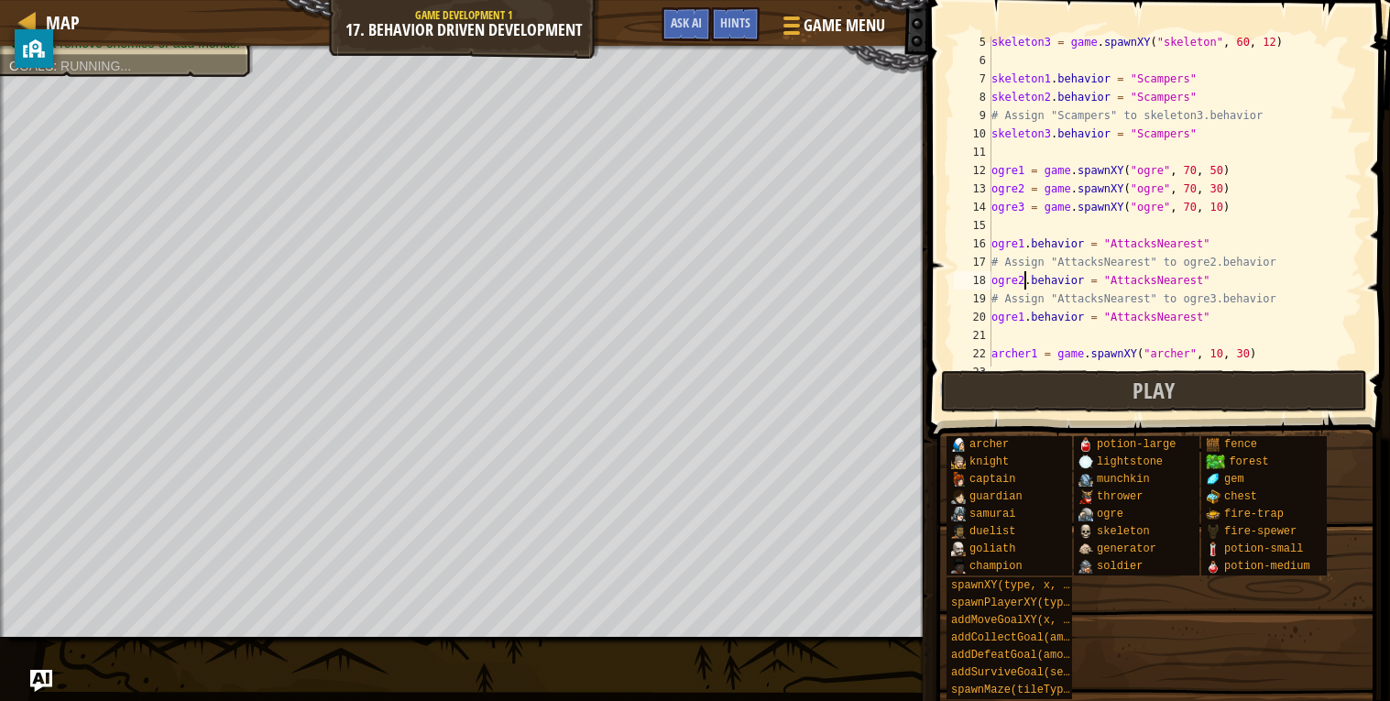
click at [1025, 318] on div "skeleton3 = game . spawnXY ( "skeleton" , 60 , 12 ) skeleton1 . behavior = "Sca…" at bounding box center [1174, 216] width 375 height 366
type textarea "ogre3.behavior = "AttacksNearest""
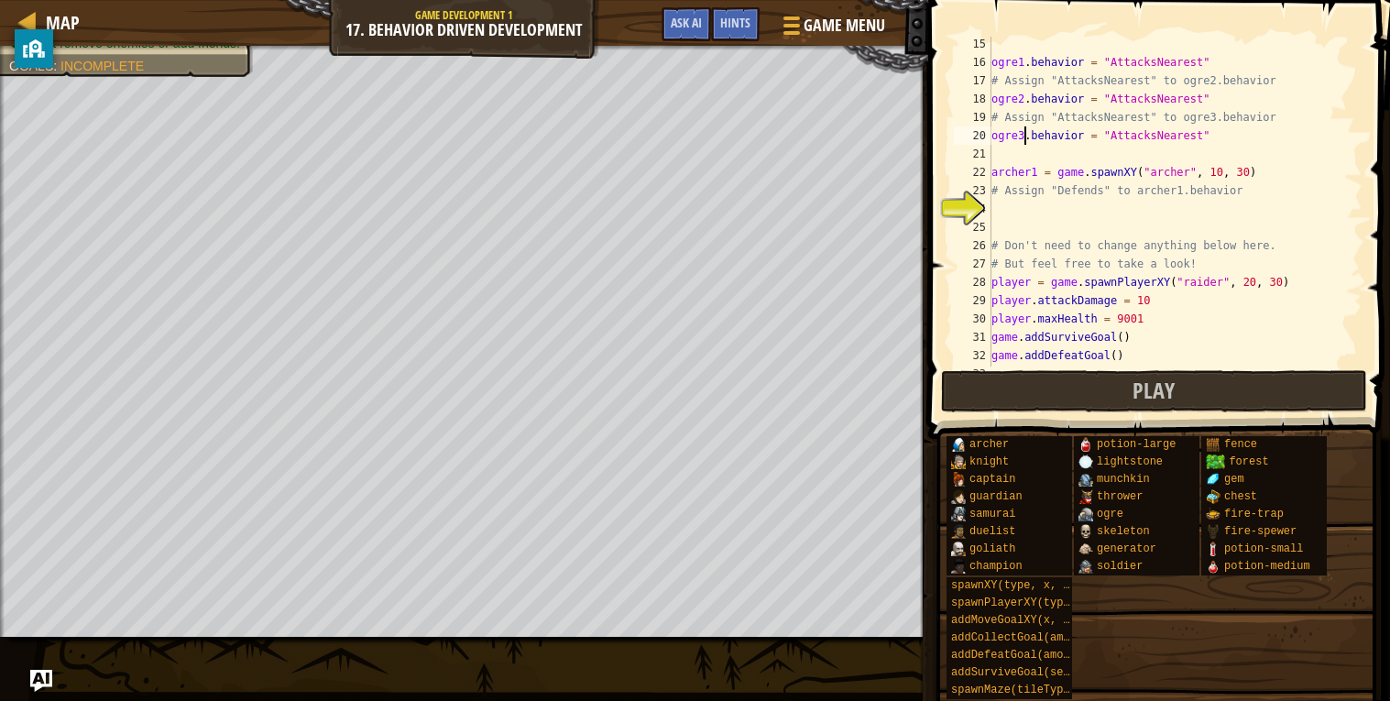
scroll to position [252, 0]
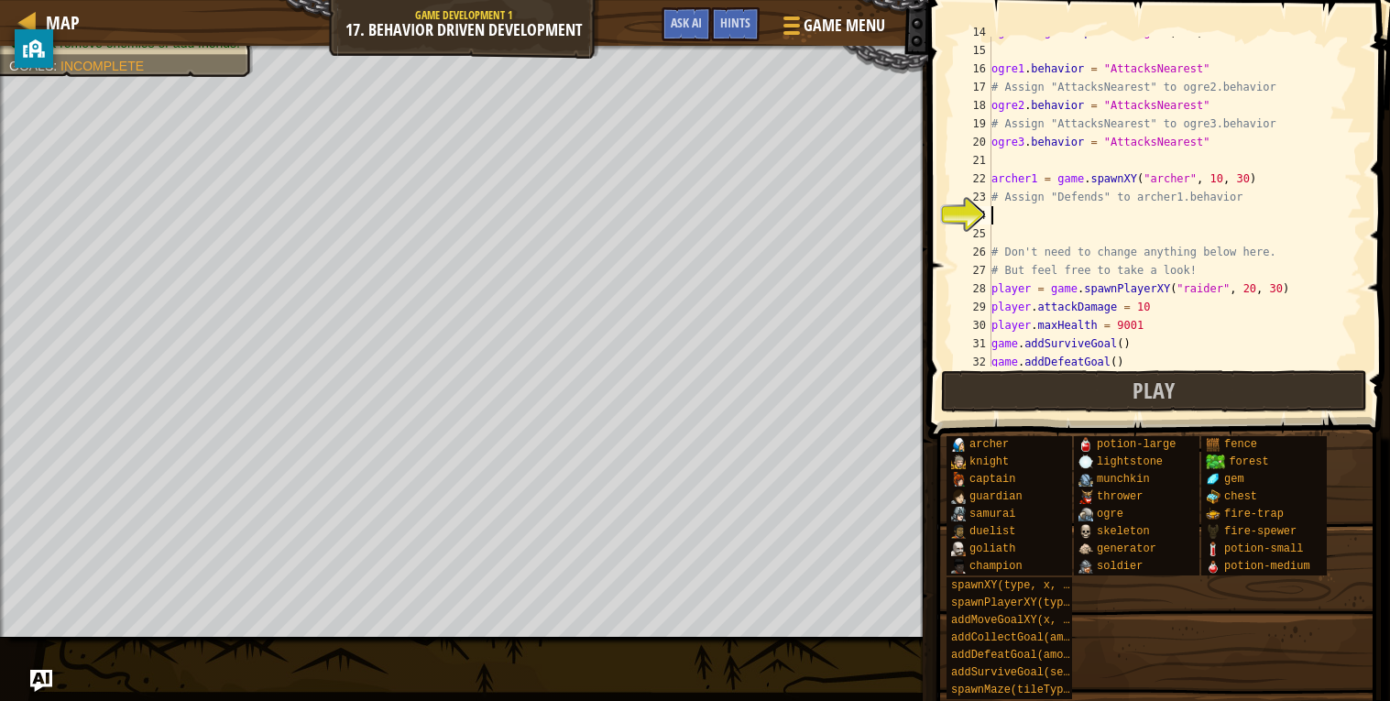
click at [1037, 219] on div "ogre3 = game . spawnXY ( "ogre" , 70 , 10 ) ogre1 . behavior = "AttacksNearest"…" at bounding box center [1174, 206] width 375 height 366
type textarea "archer1.behavior = "Defends""
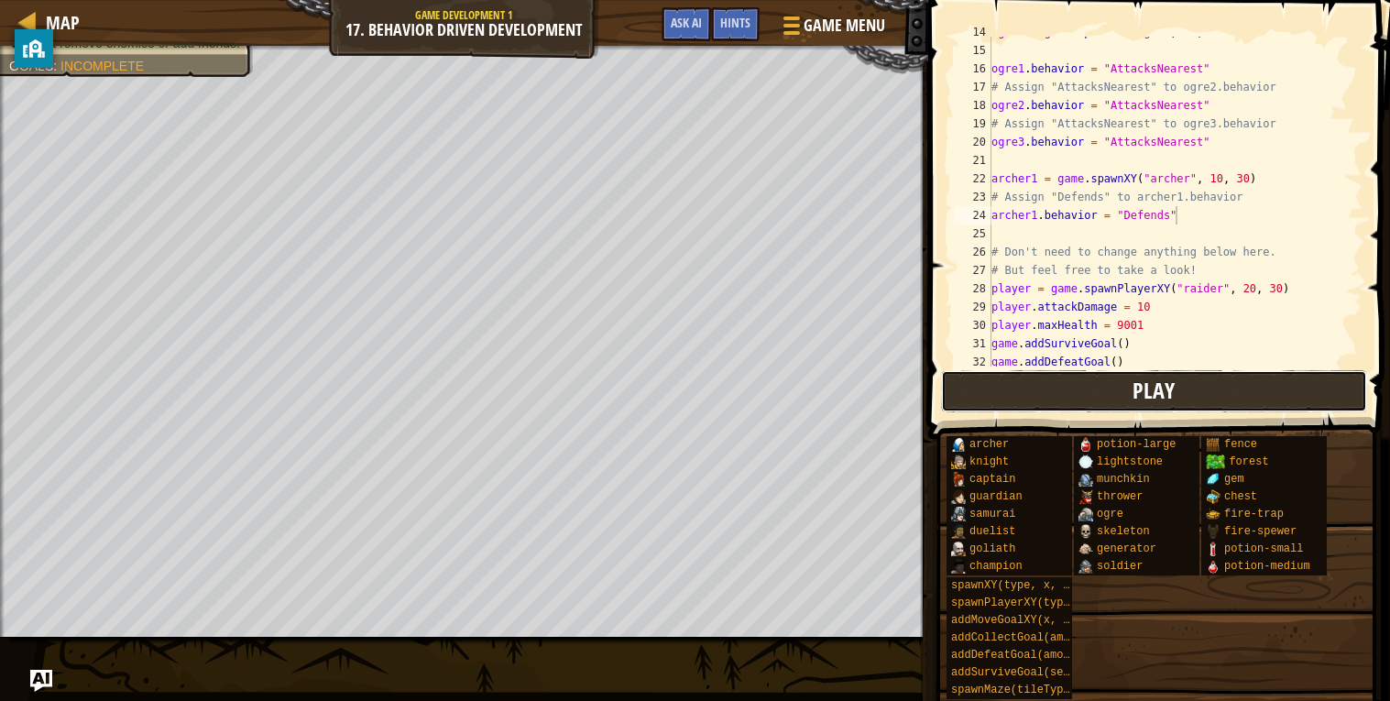
click at [1150, 387] on span "Play" at bounding box center [1153, 390] width 42 height 29
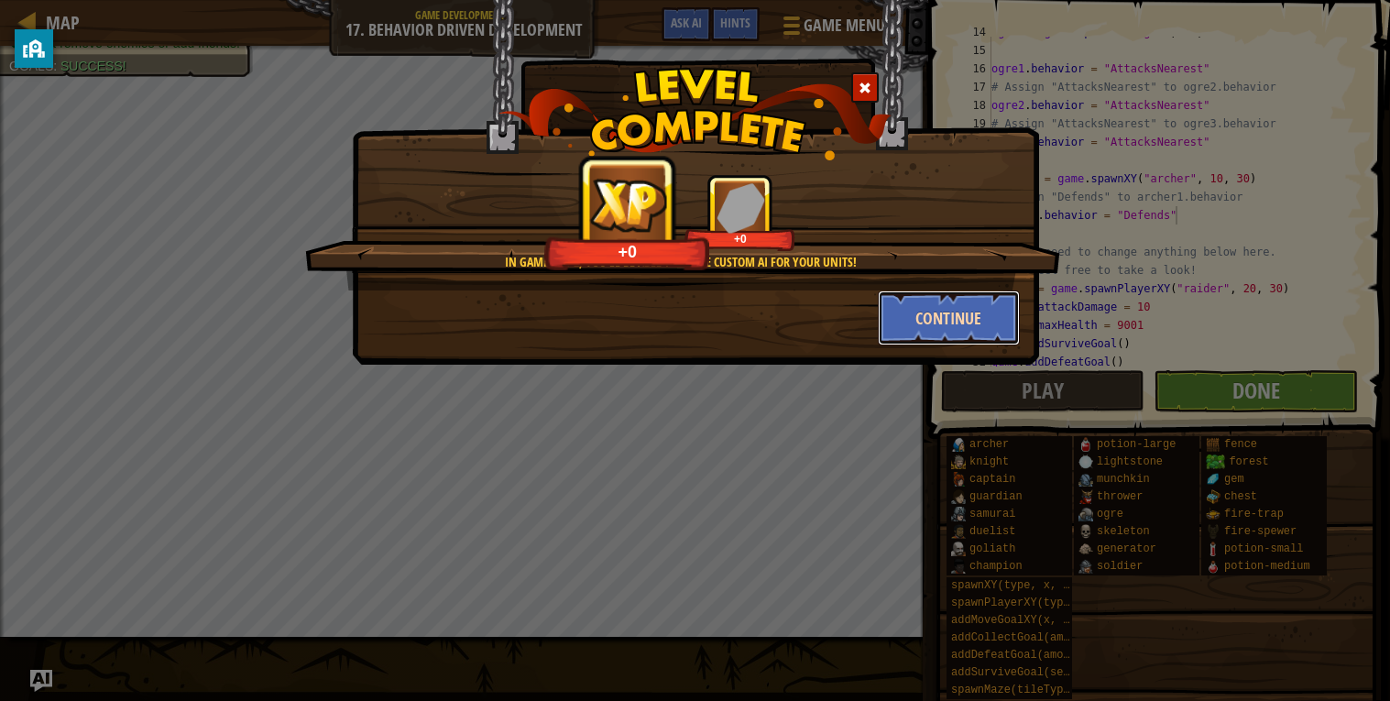
click at [914, 315] on button "Continue" at bounding box center [949, 317] width 142 height 55
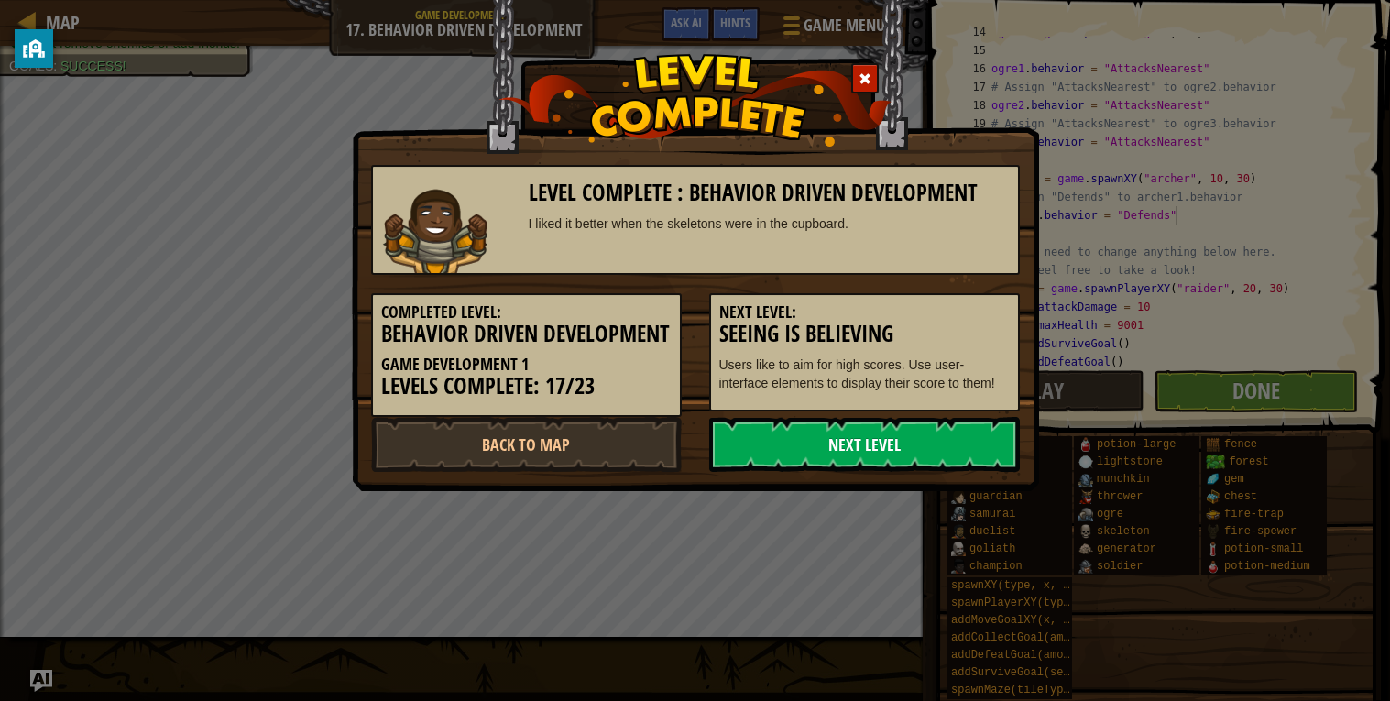
click at [889, 447] on link "Next Level" at bounding box center [864, 444] width 311 height 55
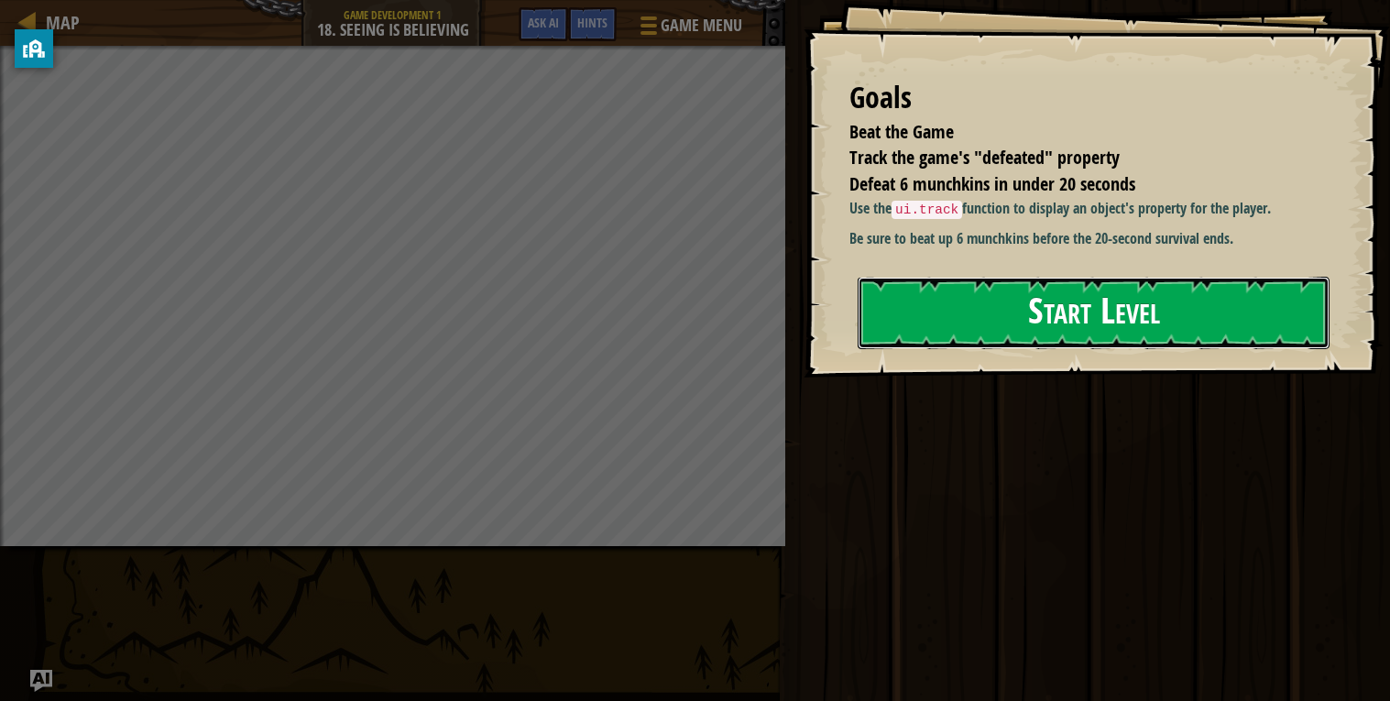
click at [1041, 301] on button "Start Level" at bounding box center [1093, 313] width 472 height 72
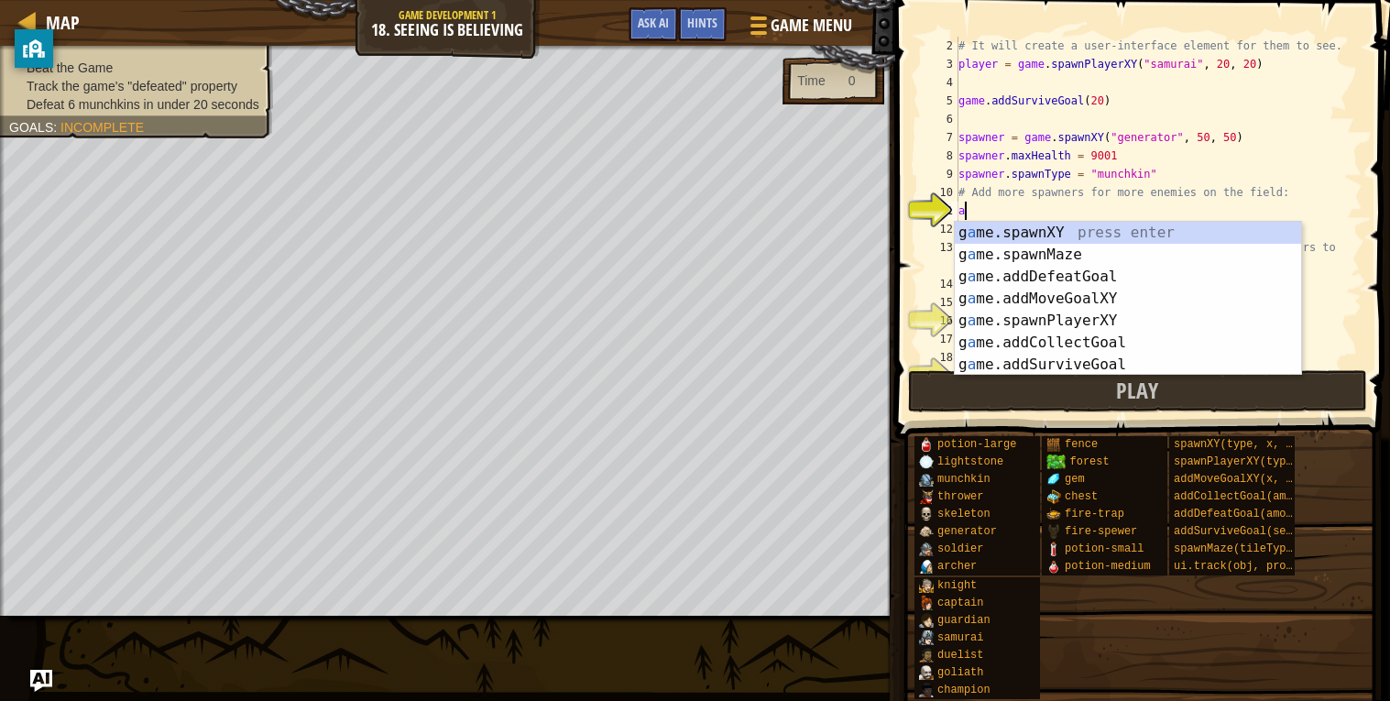
scroll to position [7, 0]
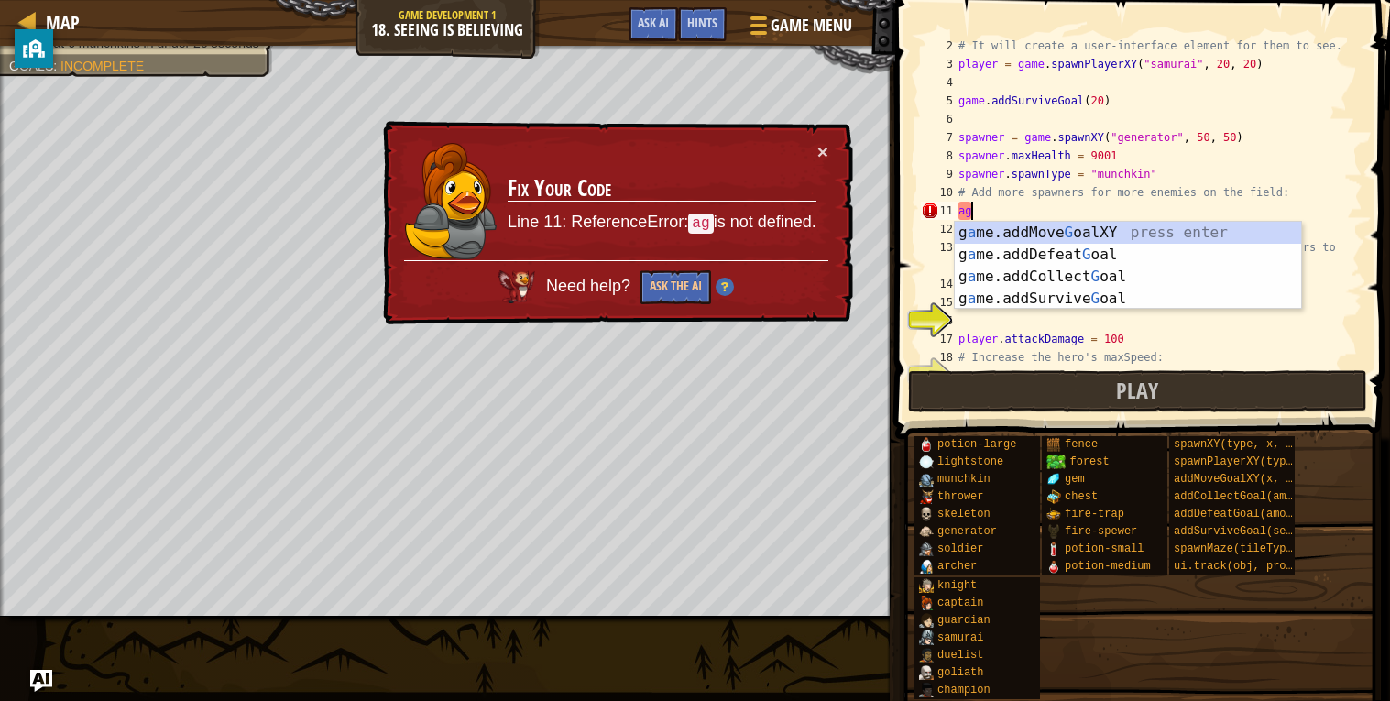
type textarea "a"
